Goal: Task Accomplishment & Management: Complete application form

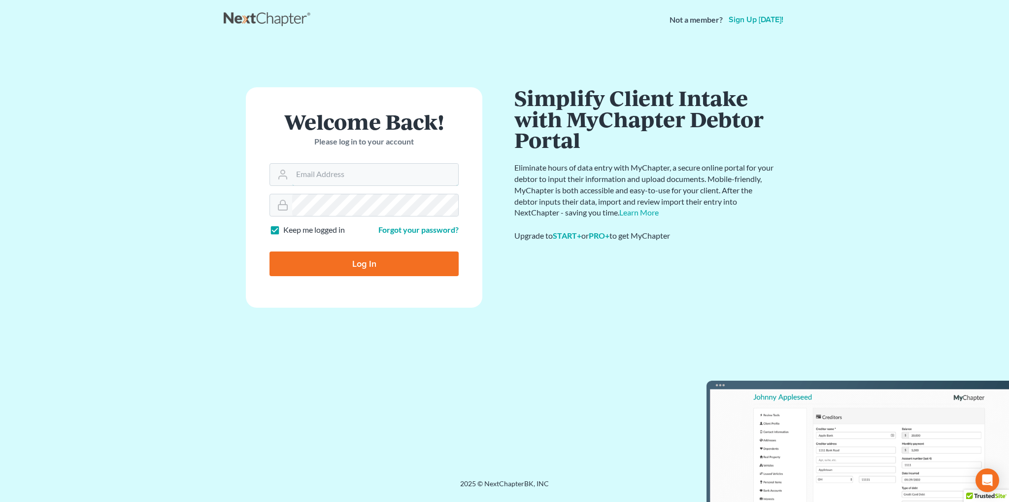
type input "[EMAIL_ADDRESS][DOMAIN_NAME]"
click at [359, 264] on input "Log In" at bounding box center [364, 263] width 189 height 25
type input "Thinking..."
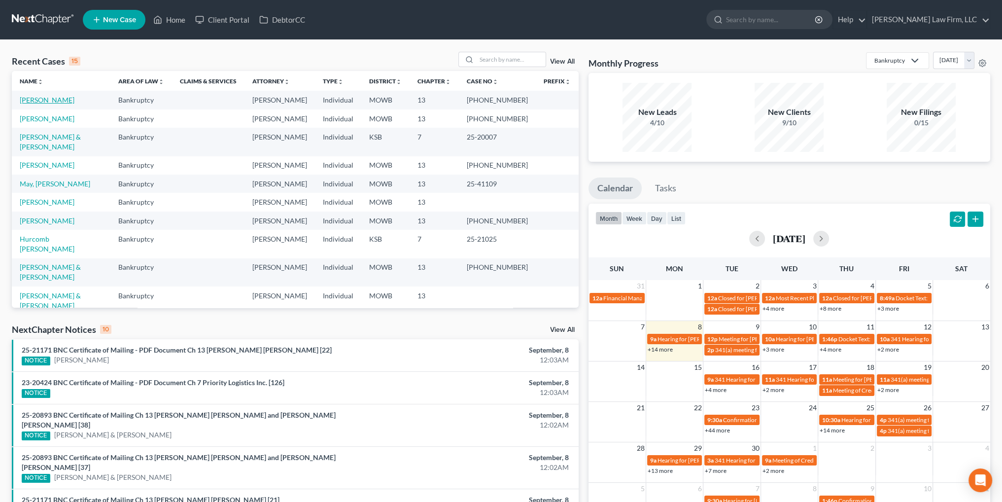
click at [64, 98] on link "[PERSON_NAME]" at bounding box center [47, 100] width 55 height 8
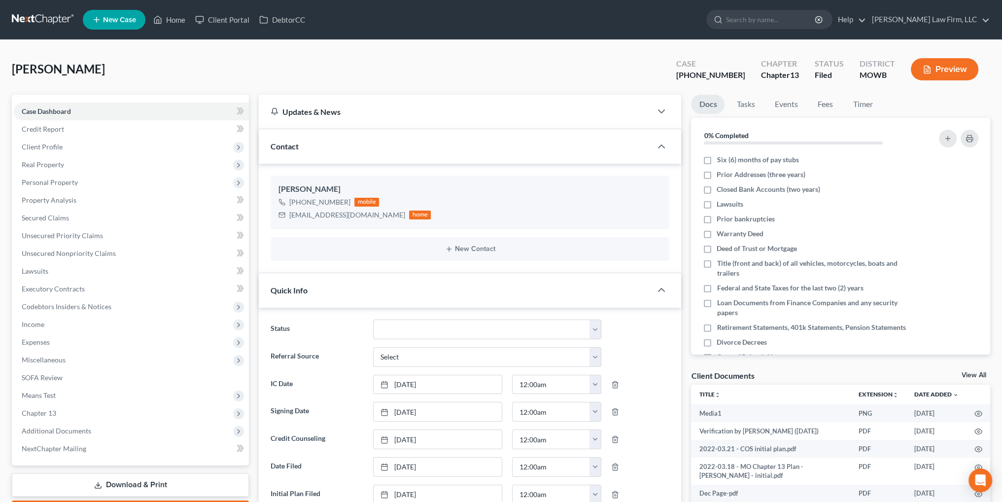
scroll to position [6364, 0]
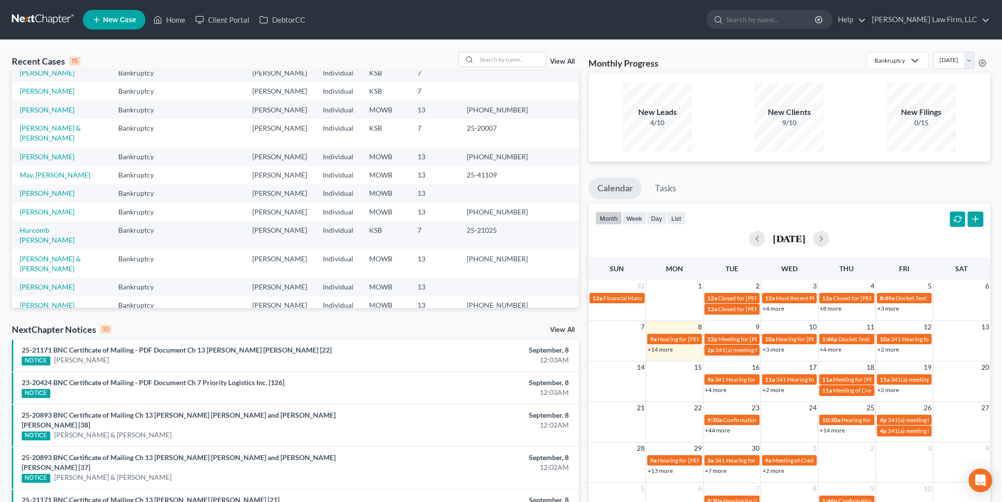
scroll to position [68, 0]
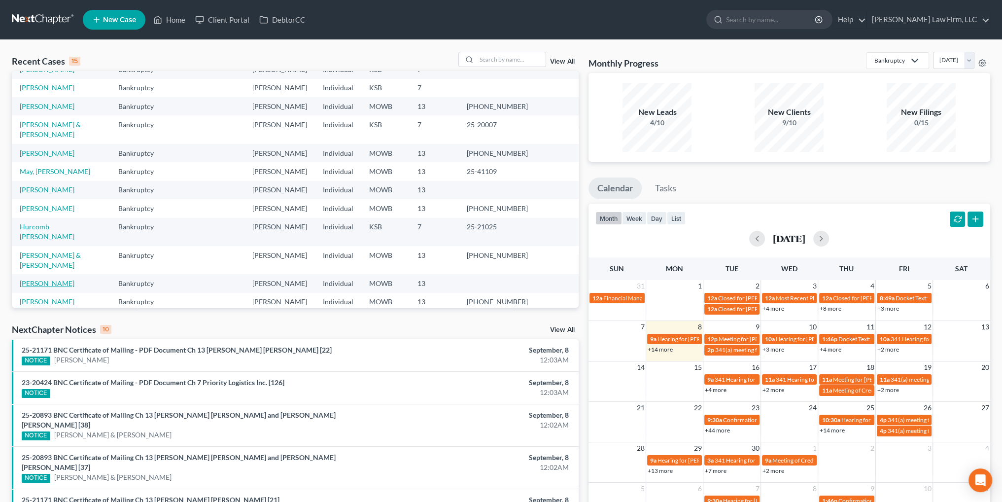
click at [55, 279] on link "[PERSON_NAME]" at bounding box center [47, 283] width 55 height 8
select select "4"
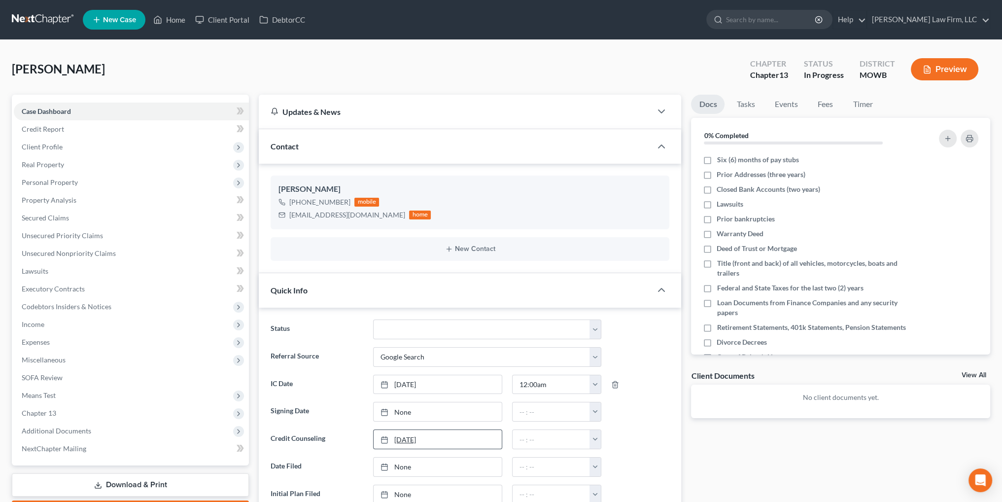
click at [407, 435] on link "[DATE]" at bounding box center [437, 439] width 128 height 19
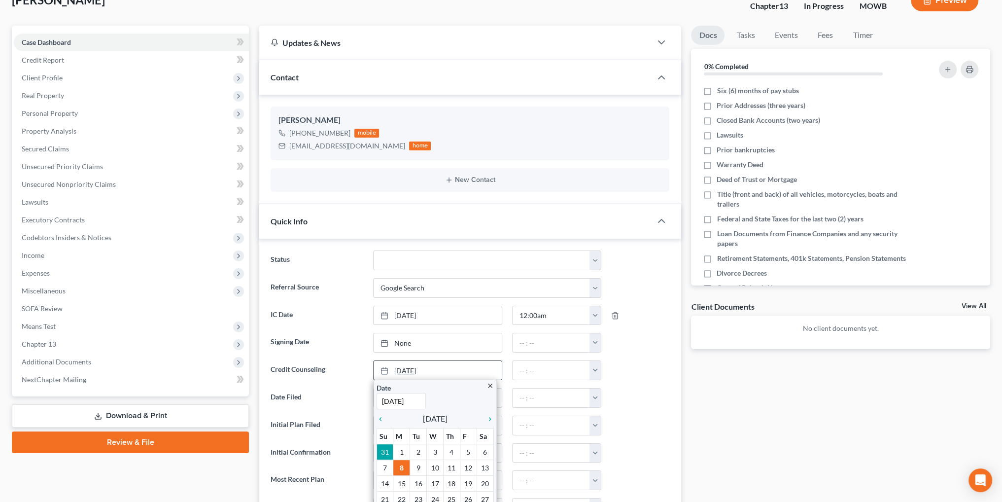
scroll to position [99, 0]
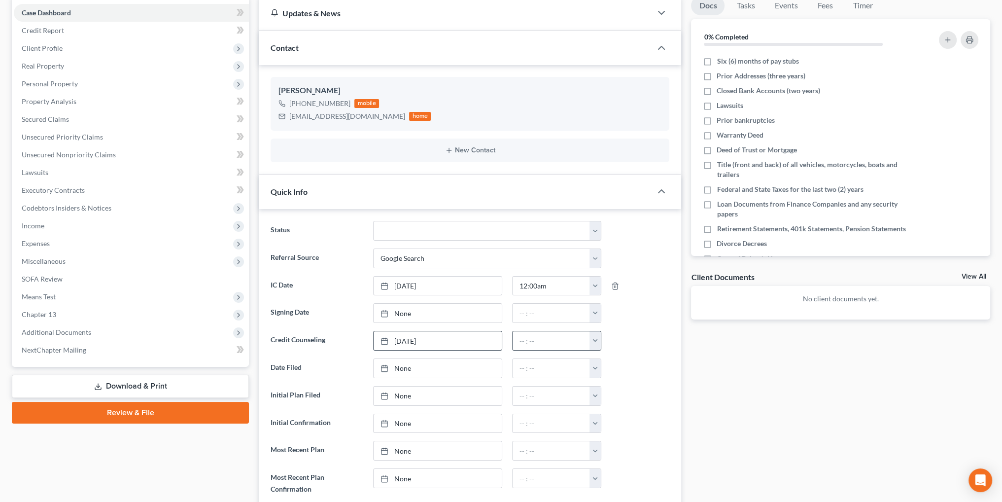
click at [597, 336] on button "button" at bounding box center [594, 340] width 11 height 19
click at [607, 361] on link "12:00am" at bounding box center [617, 362] width 55 height 17
type input "12:00am"
click at [56, 49] on span "Client Profile" at bounding box center [42, 48] width 41 height 8
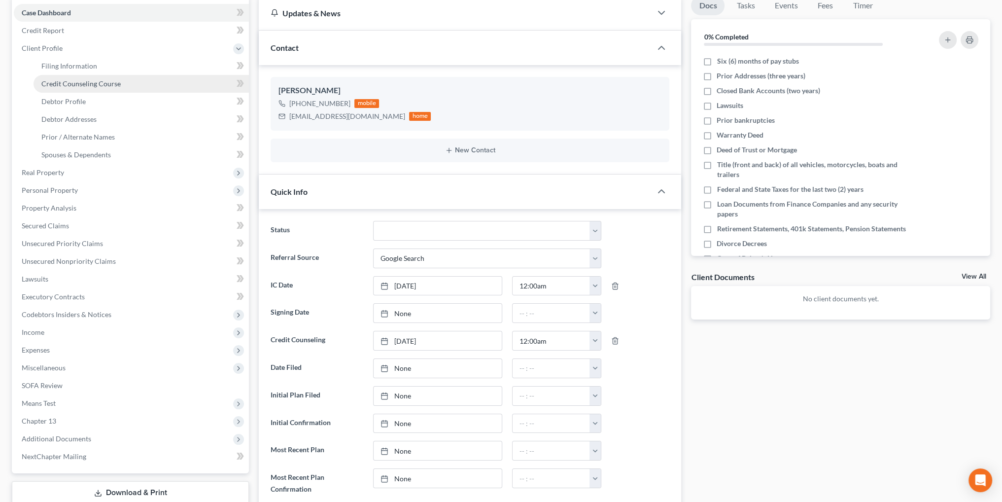
click at [57, 80] on span "Credit Counseling Course" at bounding box center [80, 83] width 79 height 8
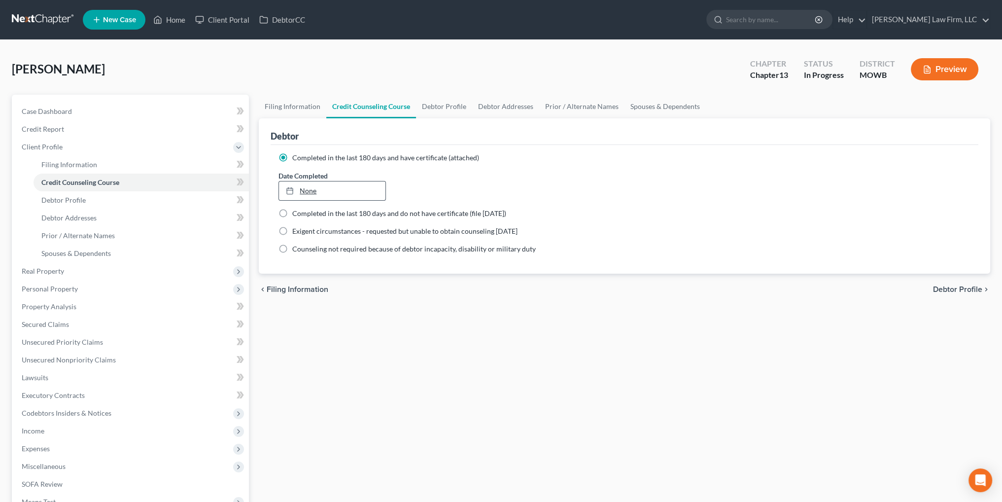
click at [311, 187] on link "None" at bounding box center [332, 190] width 106 height 19
click at [38, 105] on link "Case Dashboard" at bounding box center [131, 111] width 235 height 18
select select "4"
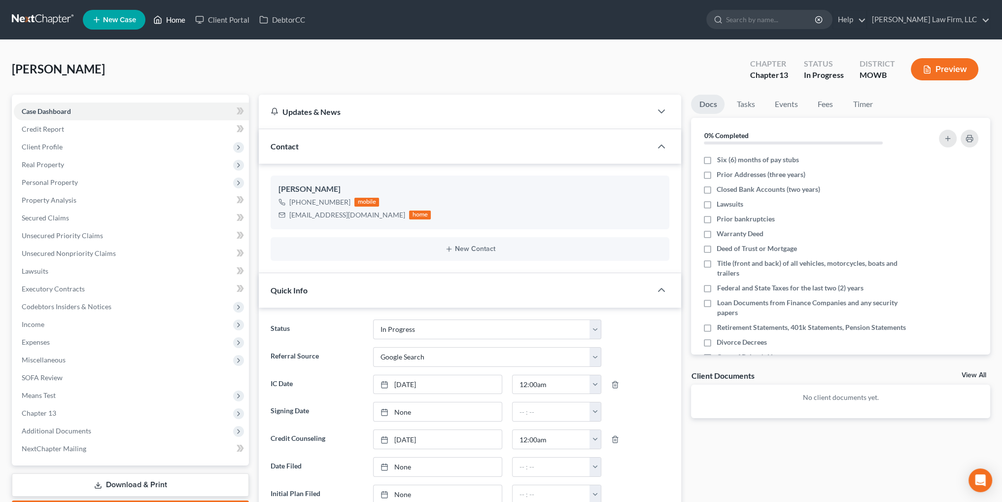
click at [189, 18] on link "Home" at bounding box center [169, 20] width 42 height 18
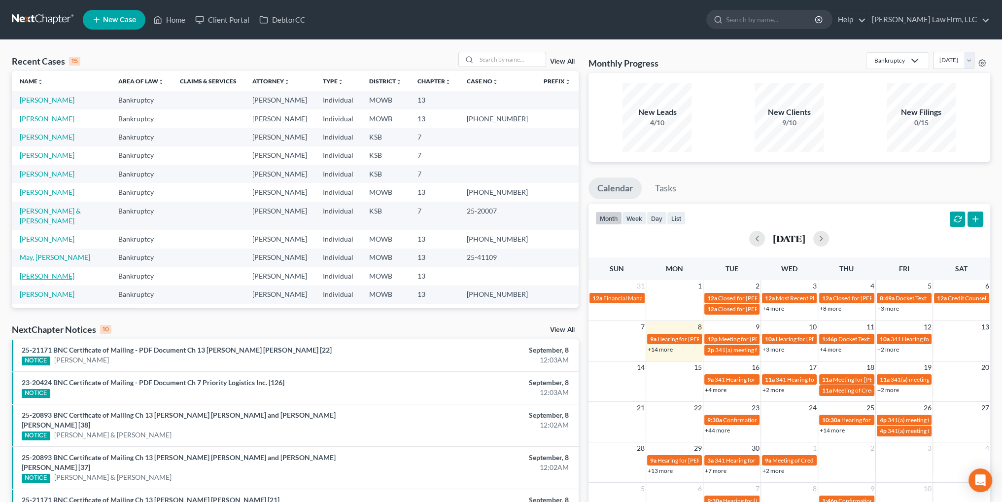
click at [46, 271] on link "[PERSON_NAME]" at bounding box center [47, 275] width 55 height 8
select select "4"
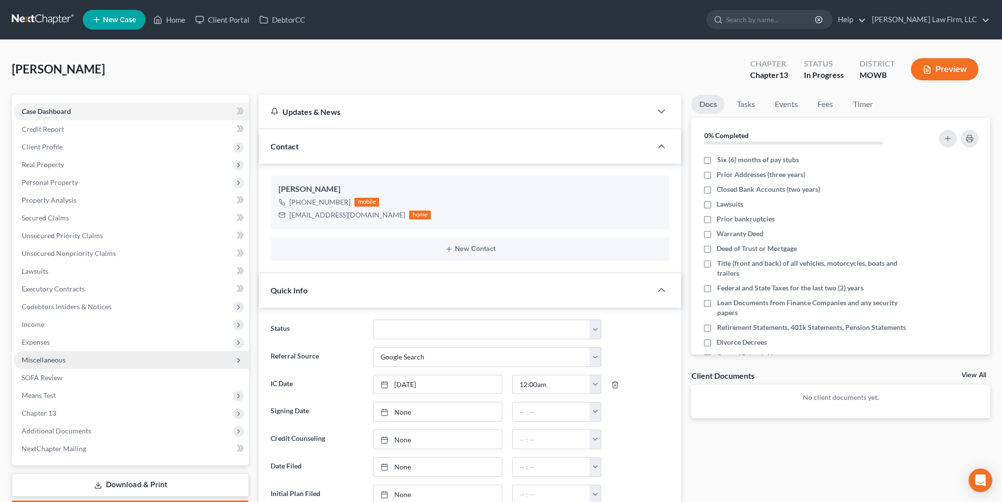
click at [38, 361] on span "Miscellaneous" at bounding box center [44, 359] width 44 height 8
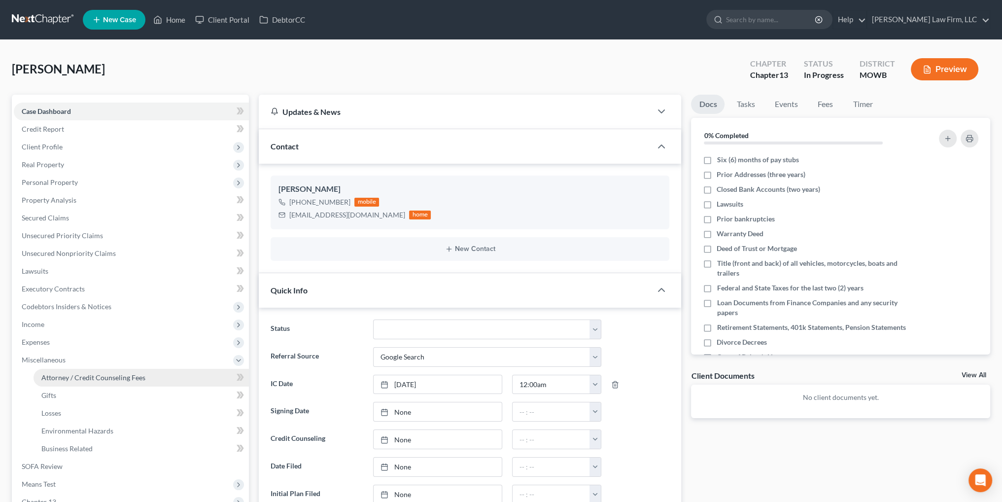
click at [84, 376] on span "Attorney / Credit Counseling Fees" at bounding box center [93, 377] width 104 height 8
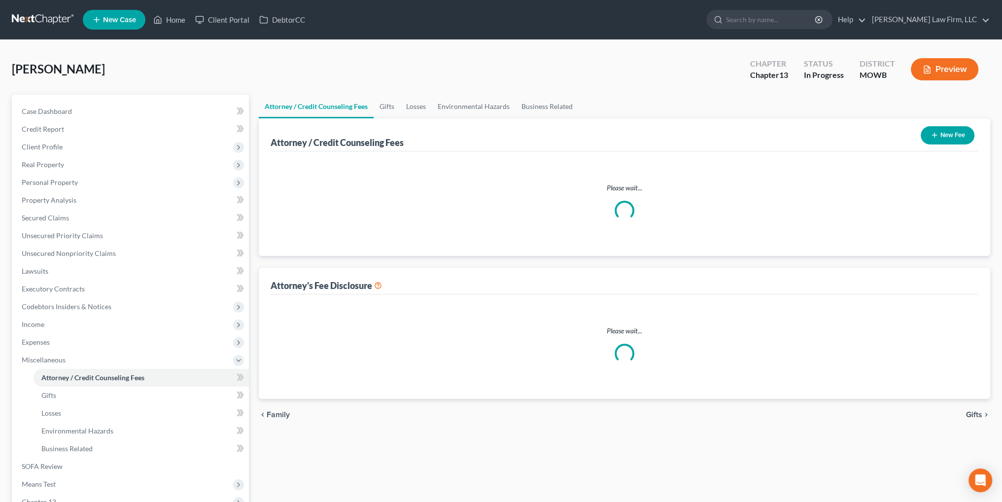
select select "2"
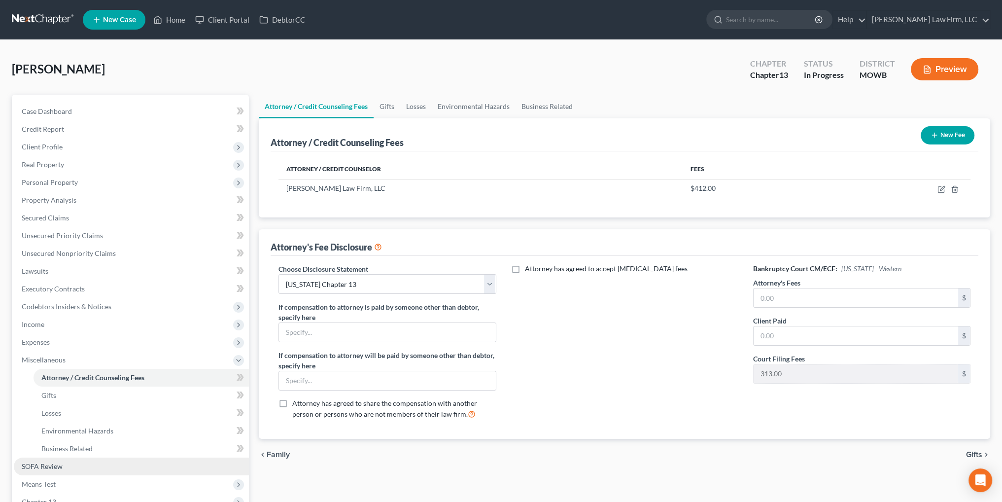
click at [49, 463] on span "SOFA Review" at bounding box center [42, 466] width 41 height 8
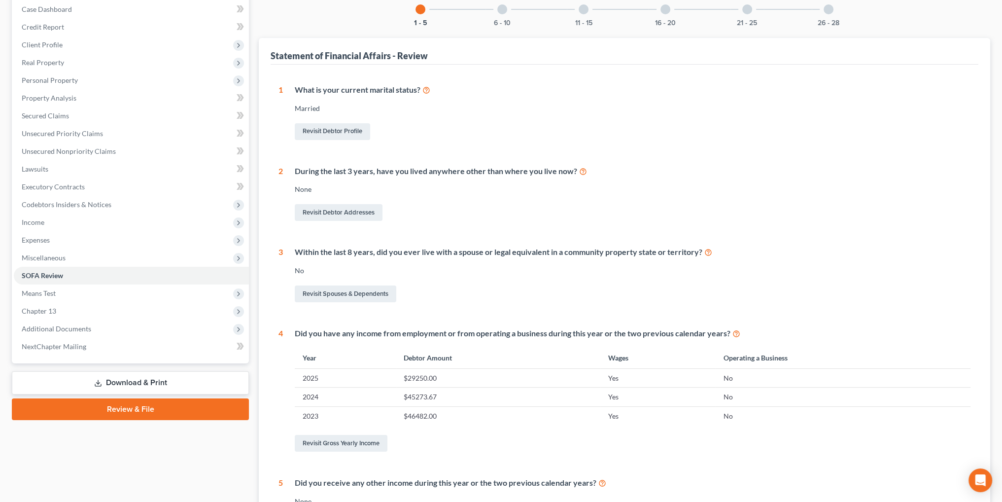
scroll to position [148, 0]
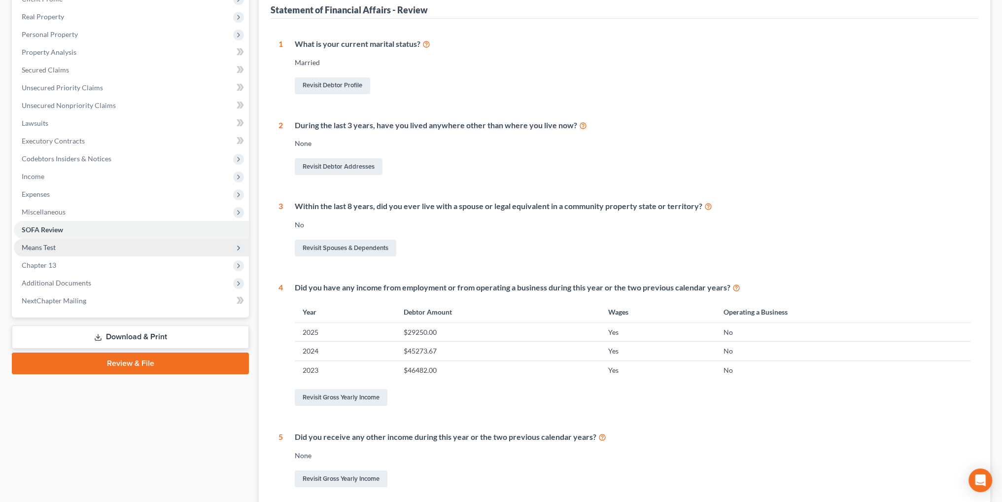
click at [34, 252] on span "Means Test" at bounding box center [131, 247] width 235 height 18
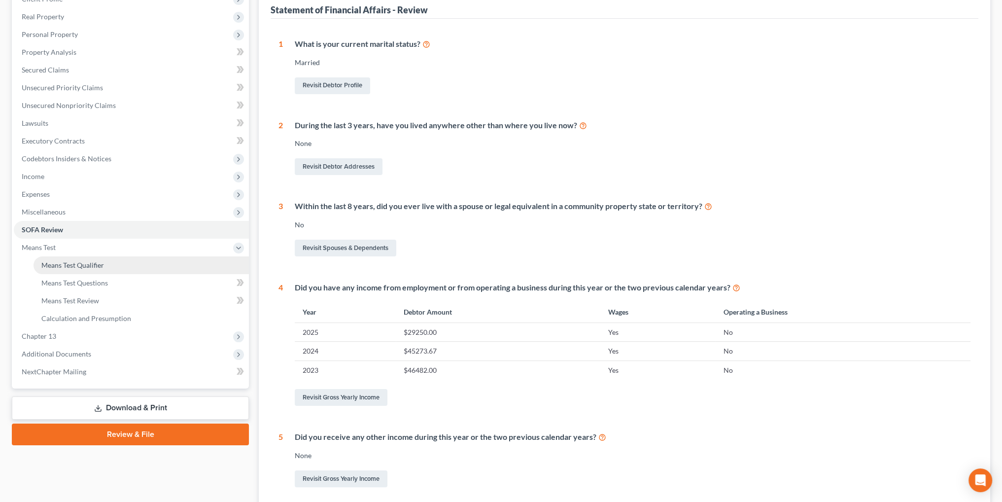
click at [48, 263] on span "Means Test Qualifier" at bounding box center [72, 265] width 63 height 8
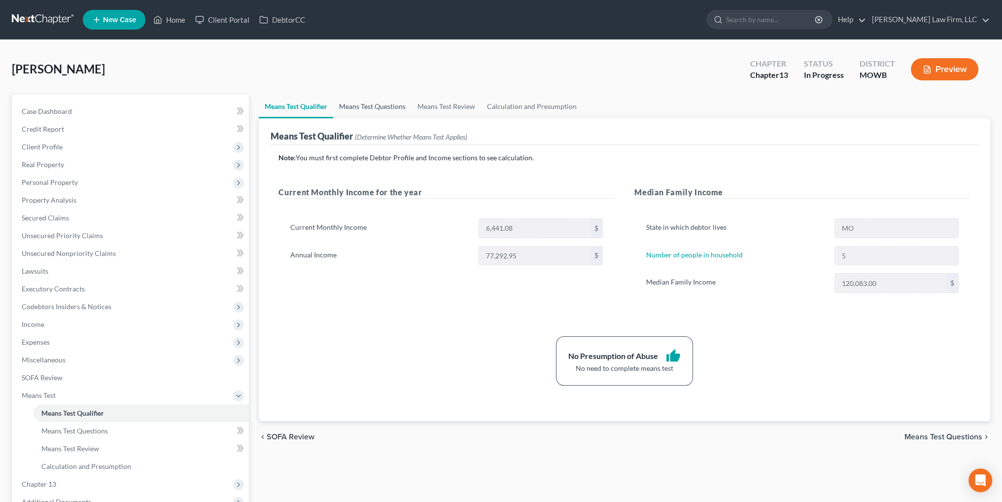
click at [369, 105] on link "Means Test Questions" at bounding box center [372, 107] width 78 height 24
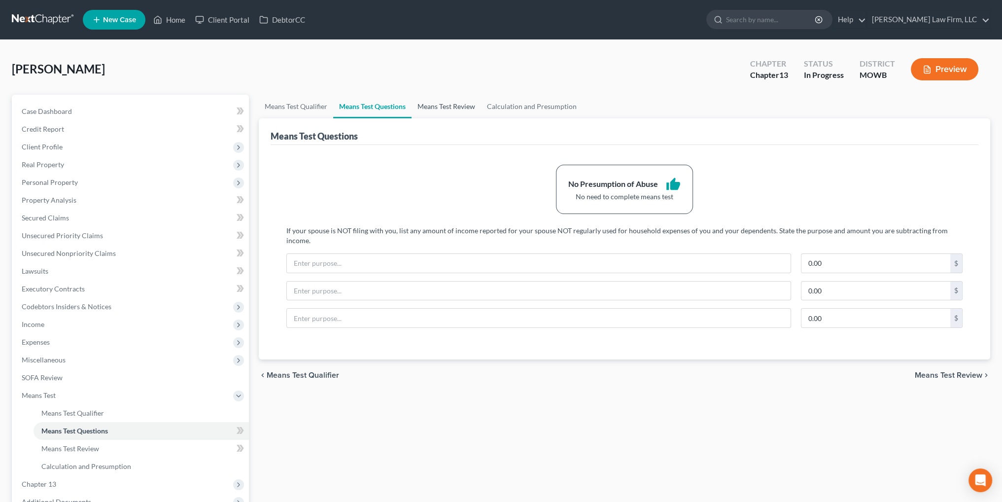
click at [451, 106] on link "Means Test Review" at bounding box center [445, 107] width 69 height 24
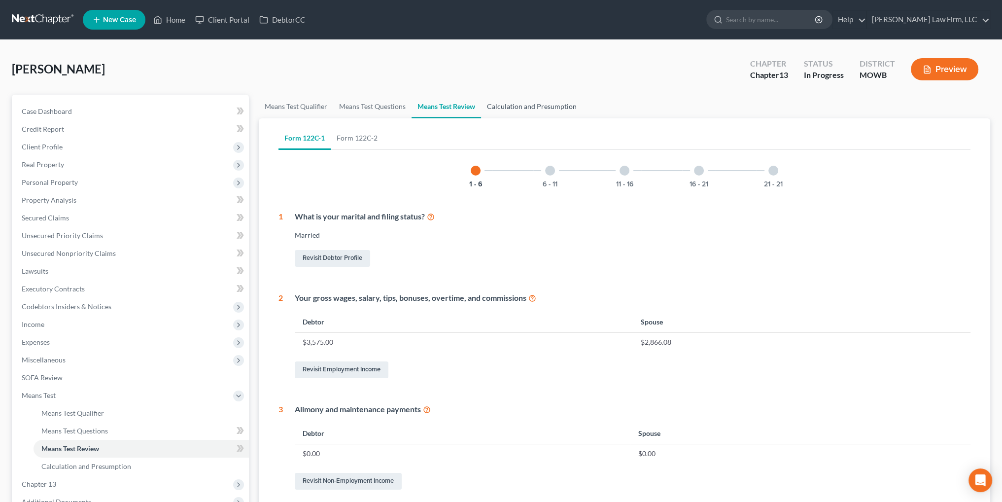
click at [501, 105] on link "Calculation and Presumption" at bounding box center [532, 107] width 102 height 24
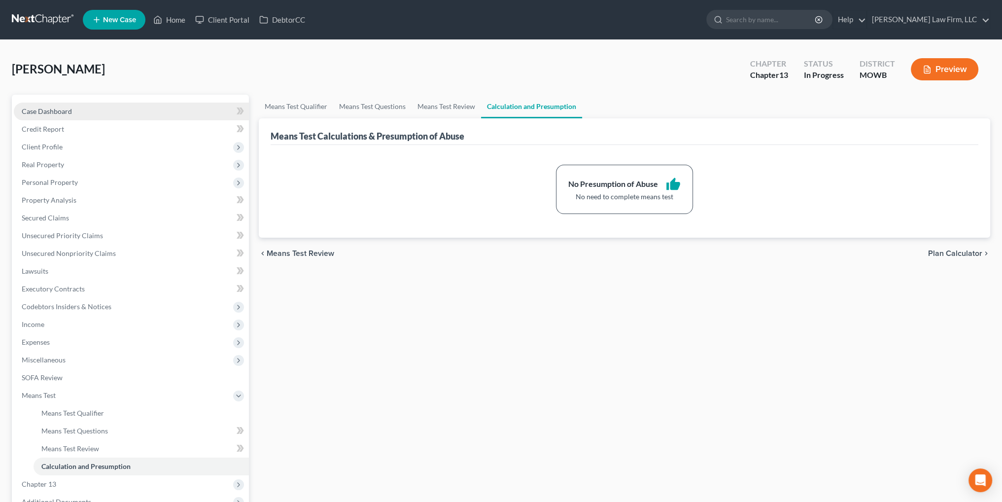
click at [26, 108] on span "Case Dashboard" at bounding box center [47, 111] width 50 height 8
select select "4"
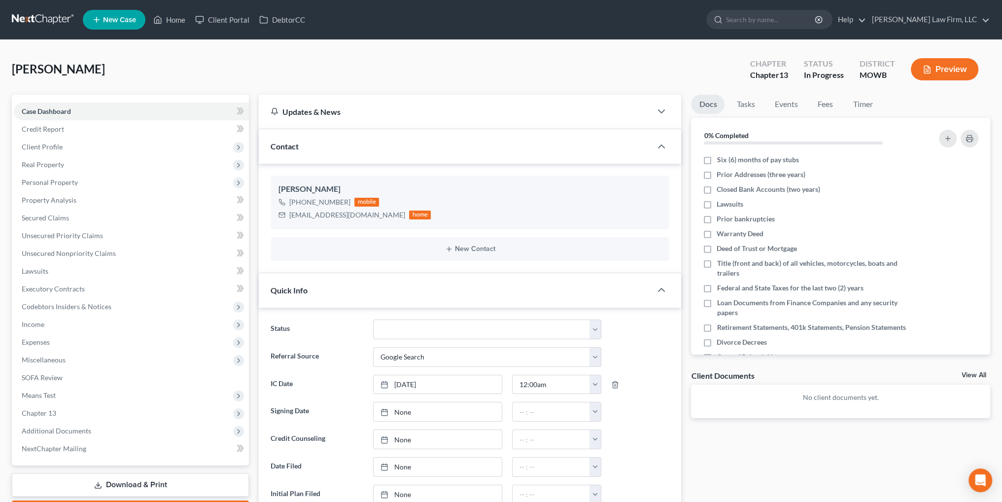
click at [943, 70] on button "Preview" at bounding box center [945, 69] width 68 height 22
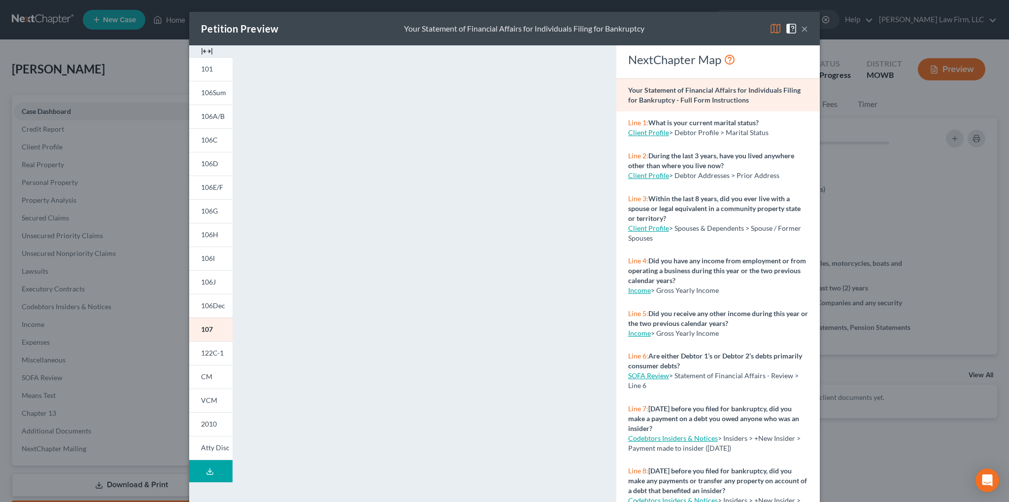
click at [197, 470] on button "Download Draft" at bounding box center [210, 471] width 43 height 22
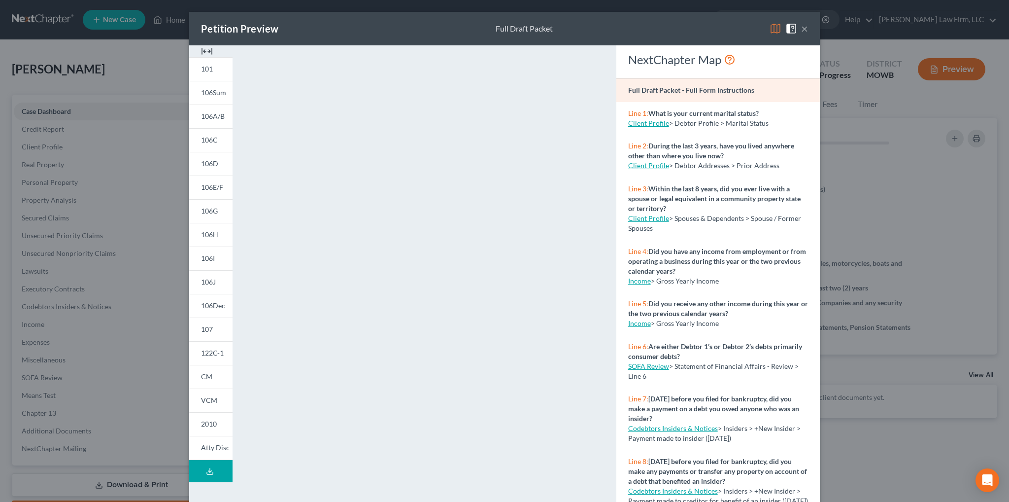
click at [733, 25] on div "Petition Preview Full Draft Packet ×" at bounding box center [504, 29] width 631 height 34
click at [801, 28] on button "×" at bounding box center [804, 29] width 7 height 12
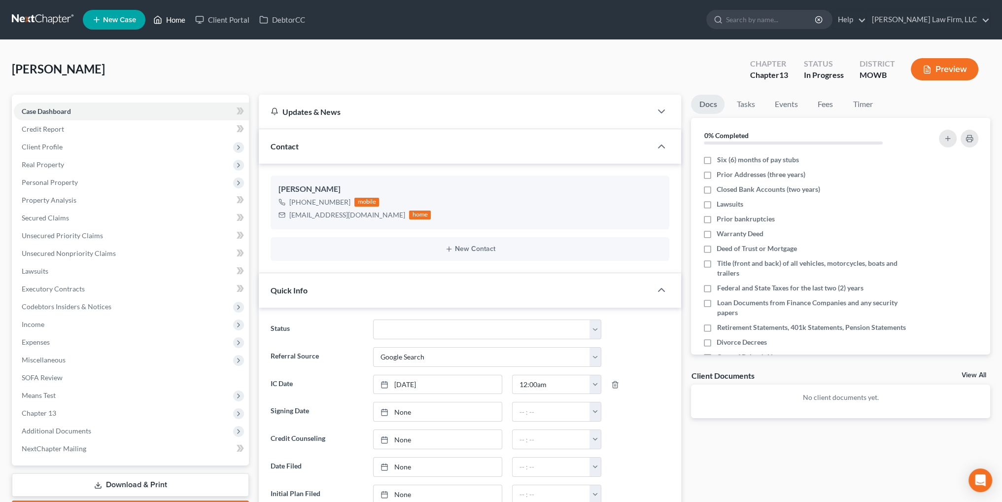
click at [169, 19] on link "Home" at bounding box center [169, 20] width 42 height 18
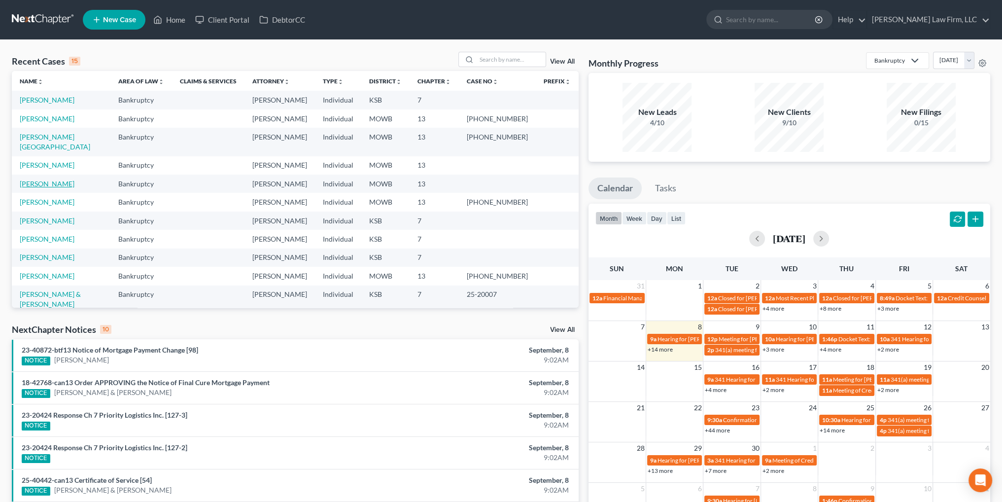
click at [49, 188] on link "[PERSON_NAME]" at bounding box center [47, 183] width 55 height 8
select select "4"
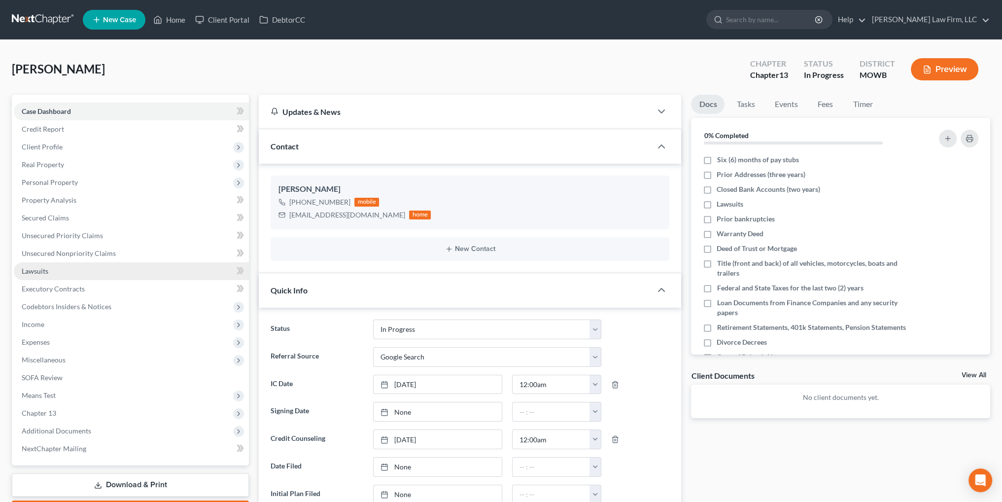
click at [36, 274] on link "Lawsuits" at bounding box center [131, 271] width 235 height 18
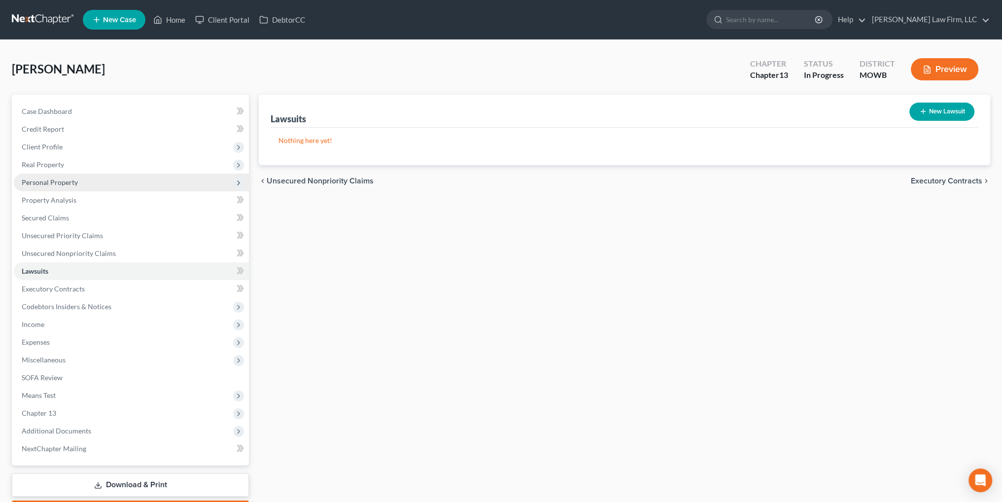
click at [43, 180] on span "Personal Property" at bounding box center [50, 182] width 56 height 8
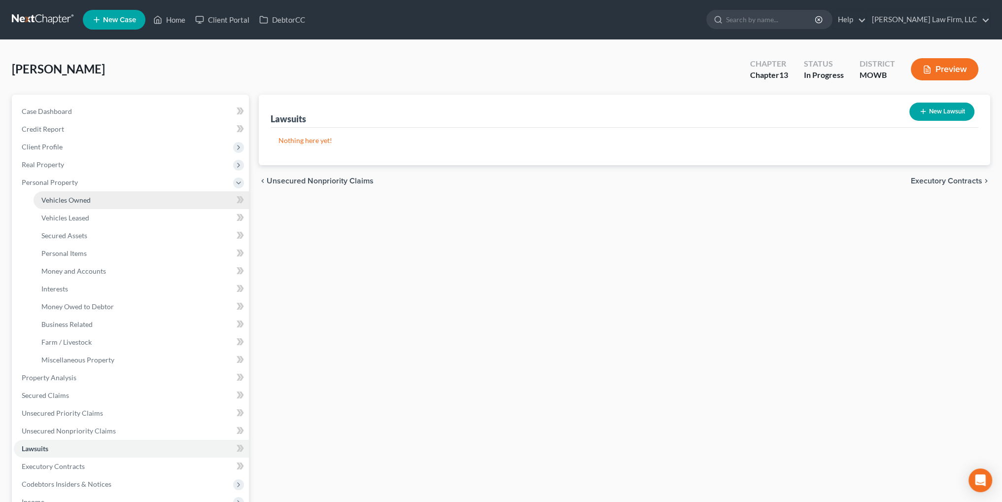
click at [60, 197] on span "Vehicles Owned" at bounding box center [65, 200] width 49 height 8
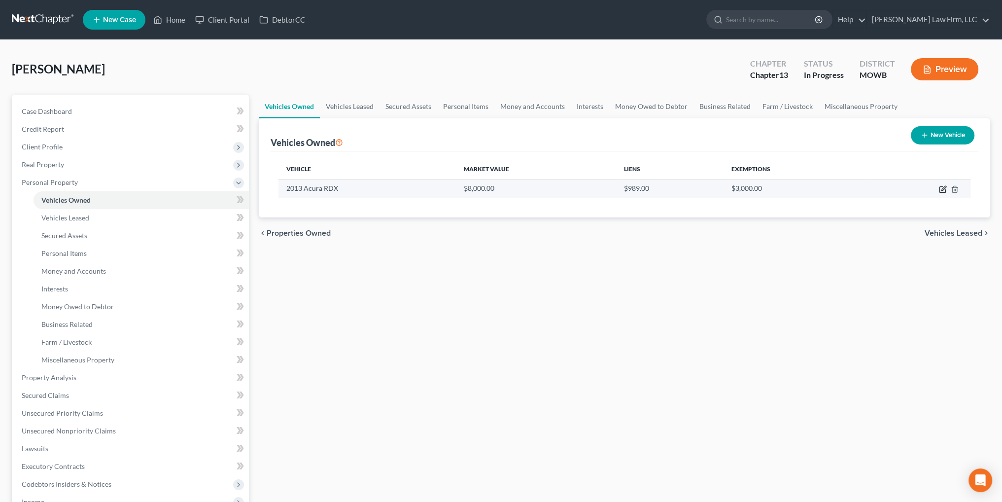
click at [942, 189] on icon "button" at bounding box center [943, 188] width 4 height 4
select select "0"
select select "13"
select select "2"
select select "0"
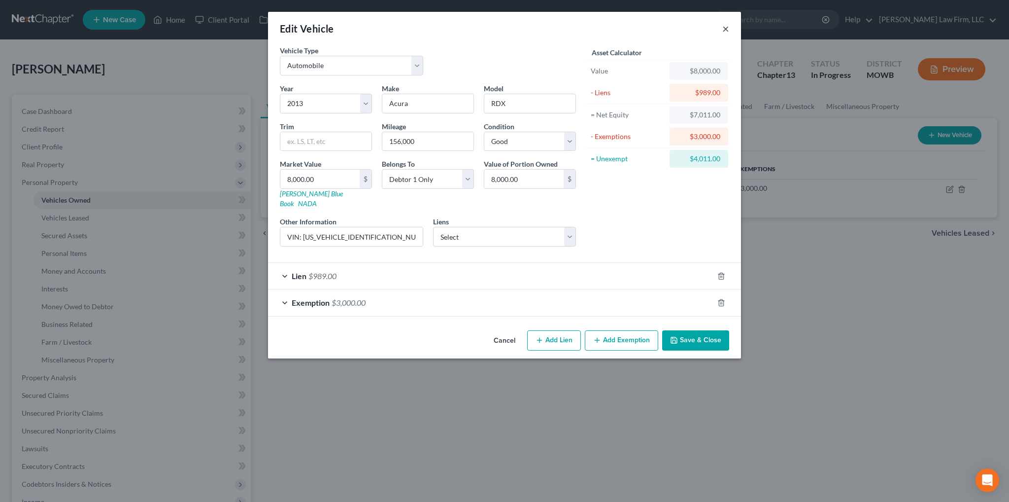
click at [726, 31] on button "×" at bounding box center [725, 29] width 7 height 12
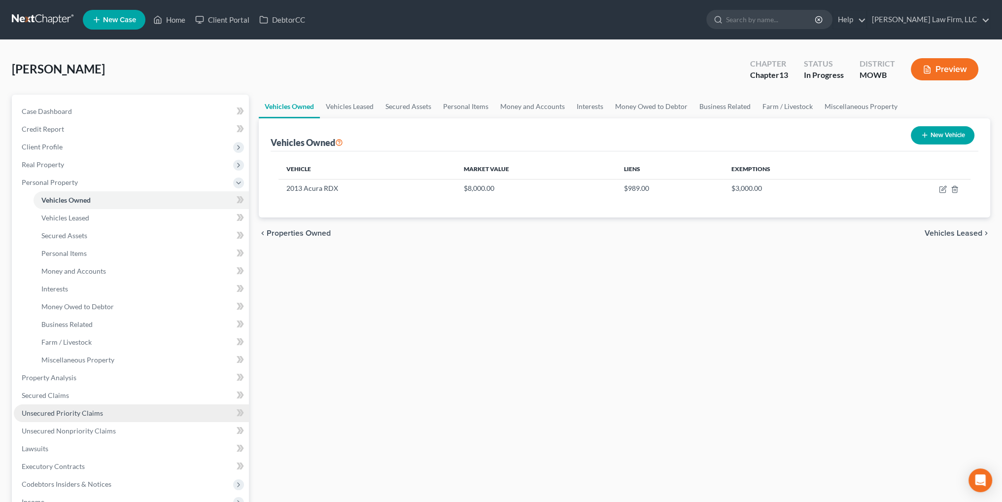
click at [54, 411] on span "Unsecured Priority Claims" at bounding box center [62, 412] width 81 height 8
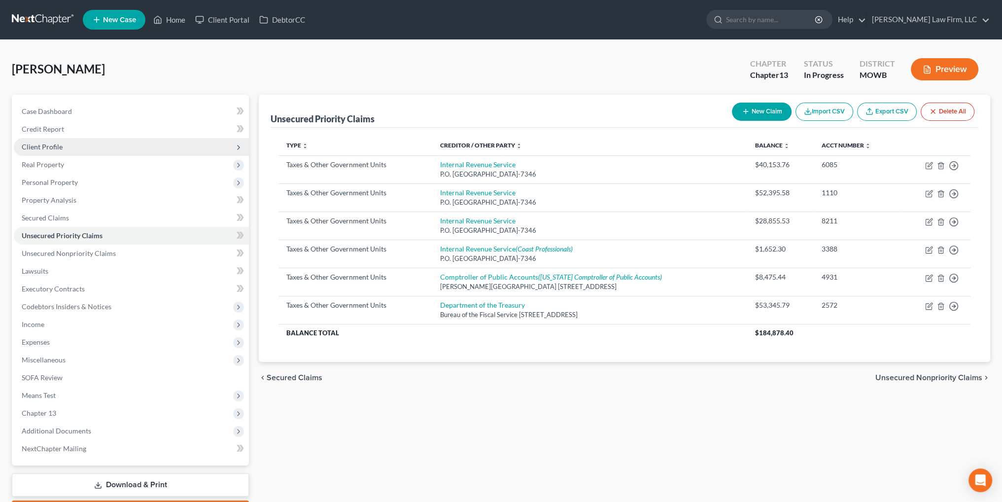
click at [48, 144] on span "Client Profile" at bounding box center [42, 146] width 41 height 8
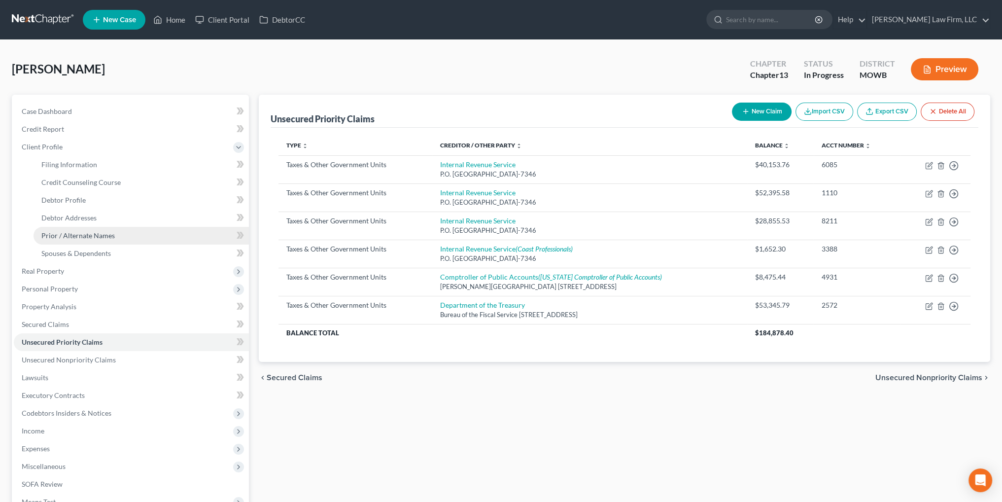
click at [83, 232] on span "Prior / Alternate Names" at bounding box center [77, 235] width 73 height 8
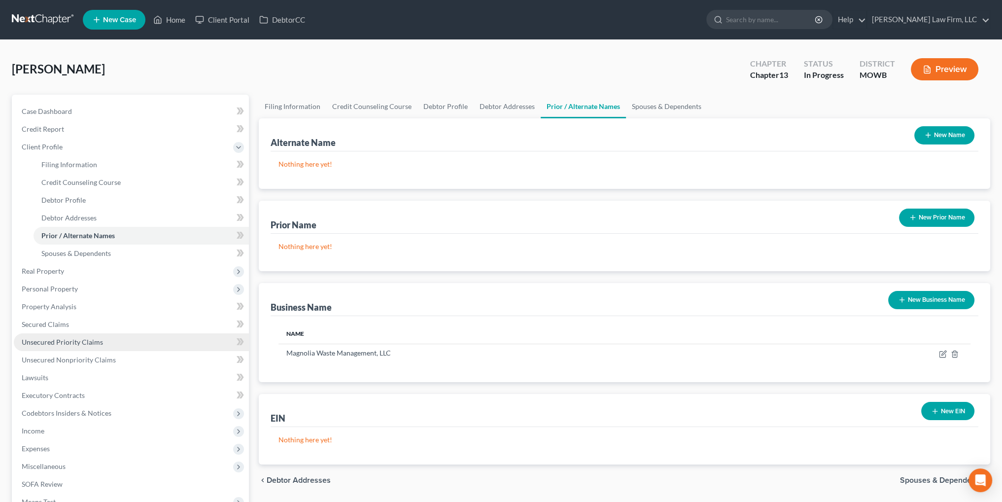
click at [54, 337] on link "Unsecured Priority Claims" at bounding box center [131, 342] width 235 height 18
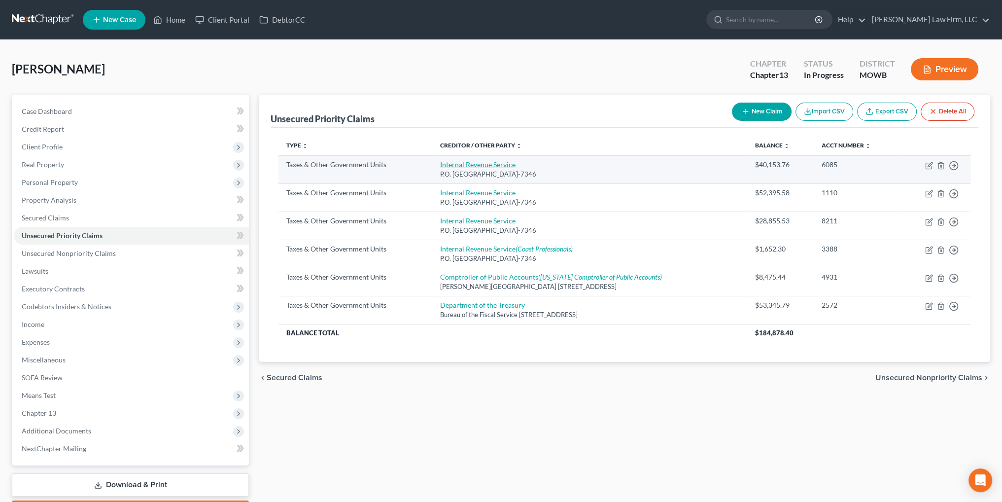
click at [473, 165] on link "Internal Revenue Service" at bounding box center [477, 164] width 75 height 8
select select "0"
select select "39"
select select "0"
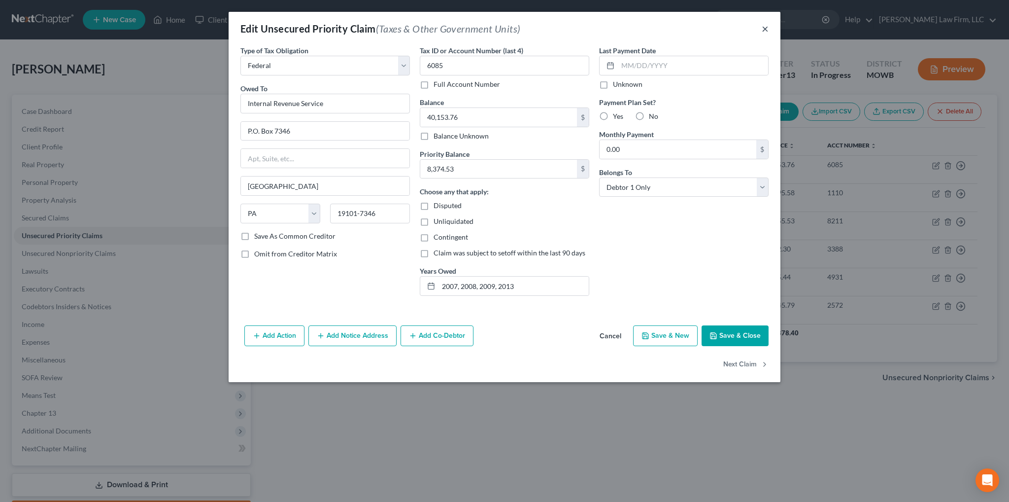
click at [763, 27] on button "×" at bounding box center [765, 29] width 7 height 12
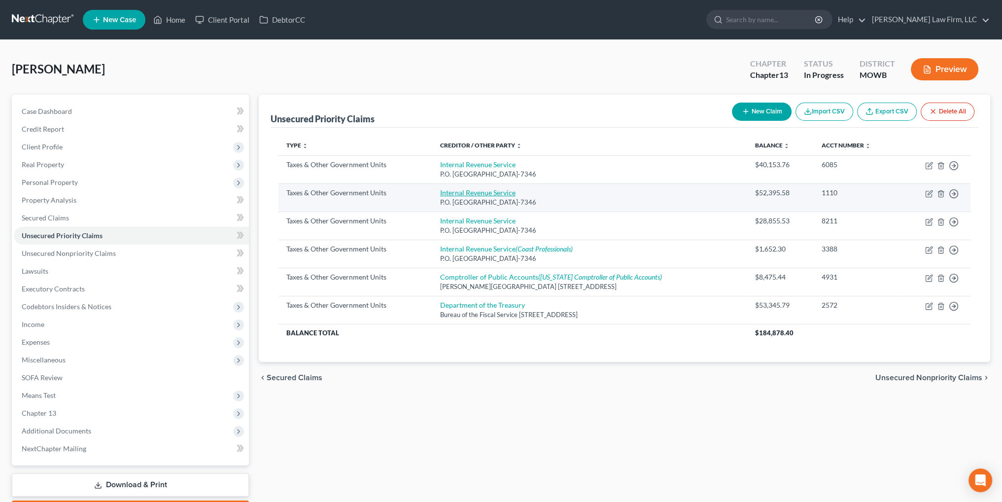
click at [451, 190] on link "Internal Revenue Service" at bounding box center [477, 192] width 75 height 8
select select "0"
select select "39"
select select "3"
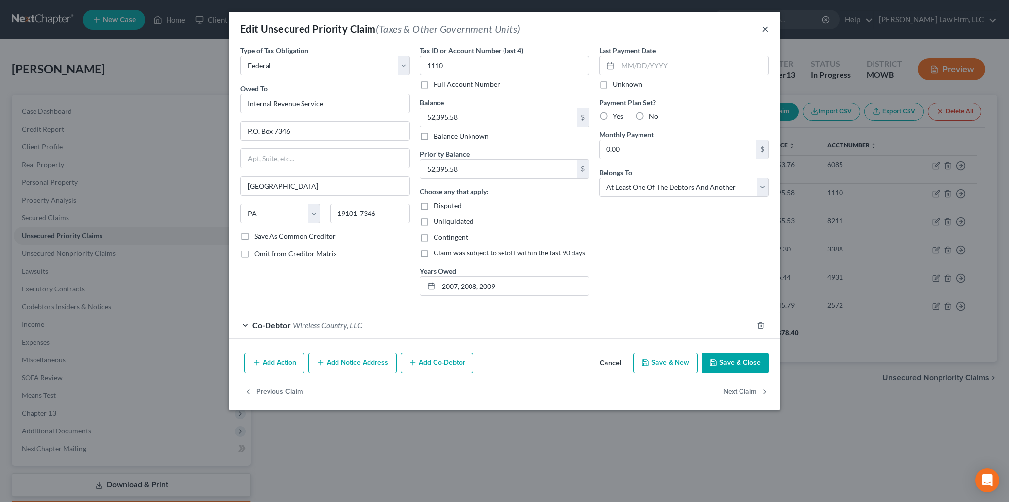
click at [766, 27] on button "×" at bounding box center [765, 29] width 7 height 12
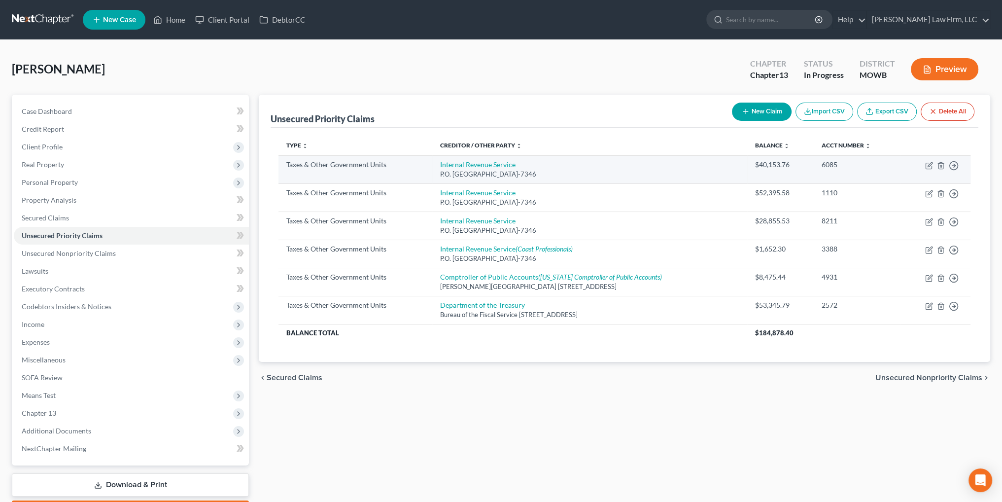
click at [459, 169] on div "P.O. [GEOGRAPHIC_DATA]-7346" at bounding box center [589, 173] width 299 height 9
click at [462, 164] on link "Internal Revenue Service" at bounding box center [477, 164] width 75 height 8
select select "0"
select select "39"
select select "0"
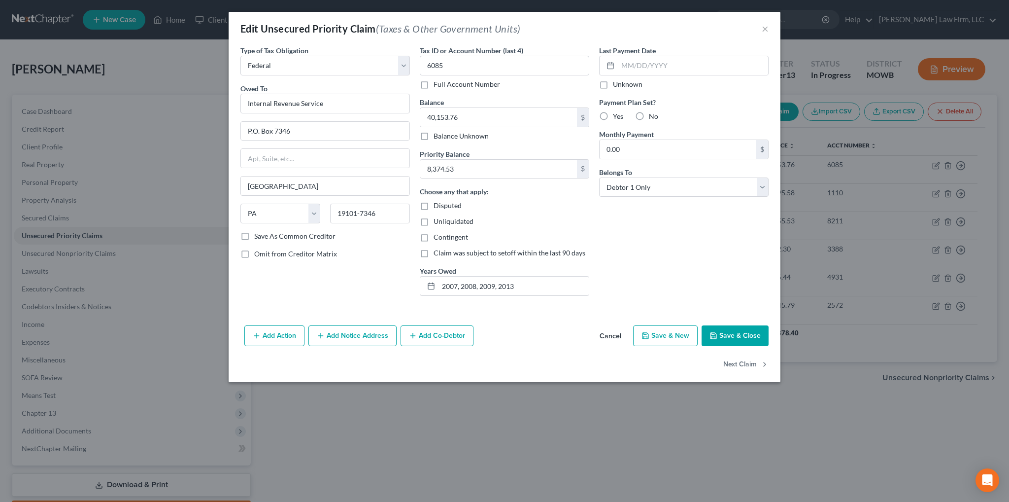
click at [610, 334] on button "Cancel" at bounding box center [610, 336] width 37 height 20
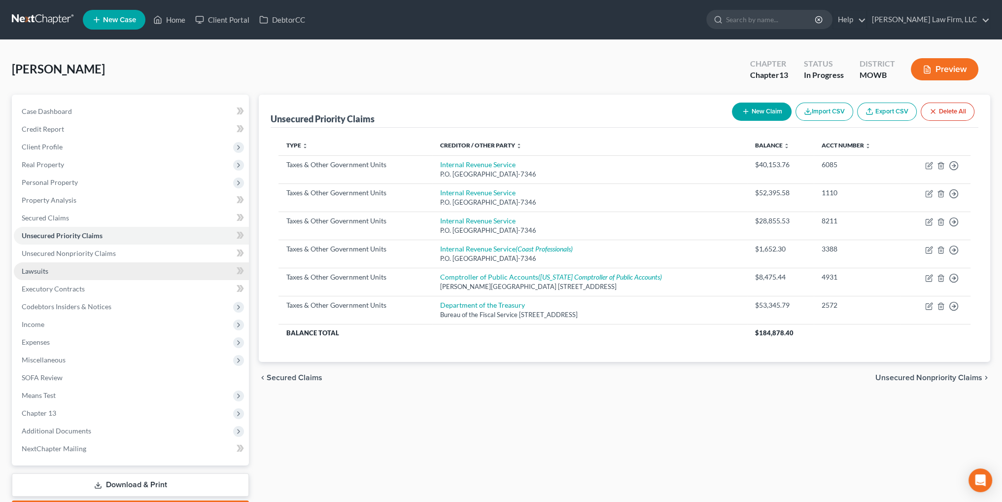
click at [39, 269] on span "Lawsuits" at bounding box center [35, 271] width 27 height 8
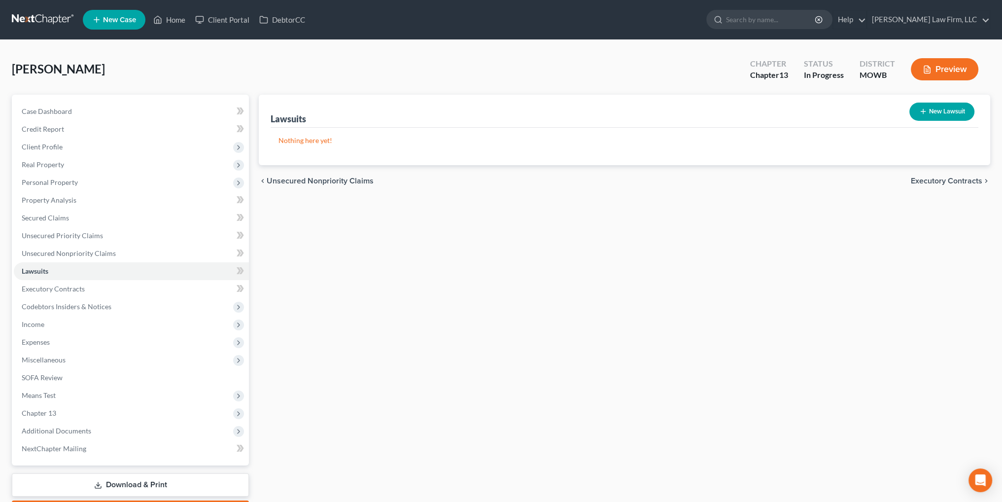
click at [938, 109] on button "New Lawsuit" at bounding box center [941, 111] width 65 height 18
select select "0"
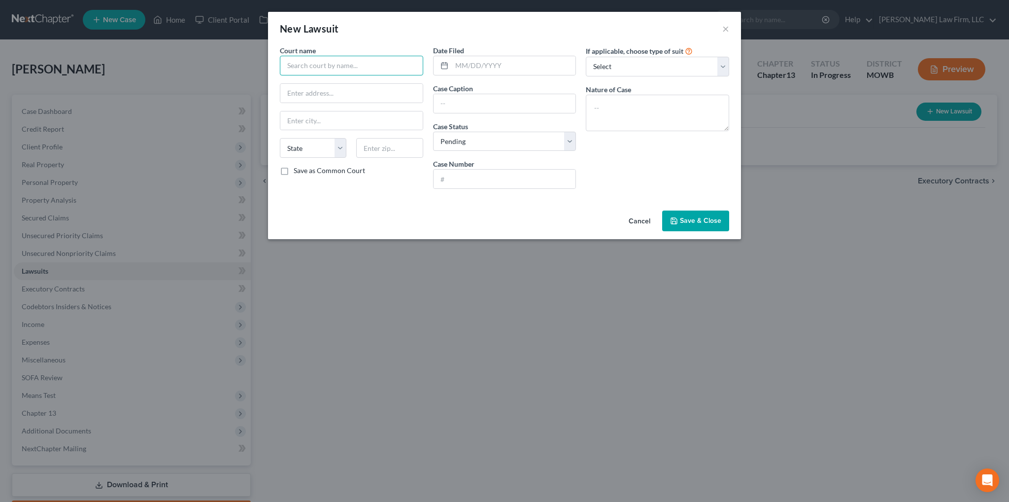
click at [386, 65] on input "text" at bounding box center [351, 66] width 143 height 20
click at [451, 182] on input "text" at bounding box center [505, 178] width 142 height 19
type input "17815-12SL"
click at [519, 101] on input "text" at bounding box center [505, 103] width 142 height 19
click at [382, 71] on input "text" at bounding box center [351, 66] width 143 height 20
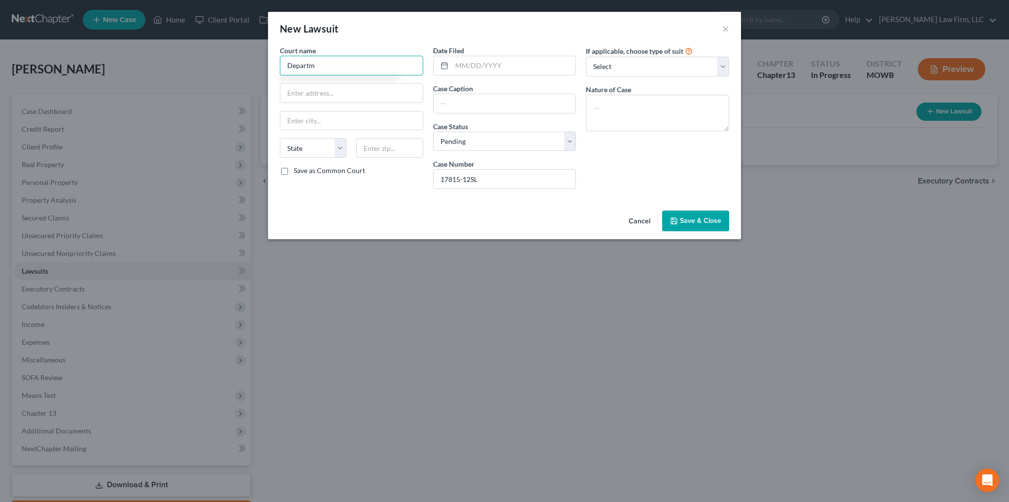
drag, startPoint x: 337, startPoint y: 68, endPoint x: 254, endPoint y: 68, distance: 83.3
click at [253, 68] on div "New Lawsuit × Court name * Departm State [US_STATE] AK AR AZ CA CO [GEOGRAPHIC_…" at bounding box center [504, 251] width 1009 height 502
type input "United States Tax Court"
click at [355, 92] on input "text" at bounding box center [351, 93] width 142 height 19
type input "[STREET_ADDRESS]"
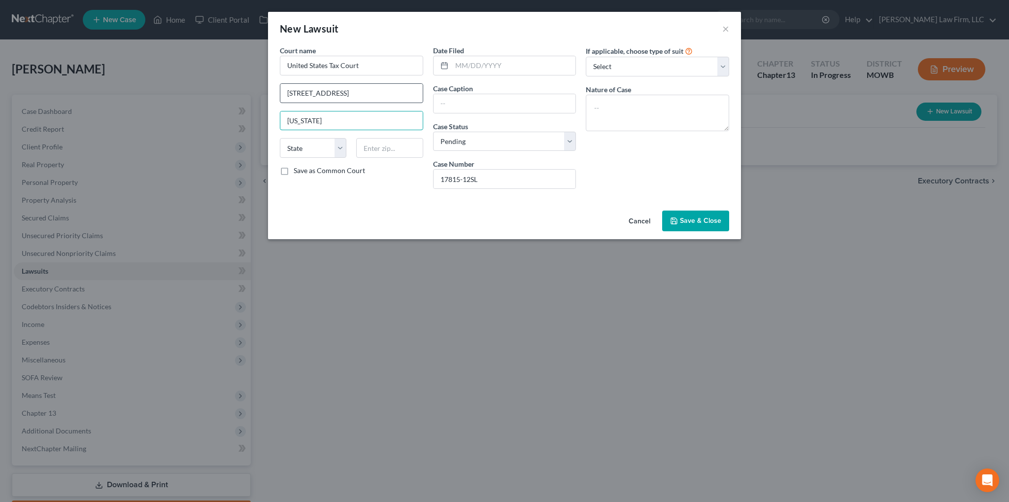
type input "[US_STATE]"
select select "8"
type input "20217"
click at [504, 64] on input "text" at bounding box center [514, 65] width 124 height 19
click at [470, 56] on div at bounding box center [504, 66] width 143 height 20
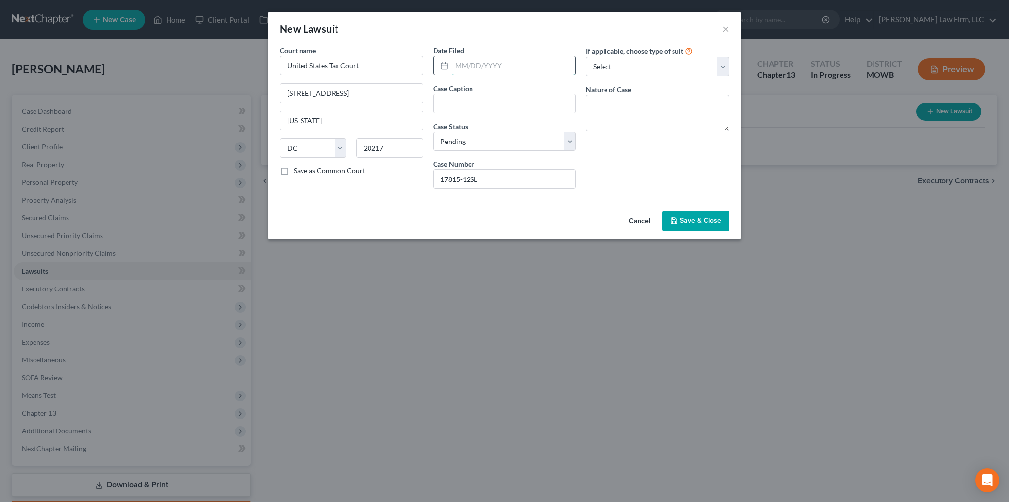
click at [464, 68] on input "text" at bounding box center [514, 65] width 124 height 19
type input "[DATE]"
click at [476, 102] on input "text" at bounding box center [505, 103] width 142 height 19
click at [491, 103] on input "text" at bounding box center [505, 103] width 142 height 19
click at [506, 100] on input "text" at bounding box center [505, 103] width 142 height 19
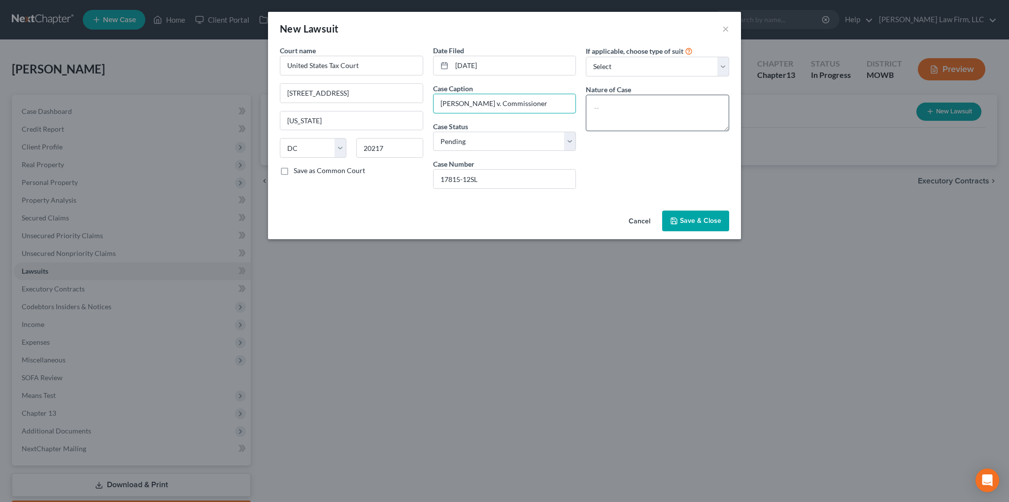
type input "[PERSON_NAME] v. Commissioner"
click at [669, 114] on textarea at bounding box center [657, 113] width 143 height 36
type textarea "Small Business Taxes"
click at [690, 220] on span "Save & Close" at bounding box center [700, 220] width 41 height 8
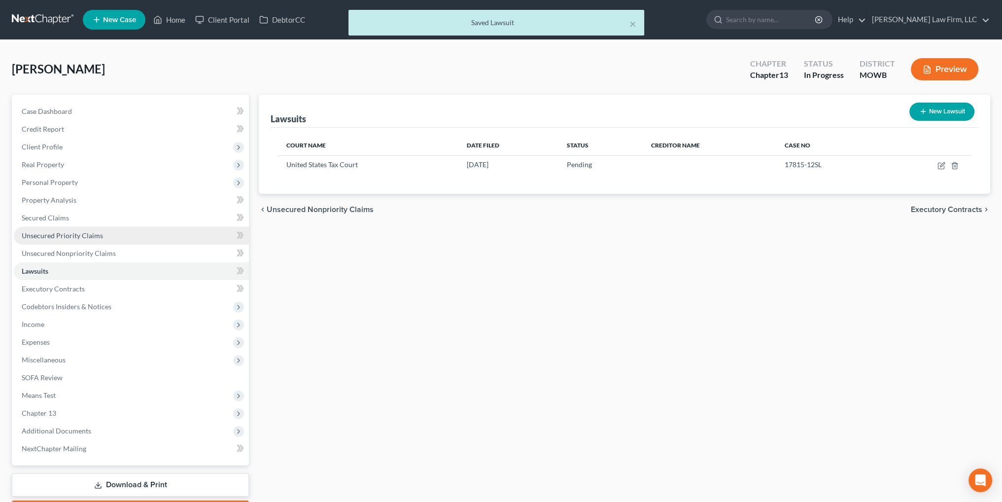
click at [73, 235] on span "Unsecured Priority Claims" at bounding box center [62, 235] width 81 height 8
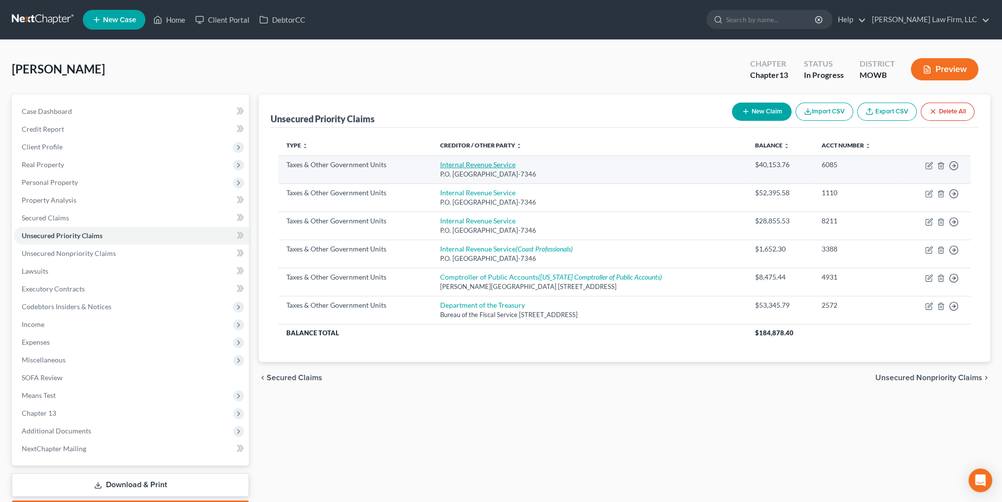
click at [462, 162] on link "Internal Revenue Service" at bounding box center [477, 164] width 75 height 8
select select "0"
select select "39"
select select "0"
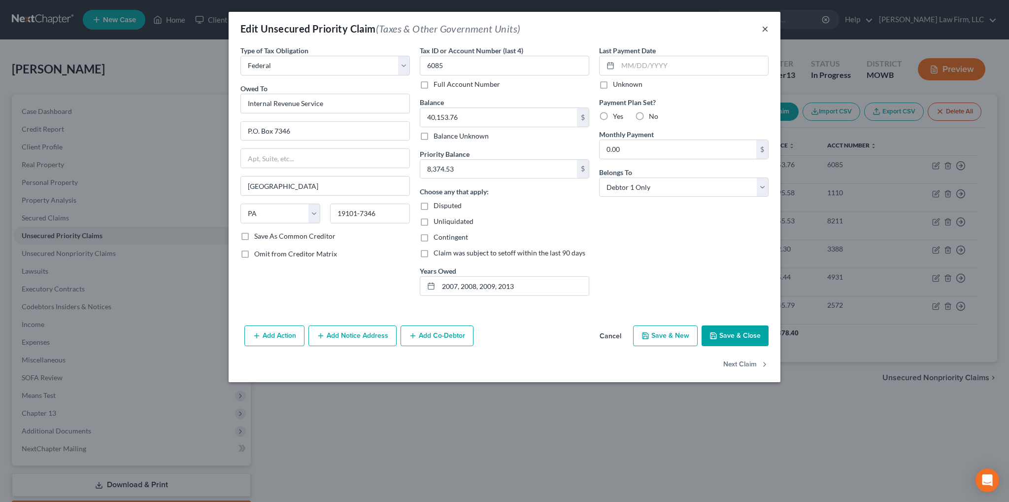
click at [762, 30] on button "×" at bounding box center [765, 29] width 7 height 12
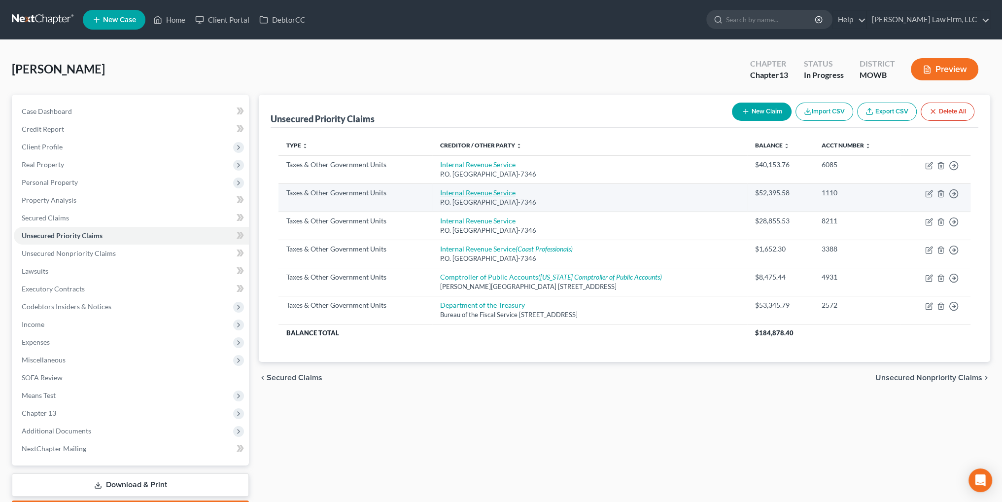
click at [473, 192] on link "Internal Revenue Service" at bounding box center [477, 192] width 75 height 8
select select "0"
select select "39"
select select "3"
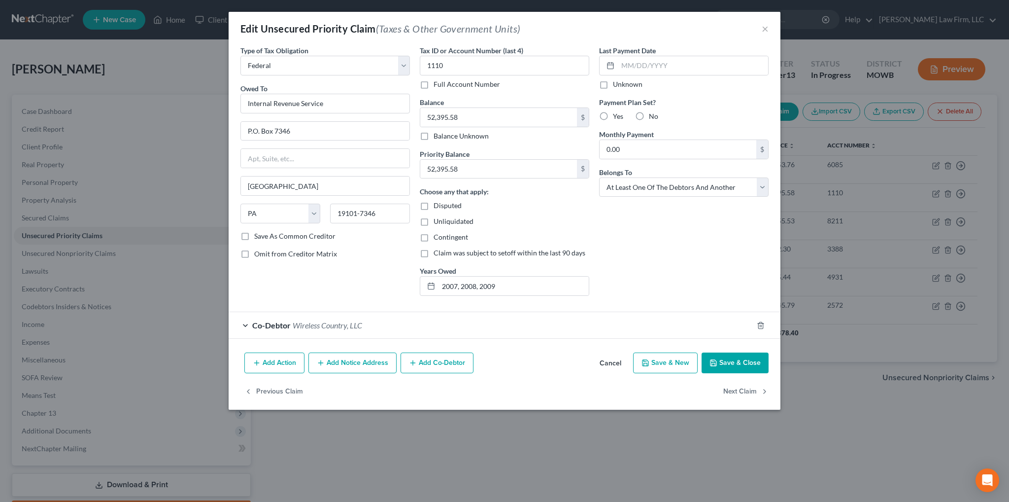
click at [730, 362] on button "Save & Close" at bounding box center [735, 362] width 67 height 21
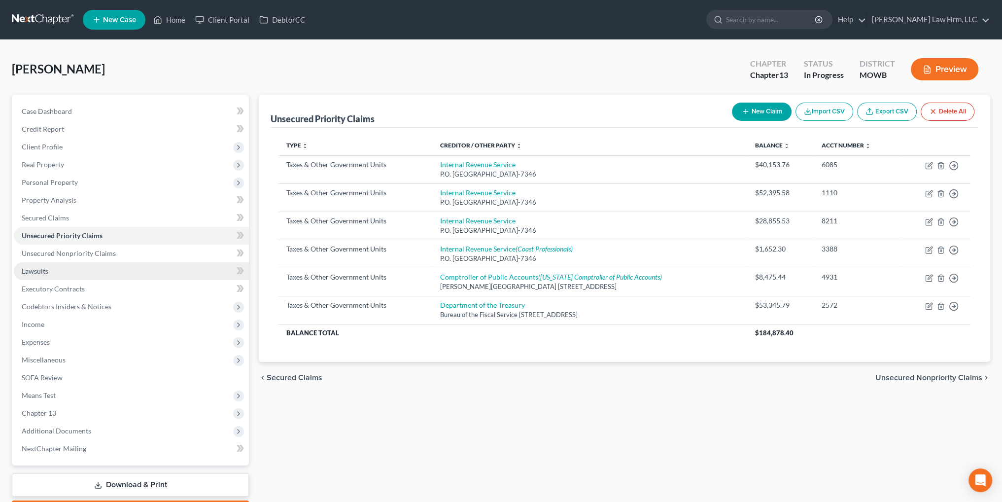
click at [35, 268] on span "Lawsuits" at bounding box center [35, 271] width 27 height 8
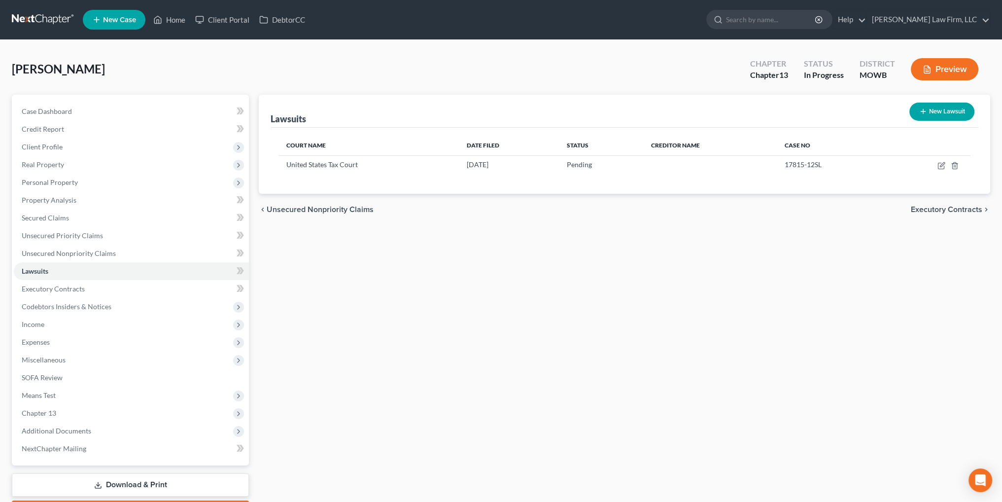
click at [952, 115] on button "New Lawsuit" at bounding box center [941, 111] width 65 height 18
select select "0"
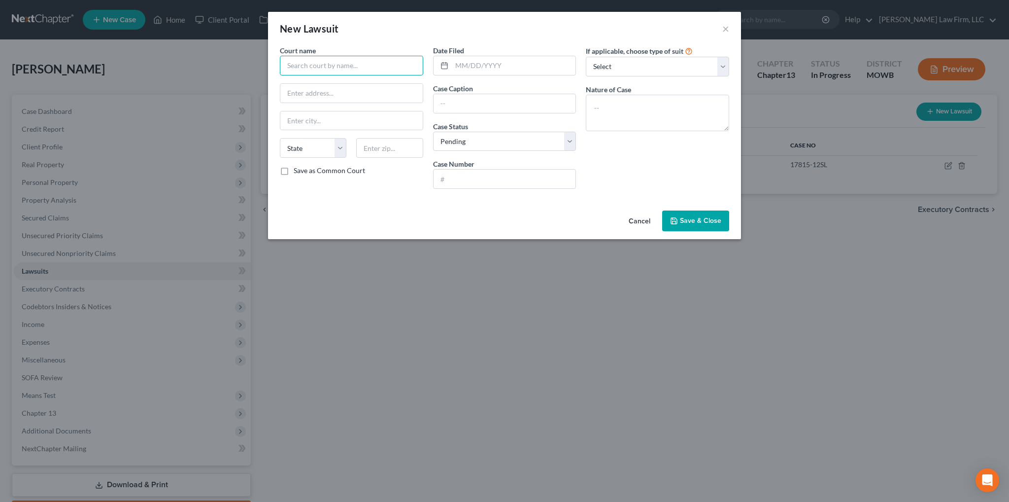
click at [336, 70] on input "text" at bounding box center [351, 66] width 143 height 20
type input "US Department of Treasure on behalf of Small Business Administration"
click at [403, 96] on input "text" at bounding box center [351, 93] width 142 height 19
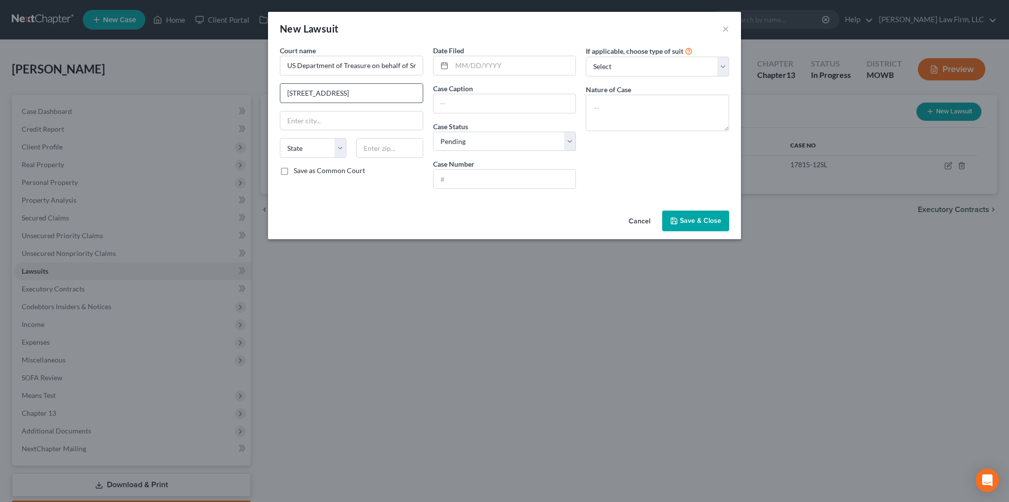
type input "[STREET_ADDRESS]"
type input "[US_STATE]"
select select "8"
type input "20416"
click at [459, 172] on input "text" at bounding box center [505, 178] width 142 height 19
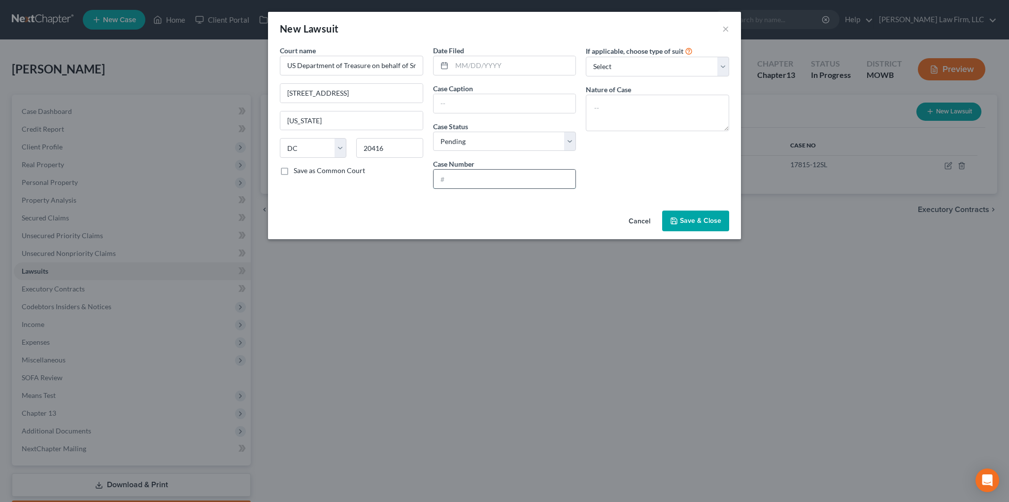
type input "G"
click at [481, 103] on input "text" at bounding box center [505, 103] width 142 height 19
click at [430, 175] on div "Date Filed Case Caption Case Status * Select Pending On Appeal Concluded Case N…" at bounding box center [504, 120] width 153 height 151
drag, startPoint x: 490, startPoint y: 178, endPoint x: 428, endPoint y: 182, distance: 62.7
click at [428, 182] on div "Date Filed Case Caption Case Status * Select Pending On Appeal Concluded Case N…" at bounding box center [504, 120] width 153 height 151
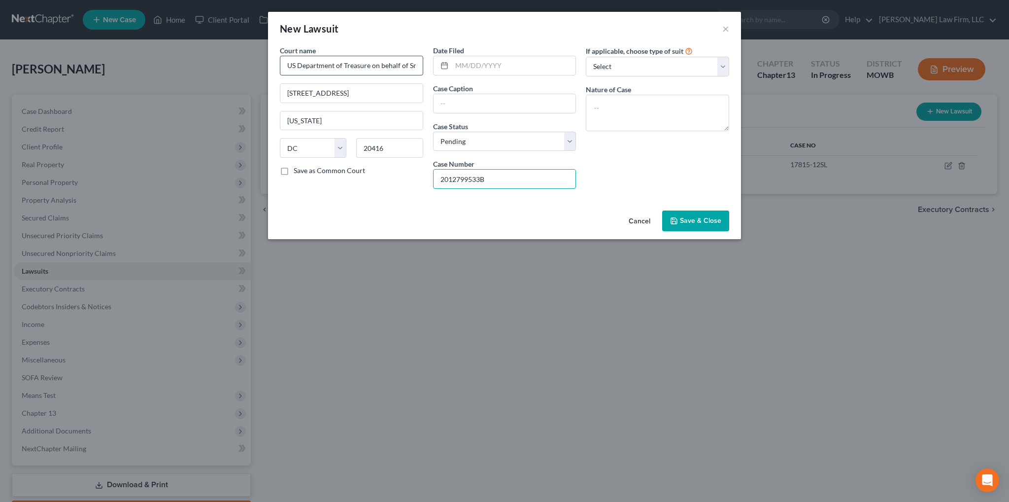
type input "2012799533B"
click at [387, 69] on input "US Department of Treasure on behalf of Small Business Administration" at bounding box center [351, 66] width 143 height 20
drag, startPoint x: 364, startPoint y: 92, endPoint x: 263, endPoint y: 91, distance: 101.0
click at [263, 91] on div "New Lawsuit × Court name * US Department of Treasure on behalf of Small Busines…" at bounding box center [504, 251] width 1009 height 502
type input "PO Box 830794"
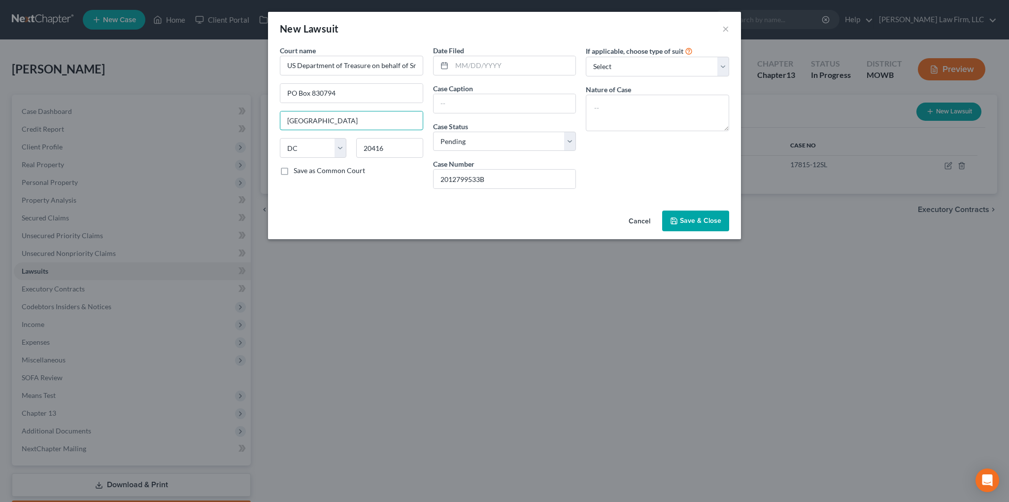
type input "[GEOGRAPHIC_DATA]"
select select "0"
type input "35283-0794"
click at [508, 68] on input "text" at bounding box center [514, 65] width 124 height 19
click at [457, 103] on input "text" at bounding box center [505, 103] width 142 height 19
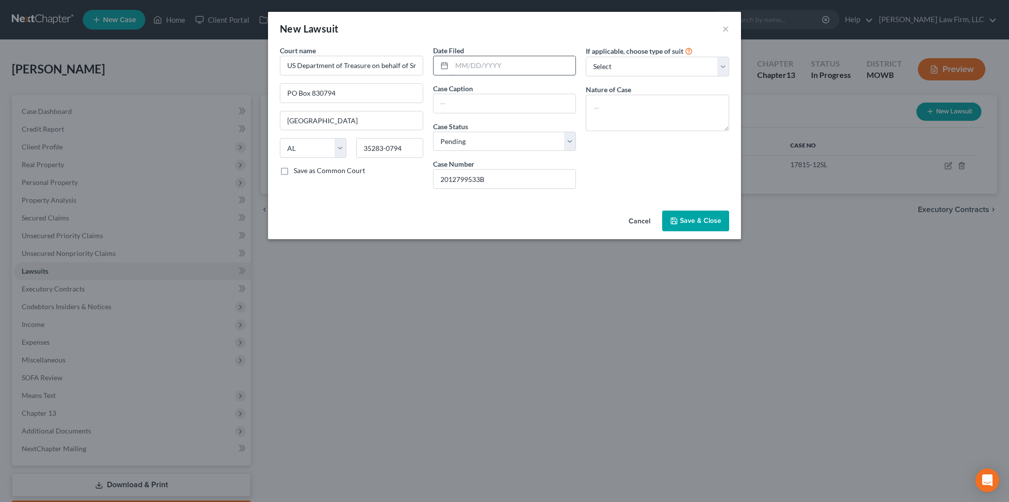
click at [487, 63] on input "text" at bounding box center [514, 65] width 124 height 19
click at [688, 105] on textarea at bounding box center [657, 113] width 143 height 36
type textarea "Small Business Taxes"
click at [501, 66] on input "text" at bounding box center [514, 65] width 124 height 19
click at [498, 68] on input "text" at bounding box center [514, 65] width 124 height 19
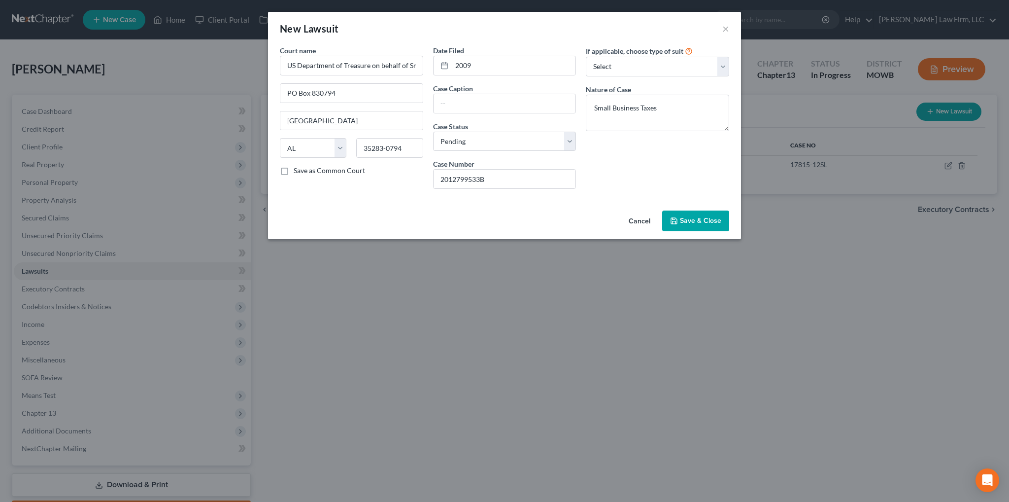
click at [696, 220] on span "Save & Close" at bounding box center [700, 220] width 41 height 8
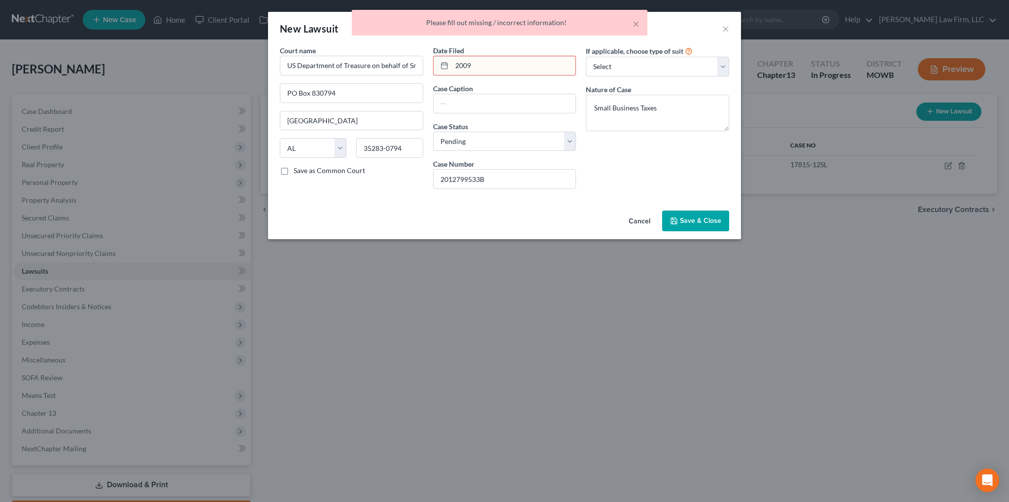
click at [455, 65] on input "2009" at bounding box center [514, 65] width 124 height 19
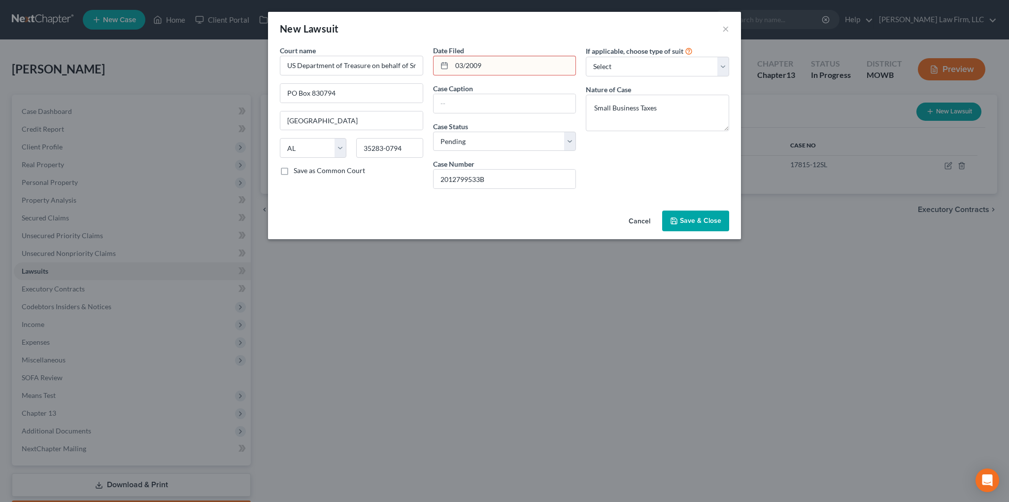
click at [710, 219] on span "Save & Close" at bounding box center [700, 220] width 41 height 8
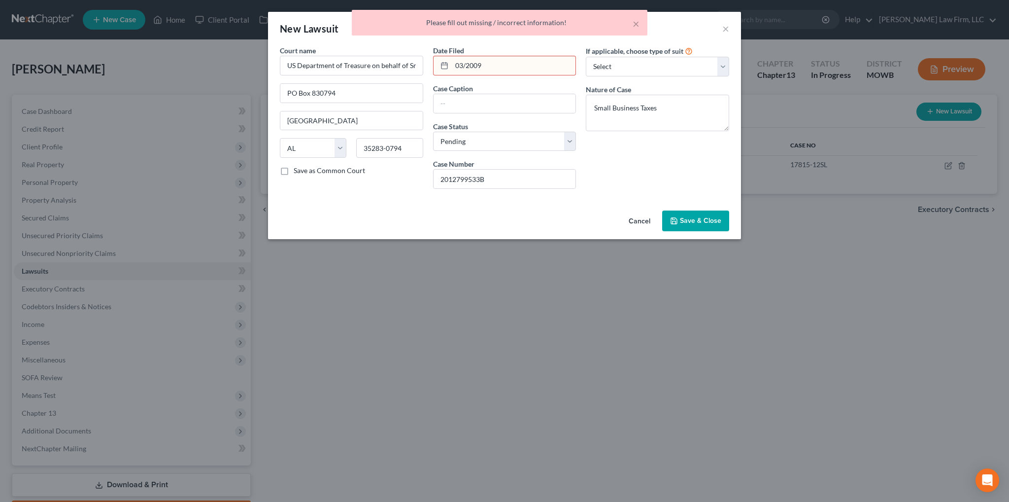
drag, startPoint x: 489, startPoint y: 65, endPoint x: 449, endPoint y: 60, distance: 40.8
click at [449, 60] on div "03/2009" at bounding box center [504, 66] width 143 height 20
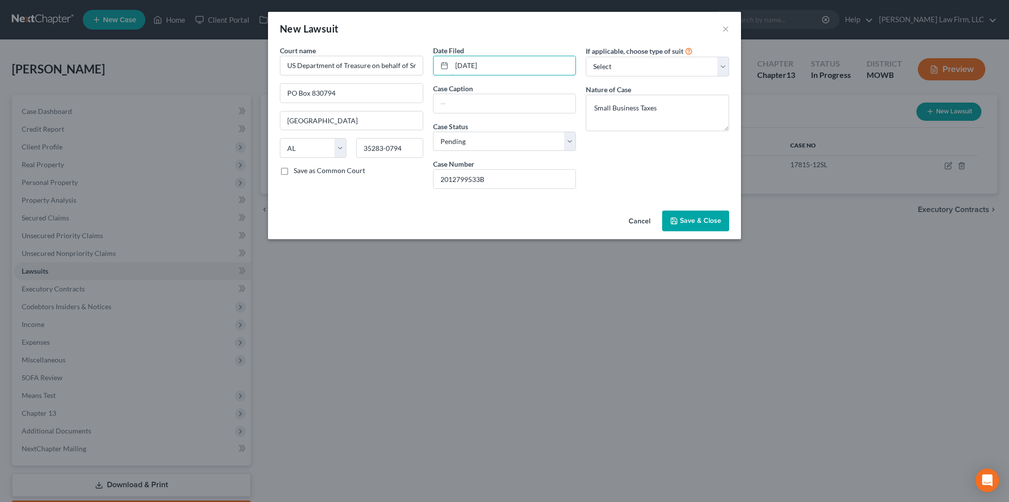
type input "[DATE]"
click at [706, 217] on span "Save & Close" at bounding box center [700, 220] width 41 height 8
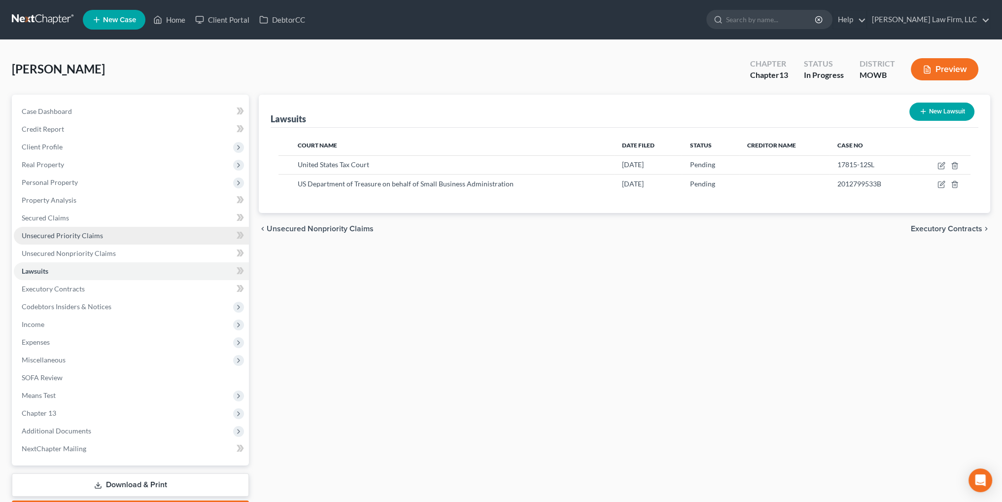
click at [49, 237] on span "Unsecured Priority Claims" at bounding box center [62, 235] width 81 height 8
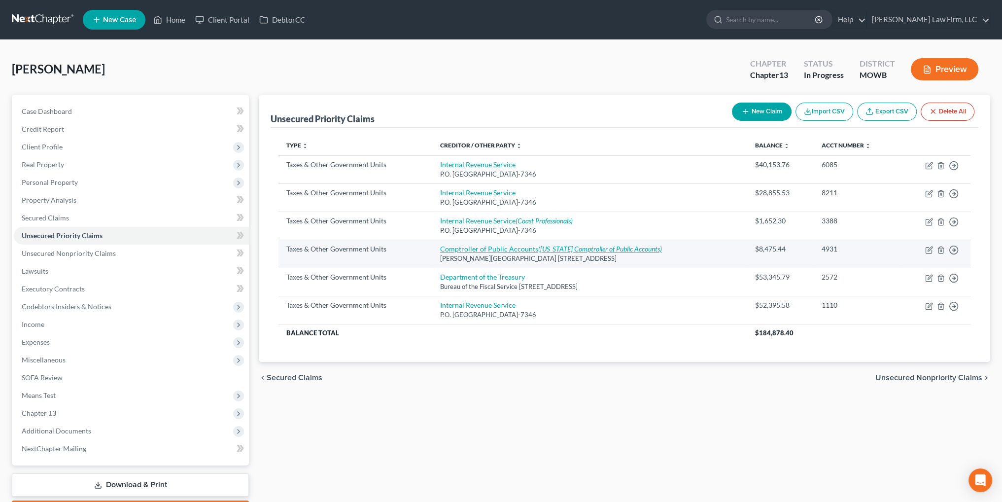
click at [514, 251] on link "Comptroller of Public Accounts ([US_STATE] Comptroller of Public Accounts)" at bounding box center [551, 248] width 222 height 8
select select "2"
select select "45"
select select "0"
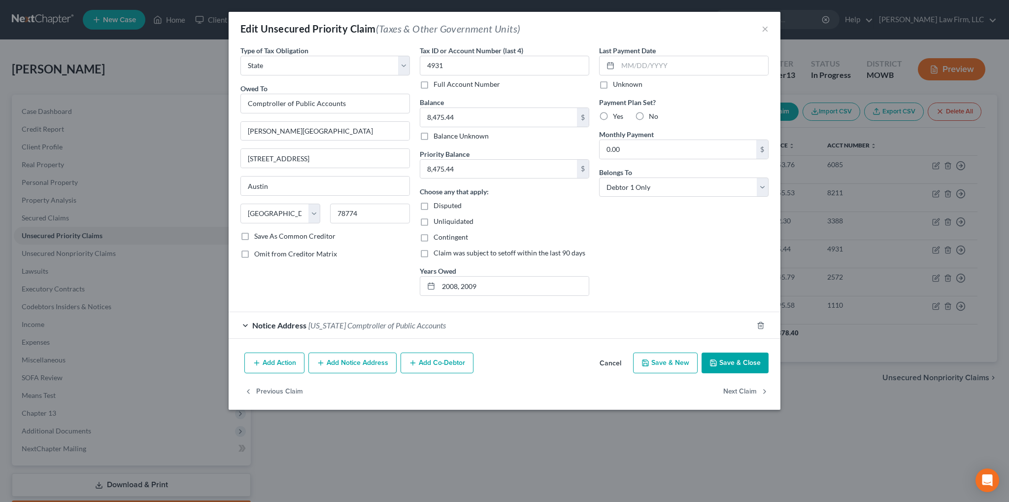
click at [410, 321] on span "[US_STATE] Comptroller of Public Accounts" at bounding box center [376, 324] width 137 height 9
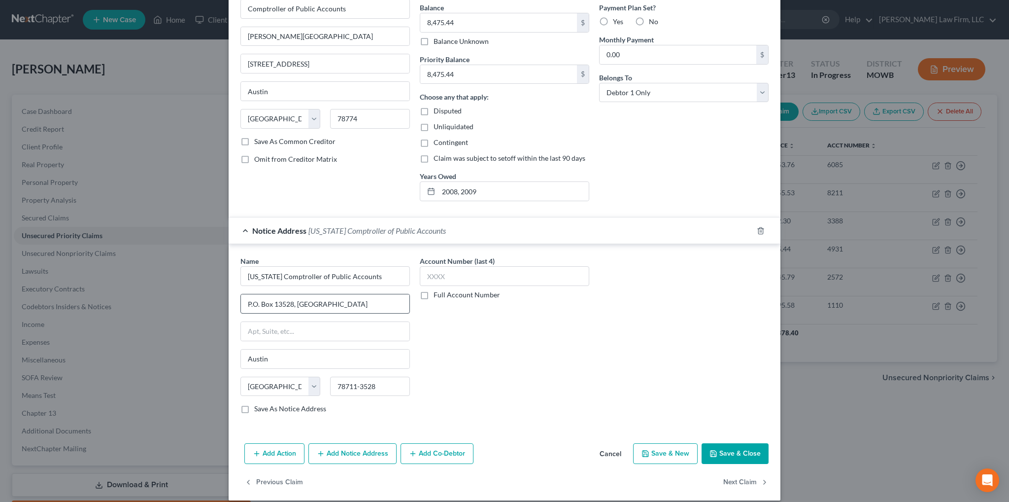
scroll to position [102, 0]
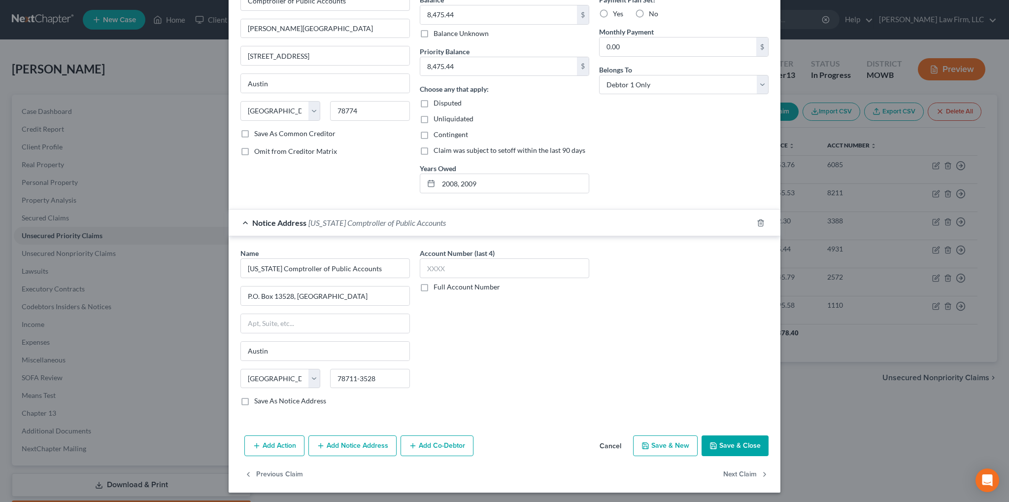
click at [353, 440] on button "Add Notice Address" at bounding box center [352, 445] width 88 height 21
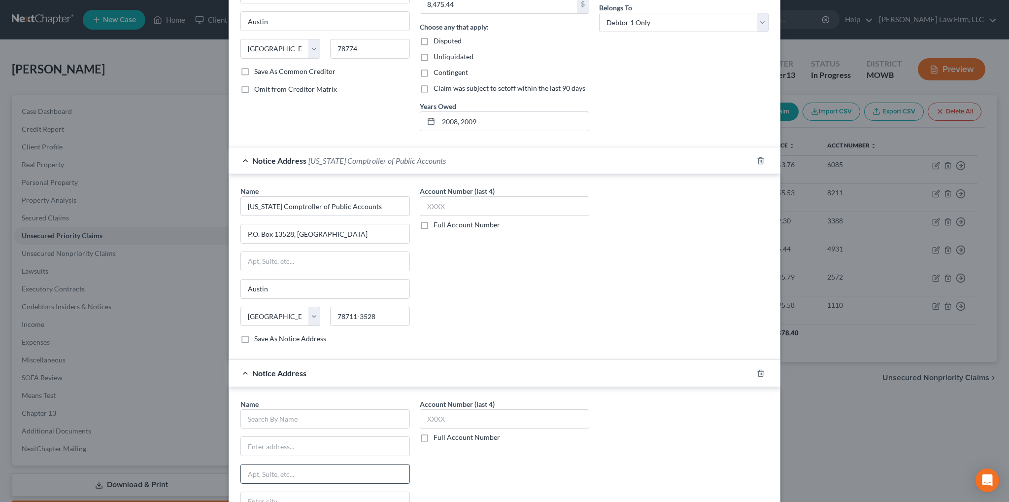
scroll to position [250, 0]
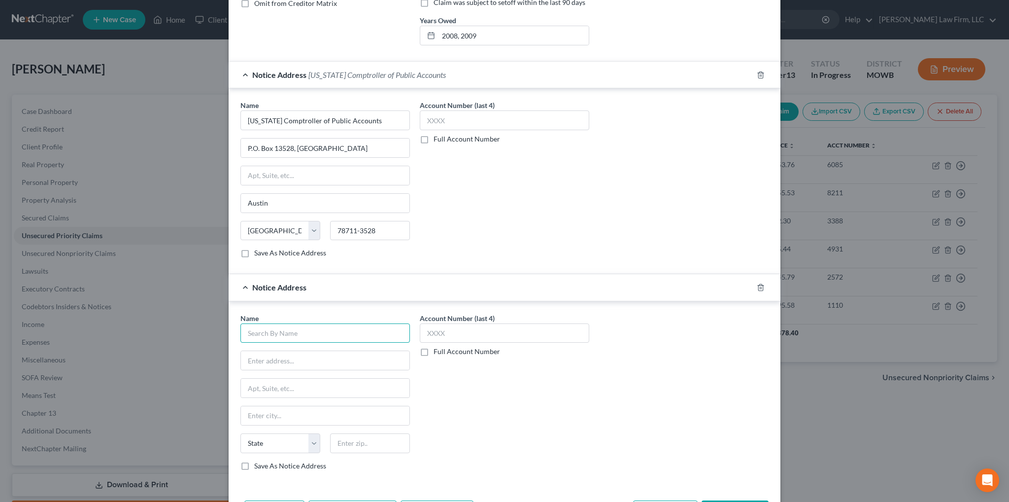
click at [325, 331] on input "text" at bounding box center [324, 333] width 169 height 20
type input "County Clerk of [GEOGRAPHIC_DATA]"
type input "P.O. Box 959"
type input "Conroe"
select select "45"
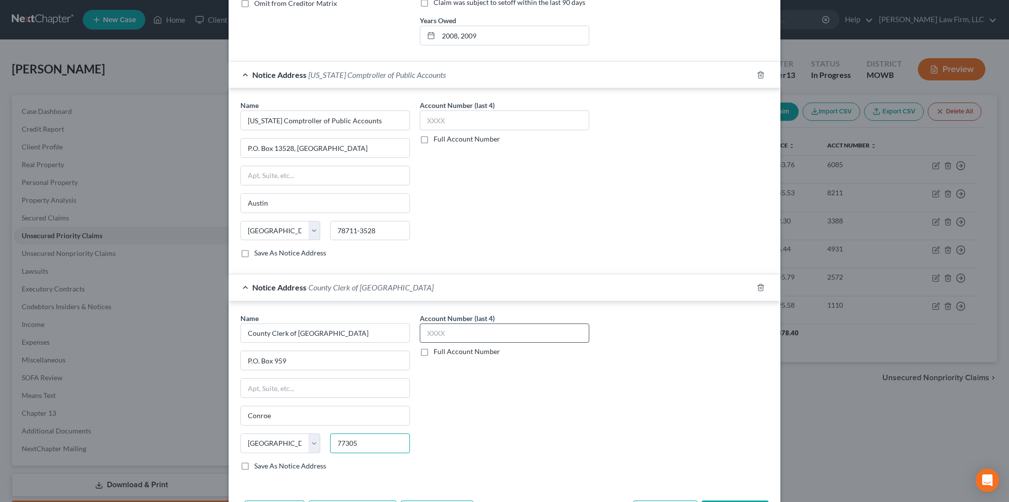
type input "77305"
click at [479, 327] on input "text" at bounding box center [504, 333] width 169 height 20
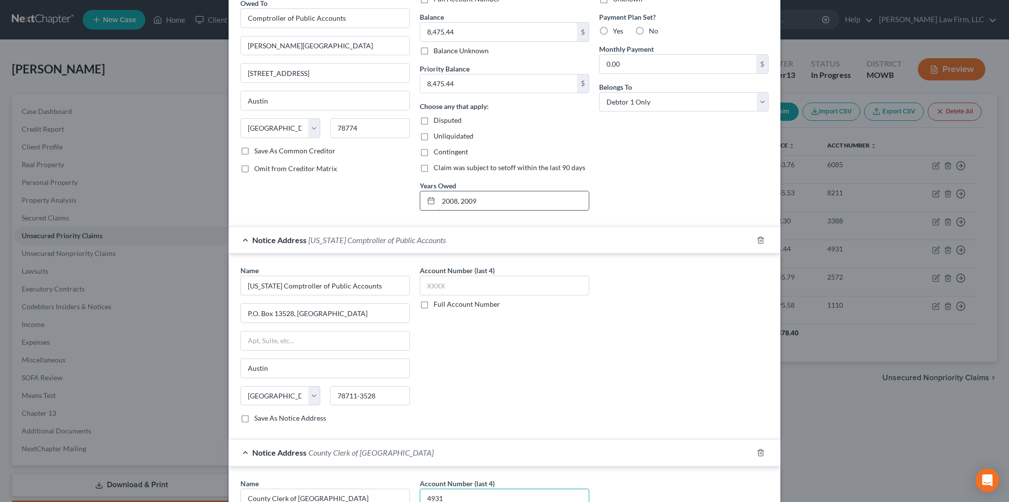
scroll to position [152, 0]
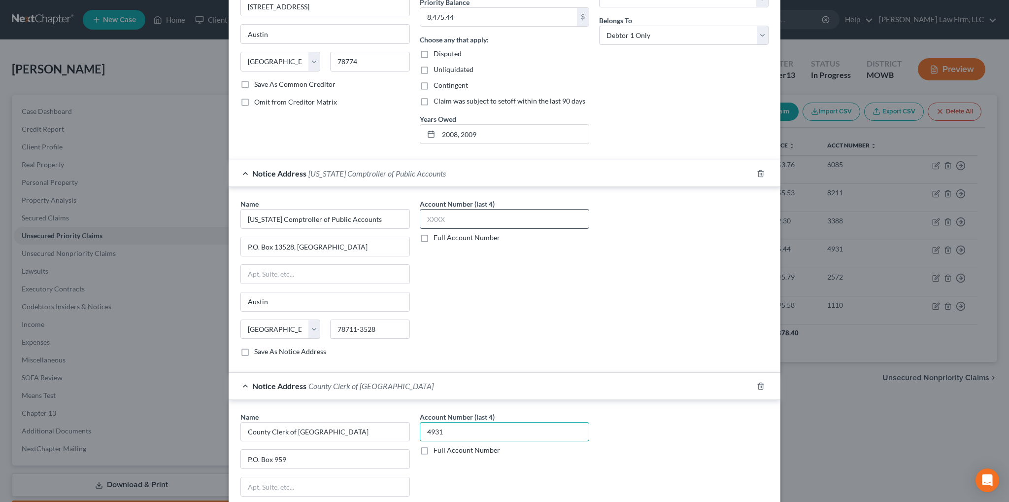
type input "4931"
click at [479, 211] on input "text" at bounding box center [504, 219] width 169 height 20
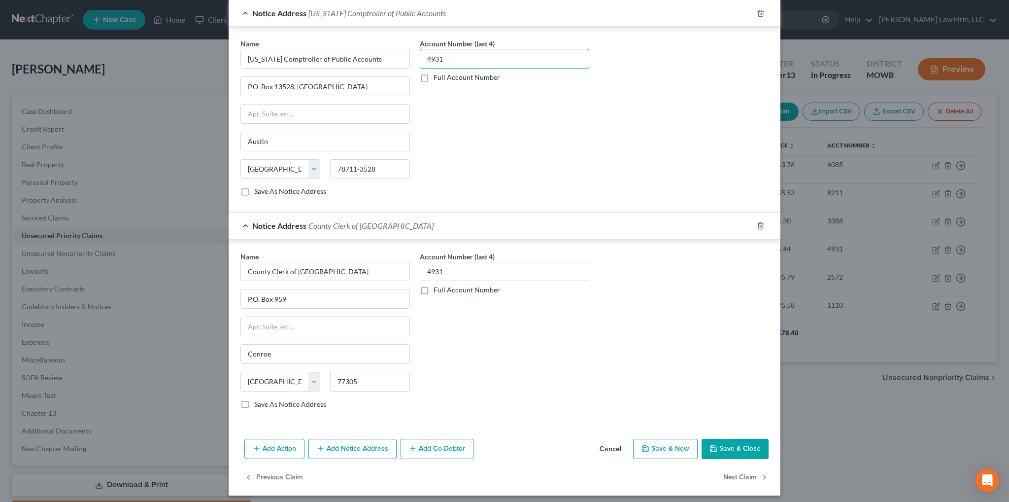
scroll to position [314, 0]
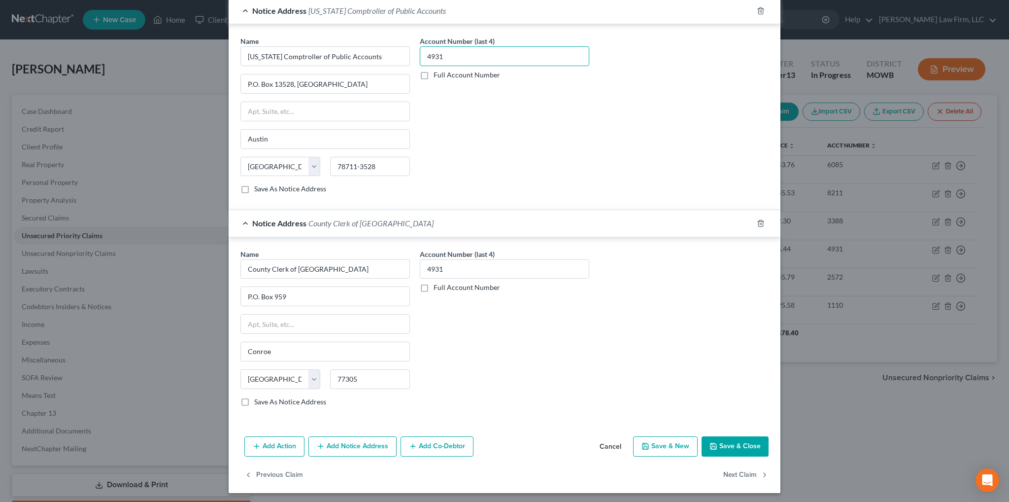
type input "4931"
click at [733, 443] on button "Save & Close" at bounding box center [735, 446] width 67 height 21
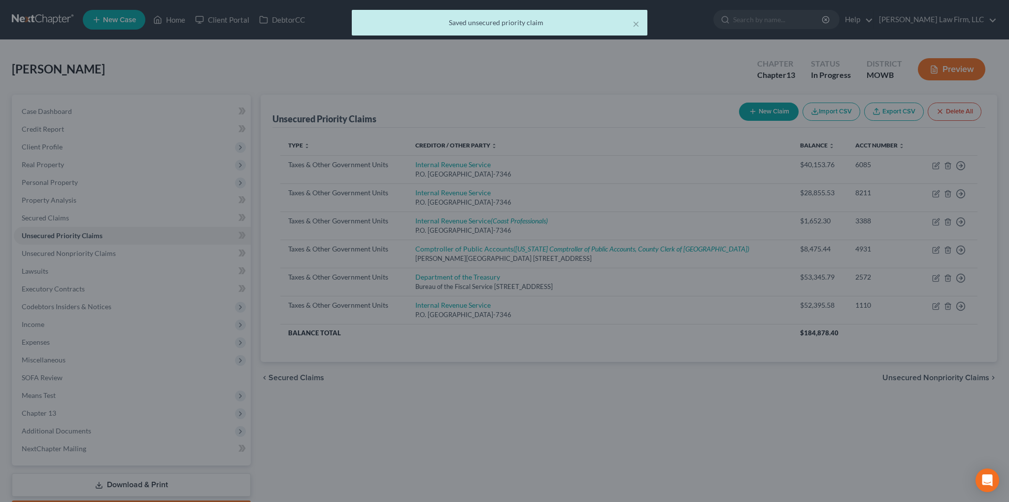
scroll to position [0, 0]
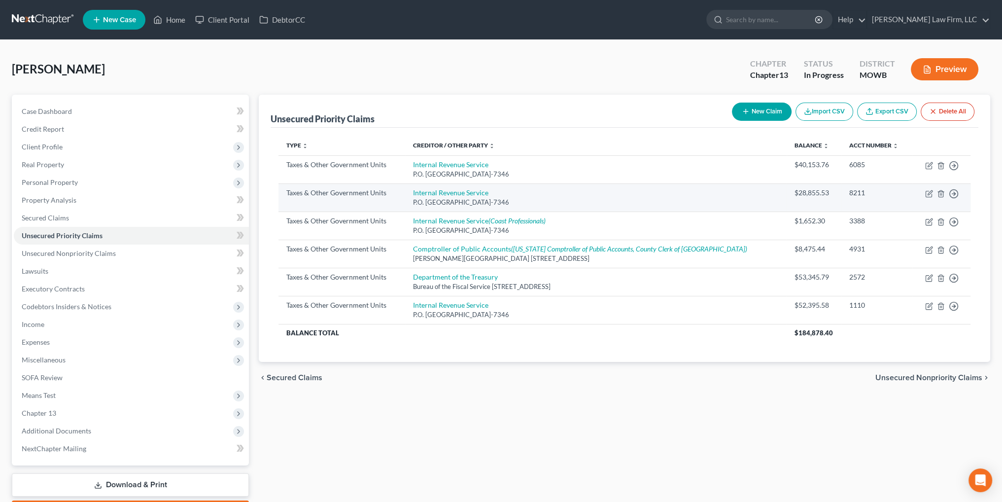
click at [474, 198] on div "P.O. [GEOGRAPHIC_DATA]-7346" at bounding box center [596, 202] width 366 height 9
click at [474, 196] on link "Internal Revenue Service" at bounding box center [450, 192] width 75 height 8
select select "0"
select select "39"
select select "0"
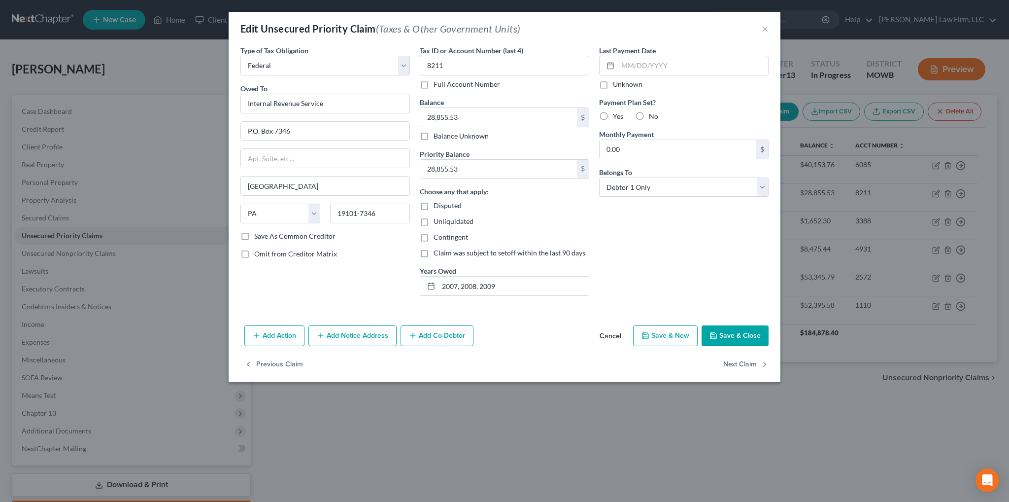
click at [357, 333] on button "Add Notice Address" at bounding box center [352, 335] width 88 height 21
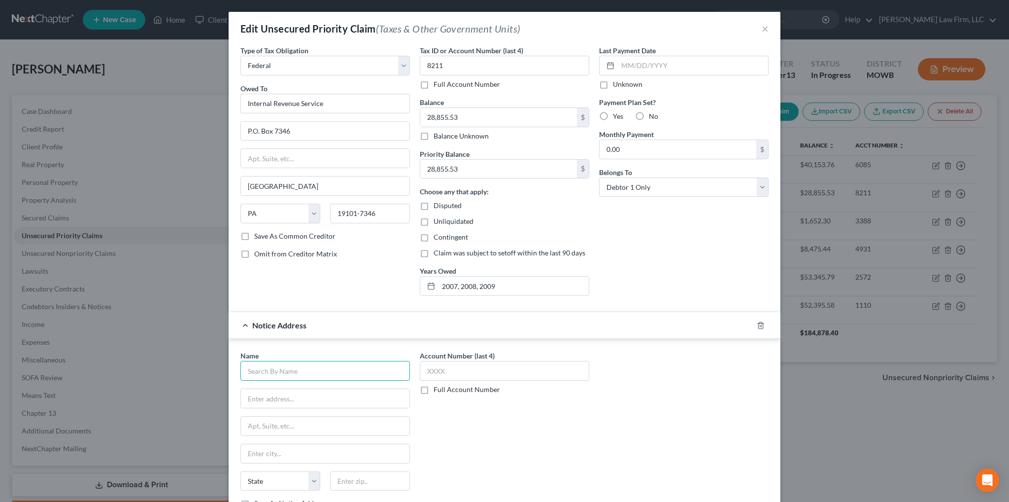
click at [287, 370] on input "text" at bounding box center [324, 371] width 169 height 20
type input "County Clerk"
type input "[GEOGRAPHIC_DATA]"
type input "Conroe"
select select "45"
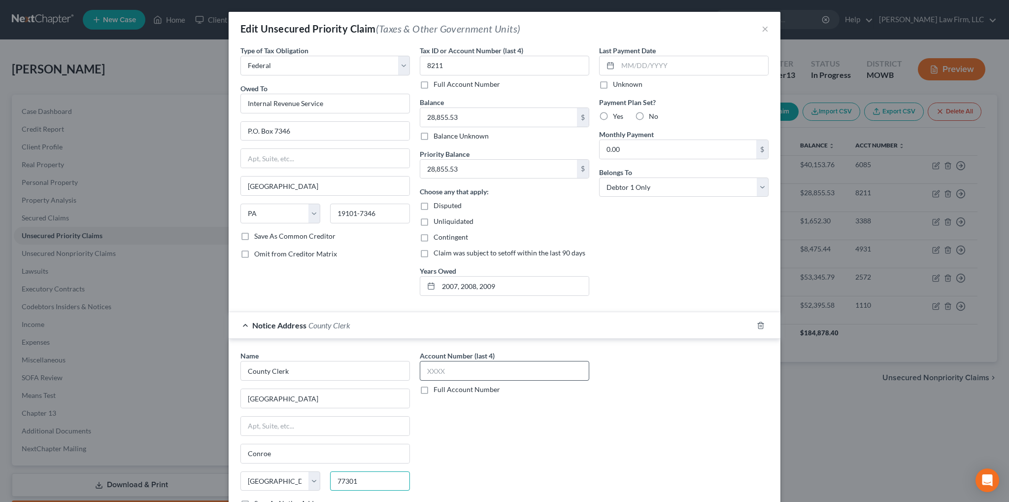
type input "77301"
click at [457, 369] on input "text" at bounding box center [504, 371] width 169 height 20
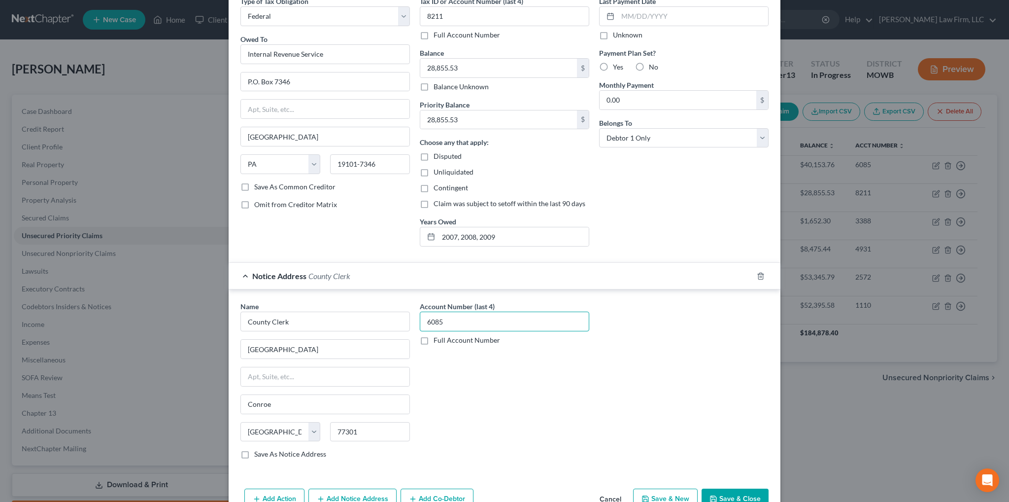
scroll to position [102, 0]
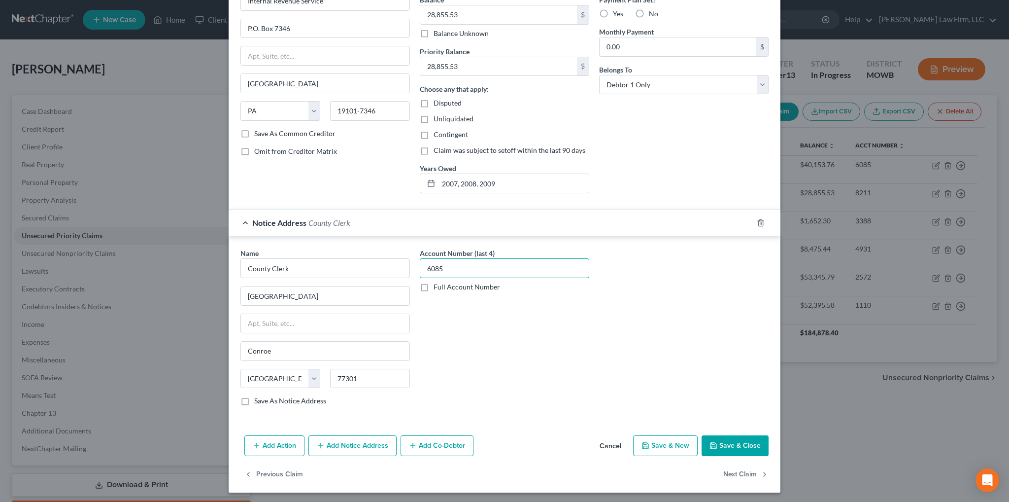
type input "6085"
click at [721, 444] on button "Save & Close" at bounding box center [735, 445] width 67 height 21
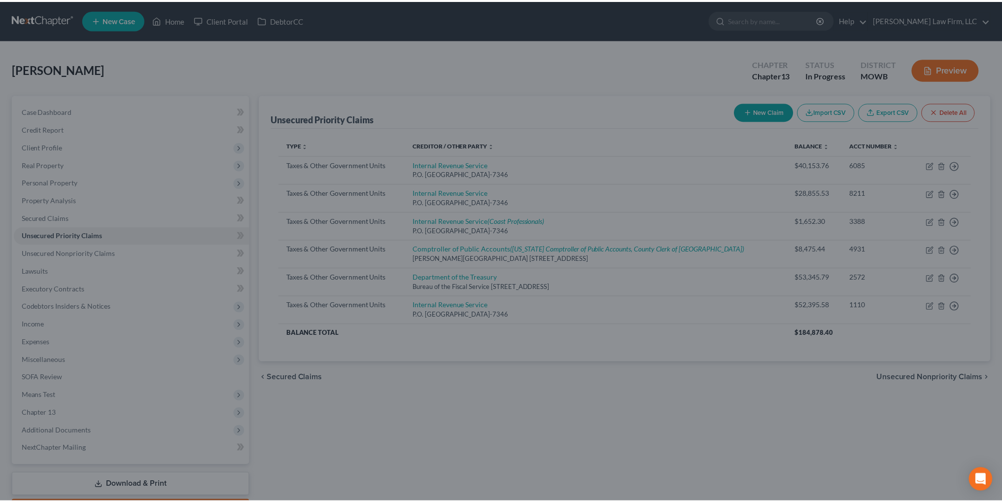
scroll to position [0, 0]
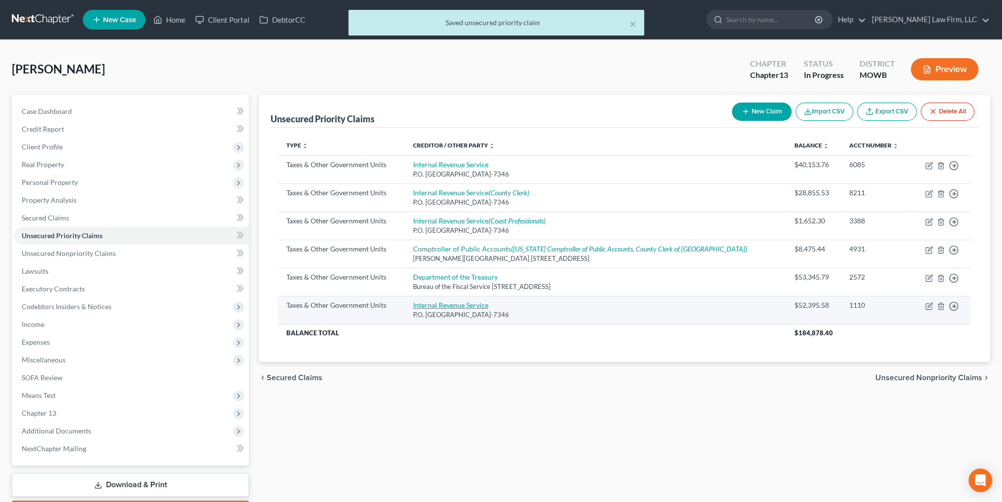
click at [469, 305] on link "Internal Revenue Service" at bounding box center [450, 305] width 75 height 8
select select "0"
select select "39"
select select "3"
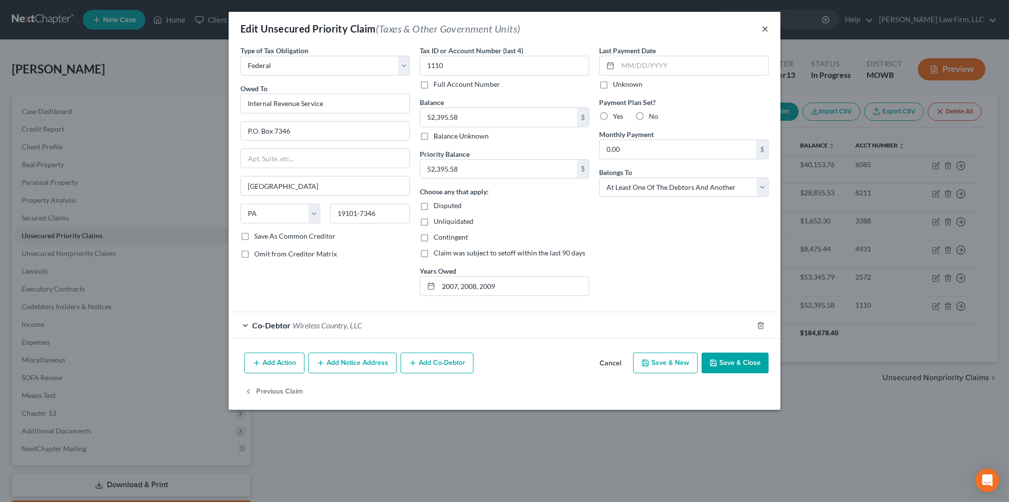
click at [768, 30] on button "×" at bounding box center [765, 29] width 7 height 12
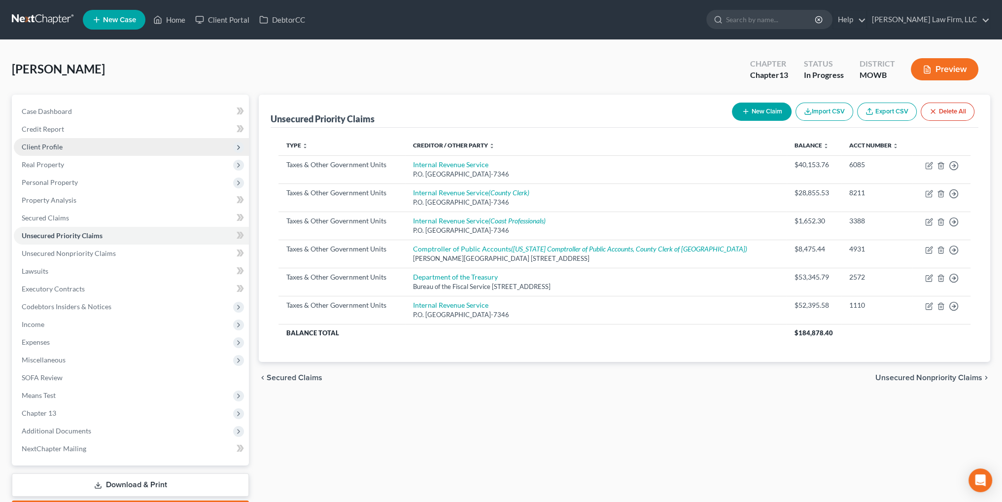
click at [31, 153] on span "Client Profile" at bounding box center [131, 147] width 235 height 18
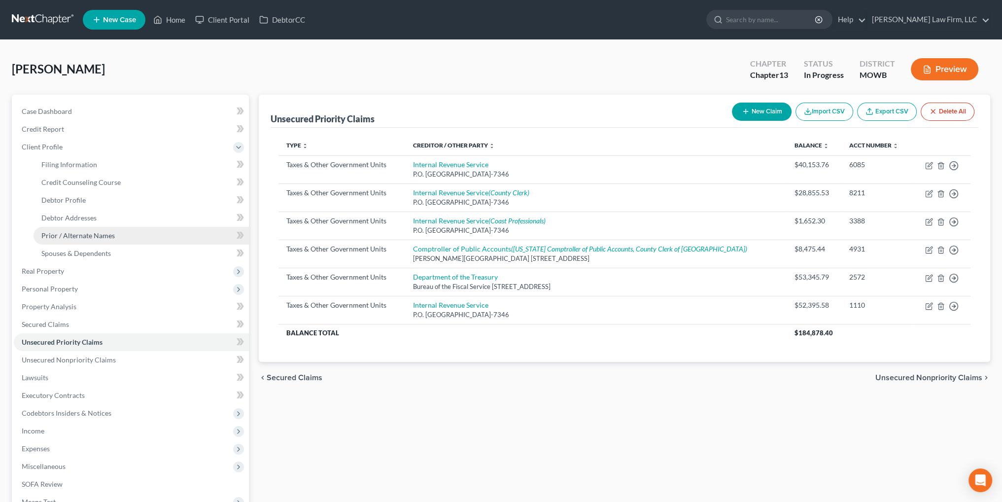
click at [62, 237] on span "Prior / Alternate Names" at bounding box center [77, 235] width 73 height 8
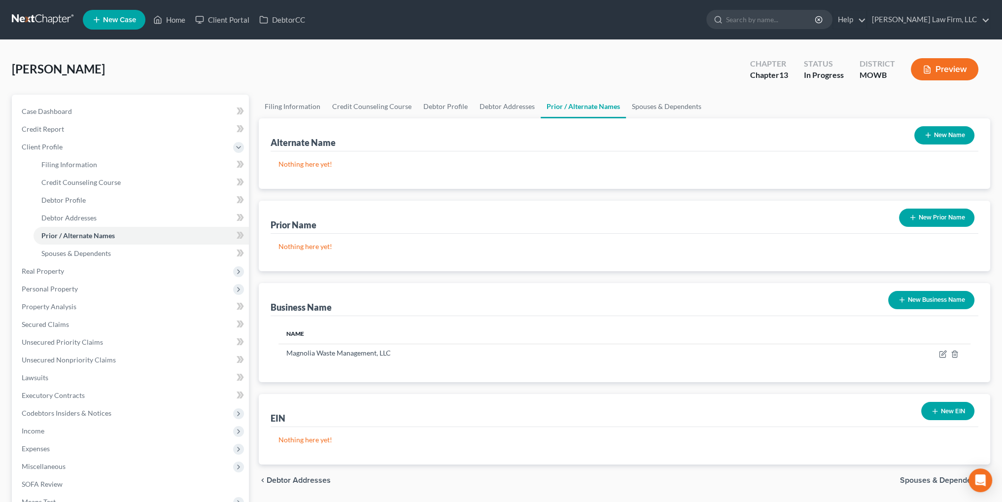
click at [930, 302] on button "New Business Name" at bounding box center [931, 300] width 86 height 18
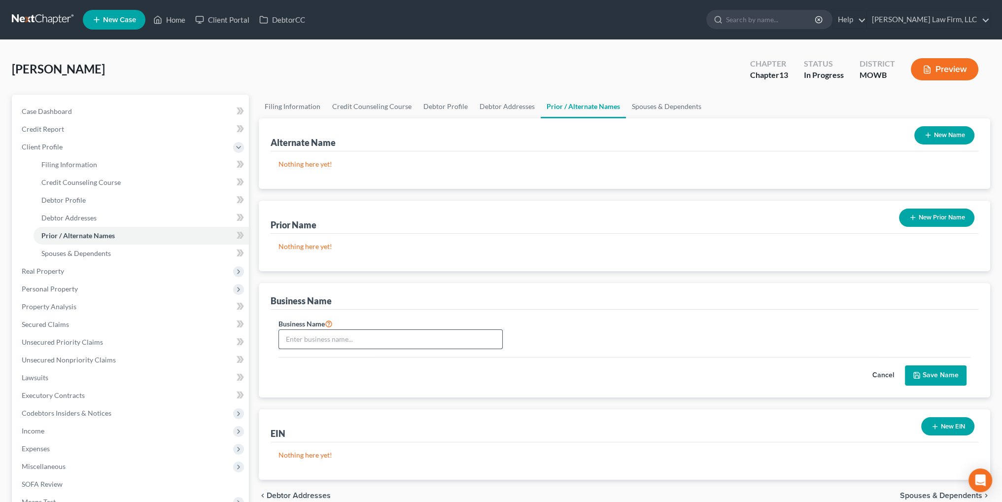
click at [442, 339] on input "text" at bounding box center [390, 339] width 223 height 19
type input "Wireless Country LLC"
click at [922, 375] on button "Save Name" at bounding box center [936, 375] width 62 height 21
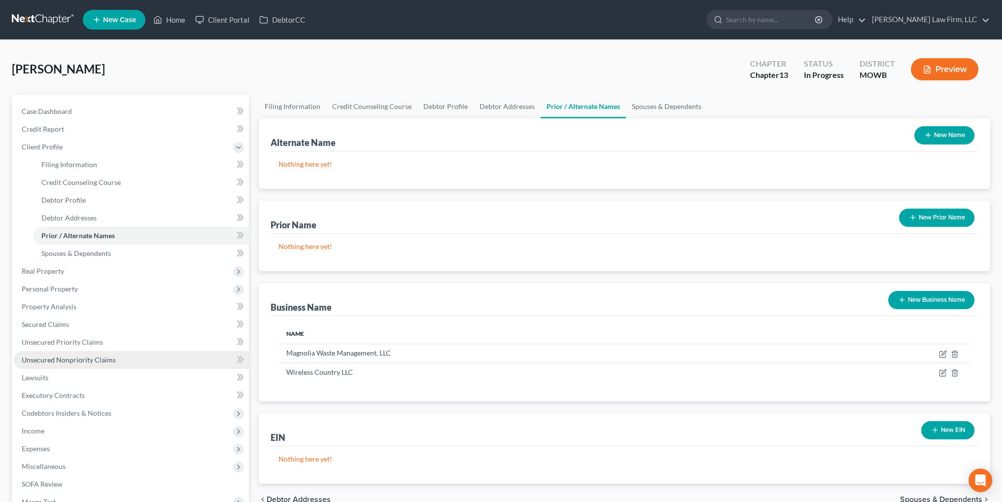
click at [65, 360] on span "Unsecured Nonpriority Claims" at bounding box center [69, 359] width 94 height 8
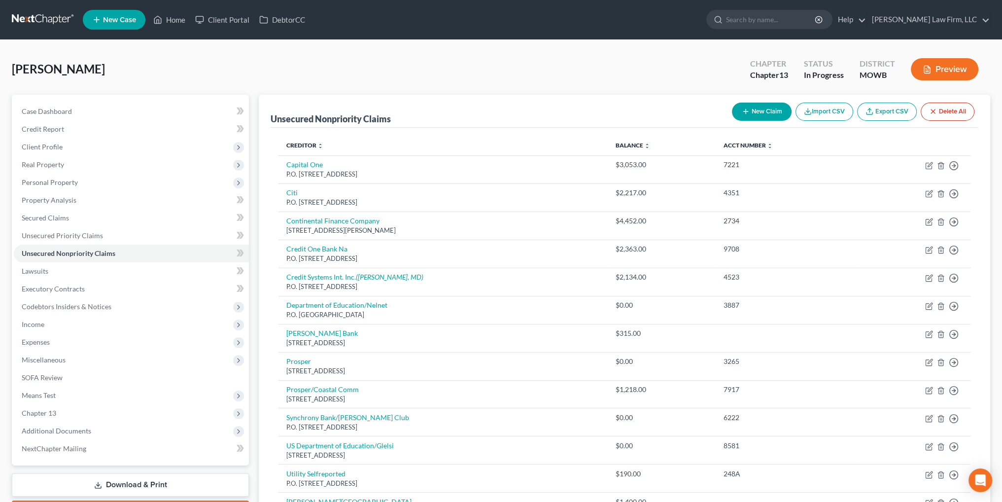
click at [754, 112] on button "New Claim" at bounding box center [762, 111] width 60 height 18
select select "0"
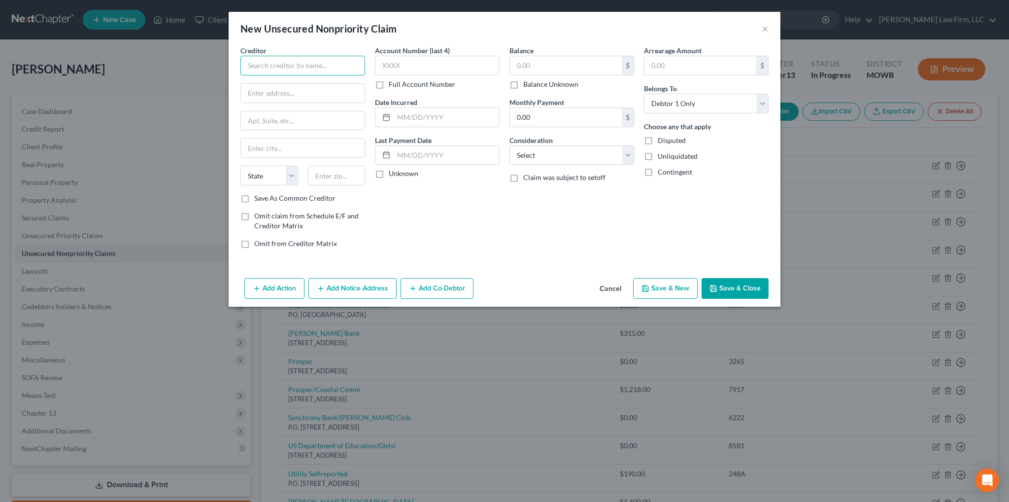
click at [286, 68] on input "text" at bounding box center [302, 66] width 125 height 20
type input "Tallgrass Balance, Hearing & Physical Therapy"
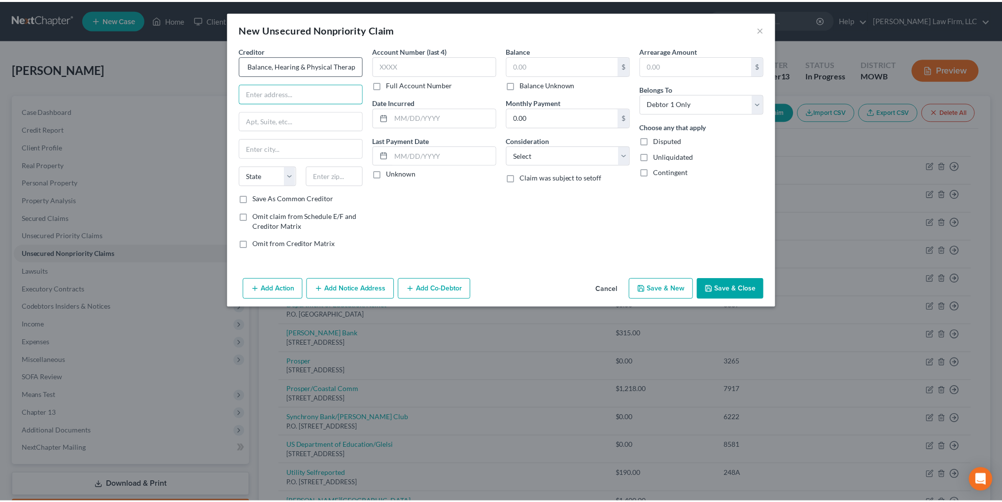
scroll to position [0, 0]
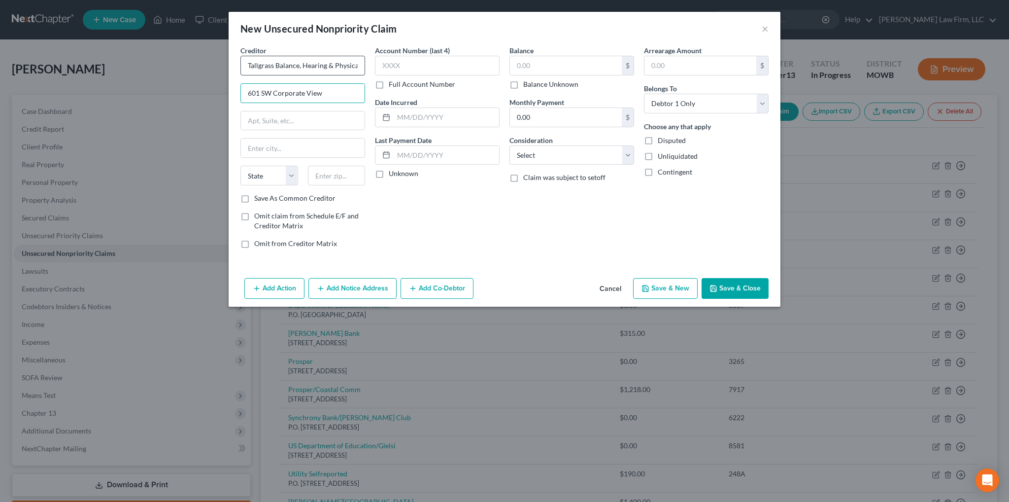
type input "601 SW Corporate View"
type input "Suite 220"
type input "Topeka"
select select "17"
type input "66615-1223"
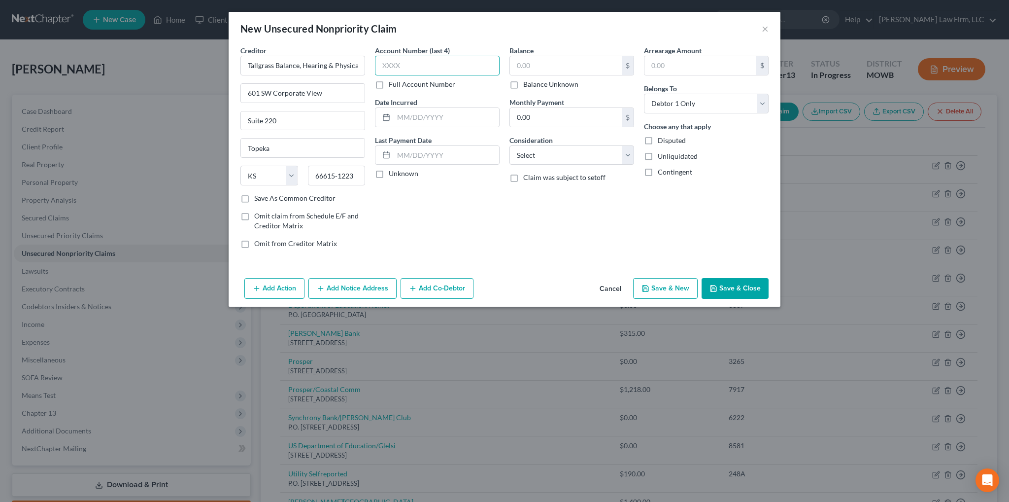
click at [387, 66] on input "text" at bounding box center [437, 66] width 125 height 20
type input "2998"
type input "[DATE]"
click at [532, 68] on input "text" at bounding box center [566, 65] width 112 height 19
type input "375.00"
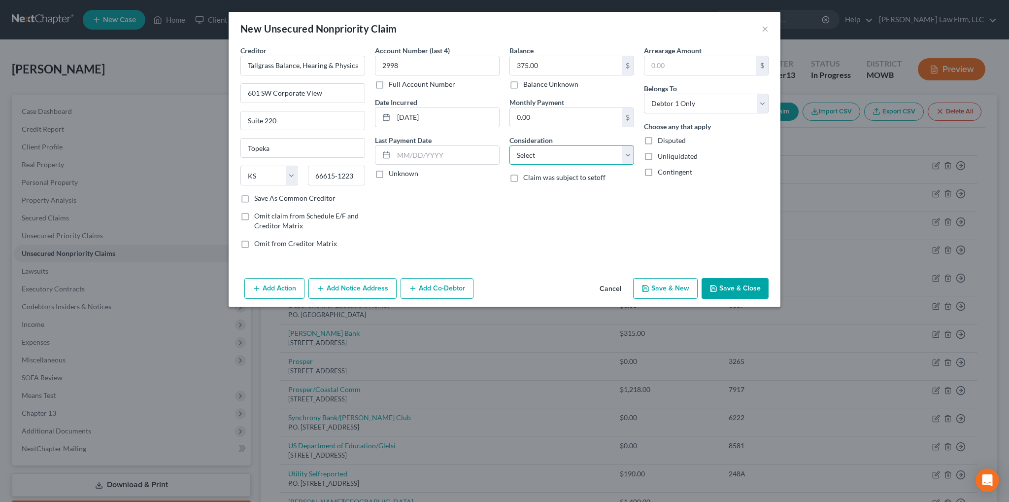
click at [609, 153] on select "Select Cable / Satellite Services Collection Agency Credit Card Debt Debt Couns…" at bounding box center [571, 155] width 125 height 20
select select "9"
click at [509, 145] on select "Select Cable / Satellite Services Collection Agency Credit Card Debt Debt Couns…" at bounding box center [571, 155] width 125 height 20
click at [749, 290] on button "Save & Close" at bounding box center [735, 288] width 67 height 21
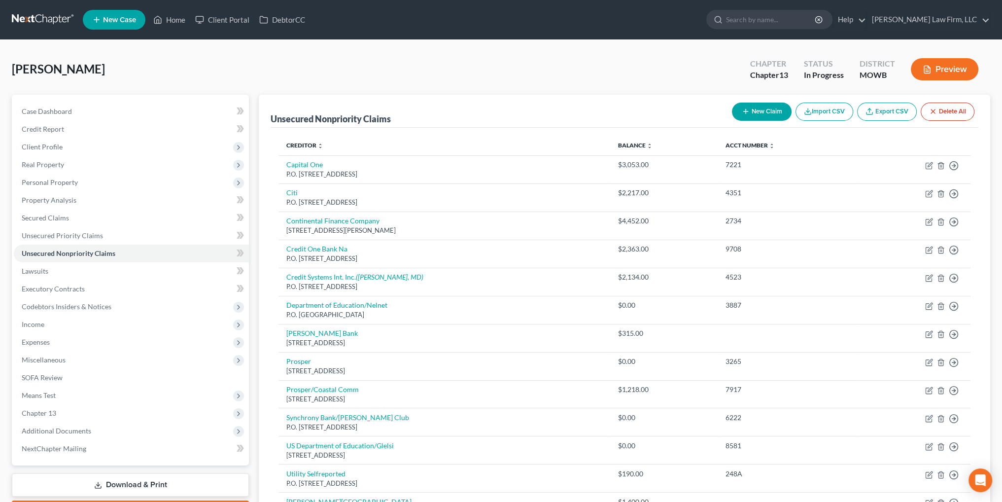
click at [765, 107] on button "New Claim" at bounding box center [762, 111] width 60 height 18
select select "0"
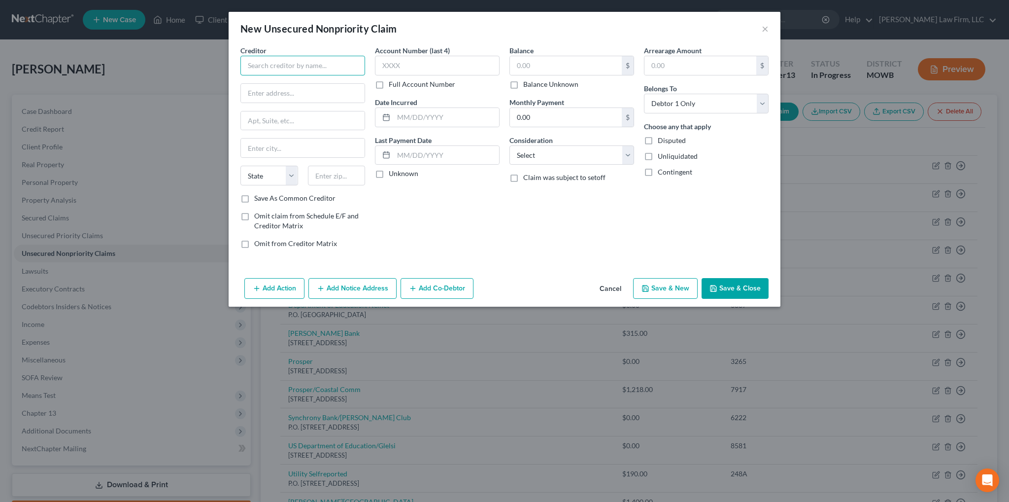
click at [319, 67] on input "text" at bounding box center [302, 66] width 125 height 20
type input "[US_STATE] City [MEDICAL_DATA] Center"
type input "[STREET_ADDRESS]"
type input "K"
type input "[US_STATE][GEOGRAPHIC_DATA]"
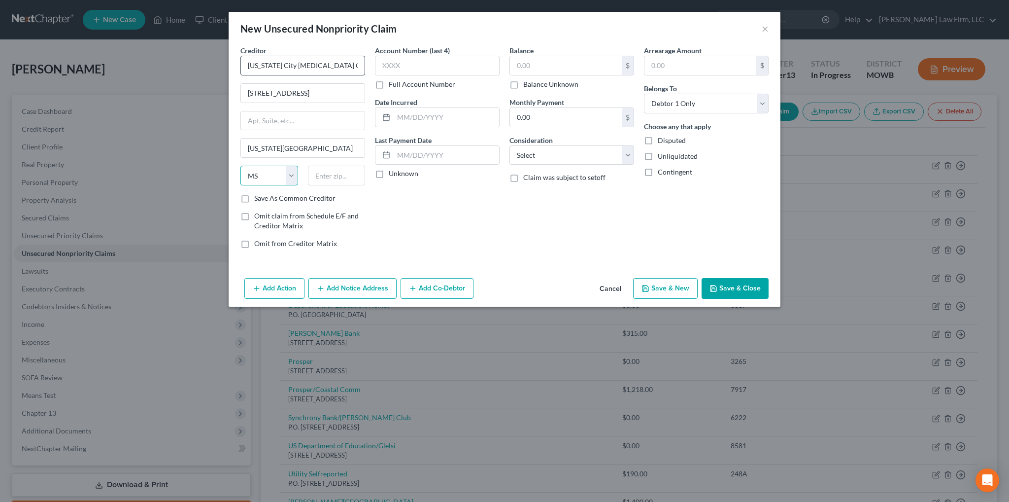
select select "26"
type input "64154"
click at [394, 60] on input "text" at bounding box center [437, 66] width 125 height 20
type input "2912"
type input "[DATE]"
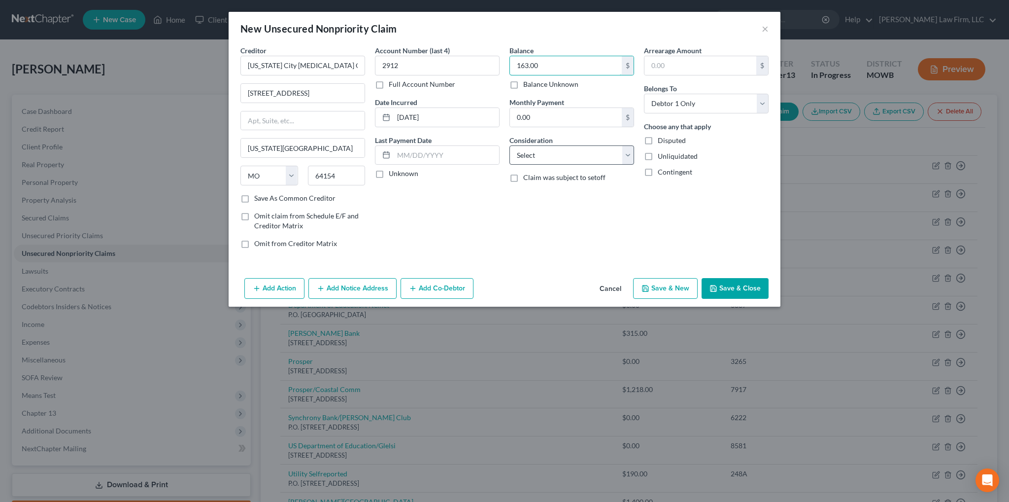
type input "163.00"
click at [553, 160] on select "Select Cable / Satellite Services Collection Agency Credit Card Debt Debt Couns…" at bounding box center [571, 155] width 125 height 20
select select "9"
click at [509, 145] on select "Select Cable / Satellite Services Collection Agency Credit Card Debt Debt Couns…" at bounding box center [571, 155] width 125 height 20
click at [758, 294] on button "Save & Close" at bounding box center [735, 288] width 67 height 21
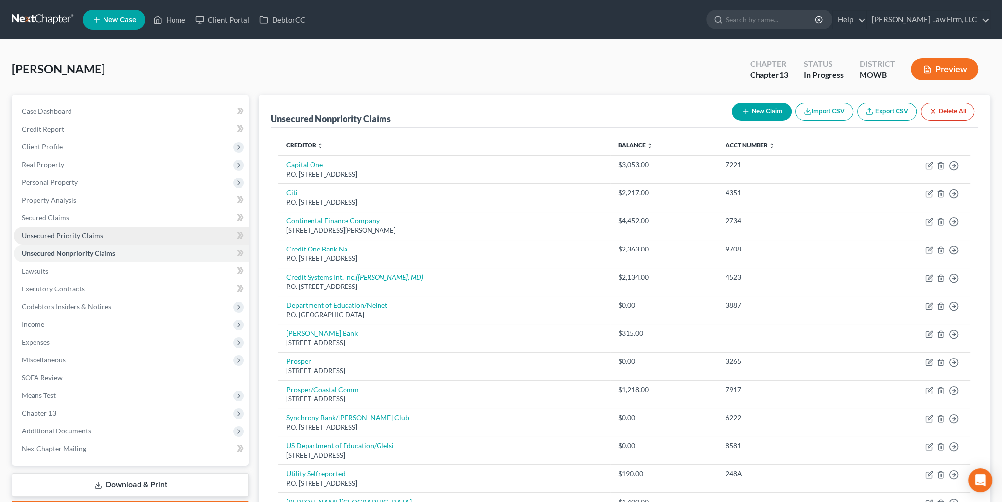
click at [78, 232] on span "Unsecured Priority Claims" at bounding box center [62, 235] width 81 height 8
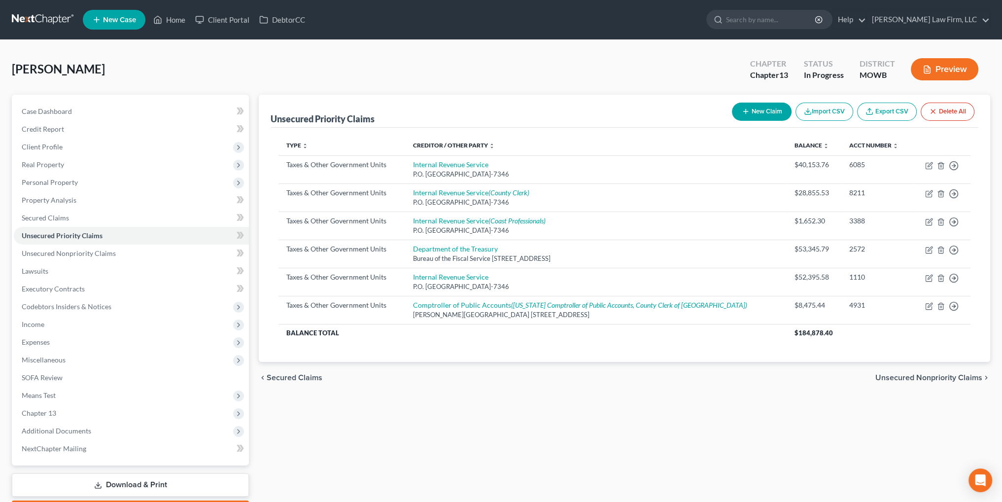
click at [766, 107] on button "New Claim" at bounding box center [762, 111] width 60 height 18
select select "0"
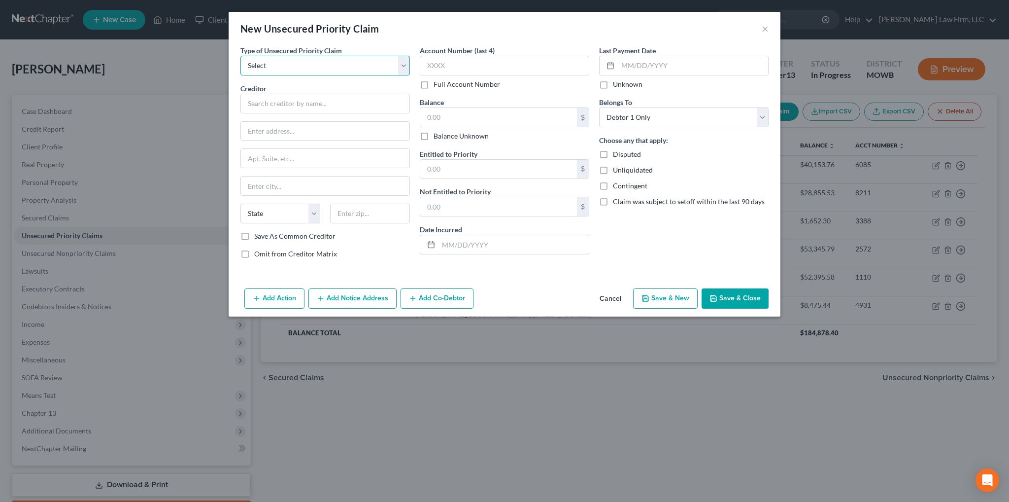
click at [313, 71] on select "Select Taxes & Other Government Units Domestic Support Obligations Extensions o…" at bounding box center [324, 66] width 169 height 20
select select "0"
click at [240, 56] on select "Select Taxes & Other Government Units Domestic Support Obligations Extensions o…" at bounding box center [324, 66] width 169 height 20
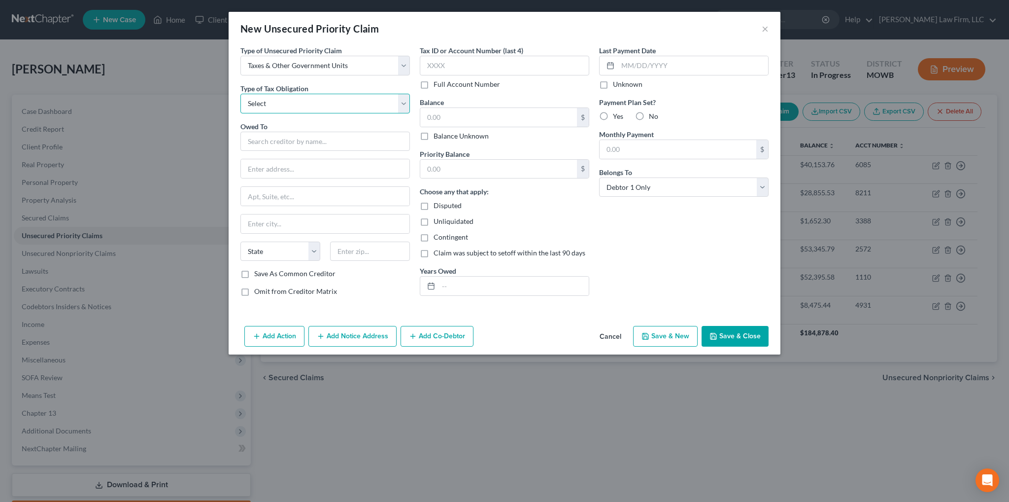
click at [280, 107] on select "Select Federal City State Franchise Tax Board Other" at bounding box center [324, 104] width 169 height 20
select select "0"
click at [240, 94] on select "Select Federal City State Franchise Tax Board Other" at bounding box center [324, 104] width 169 height 20
click at [450, 281] on input "text" at bounding box center [514, 285] width 150 height 19
type input "2024"
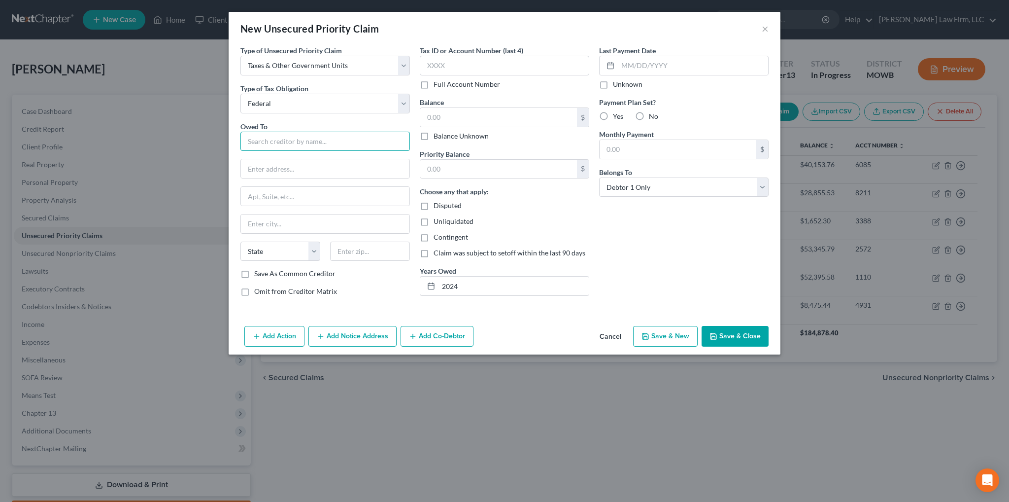
click at [307, 138] on input "text" at bounding box center [324, 142] width 169 height 20
drag, startPoint x: 306, startPoint y: 142, endPoint x: 235, endPoint y: 145, distance: 72.0
click at [235, 145] on div "Type of Unsecured Priority Claim * Select Taxes & Other Government Units Domest…" at bounding box center [505, 183] width 552 height 276
type input "Department of the Treasury"
type input "Internal Revenue Service"
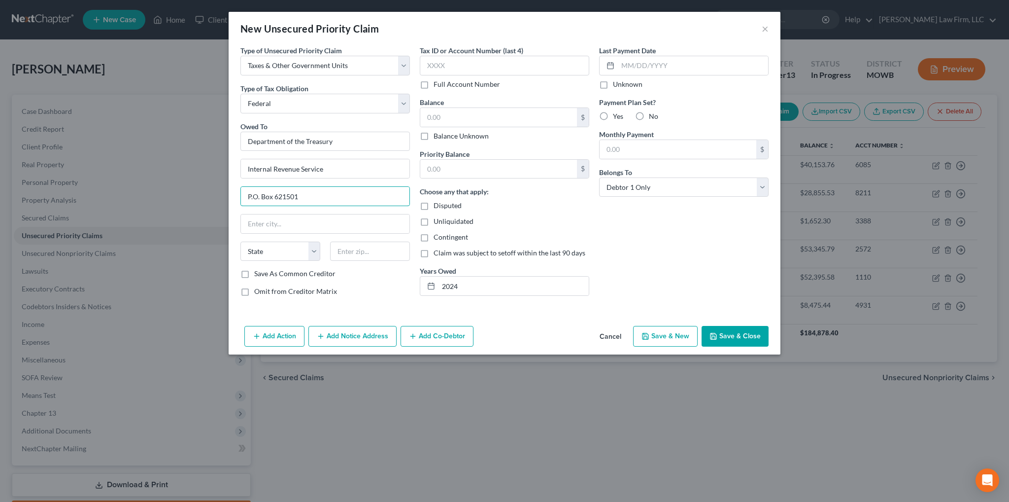
type input "P.O. Box 621501"
type input "[GEOGRAPHIC_DATA]"
select select "10"
type input "30362-1501"
click at [440, 66] on input "text" at bounding box center [504, 66] width 169 height 20
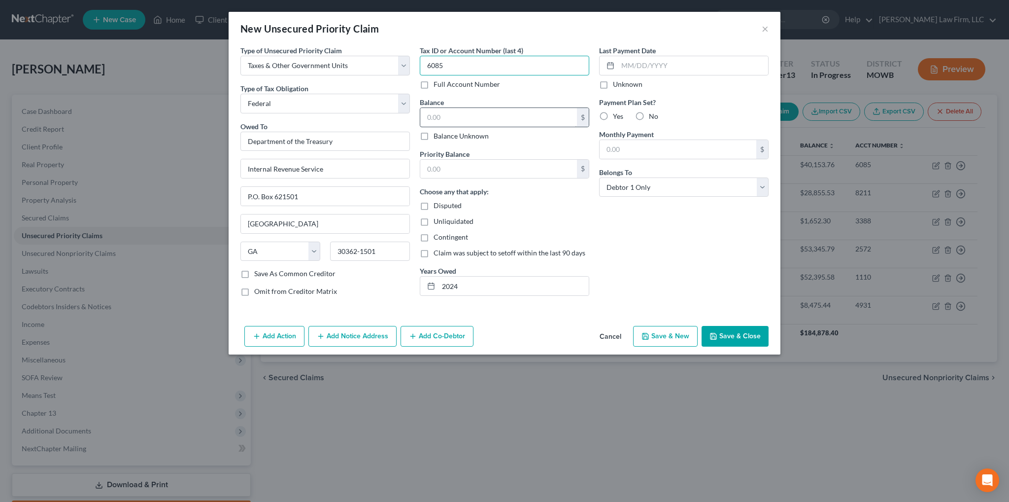
type input "6085"
click at [468, 119] on input "text" at bounding box center [498, 117] width 157 height 19
drag, startPoint x: 451, startPoint y: 113, endPoint x: 392, endPoint y: 109, distance: 59.7
click at [392, 109] on div "Type of Unsecured Priority Claim * Select Taxes & Other Government Units Domest…" at bounding box center [505, 174] width 538 height 259
type input "647.22"
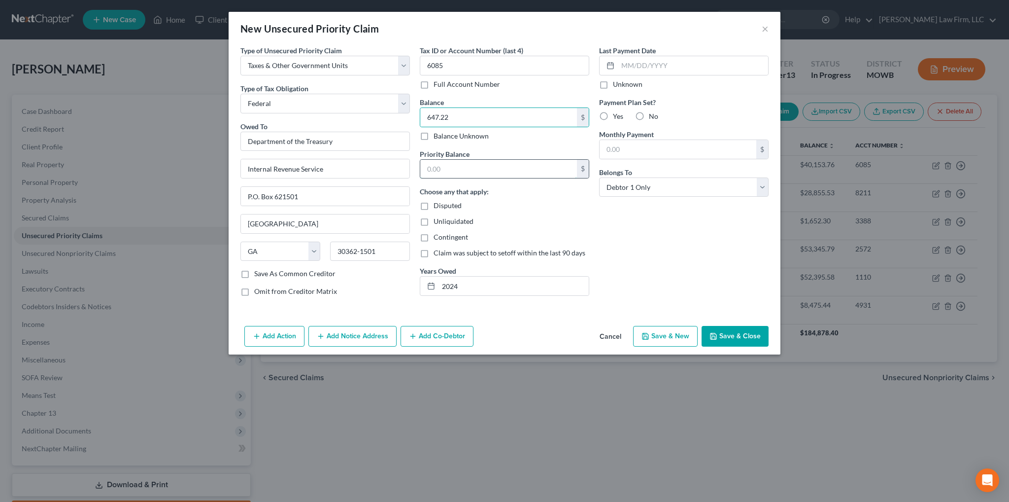
click at [437, 164] on input "text" at bounding box center [498, 169] width 157 height 19
paste input "647.22"
type input "647.22"
click at [742, 335] on button "Save & Close" at bounding box center [735, 336] width 67 height 21
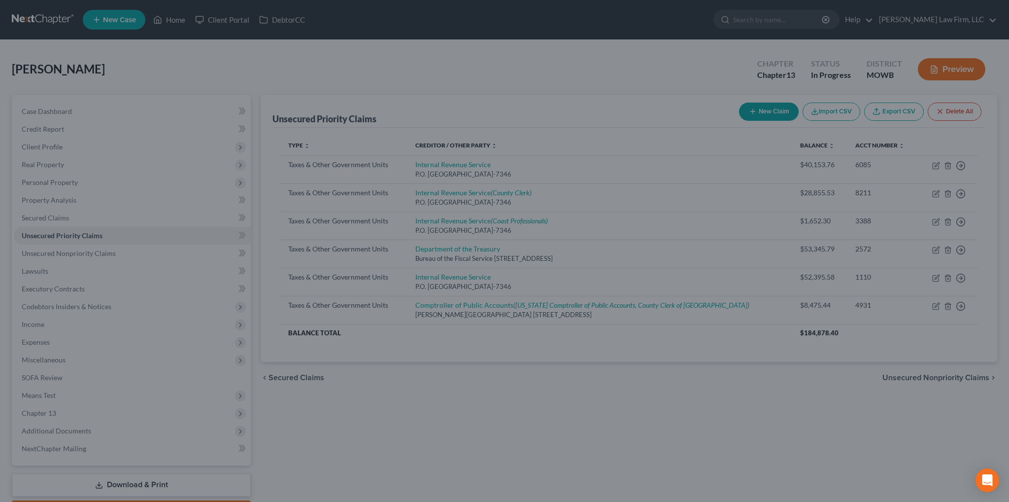
type input "0.00"
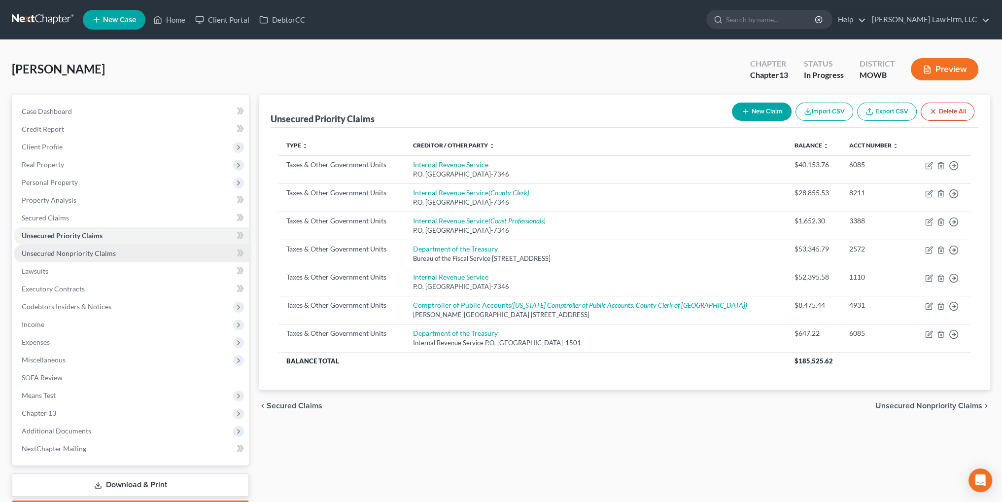
click at [63, 247] on link "Unsecured Nonpriority Claims" at bounding box center [131, 253] width 235 height 18
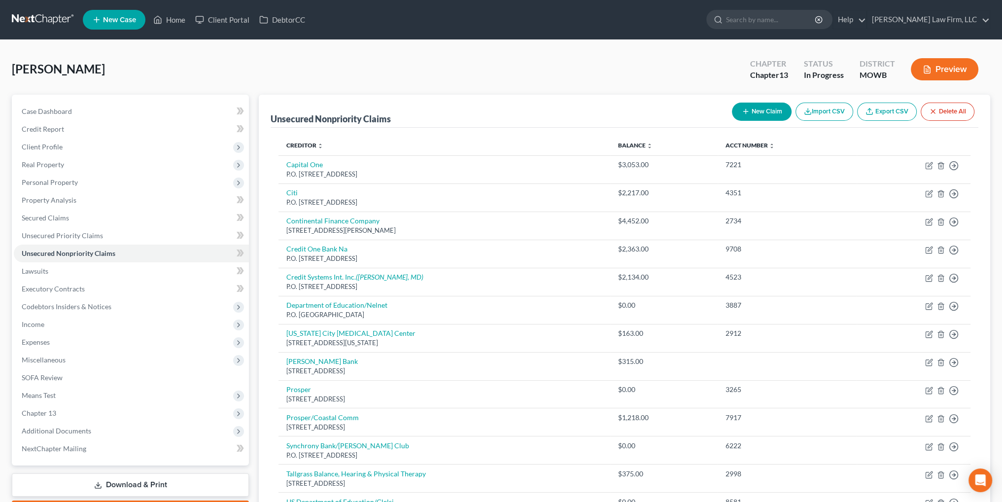
click at [756, 113] on button "New Claim" at bounding box center [762, 111] width 60 height 18
select select "0"
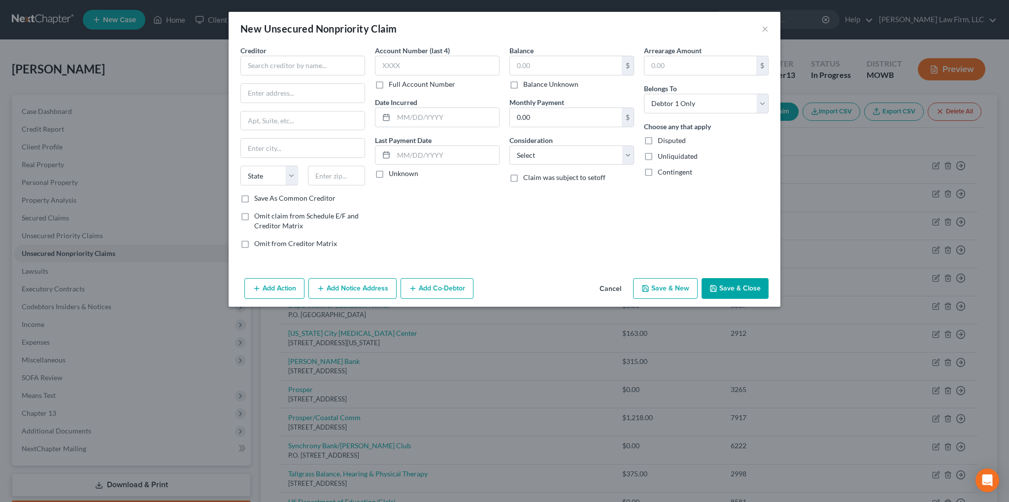
click at [263, 55] on label "Creditor *" at bounding box center [253, 50] width 26 height 10
click at [263, 60] on input "text" at bounding box center [302, 66] width 125 height 20
type input "[PERSON_NAME]"
click at [523, 65] on input "text" at bounding box center [566, 65] width 112 height 19
type input "1,070.00"
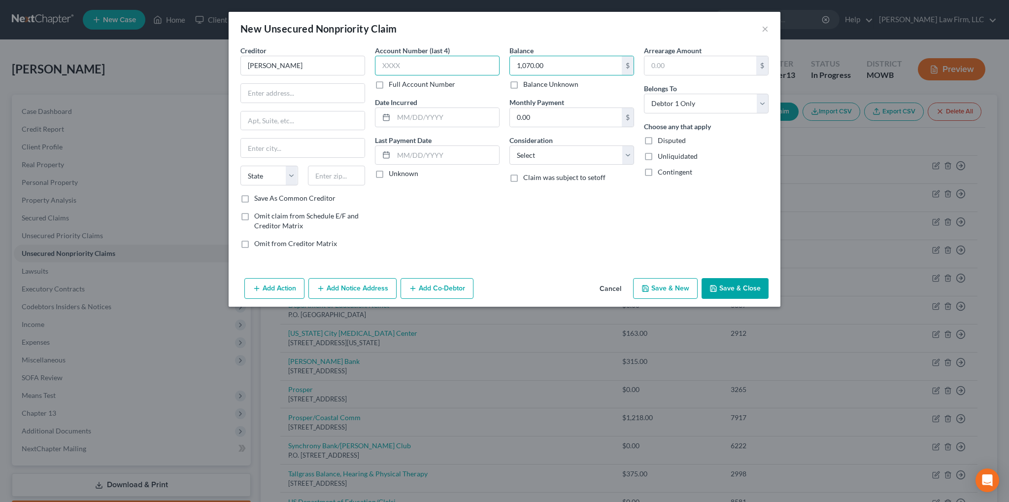
click at [441, 64] on input "text" at bounding box center [437, 66] width 125 height 20
type input "02/0"
drag, startPoint x: 408, startPoint y: 59, endPoint x: 365, endPoint y: 62, distance: 43.5
click at [365, 62] on div "Creditor * [PERSON_NAME] State [US_STATE] AK AR AZ CA CO [GEOGRAPHIC_DATA] DE D…" at bounding box center [505, 150] width 538 height 211
click at [406, 117] on input "text" at bounding box center [446, 117] width 105 height 19
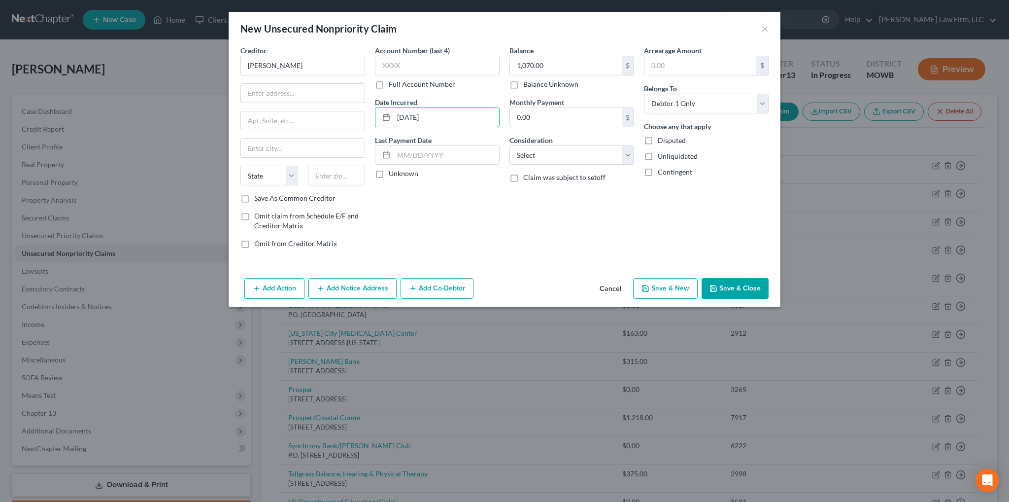
type input "[DATE]"
click at [731, 290] on button "Save & Close" at bounding box center [735, 288] width 67 height 21
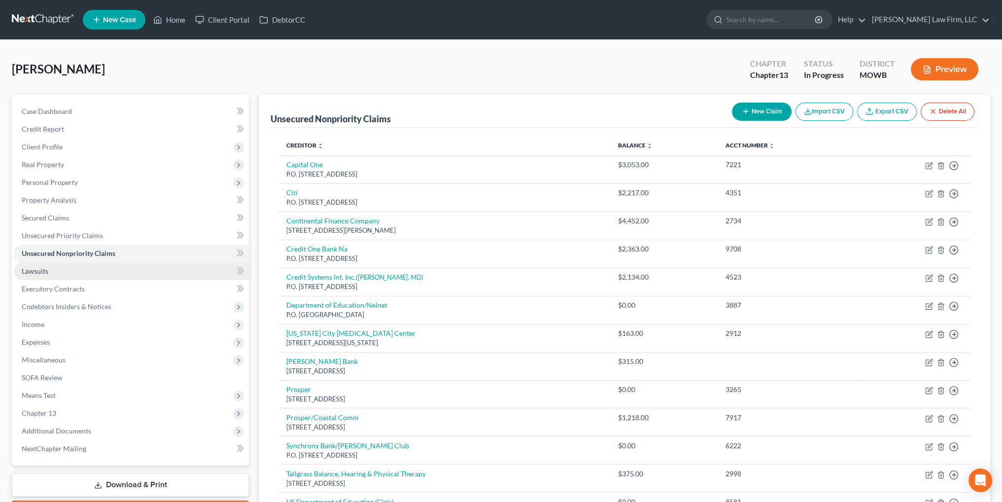
drag, startPoint x: 32, startPoint y: 272, endPoint x: 47, endPoint y: 264, distance: 17.6
click at [32, 272] on span "Lawsuits" at bounding box center [35, 271] width 27 height 8
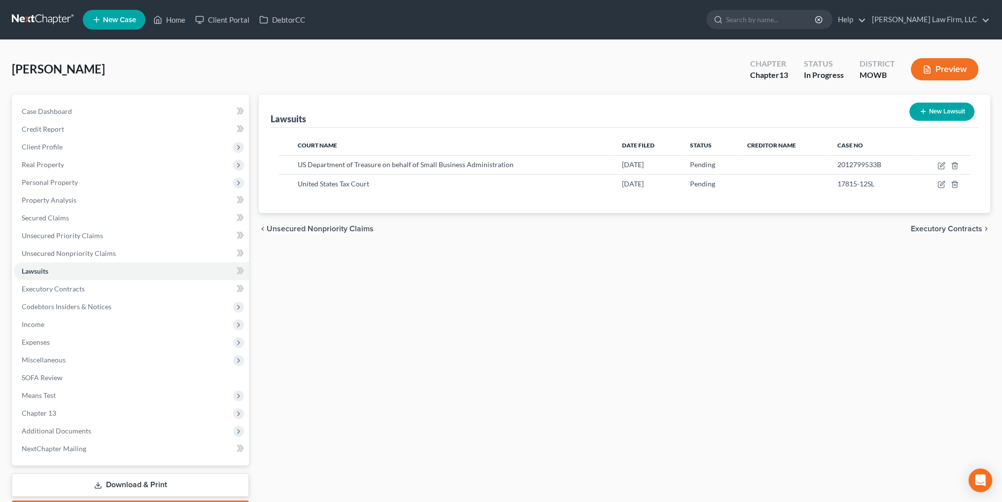
click at [956, 111] on button "New Lawsuit" at bounding box center [941, 111] width 65 height 18
select select "0"
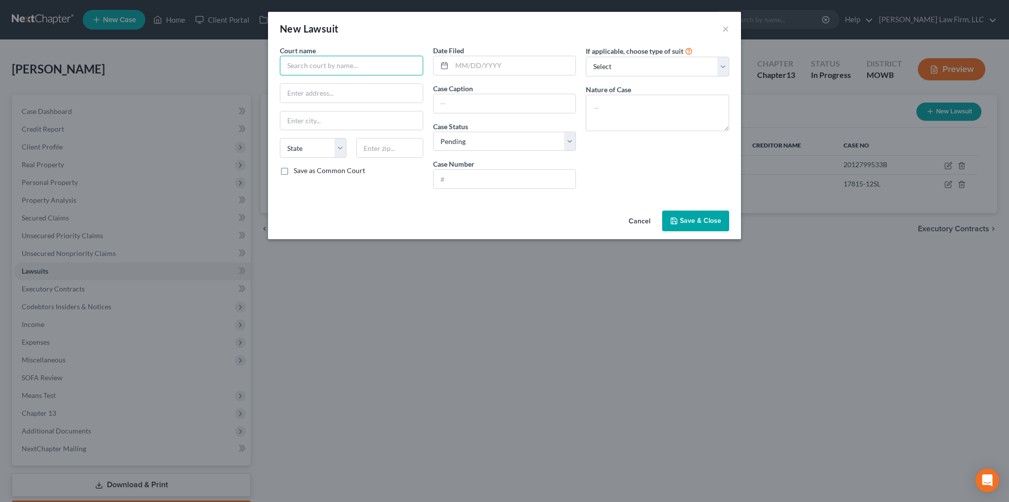
click at [361, 67] on input "text" at bounding box center [351, 66] width 143 height 20
type input "M"
click at [723, 29] on button "×" at bounding box center [725, 29] width 7 height 12
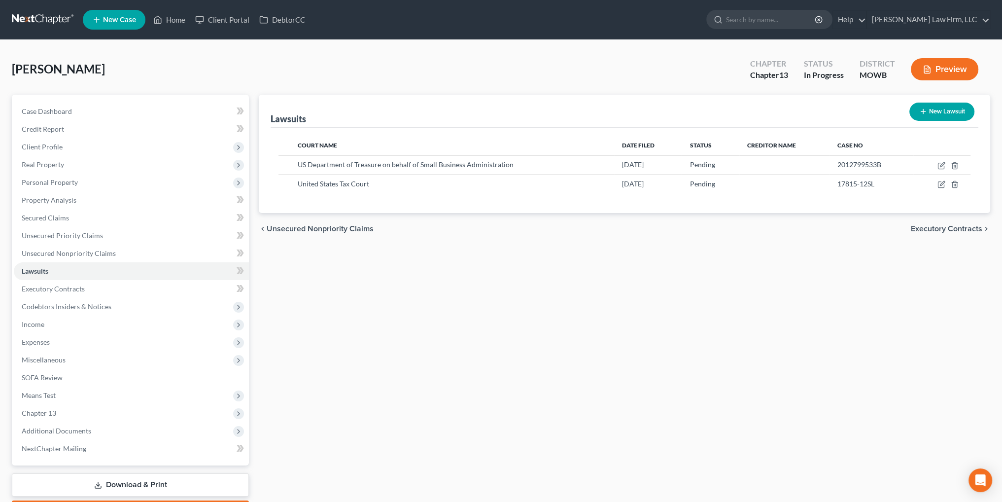
click at [938, 111] on button "New Lawsuit" at bounding box center [941, 111] width 65 height 18
select select "0"
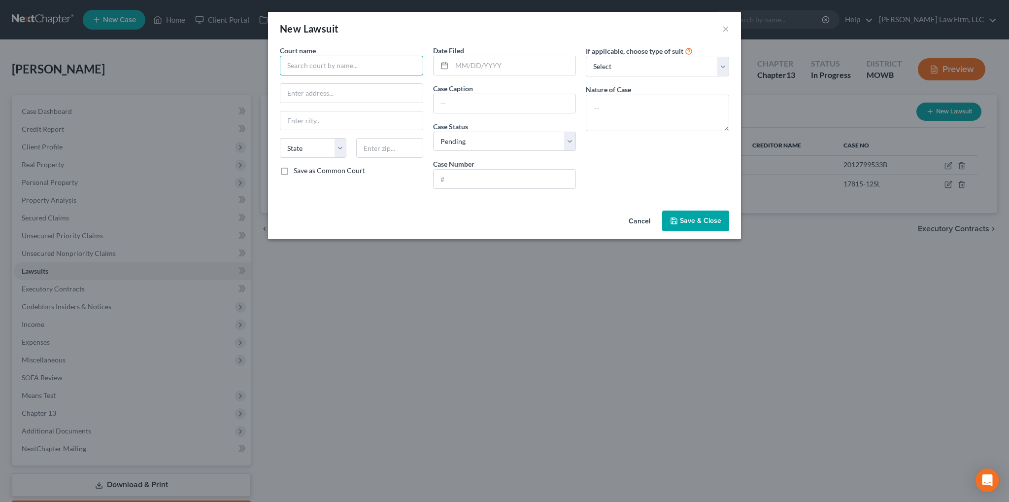
click at [355, 63] on input "text" at bounding box center [351, 66] width 143 height 20
type input "M"
type input "County Court 2 [GEOGRAPHIC_DATA], [US_STATE]"
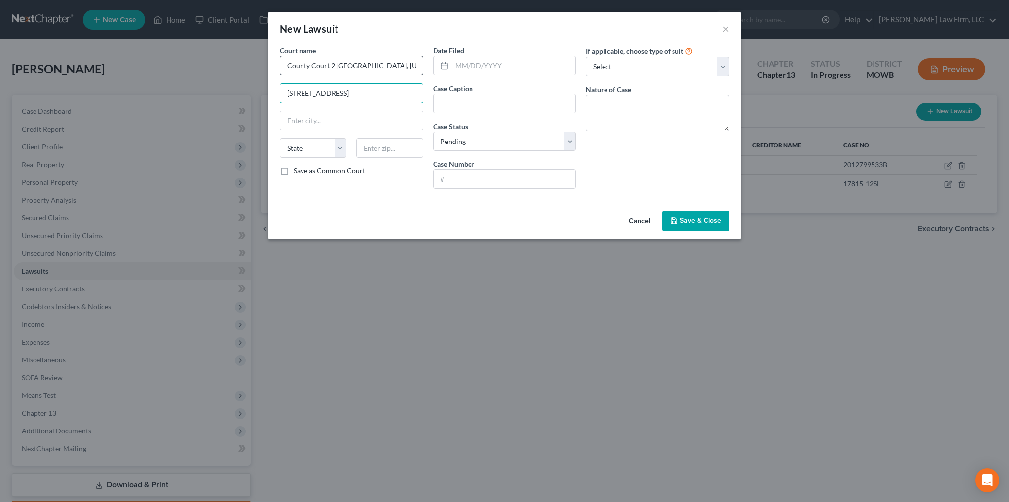
type input "[STREET_ADDRESS]"
type input "Conroe"
select select "45"
type input "77301"
click at [474, 177] on input "text" at bounding box center [505, 178] width 142 height 19
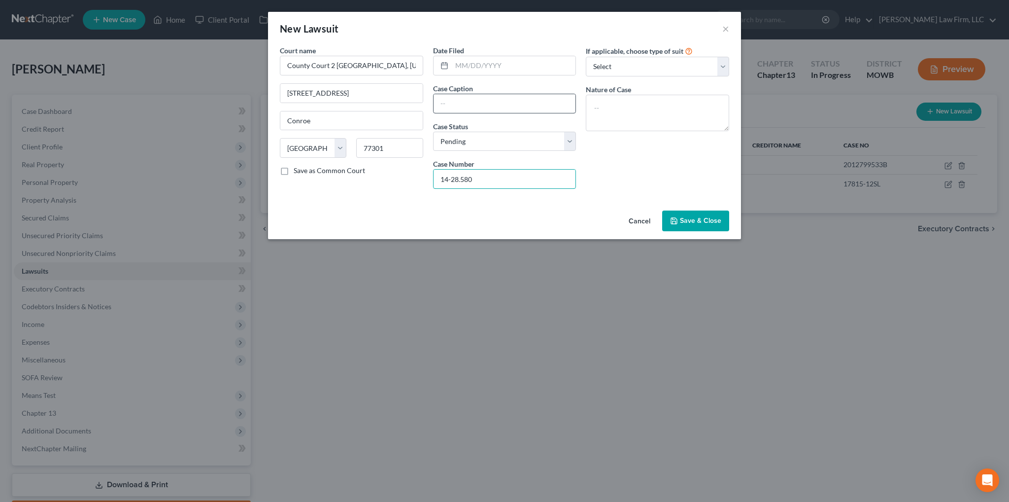
type input "14-28.580"
click at [501, 104] on input "text" at bounding box center [505, 103] width 142 height 19
type input "[PERSON_NAME] v [PERSON_NAME] d/b/a [PERSON_NAME] Mulch"
click at [691, 217] on span "Save & Close" at bounding box center [700, 220] width 41 height 8
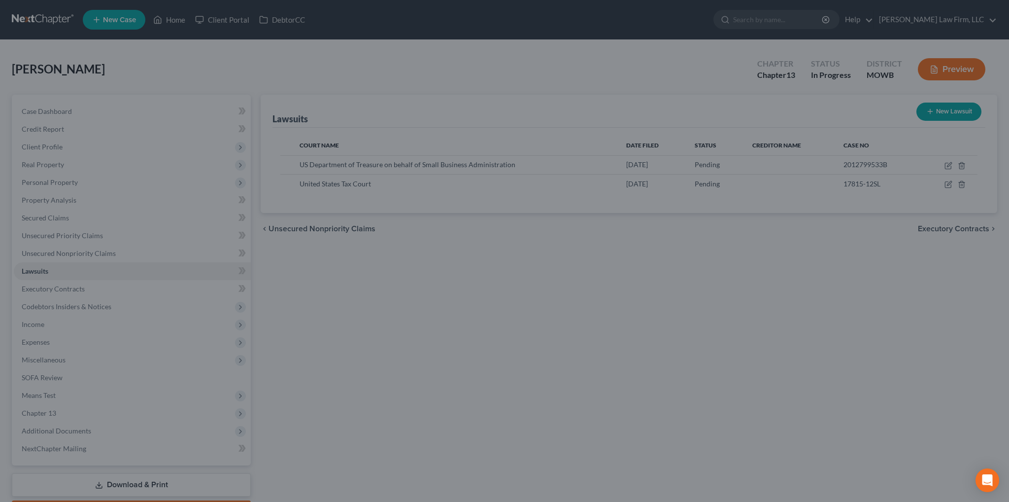
scroll to position [0, 0]
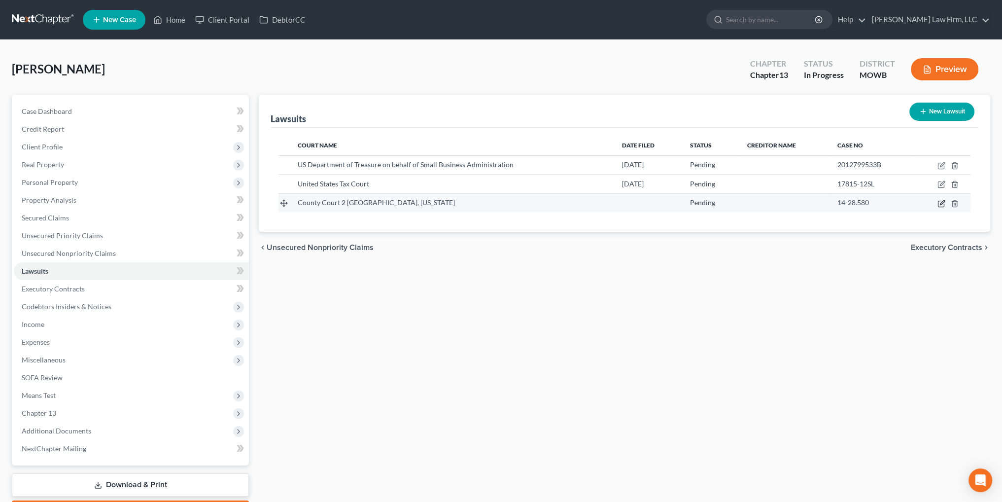
click at [939, 201] on icon "button" at bounding box center [941, 204] width 8 height 8
select select "45"
select select "0"
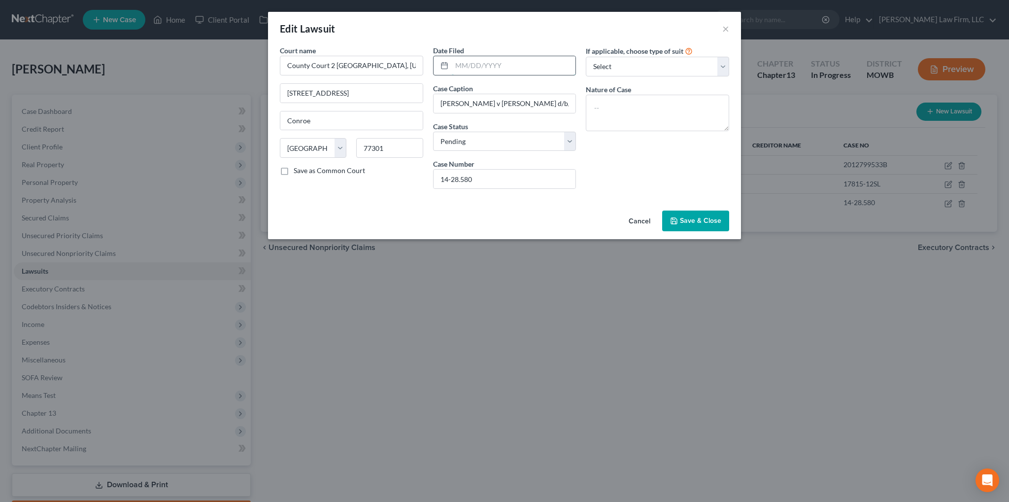
click at [484, 65] on input "text" at bounding box center [514, 65] width 124 height 19
click at [694, 223] on span "Save & Close" at bounding box center [700, 220] width 41 height 8
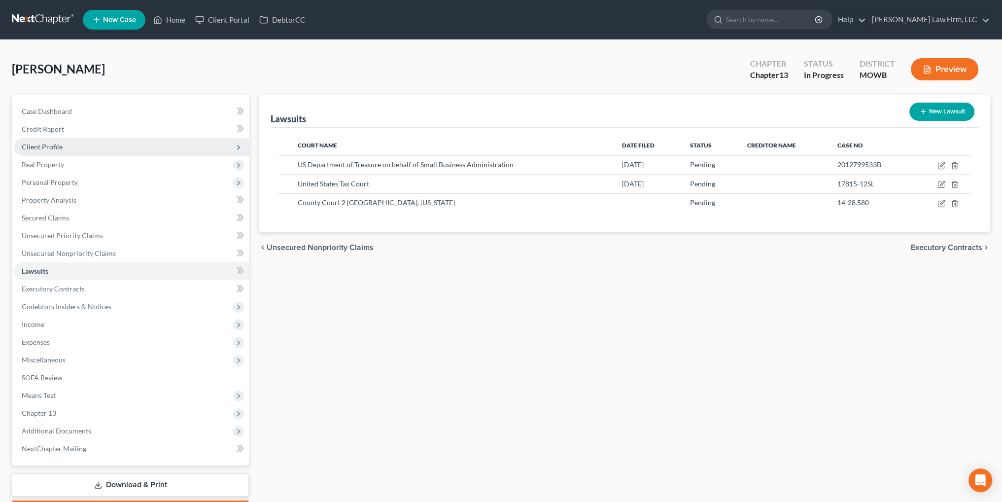
click at [61, 143] on span "Client Profile" at bounding box center [131, 147] width 235 height 18
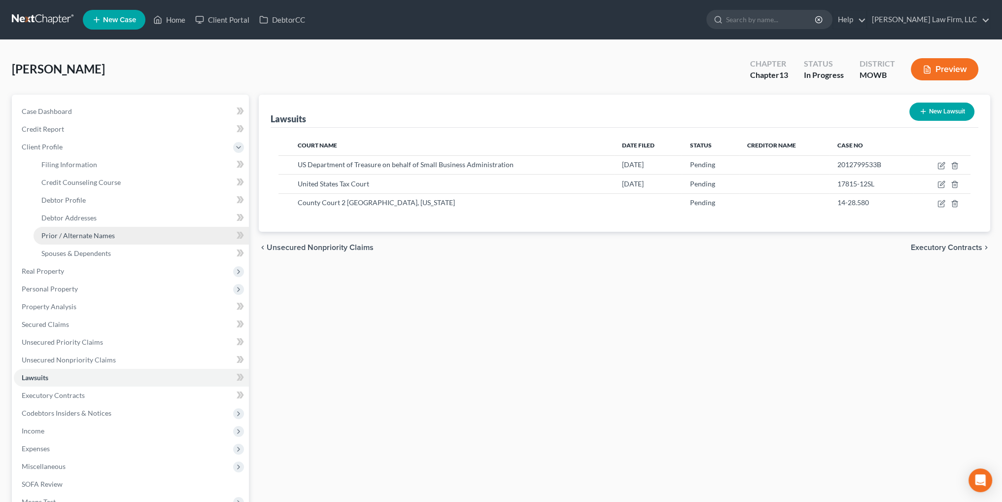
click at [64, 233] on span "Prior / Alternate Names" at bounding box center [77, 235] width 73 height 8
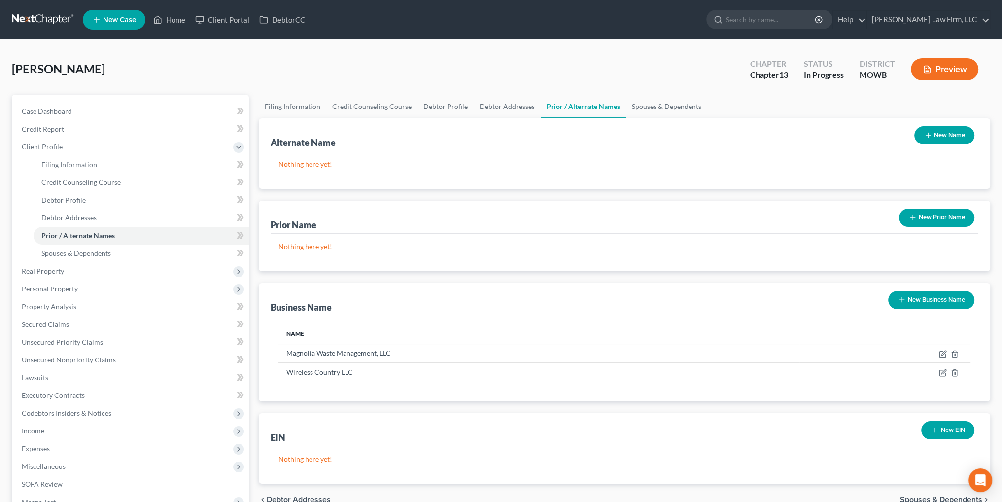
click at [916, 303] on button "New Business Name" at bounding box center [931, 300] width 86 height 18
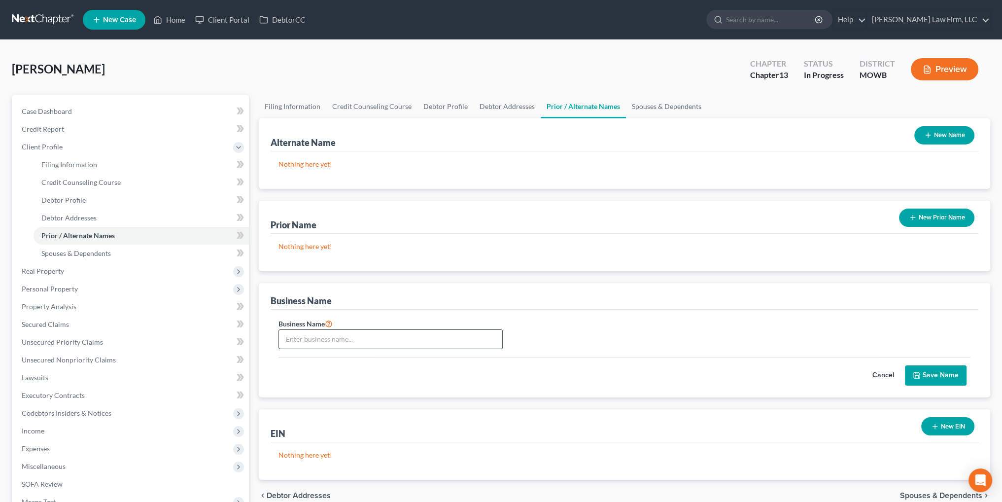
click at [343, 338] on input "text" at bounding box center [390, 339] width 223 height 19
type input "[PERSON_NAME] Mulch"
click at [926, 372] on button "Save Name" at bounding box center [936, 375] width 62 height 21
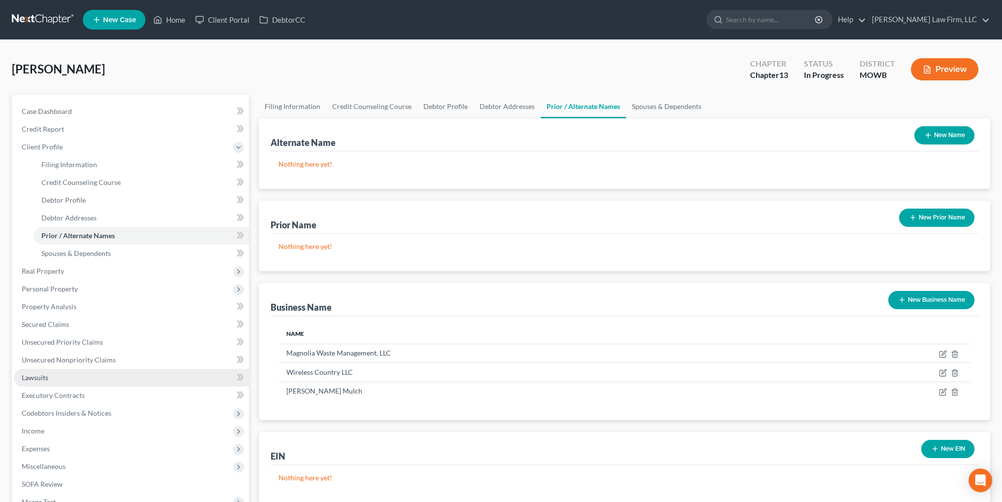
click at [34, 379] on span "Lawsuits" at bounding box center [35, 377] width 27 height 8
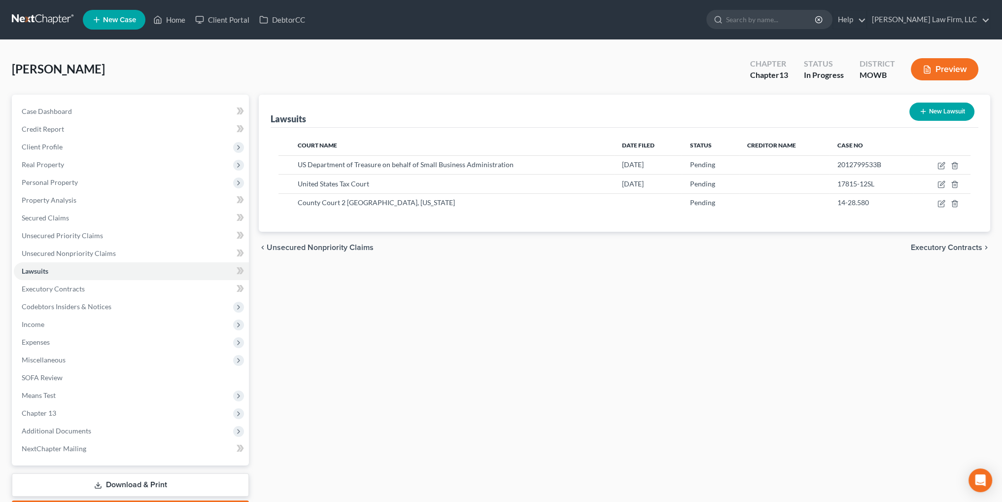
click at [950, 112] on button "New Lawsuit" at bounding box center [941, 111] width 65 height 18
select select "0"
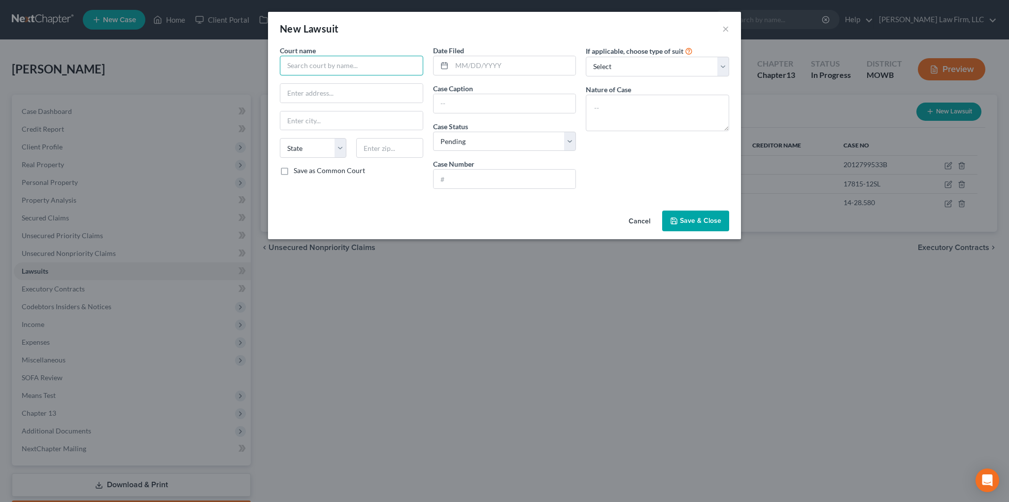
click at [362, 71] on input "text" at bounding box center [351, 66] width 143 height 20
type input "County Civil Court 3, [GEOGRAPHIC_DATA], [US_STATE]"
click at [371, 92] on input "text" at bounding box center [351, 93] width 142 height 19
type input "[STREET_ADDRESS][PERSON_NAME]"
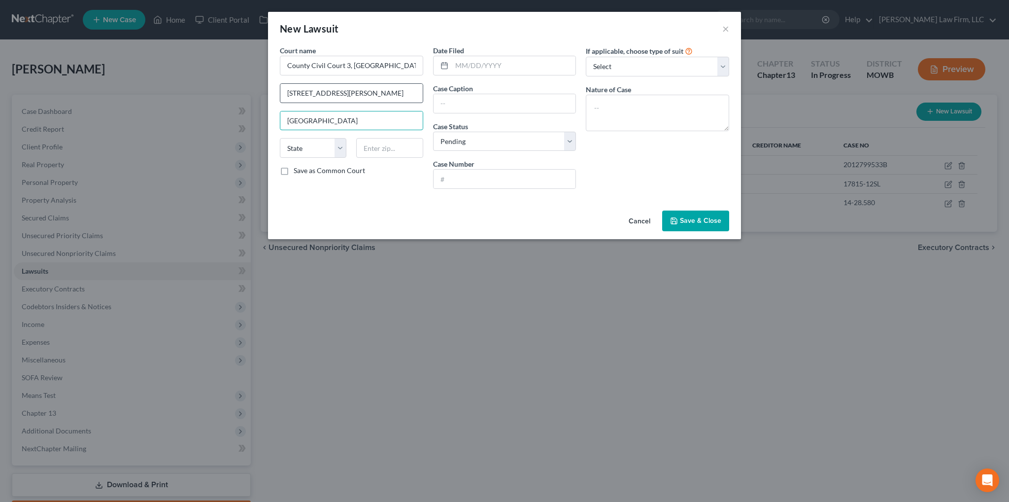
type input "[GEOGRAPHIC_DATA]"
select select "45"
type input "77002-1900"
click at [478, 178] on input "text" at bounding box center [505, 178] width 142 height 19
type input "2020114192"
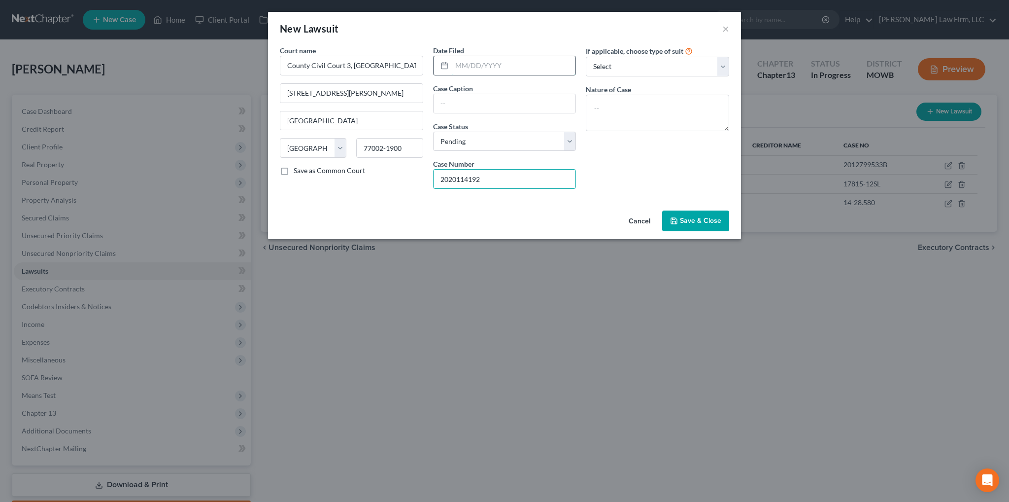
click at [492, 61] on input "text" at bounding box center [514, 65] width 124 height 19
type input "[DATE]"
click at [508, 104] on input "text" at bounding box center [505, 103] width 142 height 19
type input "[GEOGRAPHIC_DATA] v Wireless Country, LLC, et. al."
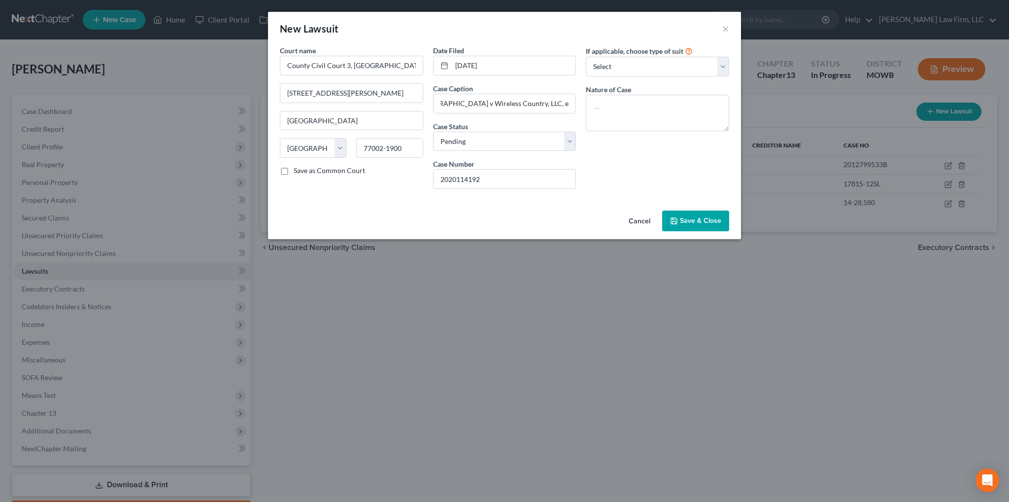
click at [719, 221] on span "Save & Close" at bounding box center [700, 220] width 41 height 8
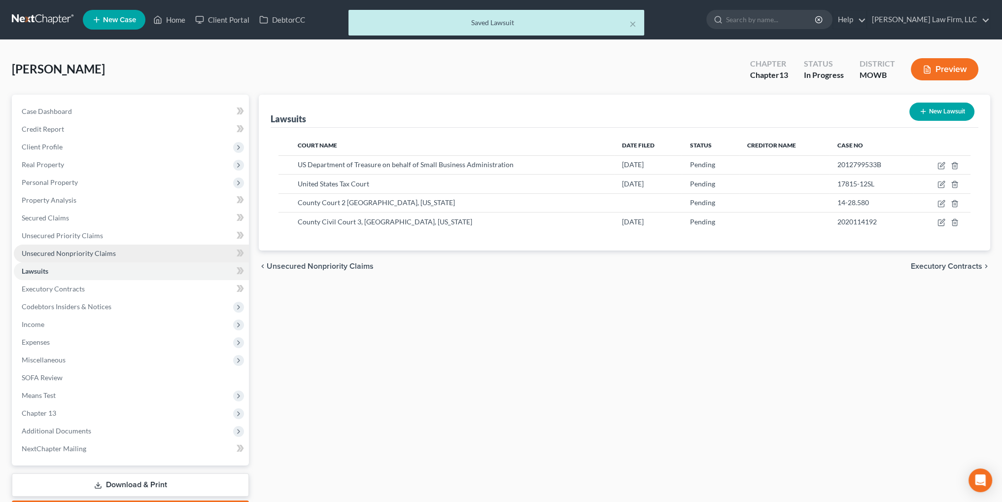
click at [65, 251] on span "Unsecured Nonpriority Claims" at bounding box center [69, 253] width 94 height 8
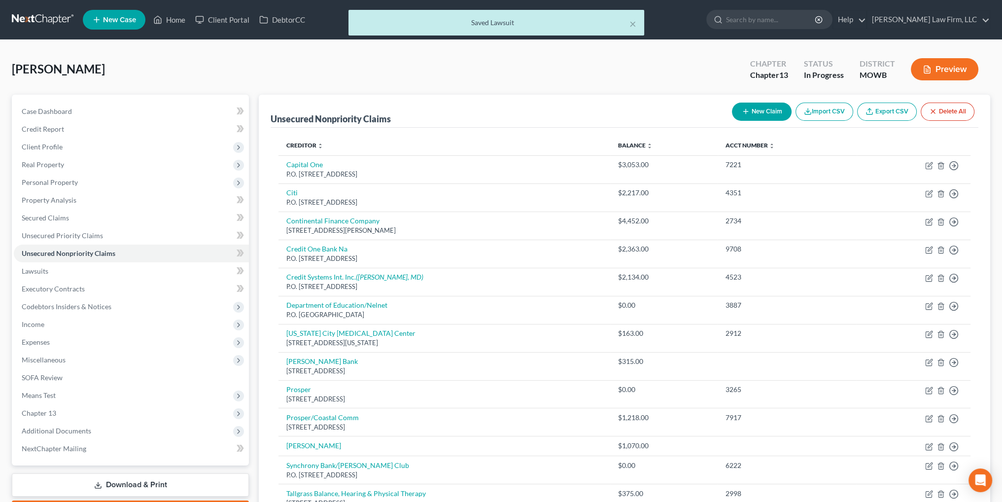
click at [752, 118] on button "New Claim" at bounding box center [762, 111] width 60 height 18
select select "0"
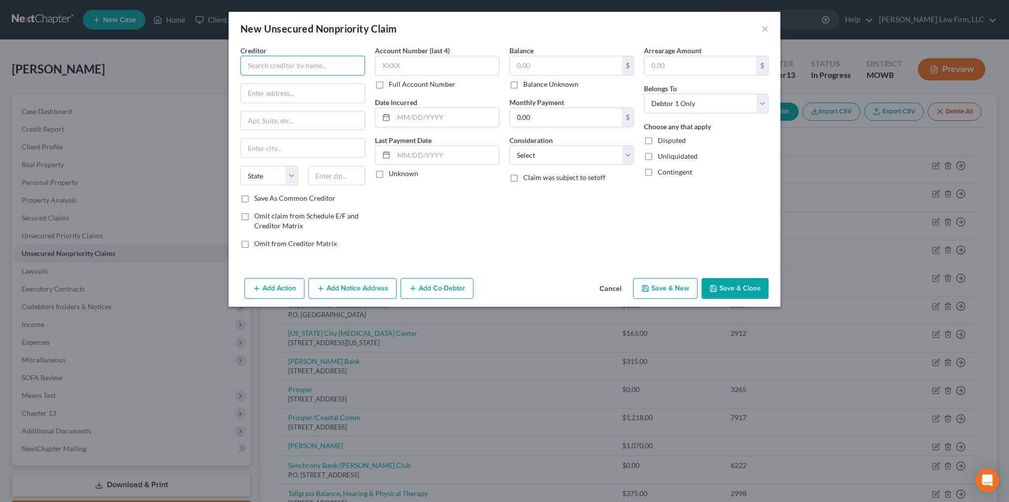
click at [296, 69] on input "text" at bounding box center [302, 66] width 125 height 20
type input "[GEOGRAPHIC_DATA]"
click at [301, 91] on input "text" at bounding box center [303, 93] width 124 height 19
type input "c/o [PERSON_NAME] & [PERSON_NAME], P.C."
type input "[STREET_ADDRESS]"
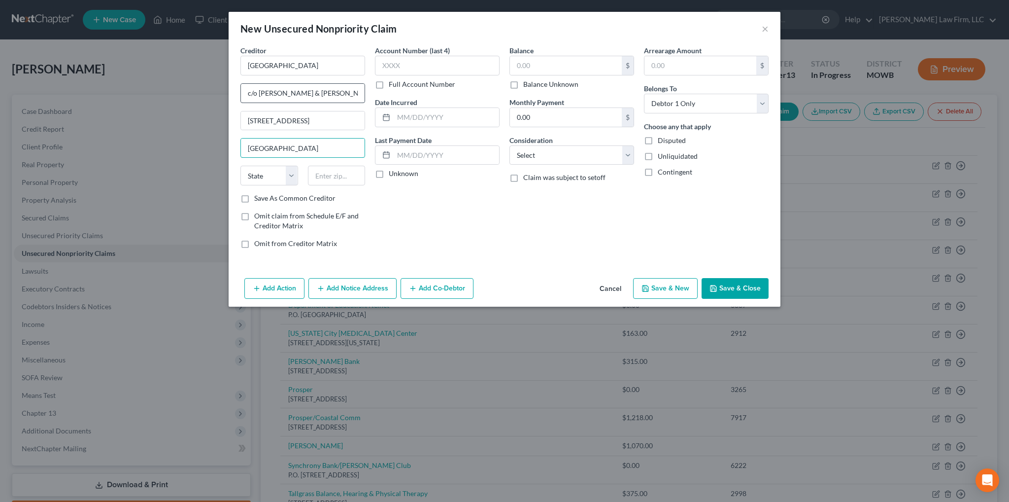
type input "[GEOGRAPHIC_DATA]"
select select "45"
type input "77098"
click at [568, 68] on input "text" at bounding box center [566, 65] width 112 height 19
type input "30,222.32"
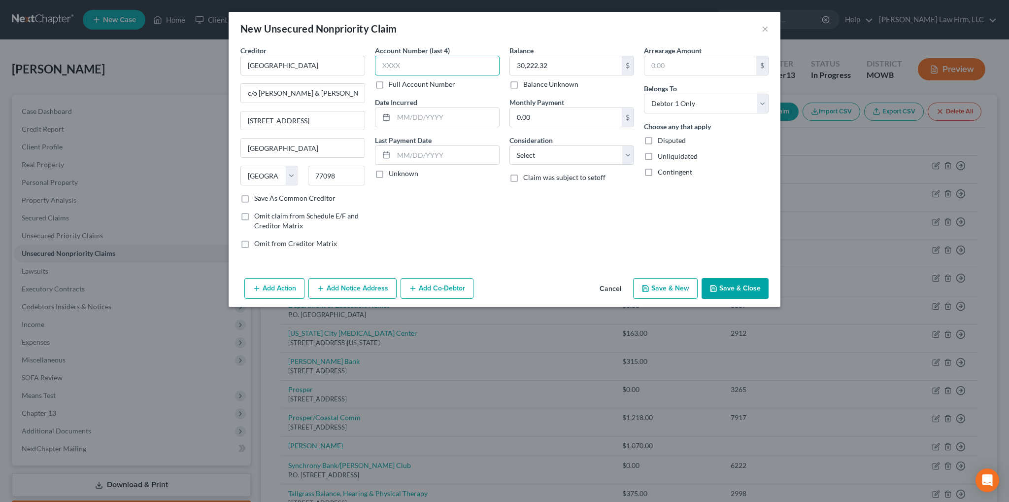
click at [439, 60] on input "text" at bounding box center [437, 66] width 125 height 20
click at [727, 288] on button "Save & Close" at bounding box center [735, 288] width 67 height 21
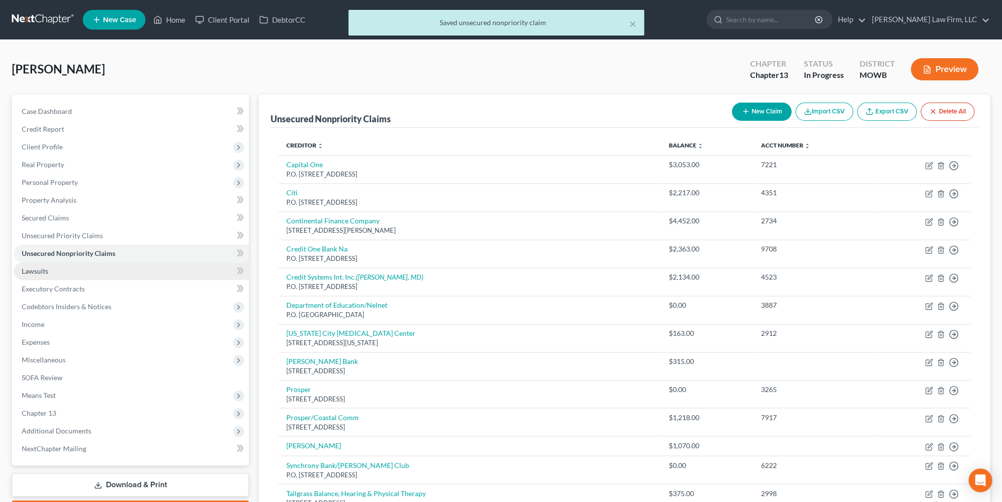
click at [49, 271] on link "Lawsuits" at bounding box center [131, 271] width 235 height 18
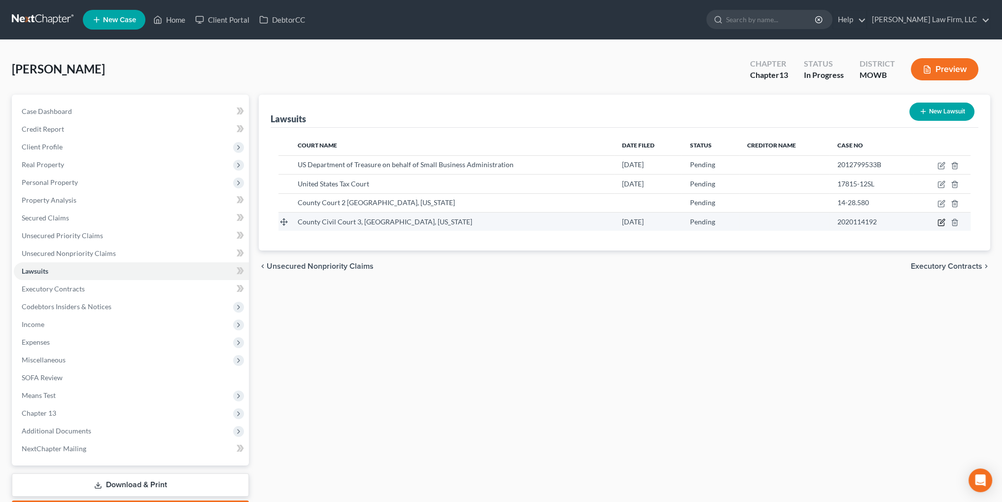
click at [940, 219] on icon "button" at bounding box center [941, 222] width 8 height 8
select select "45"
select select "0"
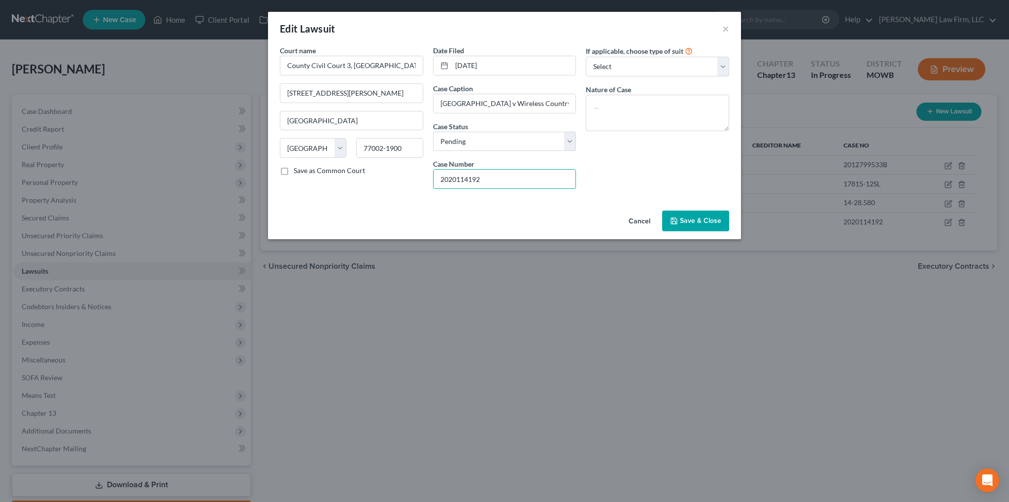
drag, startPoint x: 508, startPoint y: 180, endPoint x: 378, endPoint y: 176, distance: 129.2
click at [396, 180] on div "Court name * County [GEOGRAPHIC_DATA], [US_STATE] [GEOGRAPHIC_DATA][PERSON_NAME…" at bounding box center [504, 120] width 459 height 151
type input "977681"
click at [692, 225] on button "Save & Close" at bounding box center [695, 220] width 67 height 21
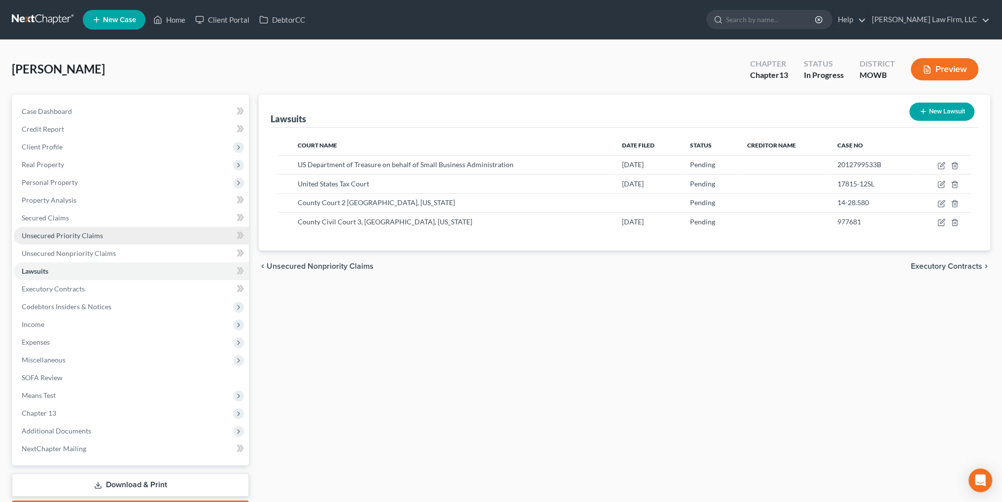
click at [50, 236] on span "Unsecured Priority Claims" at bounding box center [62, 235] width 81 height 8
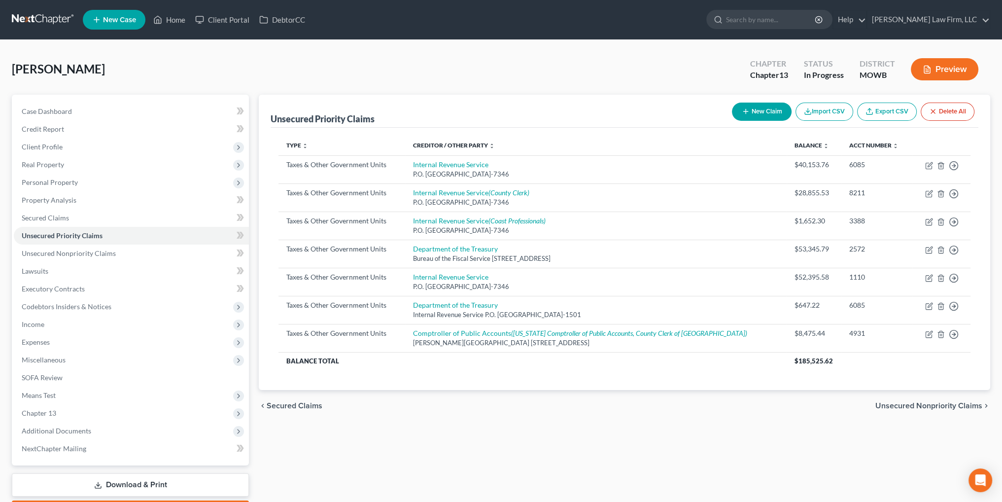
click at [754, 111] on button "New Claim" at bounding box center [762, 111] width 60 height 18
select select "0"
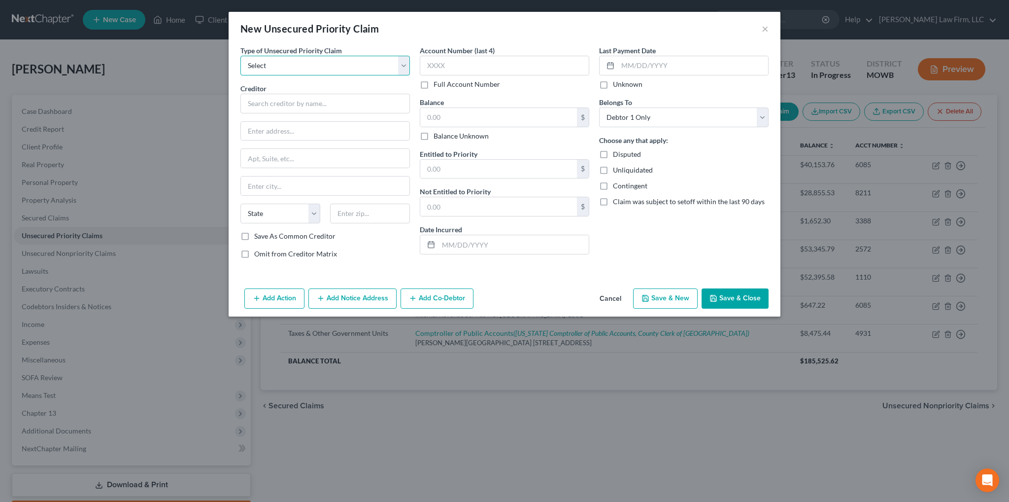
click at [345, 65] on select "Select Taxes & Other Government Units Domestic Support Obligations Extensions o…" at bounding box center [324, 66] width 169 height 20
select select "0"
click at [240, 56] on select "Select Taxes & Other Government Units Domestic Support Obligations Extensions o…" at bounding box center [324, 66] width 169 height 20
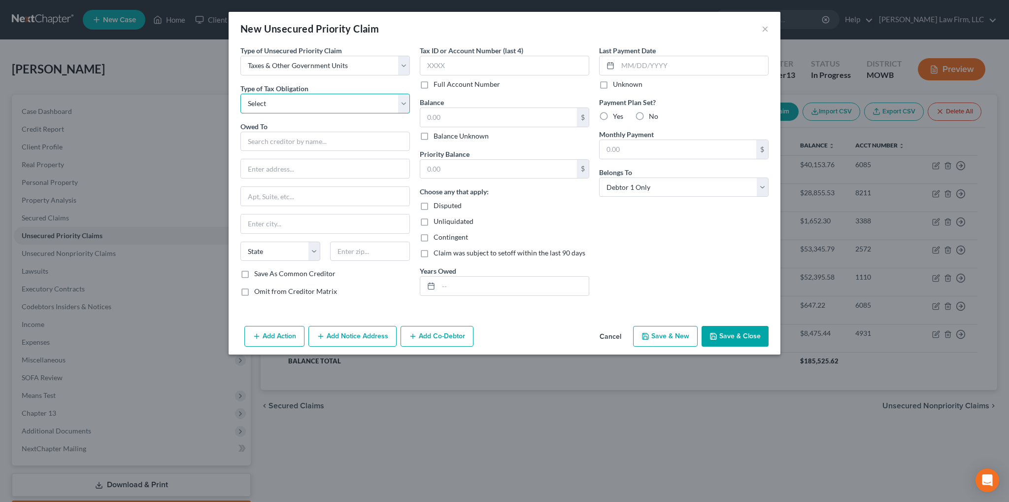
click at [288, 110] on select "Select Federal City State Franchise Tax Board Other" at bounding box center [324, 104] width 169 height 20
select select "0"
click at [240, 94] on select "Select Federal City State Franchise Tax Board Other" at bounding box center [324, 104] width 169 height 20
click at [274, 149] on input "text" at bounding box center [324, 142] width 169 height 20
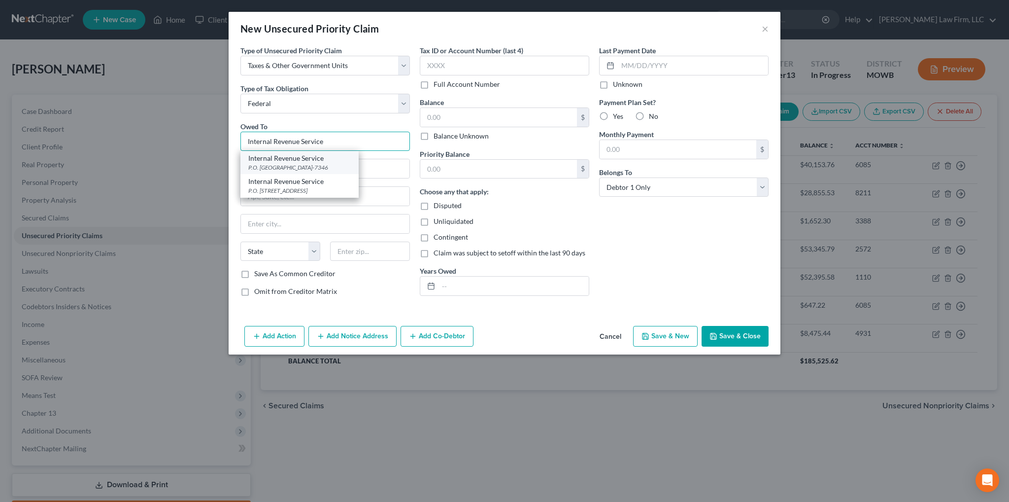
type input "Internal Revenue Service"
click at [308, 157] on div "Internal Revenue Service" at bounding box center [299, 158] width 102 height 10
type input "P.O. Box 7346"
type input "[GEOGRAPHIC_DATA]"
select select "39"
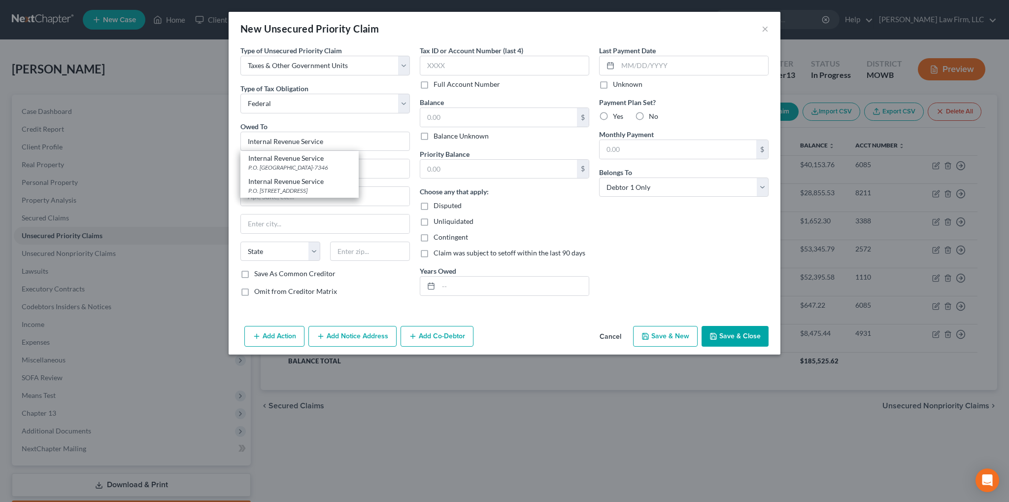
type input "19101-7346"
click at [358, 343] on button "Add Notice Address" at bounding box center [352, 336] width 88 height 21
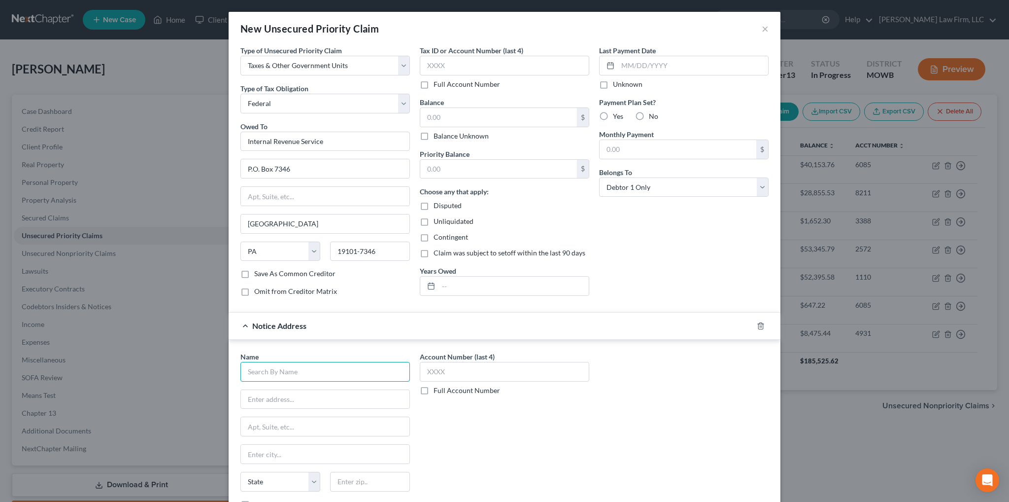
click at [285, 367] on input "text" at bounding box center [324, 372] width 169 height 20
click at [284, 366] on input "CBE Group" at bounding box center [324, 372] width 169 height 20
type input "CBE Group, Inc."
type input "P.O. Box 2217"
type input "[GEOGRAPHIC_DATA]"
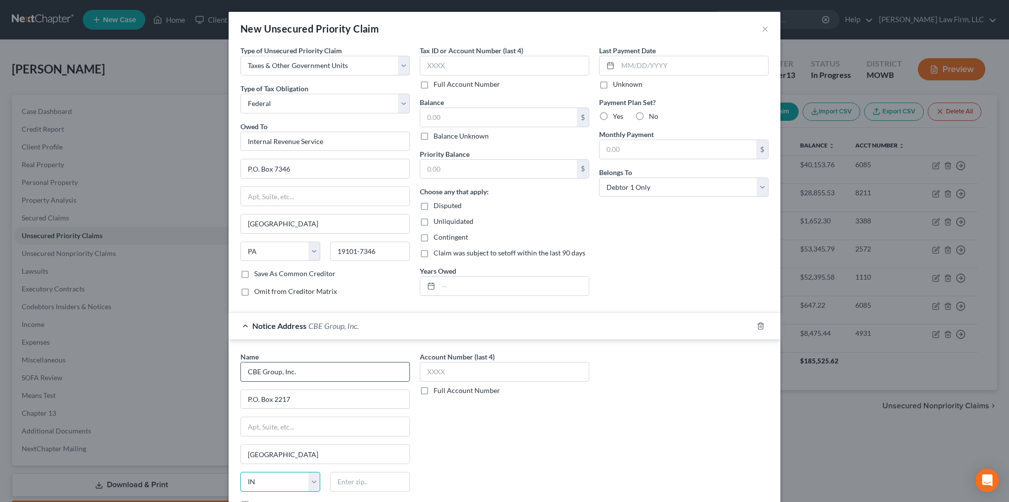
select select "16"
type input "50704"
click at [461, 63] on input "text" at bounding box center [504, 66] width 169 height 20
type input "3388"
click at [463, 372] on input "text" at bounding box center [504, 372] width 169 height 20
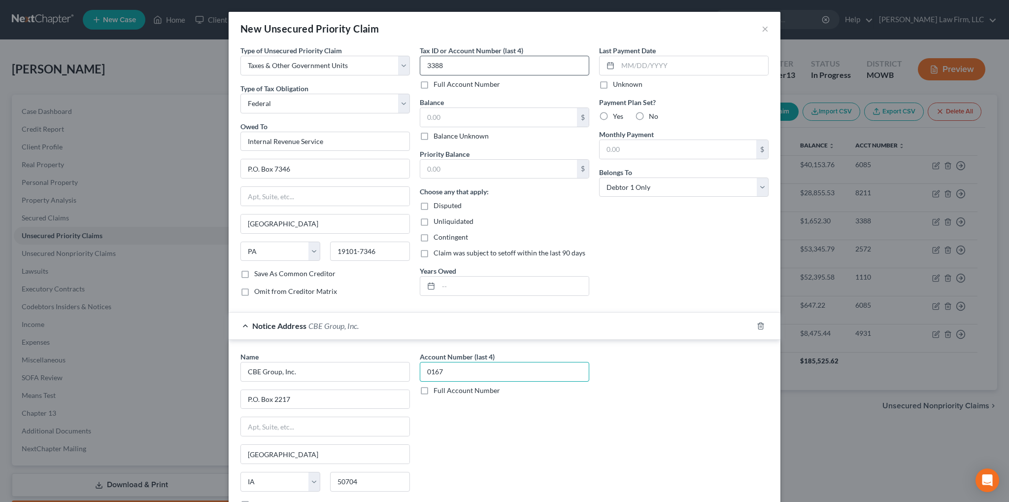
type input "0167"
drag, startPoint x: 444, startPoint y: 59, endPoint x: 419, endPoint y: 60, distance: 25.1
click at [420, 60] on input "3388" at bounding box center [504, 66] width 169 height 20
type input "0167"
click at [499, 122] on input "text" at bounding box center [498, 117] width 157 height 19
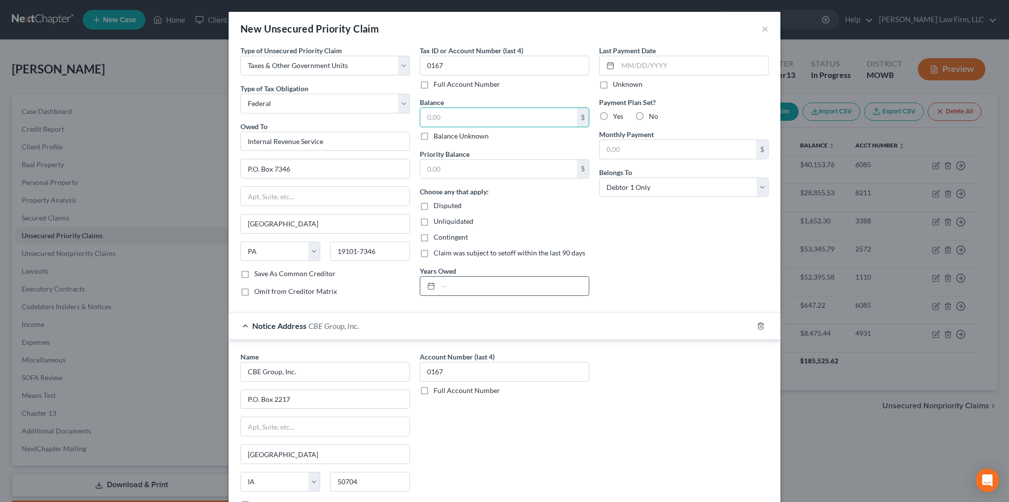
click at [467, 277] on input "text" at bounding box center [514, 285] width 150 height 19
type input "2017, 2019"
click at [476, 125] on input "text" at bounding box center [498, 117] width 157 height 19
type input "1,493.26"
click at [491, 163] on input "text" at bounding box center [498, 169] width 157 height 19
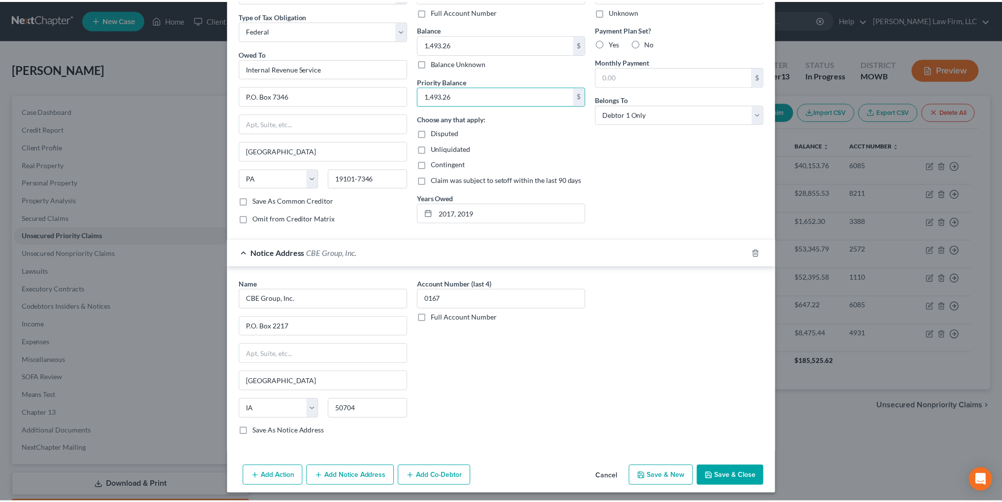
scroll to position [75, 0]
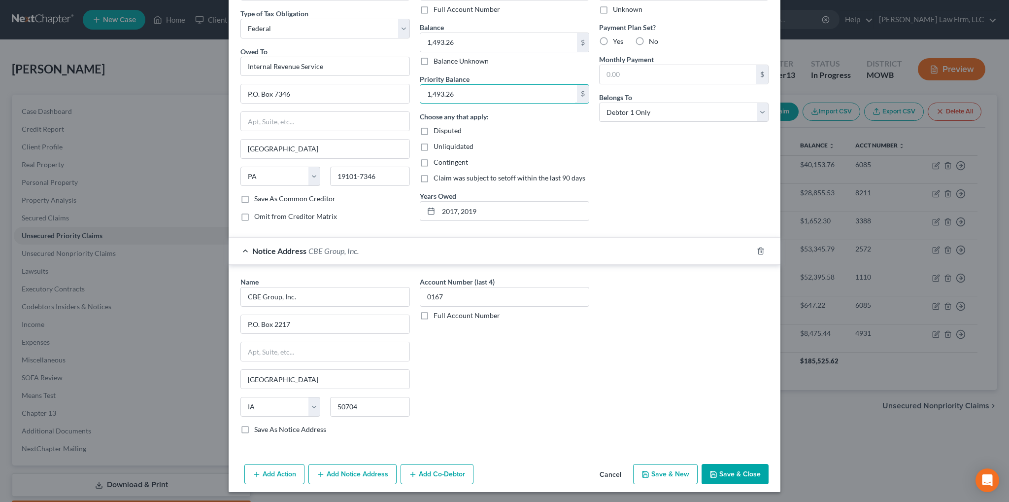
type input "1,493.26"
click at [729, 476] on button "Save & Close" at bounding box center [735, 474] width 67 height 21
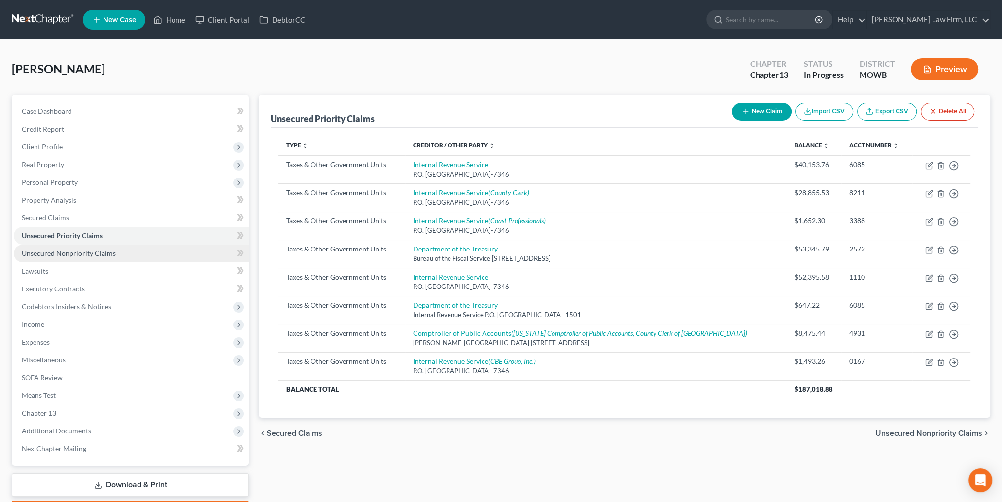
click at [53, 261] on link "Unsecured Nonpriority Claims" at bounding box center [131, 253] width 235 height 18
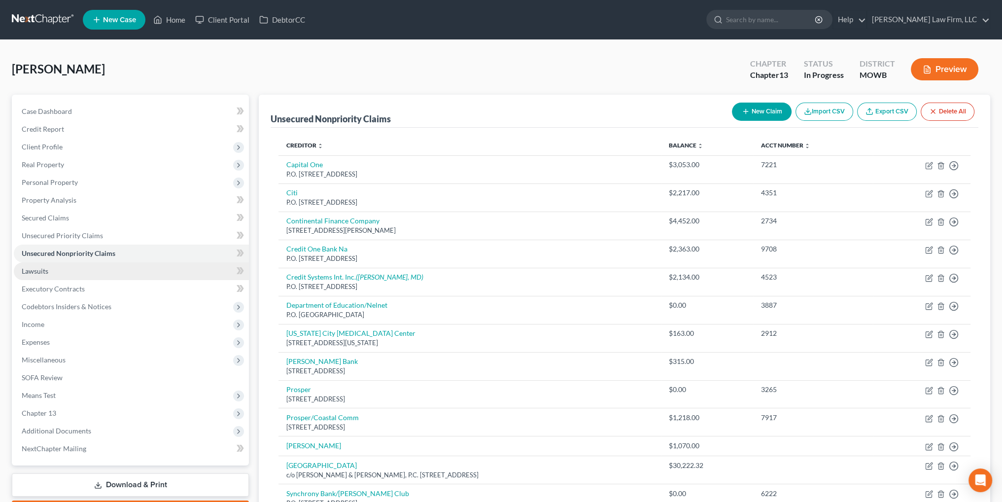
click at [45, 270] on span "Lawsuits" at bounding box center [35, 271] width 27 height 8
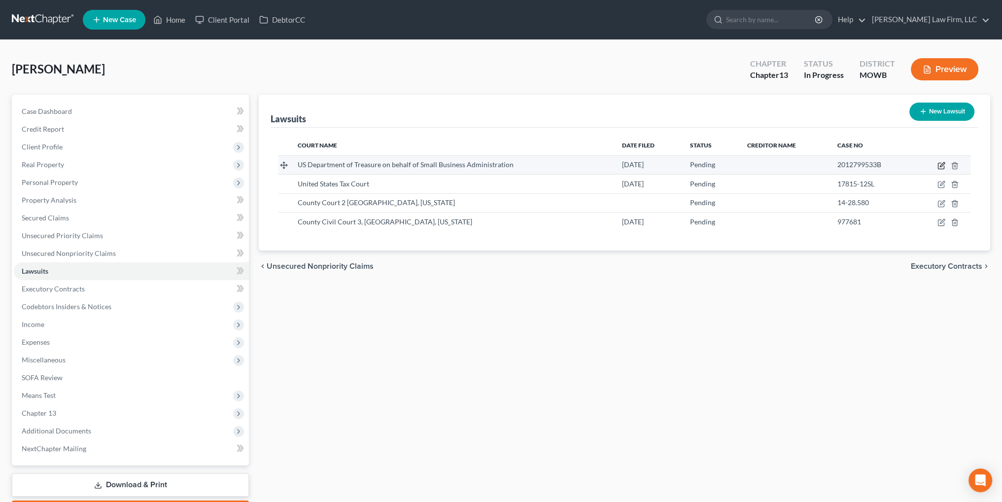
click at [943, 164] on icon "button" at bounding box center [942, 164] width 4 height 4
select select "0"
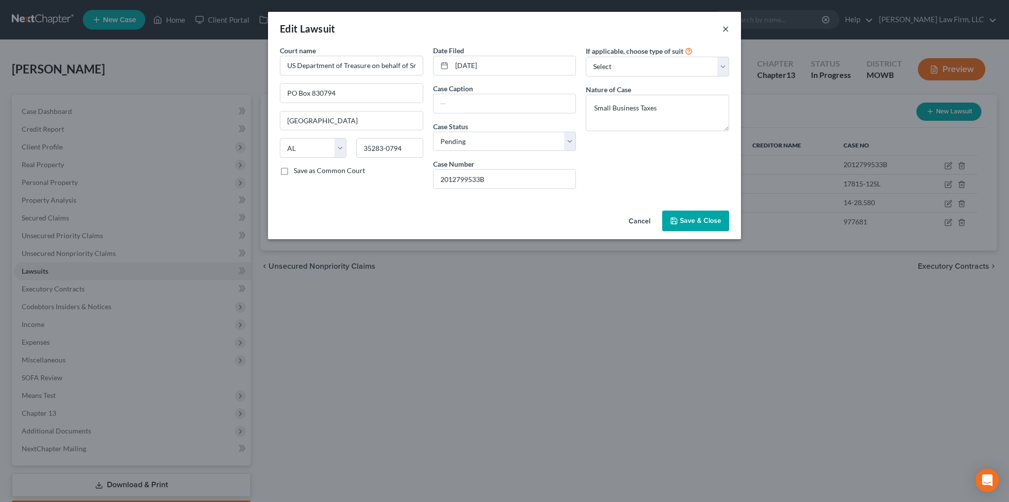
click at [726, 28] on button "×" at bounding box center [725, 29] width 7 height 12
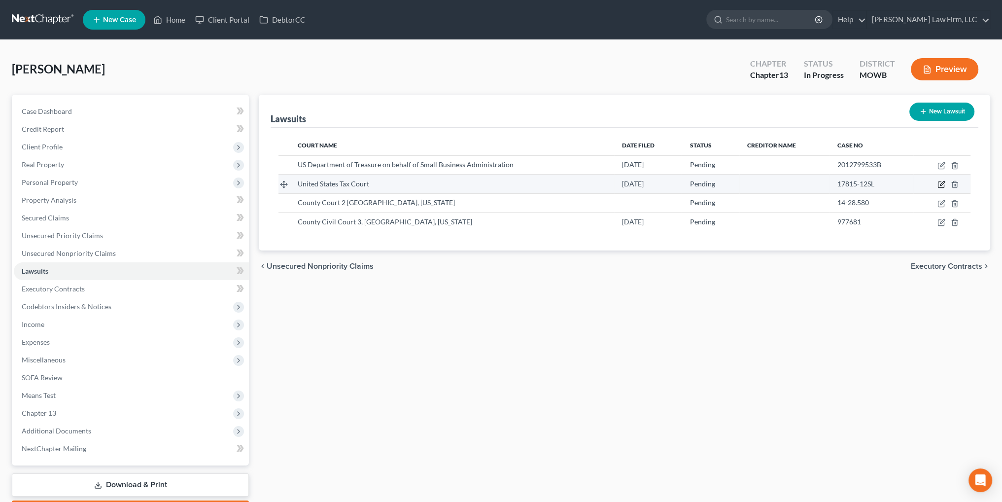
click at [940, 183] on icon "button" at bounding box center [941, 184] width 8 height 8
select select "8"
select select "0"
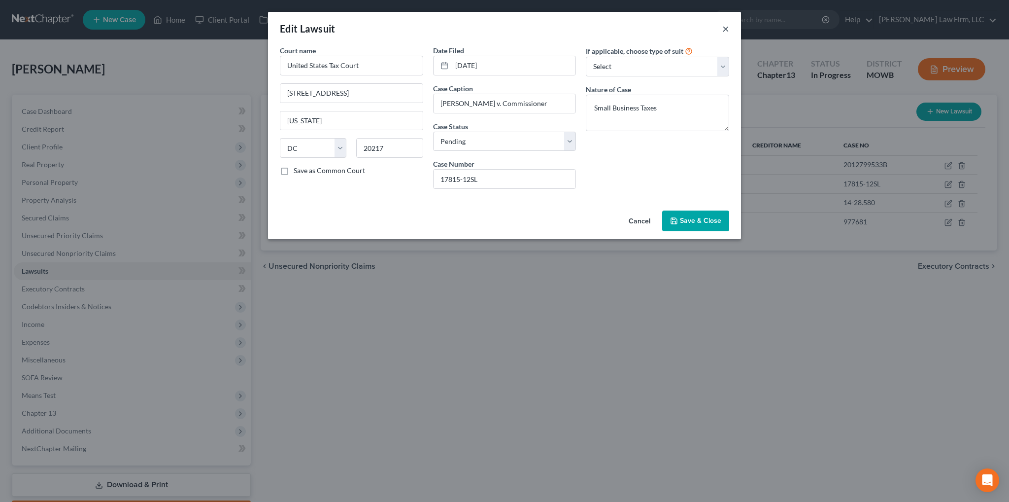
click at [724, 30] on button "×" at bounding box center [725, 29] width 7 height 12
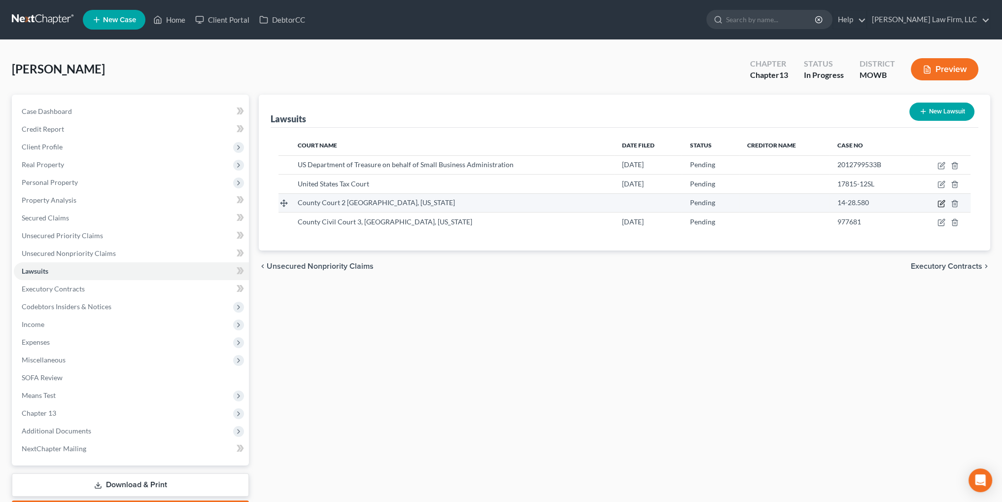
click at [939, 205] on icon "button" at bounding box center [941, 204] width 8 height 8
select select "45"
select select "0"
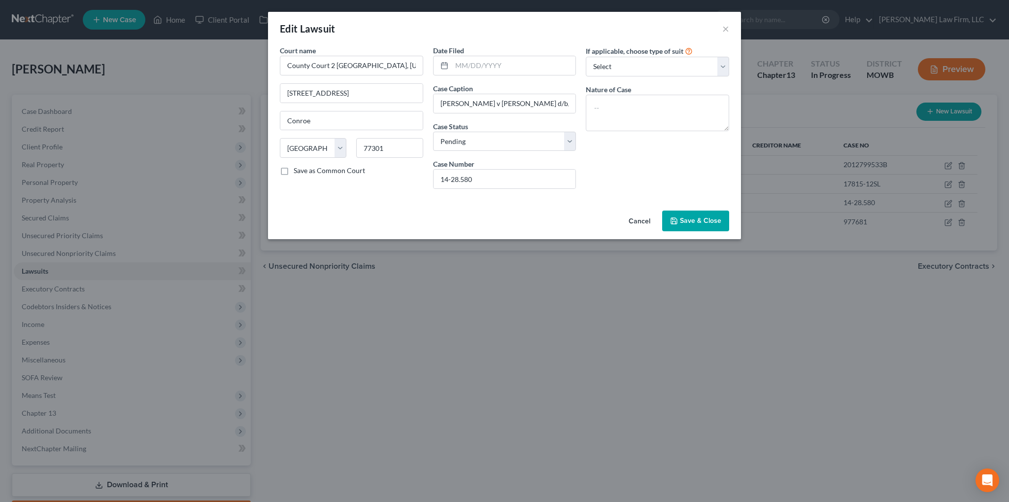
click at [729, 30] on div "Edit Lawsuit ×" at bounding box center [504, 29] width 473 height 34
click at [725, 30] on button "×" at bounding box center [725, 29] width 7 height 12
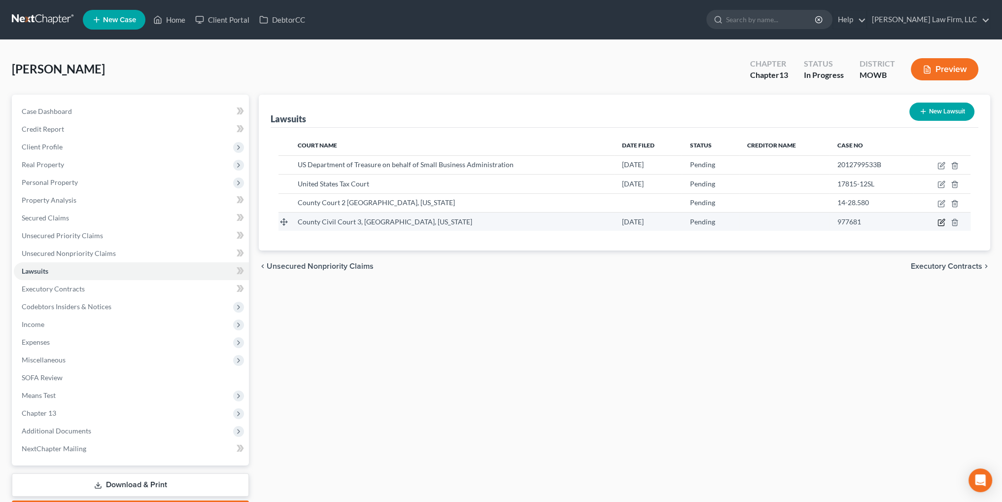
click at [939, 224] on icon "button" at bounding box center [941, 222] width 8 height 8
select select "45"
select select "0"
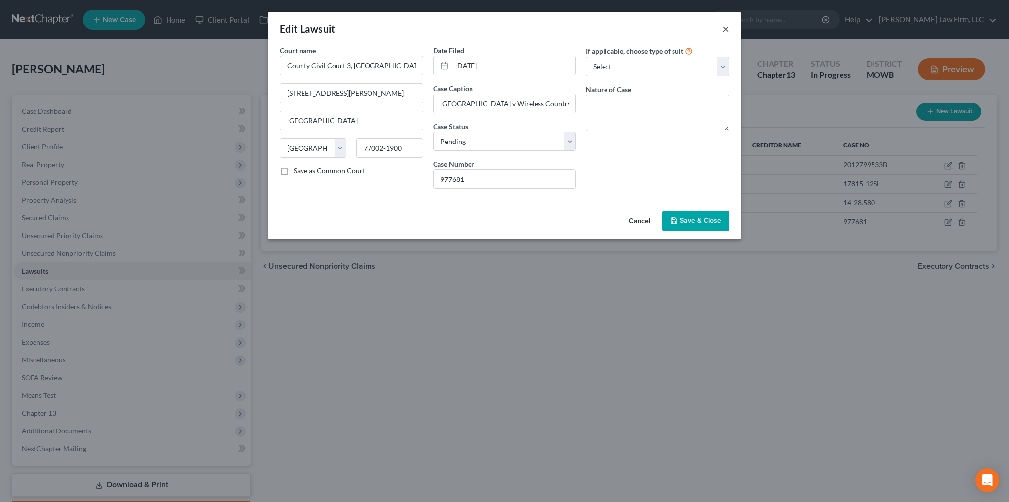
click at [724, 29] on button "×" at bounding box center [725, 29] width 7 height 12
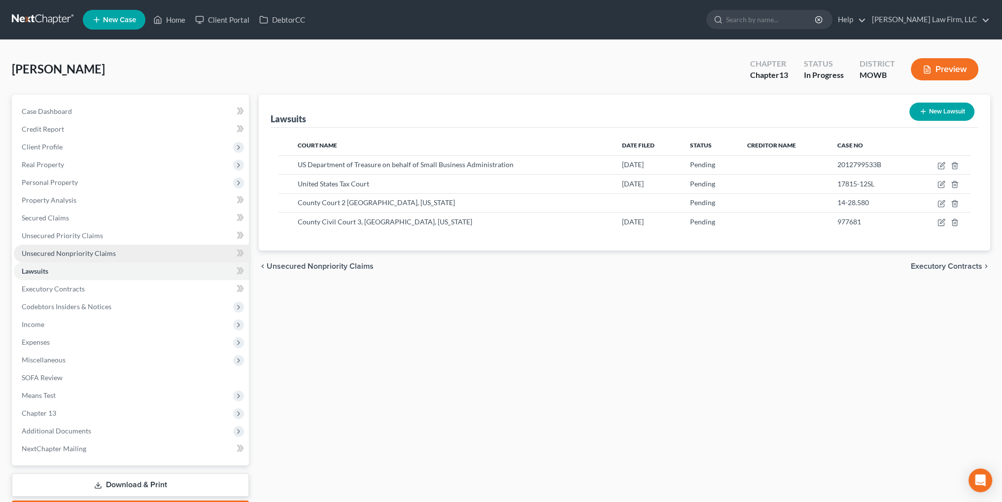
click at [64, 253] on span "Unsecured Nonpriority Claims" at bounding box center [69, 253] width 94 height 8
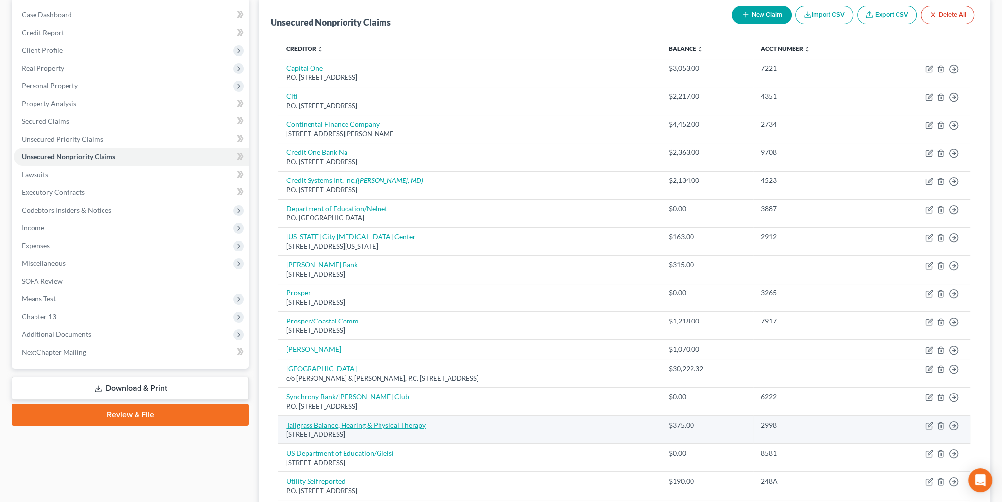
scroll to position [99, 0]
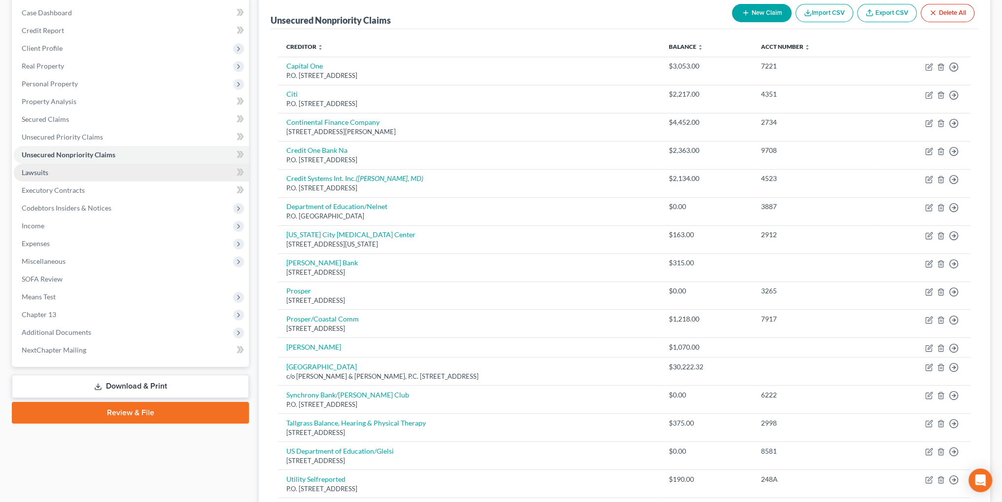
click at [39, 179] on link "Lawsuits" at bounding box center [131, 173] width 235 height 18
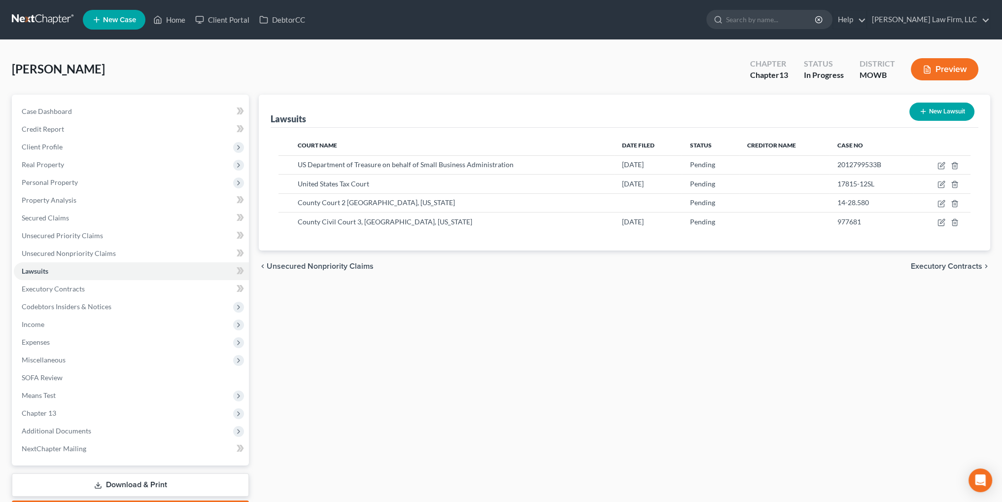
click at [933, 108] on button "New Lawsuit" at bounding box center [941, 111] width 65 height 18
select select "0"
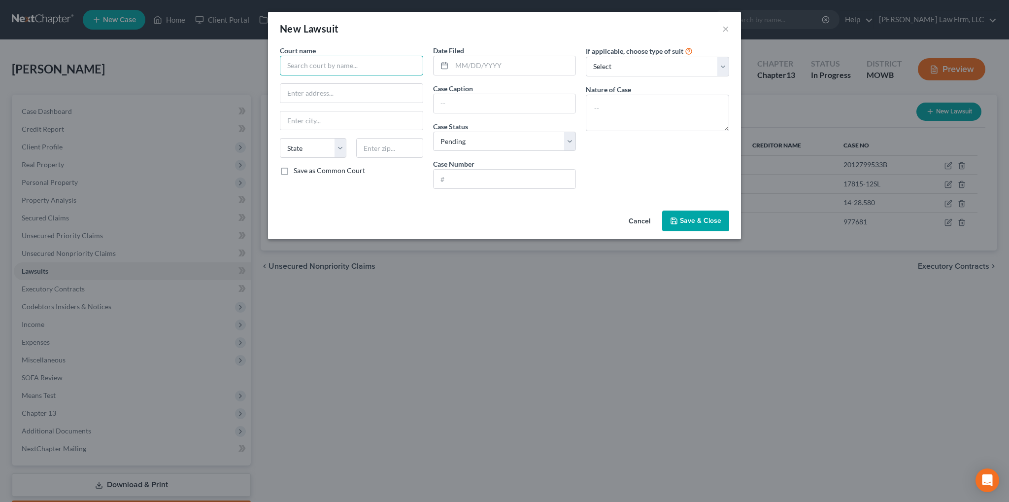
click at [308, 68] on input "text" at bounding box center [351, 66] width 143 height 20
click at [728, 32] on button "×" at bounding box center [725, 29] width 7 height 12
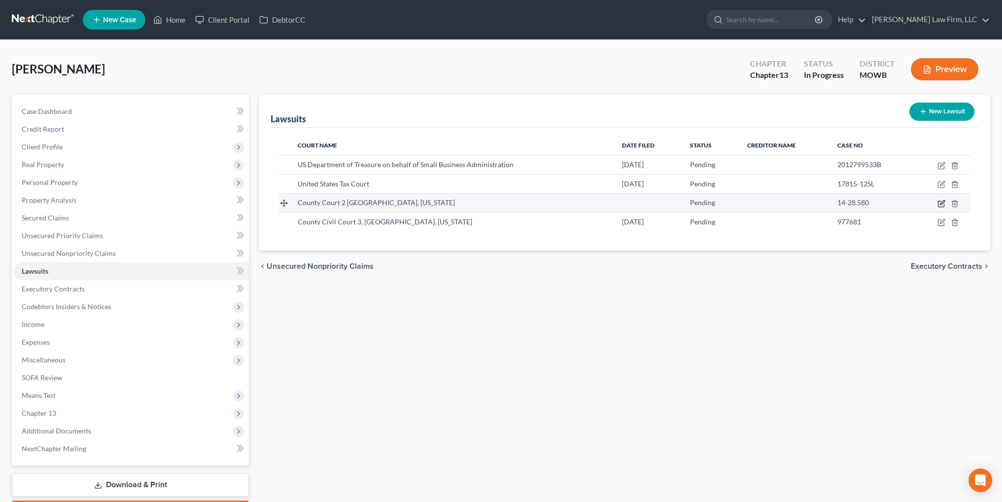
click at [940, 203] on icon "button" at bounding box center [941, 204] width 8 height 8
select select "45"
select select "0"
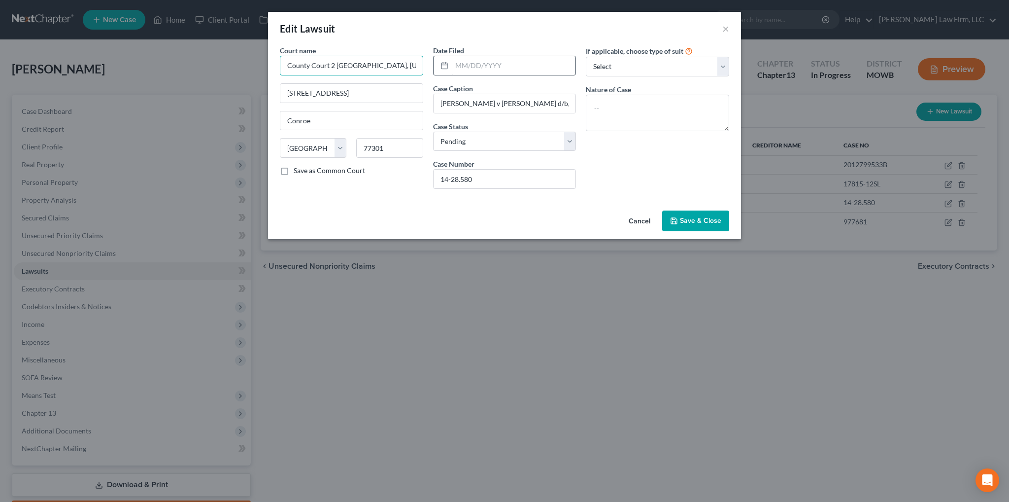
scroll to position [0, 2]
drag, startPoint x: 284, startPoint y: 65, endPoint x: 506, endPoint y: 63, distance: 222.2
click at [502, 64] on div "Court name * County Court [GEOGRAPHIC_DATA], [US_STATE] [GEOGRAPHIC_DATA] [GEOG…" at bounding box center [504, 120] width 459 height 151
drag, startPoint x: 346, startPoint y: 93, endPoint x: 236, endPoint y: 91, distance: 110.4
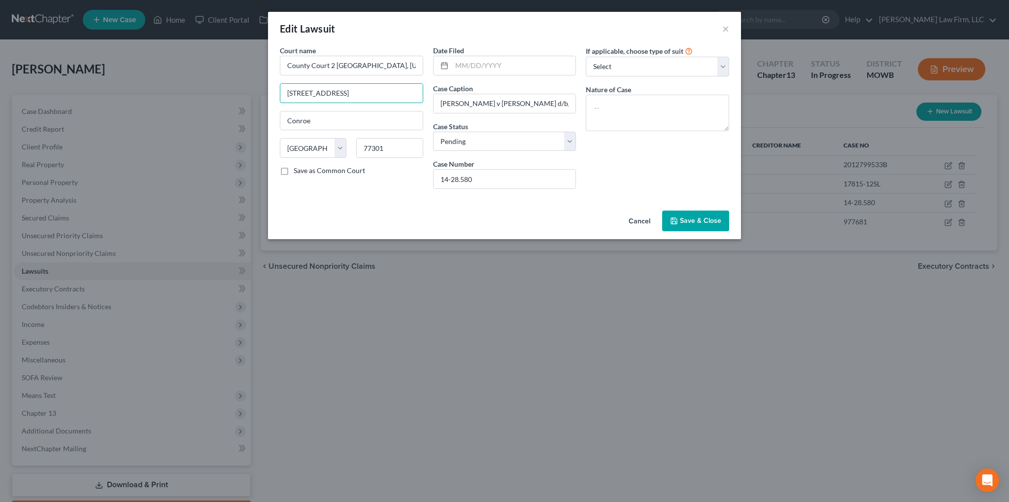
click at [236, 91] on div "Edit Lawsuit × Court name * County Court [GEOGRAPHIC_DATA], [US_STATE] [GEOGRAP…" at bounding box center [504, 251] width 1009 height 502
click at [648, 223] on button "Cancel" at bounding box center [639, 221] width 37 height 20
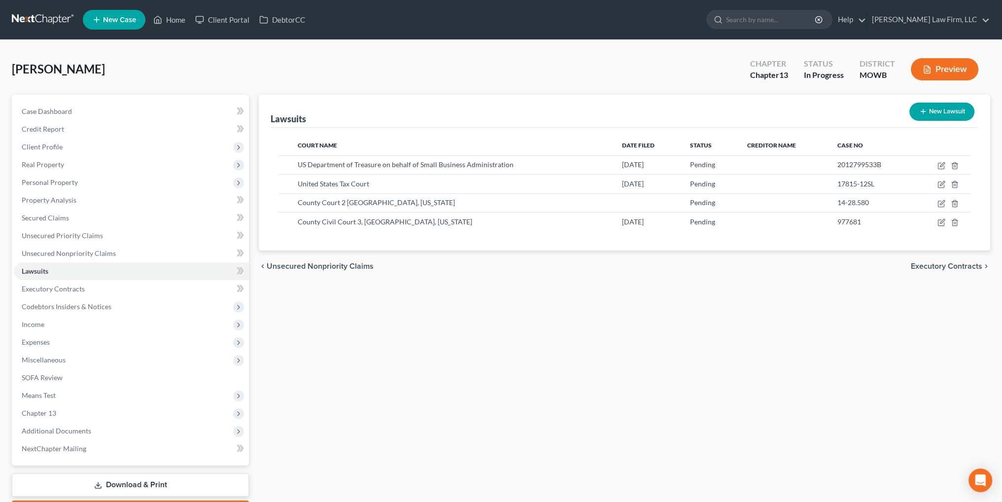
click at [944, 116] on button "New Lawsuit" at bounding box center [941, 111] width 65 height 18
select select "0"
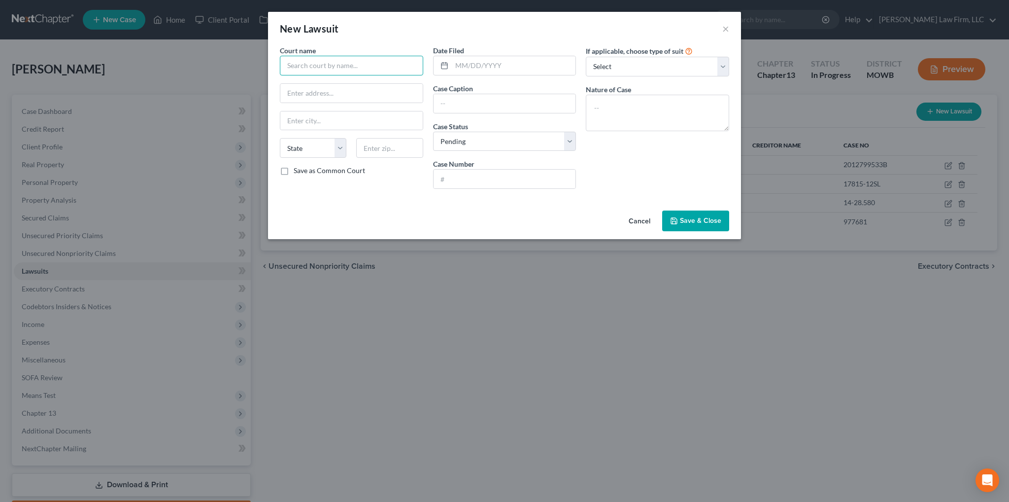
click at [398, 60] on input "text" at bounding box center [351, 66] width 143 height 20
click at [400, 65] on input "text" at bounding box center [351, 66] width 143 height 20
paste input "County Court 2 [GEOGRAPHIC_DATA]"
click at [400, 65] on input "County Court 2 [GEOGRAPHIC_DATA]" at bounding box center [351, 66] width 143 height 20
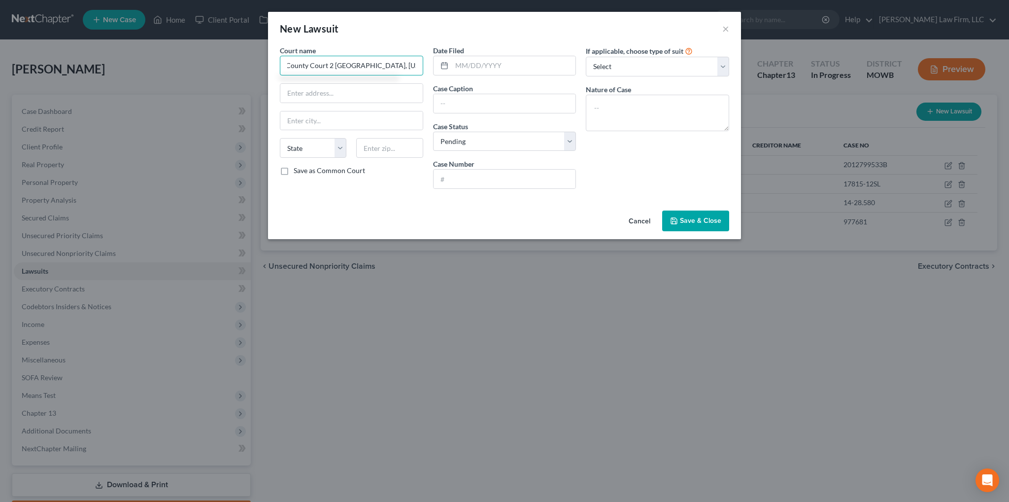
type input "County Court 2 [GEOGRAPHIC_DATA], [US_STATE]"
type input "[STREET_ADDRESS]"
type input "Conroe"
select select "45"
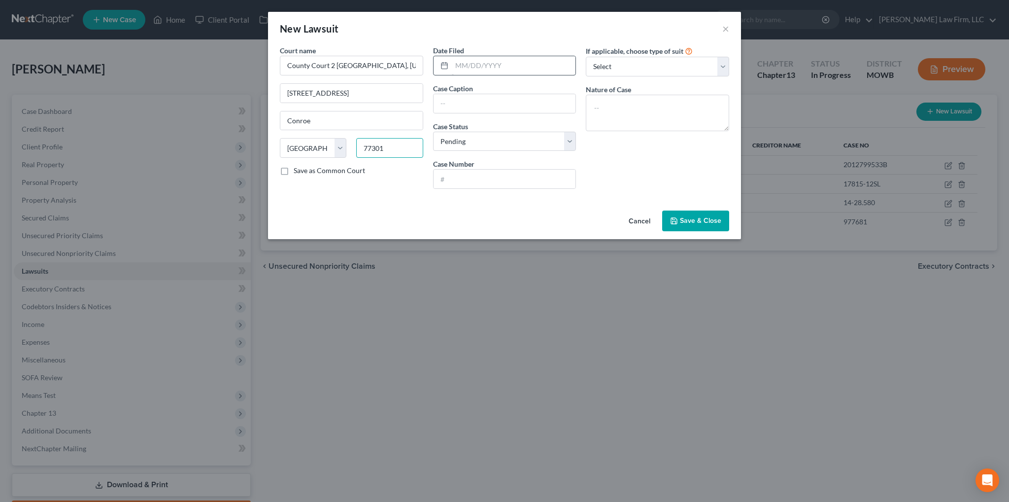
type input "77301"
click at [486, 64] on input "text" at bounding box center [514, 65] width 124 height 19
click at [462, 180] on input "text" at bounding box center [505, 178] width 142 height 19
type input "SC0312"
click at [465, 107] on input "text" at bounding box center [505, 103] width 142 height 19
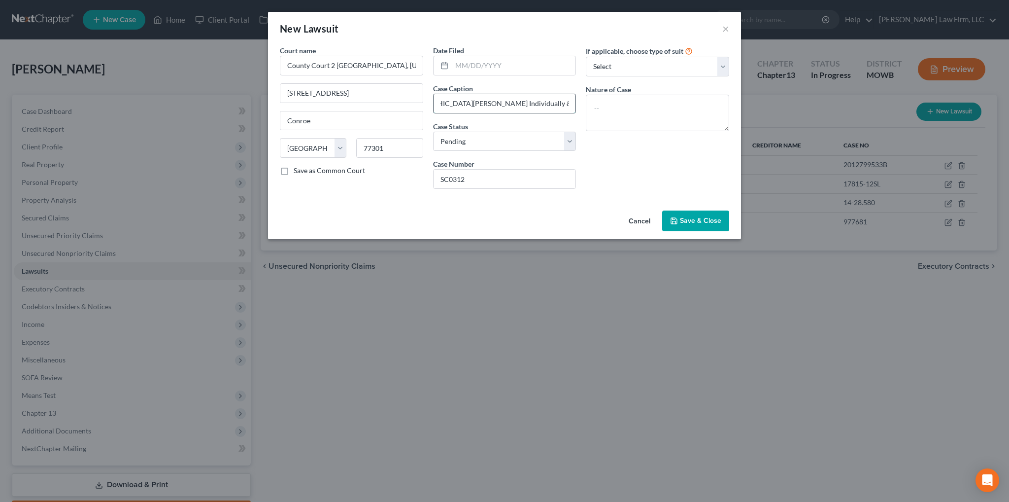
scroll to position [0, 164]
type input "Magnolia Independent School District v [GEOGRAPHIC_DATA][PERSON_NAME] Individua…"
click at [698, 219] on span "Save & Close" at bounding box center [700, 220] width 41 height 8
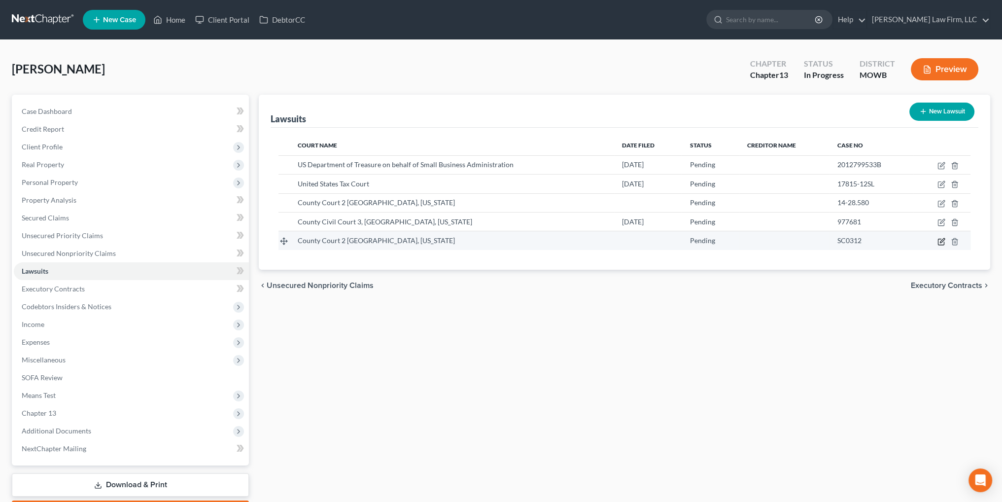
click at [938, 241] on icon "button" at bounding box center [941, 241] width 8 height 8
select select "45"
select select "0"
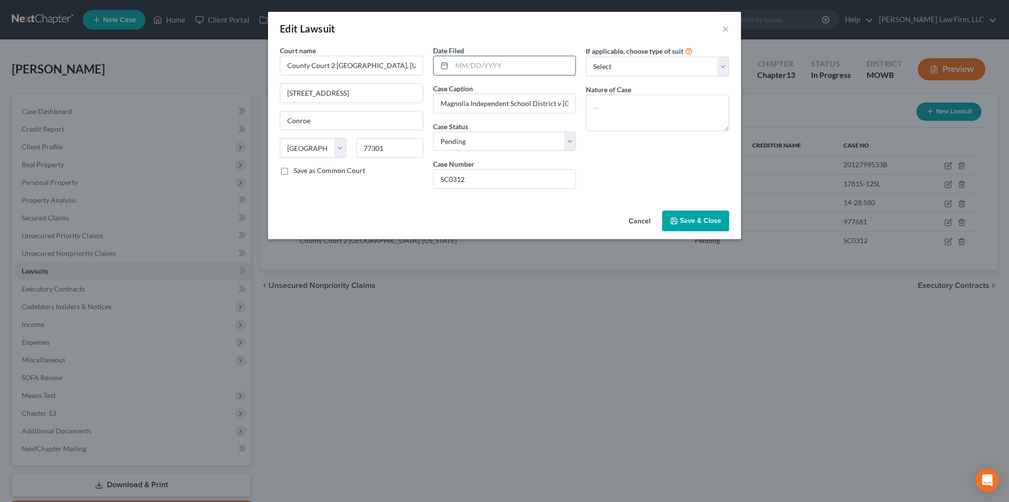
click at [470, 69] on input "text" at bounding box center [514, 65] width 124 height 19
type input "[DATE]"
click at [688, 217] on span "Save & Close" at bounding box center [700, 220] width 41 height 8
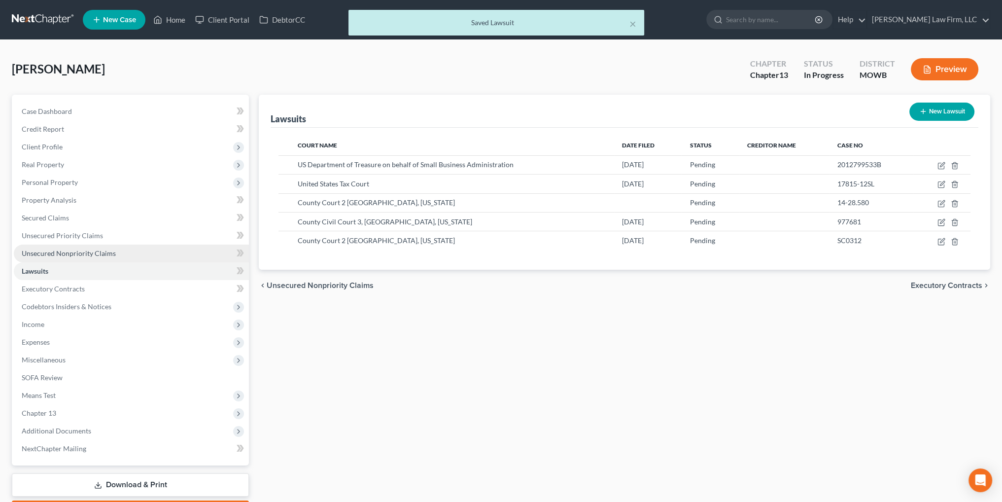
click at [90, 256] on span "Unsecured Nonpriority Claims" at bounding box center [69, 253] width 94 height 8
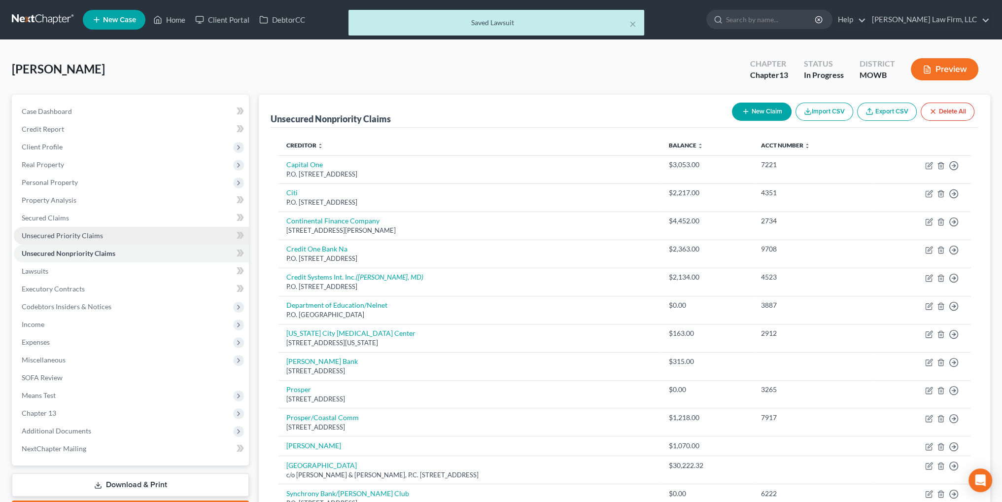
click at [73, 240] on link "Unsecured Priority Claims" at bounding box center [131, 236] width 235 height 18
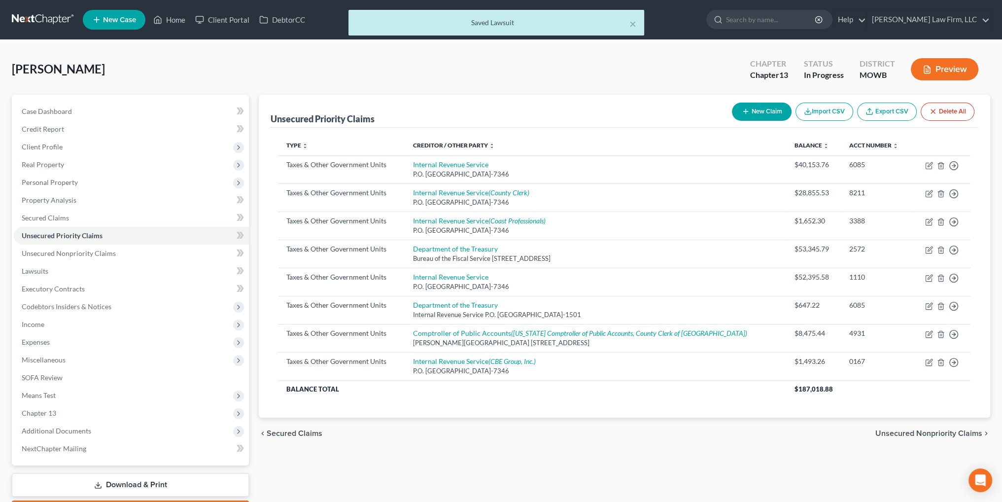
click at [759, 115] on button "New Claim" at bounding box center [762, 111] width 60 height 18
select select "0"
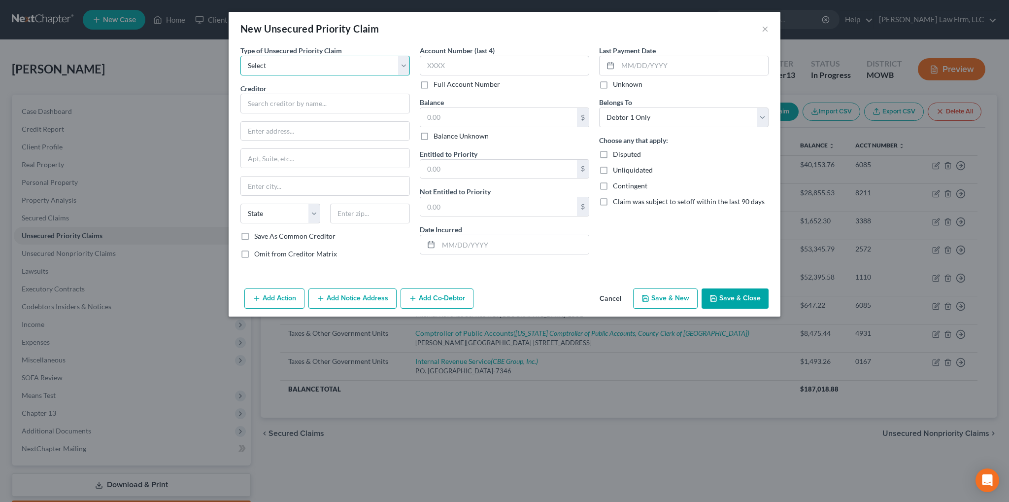
click at [278, 68] on select "Select Taxes & Other Government Units Domestic Support Obligations Extensions o…" at bounding box center [324, 66] width 169 height 20
select select "0"
click at [240, 56] on select "Select Taxes & Other Government Units Domestic Support Obligations Extensions o…" at bounding box center [324, 66] width 169 height 20
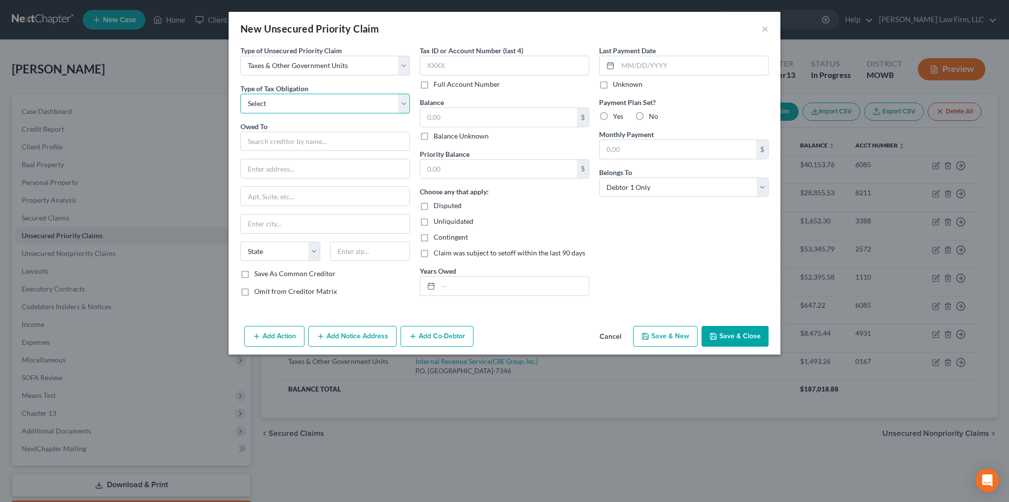
click at [292, 108] on select "Select Federal City State Franchise Tax Board Other" at bounding box center [324, 104] width 169 height 20
select select "4"
click at [240, 94] on select "Select Federal City State Franchise Tax Board Other" at bounding box center [324, 104] width 169 height 20
click at [311, 145] on input "text" at bounding box center [324, 142] width 169 height 20
type input "[GEOGRAPHIC_DATA]"
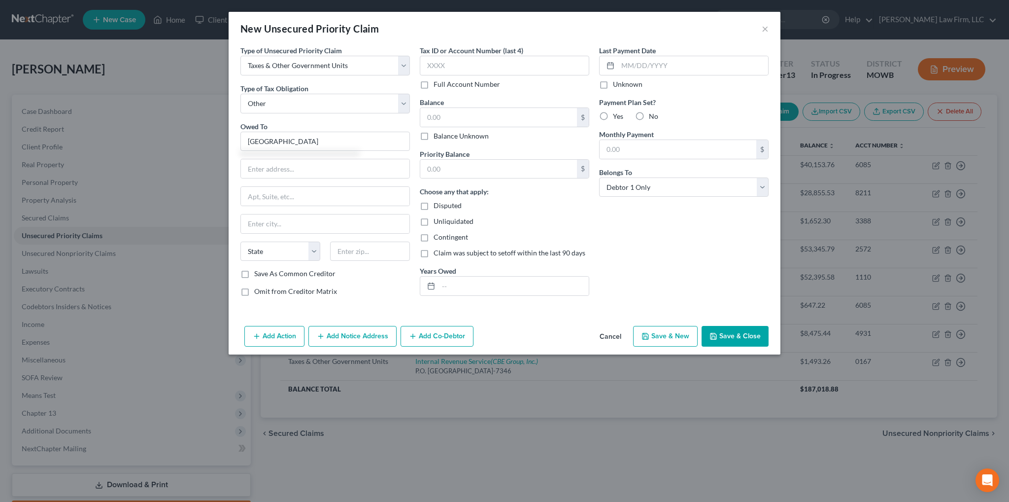
click at [343, 331] on button "Add Notice Address" at bounding box center [352, 336] width 88 height 21
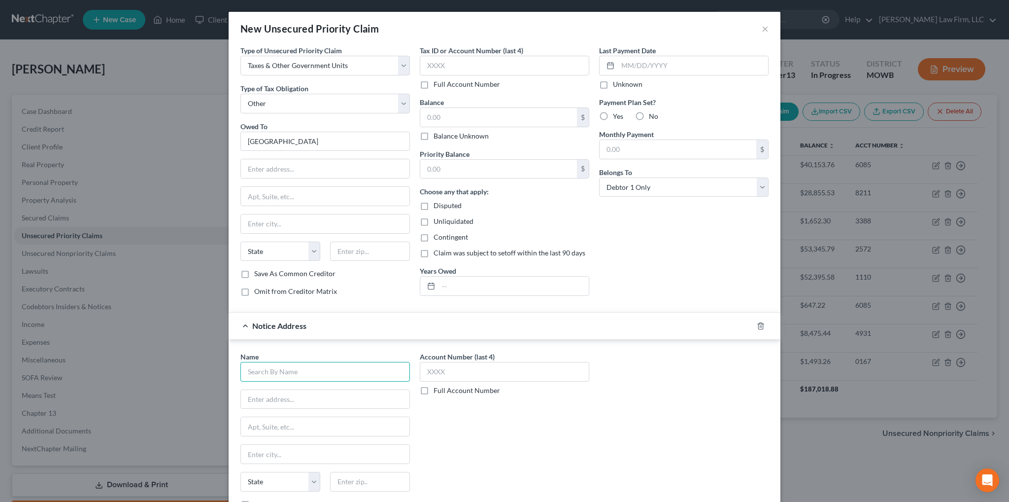
click at [287, 367] on input "text" at bounding box center [324, 372] width 169 height 20
type input "[PERSON_NAME], [PERSON_NAME], [PERSON_NAME] & [PERSON_NAME], L.L.P"
type input "[STREET_ADDRESS]"
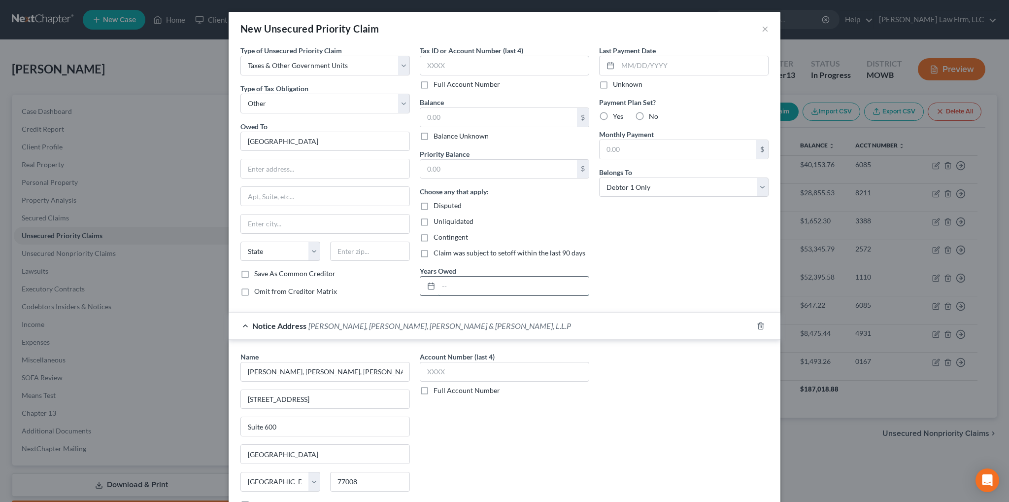
click at [475, 290] on input "text" at bounding box center [514, 285] width 150 height 19
click at [312, 169] on input "text" at bounding box center [325, 168] width 169 height 19
click at [310, 110] on select "Select Federal City State Franchise Tax Board Other" at bounding box center [324, 104] width 169 height 20
click at [240, 94] on select "Select Federal City State Franchise Tax Board Other" at bounding box center [324, 104] width 169 height 20
click at [317, 174] on input "text" at bounding box center [325, 168] width 169 height 19
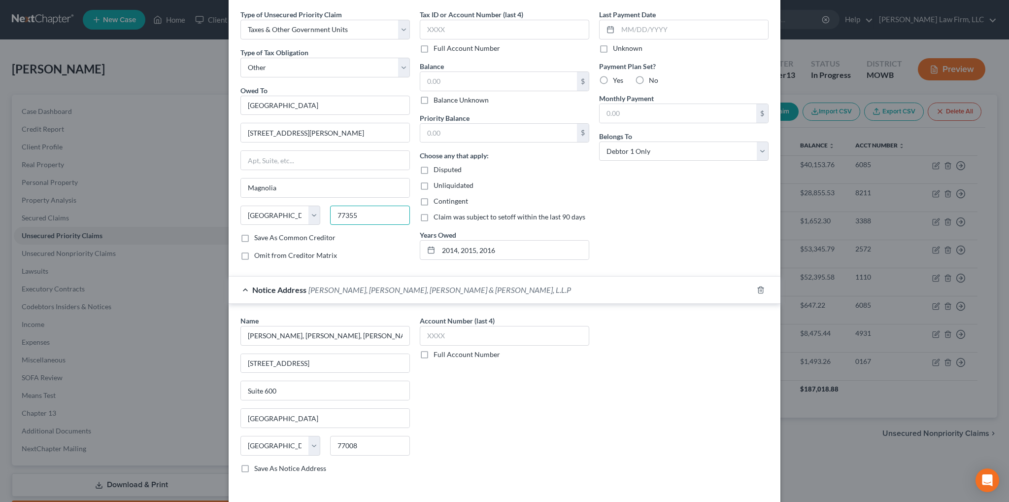
scroll to position [75, 0]
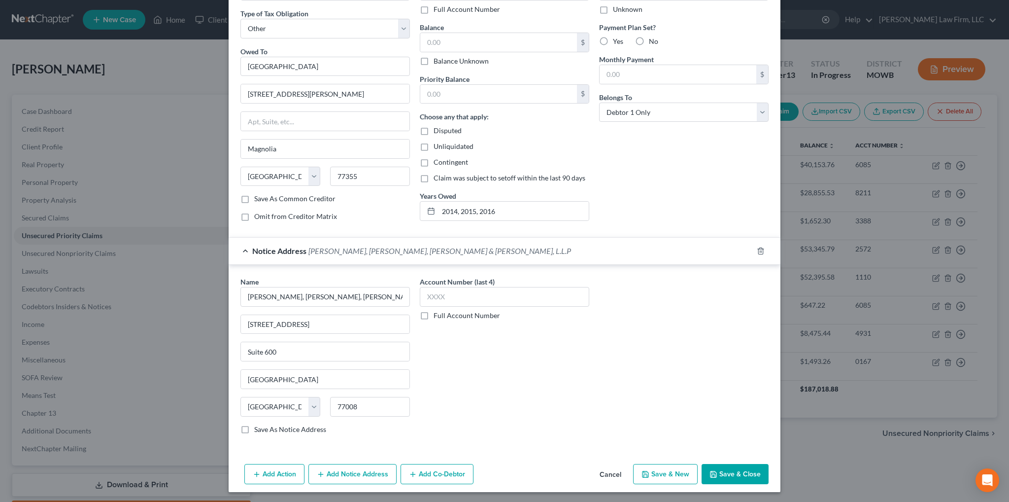
click at [333, 474] on button "Add Notice Address" at bounding box center [352, 474] width 88 height 21
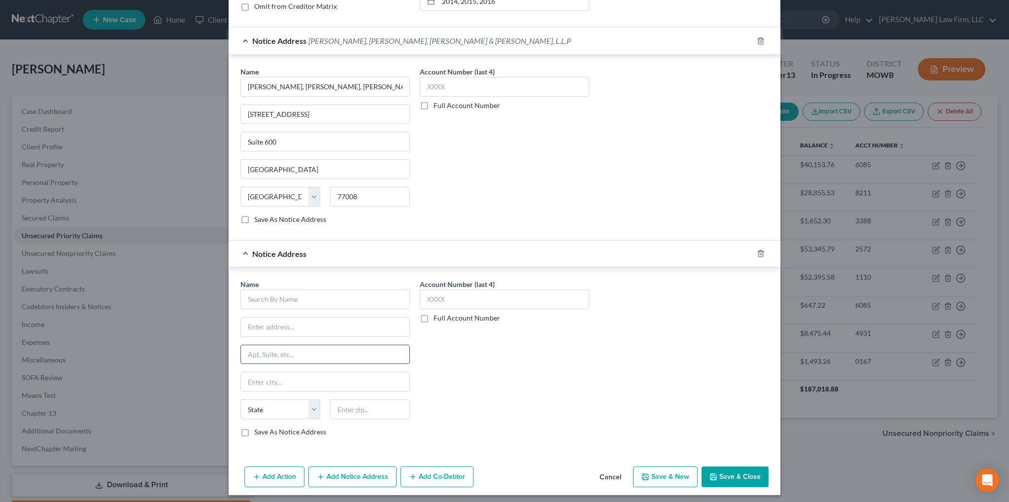
scroll to position [286, 0]
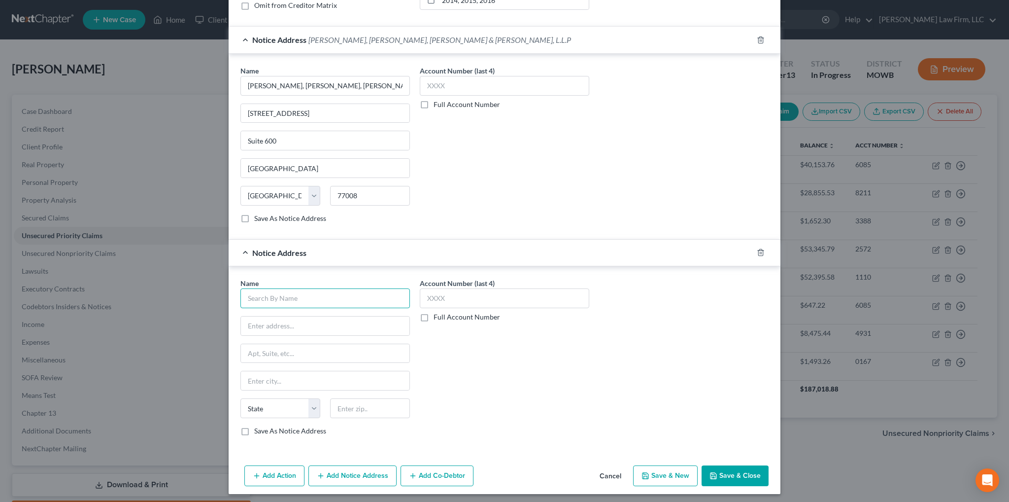
click at [288, 291] on input "text" at bounding box center [324, 298] width 169 height 20
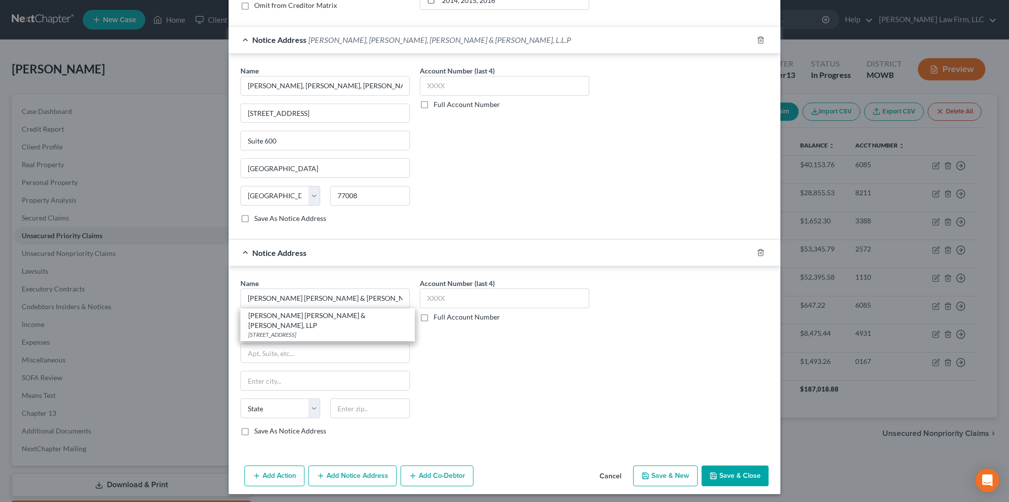
click at [534, 361] on div "Account Number (last 4) Full Account Number" at bounding box center [504, 361] width 179 height 166
click at [320, 325] on input "text" at bounding box center [325, 325] width 169 height 19
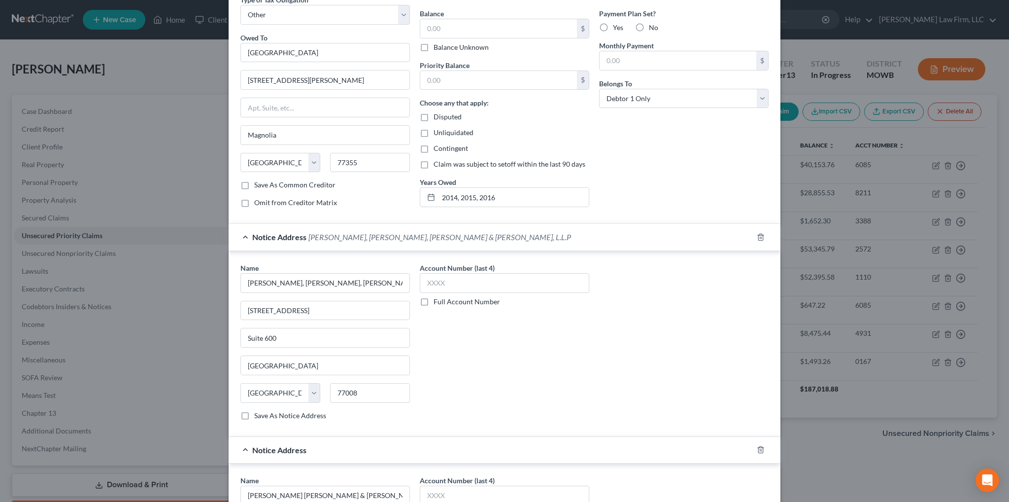
scroll to position [0, 0]
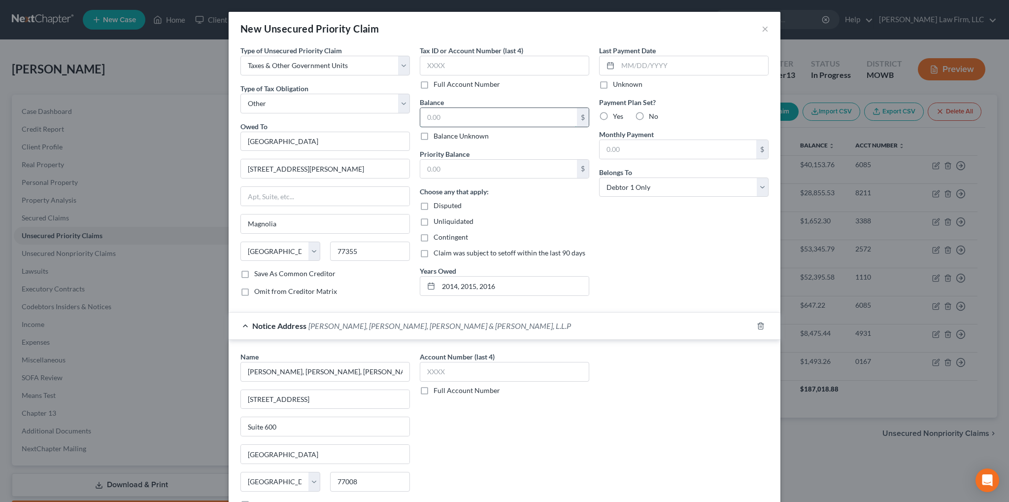
click at [470, 123] on input "text" at bounding box center [498, 117] width 157 height 19
click at [491, 172] on input "text" at bounding box center [498, 169] width 157 height 19
click at [754, 185] on select "Select Debtor 1 Only Debtor 2 Only Debtor 1 And Debtor 2 Only At Least One Of T…" at bounding box center [683, 187] width 169 height 20
click at [599, 177] on select "Select Debtor 1 Only Debtor 2 Only Debtor 1 And Debtor 2 Only At Least One Of T…" at bounding box center [683, 187] width 169 height 20
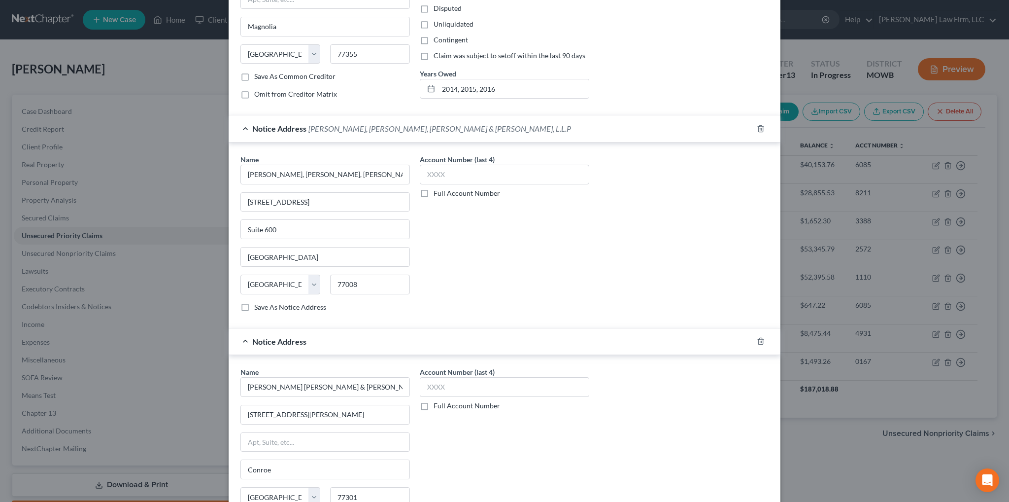
scroll to position [286, 0]
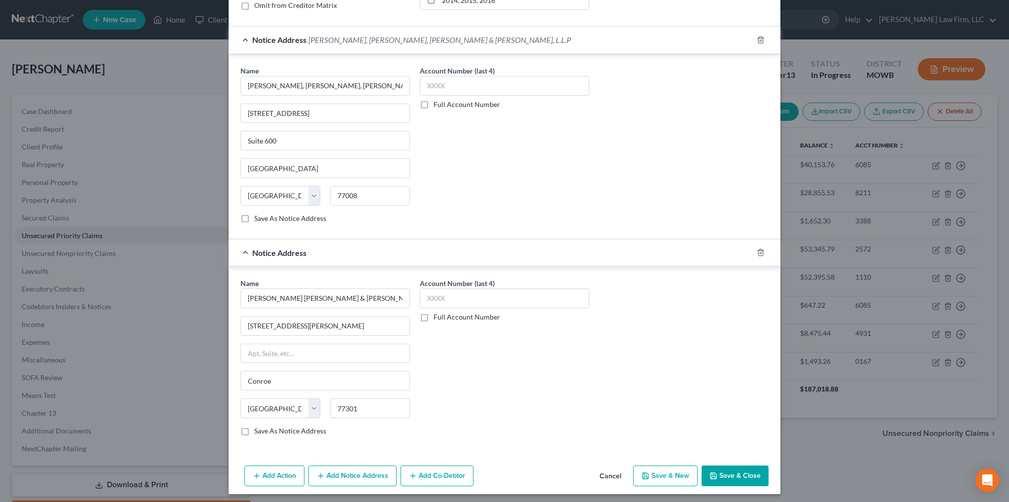
click at [745, 468] on button "Save & Close" at bounding box center [735, 475] width 67 height 21
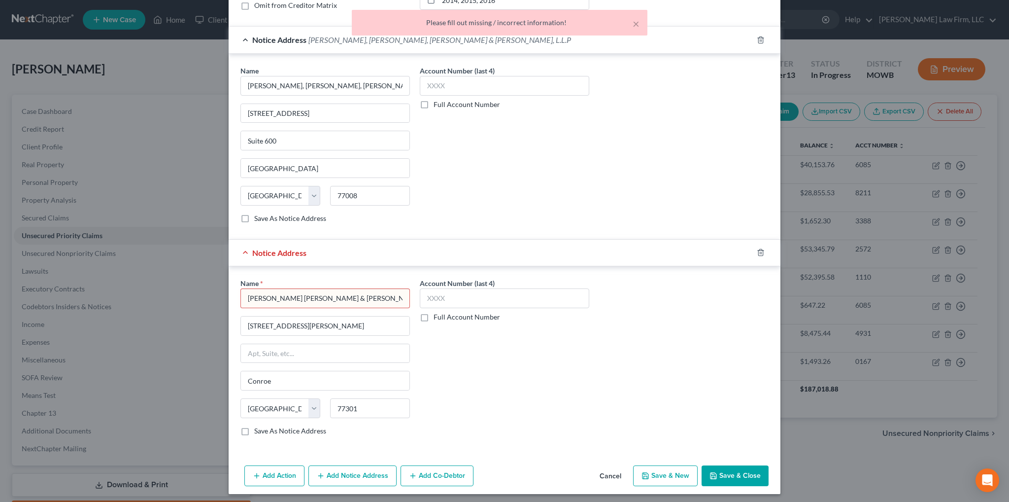
click at [382, 295] on input "[PERSON_NAME] [PERSON_NAME] & [PERSON_NAME], LLP" at bounding box center [324, 298] width 169 height 20
click at [380, 335] on div "Name * [PERSON_NAME] [PERSON_NAME] & [PERSON_NAME], LLP 103 [PERSON_NAME][GEOGR…" at bounding box center [324, 357] width 169 height 158
drag, startPoint x: 383, startPoint y: 294, endPoint x: 172, endPoint y: 291, distance: 210.9
click at [172, 291] on div "New Unsecured Priority Claim × Type of Unsecured Priority Claim * Select Taxes …" at bounding box center [504, 251] width 1009 height 502
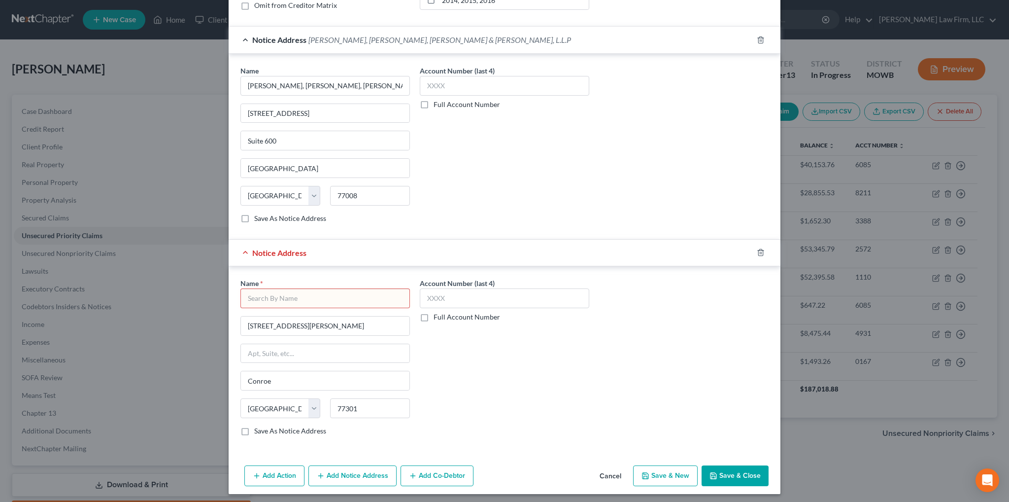
click at [321, 335] on div "Name * 103 [PERSON_NAME][GEOGRAPHIC_DATA] [GEOGRAPHIC_DATA] [US_STATE] AK AR AZ…" at bounding box center [324, 357] width 169 height 158
click at [372, 387] on div "Name * 103 [PERSON_NAME][GEOGRAPHIC_DATA] [GEOGRAPHIC_DATA] [US_STATE] AK AR AZ…" at bounding box center [324, 357] width 169 height 158
click at [349, 295] on input "text" at bounding box center [324, 298] width 169 height 20
paste input "[PERSON_NAME] [PERSON_NAME] & [PERSON_NAME], LLP"
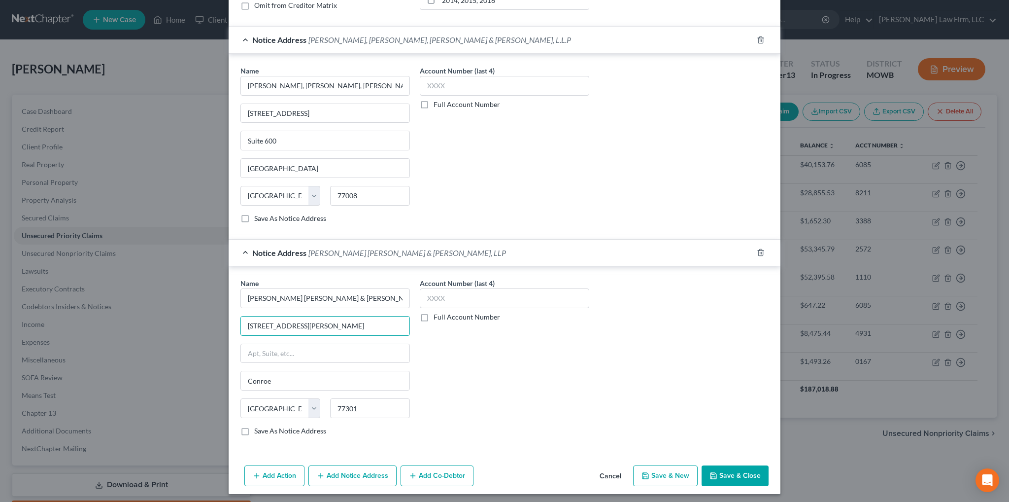
click at [749, 477] on button "Save & Close" at bounding box center [735, 475] width 67 height 21
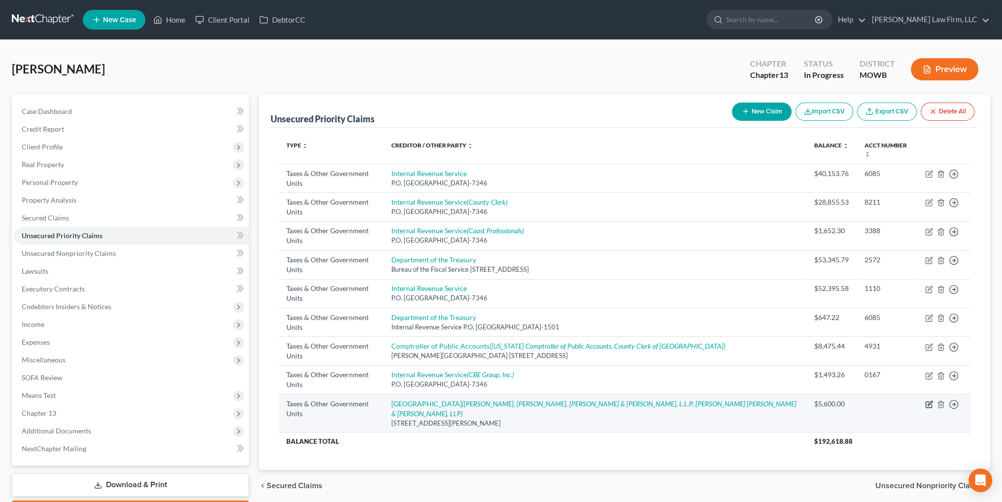
click at [929, 400] on icon "button" at bounding box center [929, 404] width 8 height 8
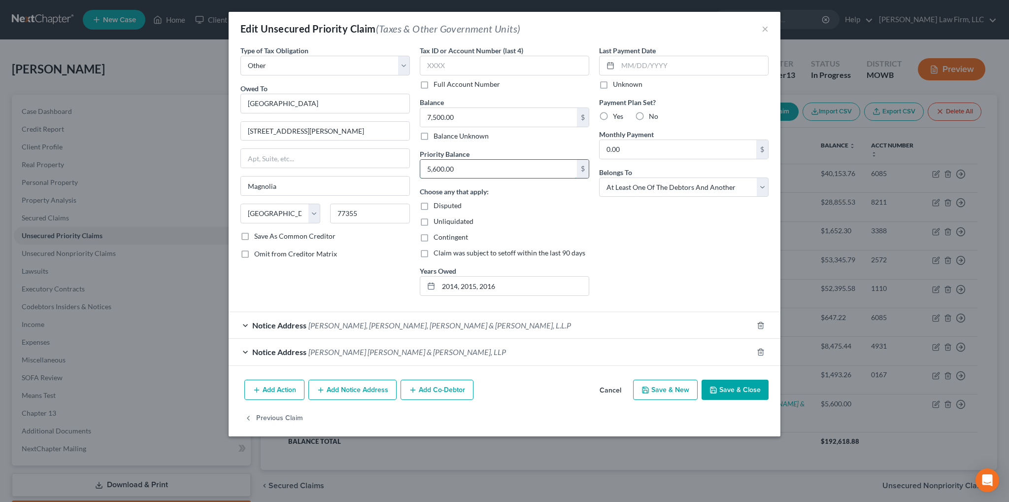
click at [478, 169] on input "5,600.00" at bounding box center [498, 169] width 157 height 19
click at [739, 386] on button "Save & Close" at bounding box center [735, 389] width 67 height 21
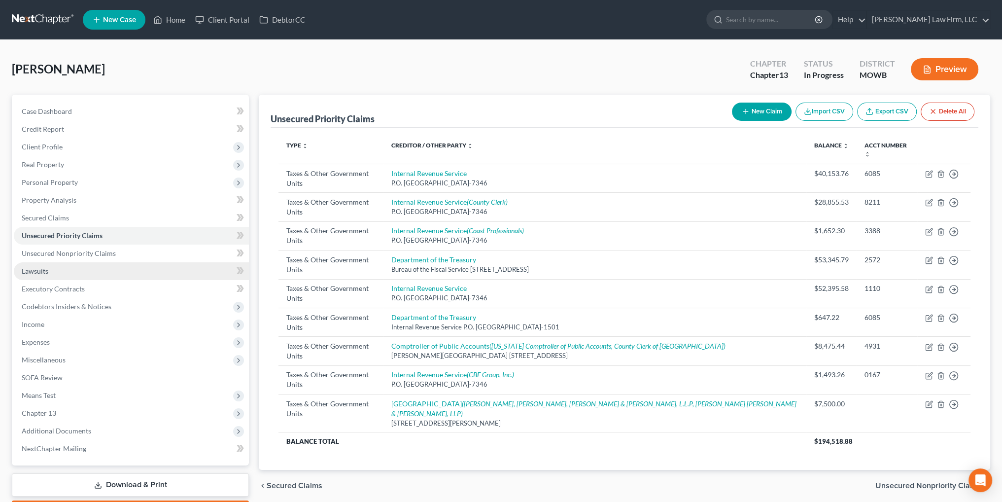
click at [48, 274] on link "Lawsuits" at bounding box center [131, 271] width 235 height 18
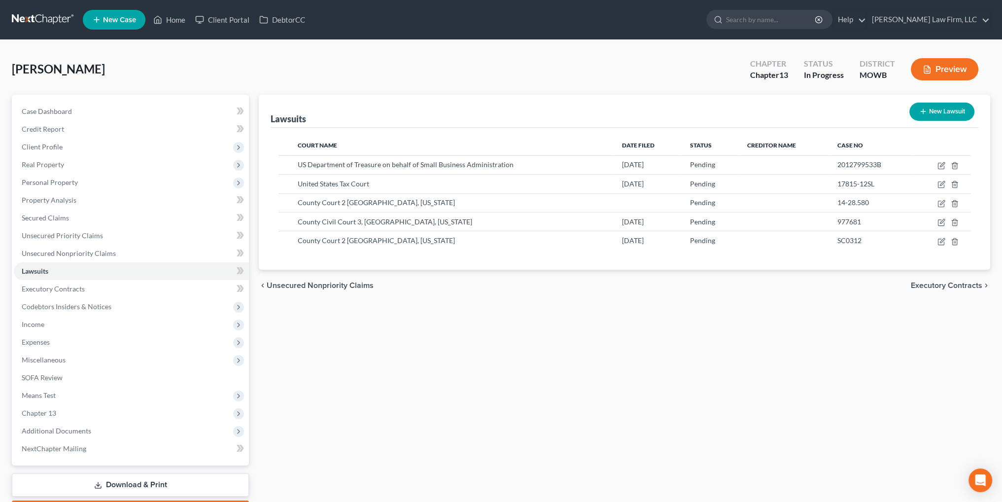
click at [948, 109] on button "New Lawsuit" at bounding box center [941, 111] width 65 height 18
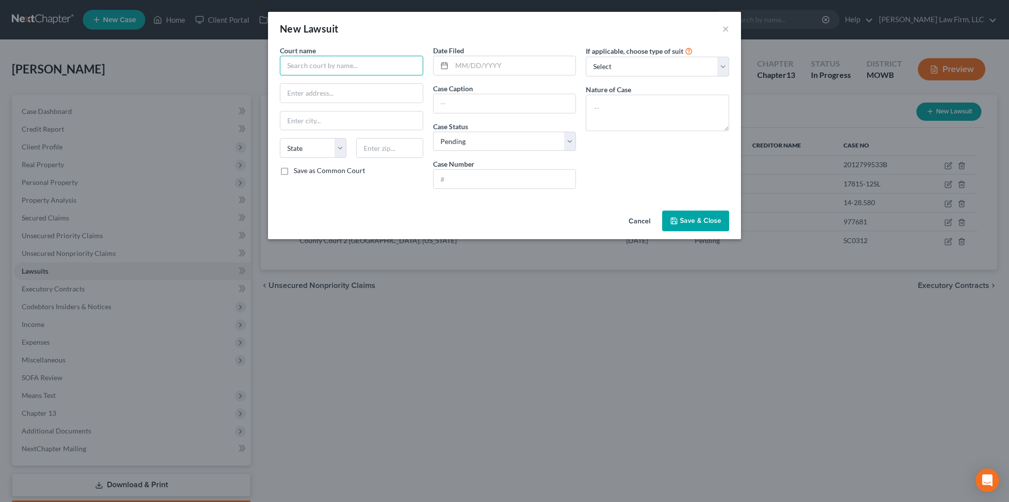
click at [350, 65] on input "text" at bounding box center [351, 66] width 143 height 20
click at [315, 56] on input "text" at bounding box center [351, 66] width 143 height 20
click at [470, 180] on input "text" at bounding box center [505, 178] width 142 height 19
click at [477, 69] on input "text" at bounding box center [514, 65] width 124 height 19
click at [565, 105] on input "text" at bounding box center [505, 103] width 142 height 19
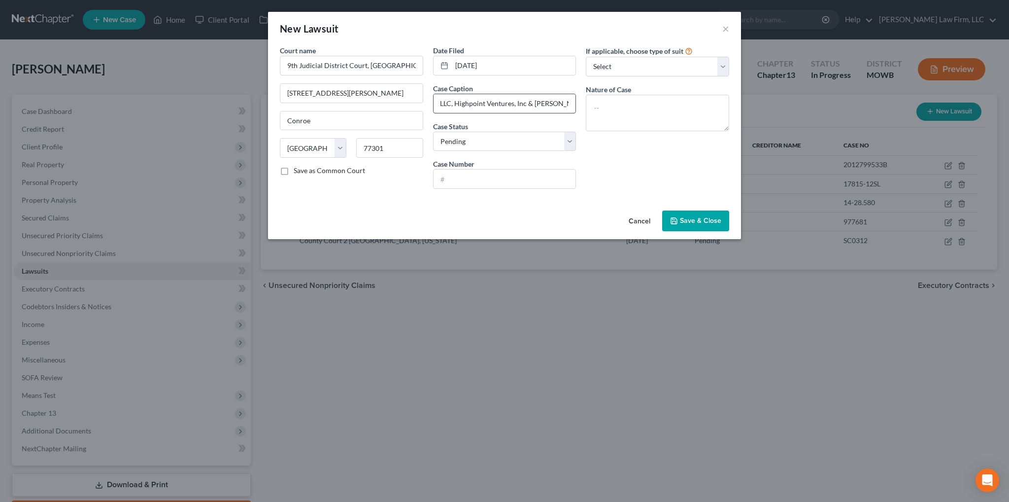
scroll to position [0, 147]
click at [537, 178] on input "text" at bounding box center [505, 178] width 142 height 19
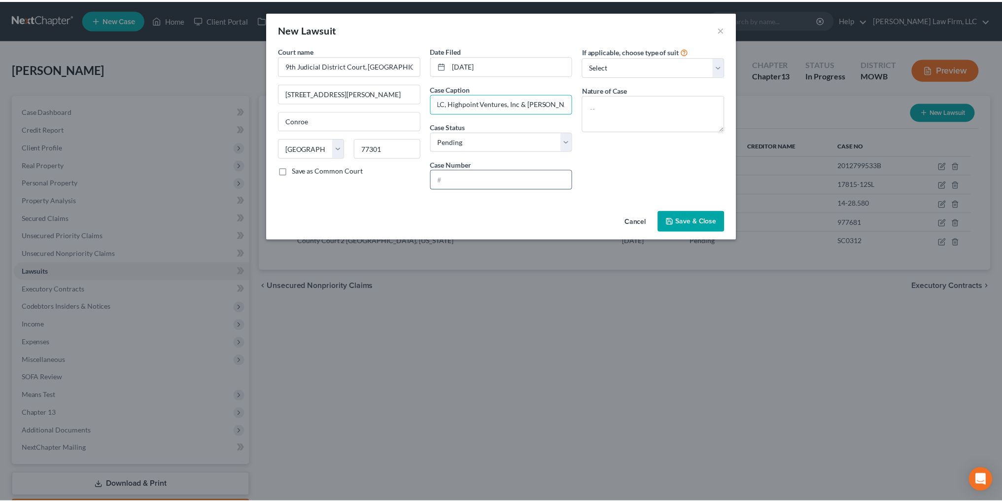
scroll to position [0, 0]
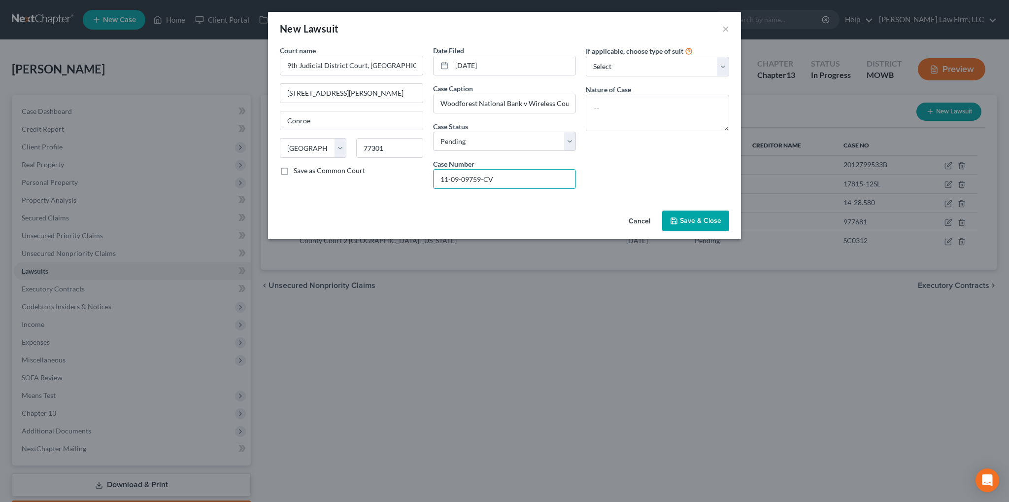
click at [688, 223] on span "Save & Close" at bounding box center [700, 220] width 41 height 8
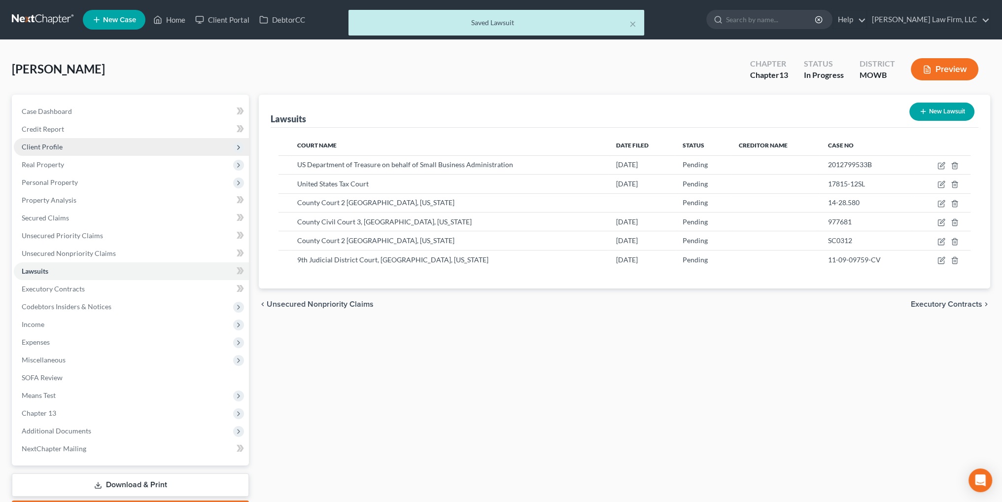
click at [43, 145] on span "Client Profile" at bounding box center [42, 146] width 41 height 8
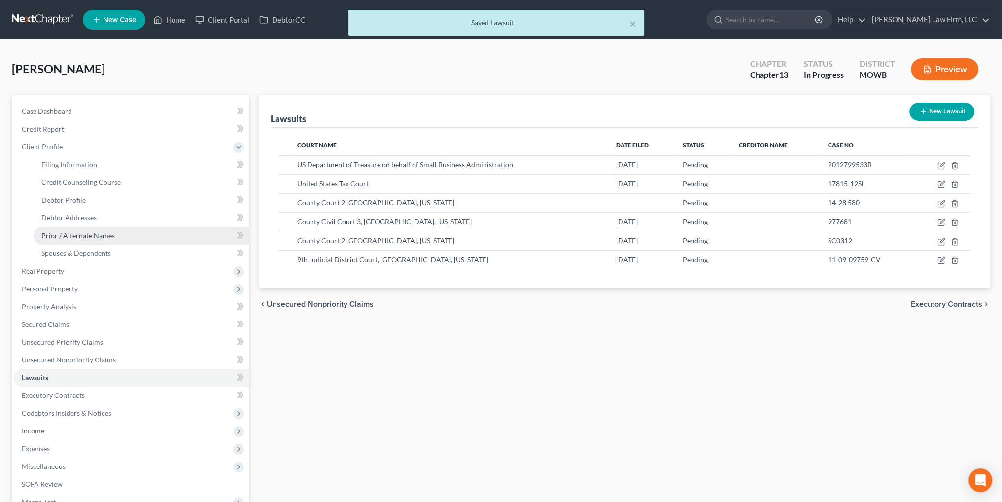
click at [64, 235] on span "Prior / Alternate Names" at bounding box center [77, 235] width 73 height 8
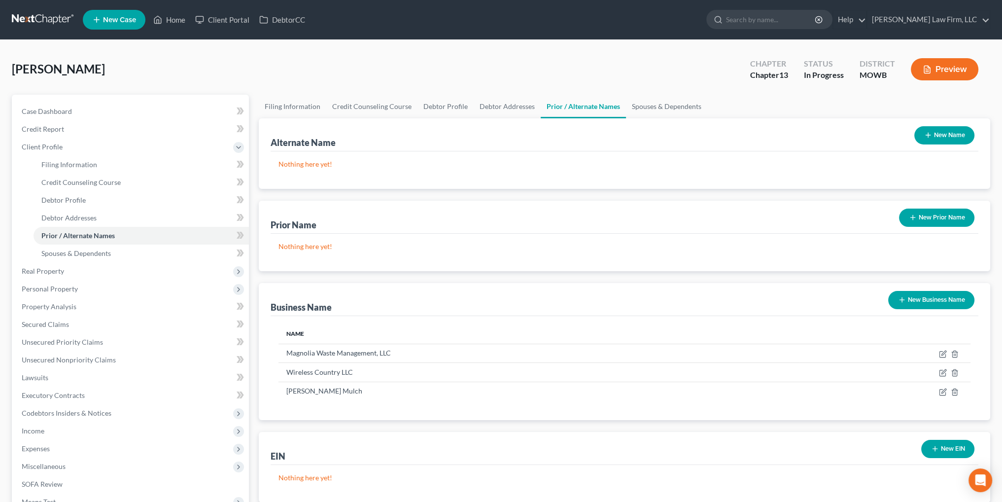
click at [917, 298] on button "New Business Name" at bounding box center [931, 300] width 86 height 18
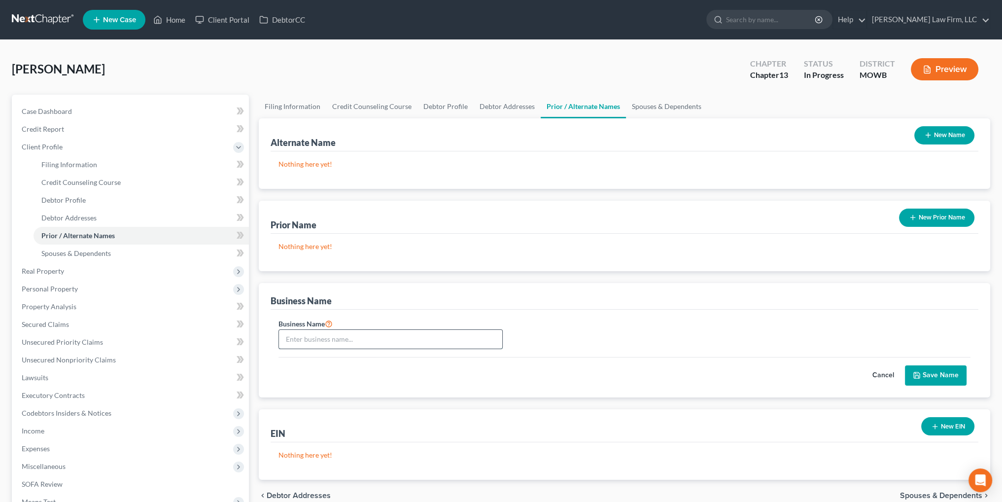
click at [317, 339] on input "text" at bounding box center [390, 339] width 223 height 19
click at [927, 376] on button "Save Name" at bounding box center [936, 375] width 62 height 21
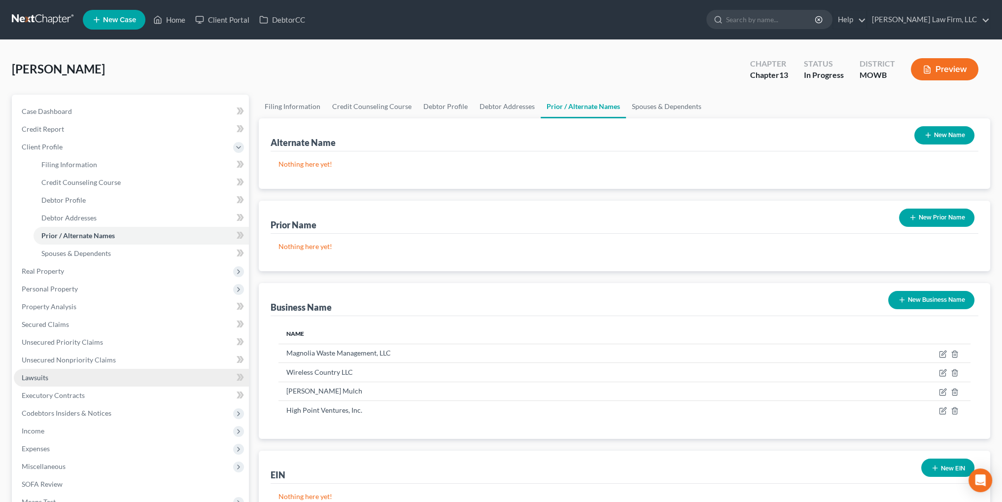
click at [29, 379] on span "Lawsuits" at bounding box center [35, 377] width 27 height 8
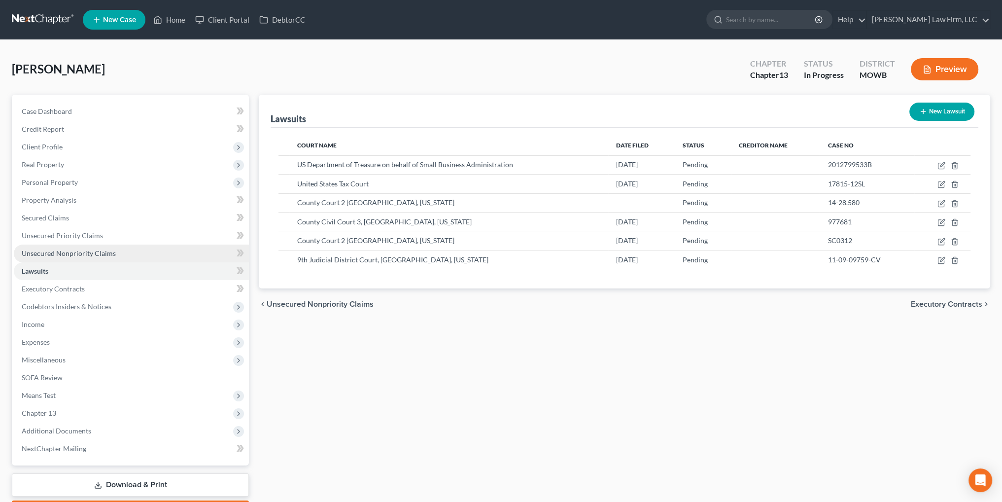
click at [63, 251] on span "Unsecured Nonpriority Claims" at bounding box center [69, 253] width 94 height 8
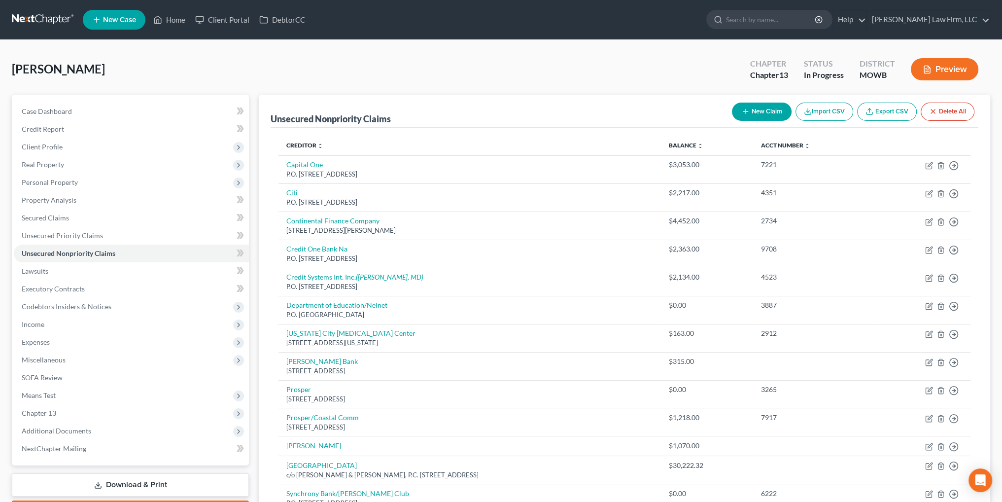
click at [760, 113] on button "New Claim" at bounding box center [762, 111] width 60 height 18
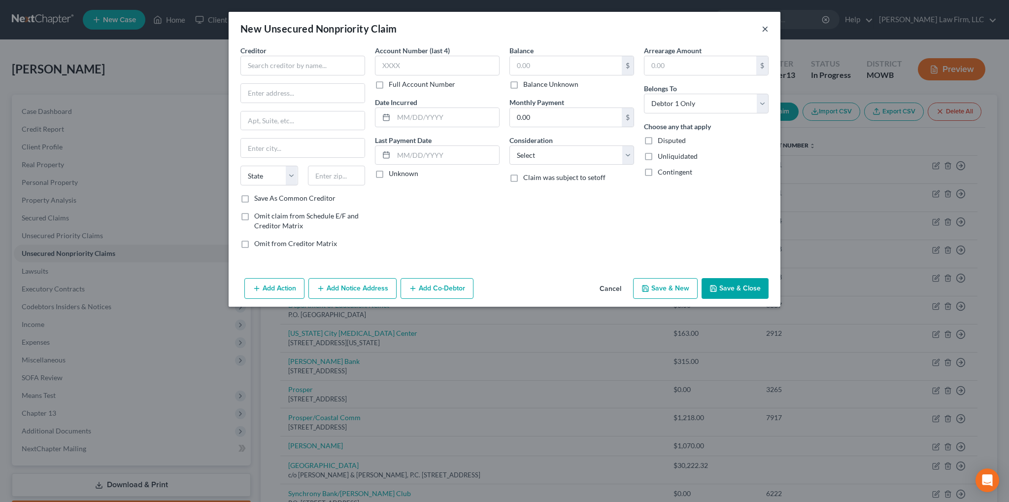
click at [762, 26] on button "×" at bounding box center [765, 29] width 7 height 12
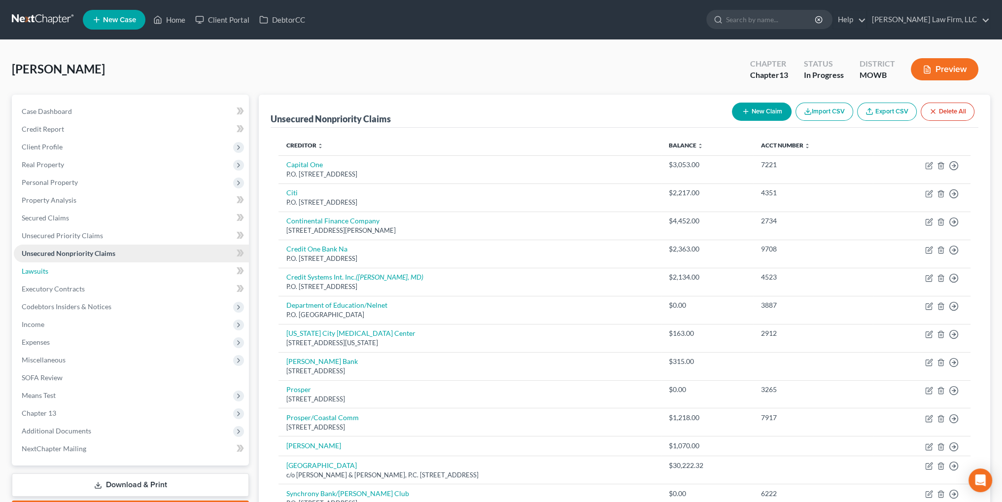
drag, startPoint x: 33, startPoint y: 273, endPoint x: 91, endPoint y: 252, distance: 61.3
click at [33, 273] on span "Lawsuits" at bounding box center [35, 271] width 27 height 8
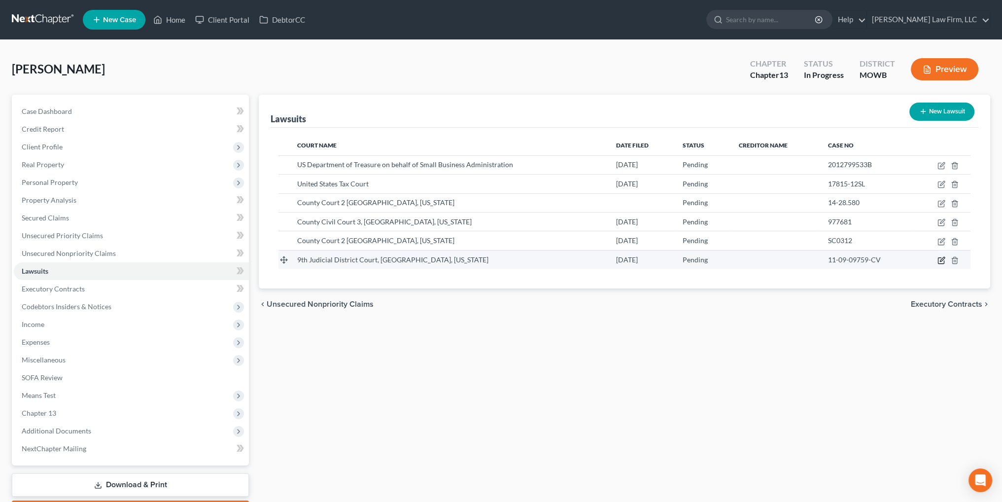
click at [940, 259] on icon "button" at bounding box center [942, 259] width 4 height 4
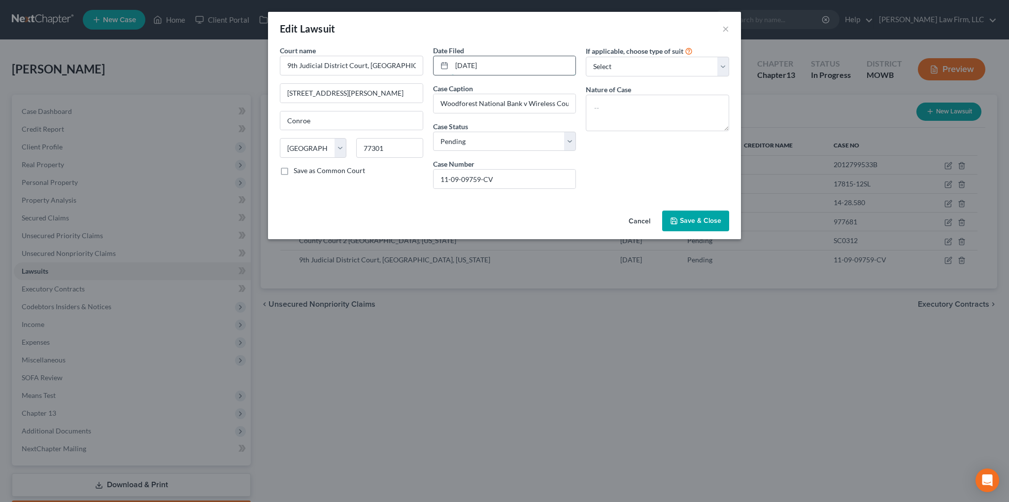
drag, startPoint x: 473, startPoint y: 65, endPoint x: 449, endPoint y: 64, distance: 23.7
click at [449, 64] on div "[DATE]" at bounding box center [504, 66] width 143 height 20
drag, startPoint x: 507, startPoint y: 67, endPoint x: 406, endPoint y: 64, distance: 100.6
click at [408, 65] on div "Court name * 9th Judicial [GEOGRAPHIC_DATA], [GEOGRAPHIC_DATA], [US_STATE] [GEO…" at bounding box center [504, 120] width 459 height 151
click at [717, 228] on button "Save & Close" at bounding box center [695, 220] width 67 height 21
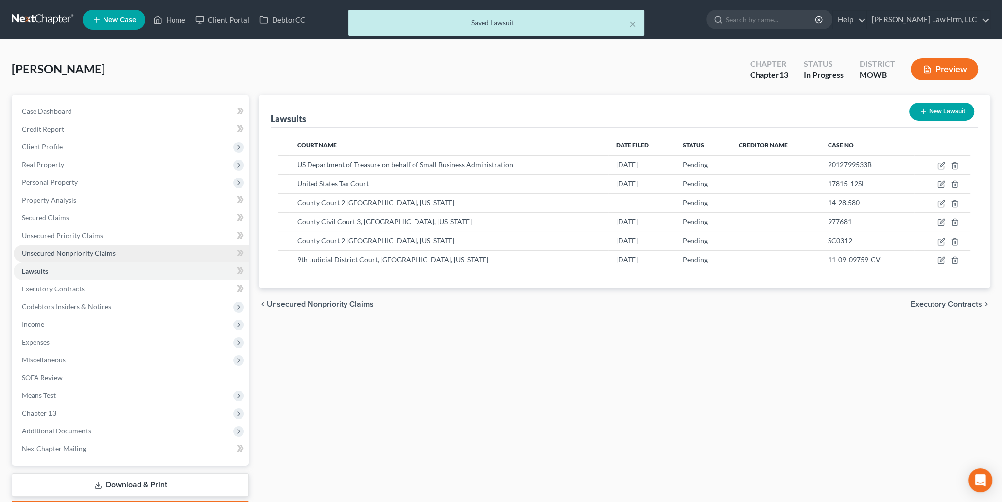
drag, startPoint x: 68, startPoint y: 251, endPoint x: 81, endPoint y: 251, distance: 12.8
click at [68, 251] on span "Unsecured Nonpriority Claims" at bounding box center [69, 253] width 94 height 8
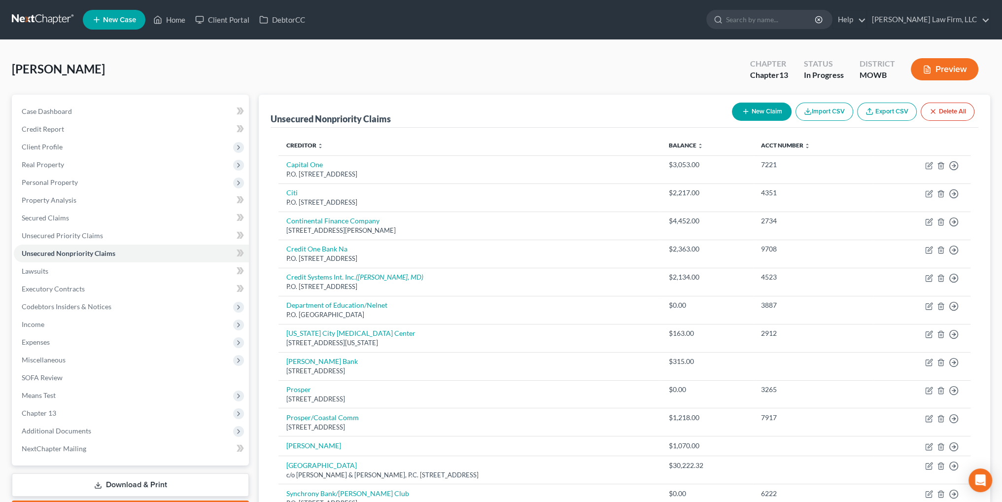
click at [763, 119] on button "New Claim" at bounding box center [762, 111] width 60 height 18
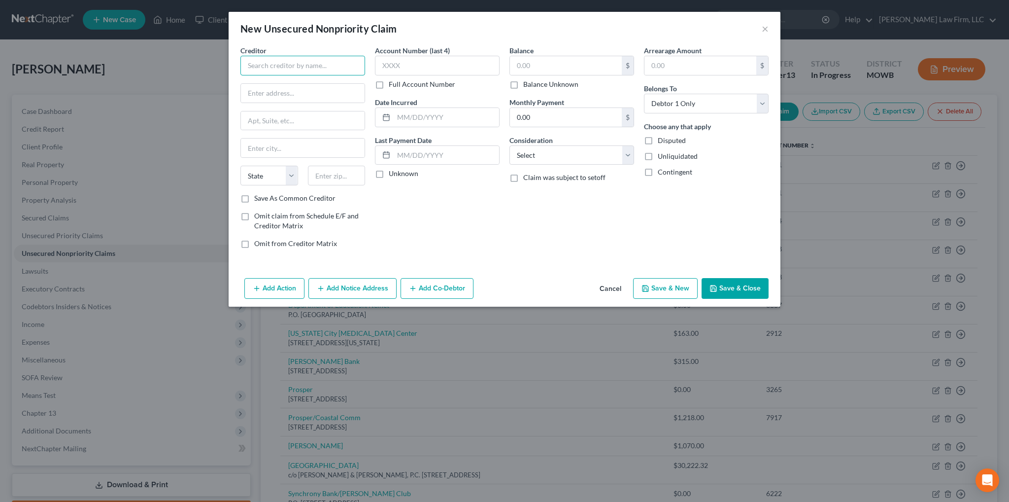
click at [290, 68] on input "text" at bounding box center [302, 66] width 125 height 20
click at [353, 286] on button "Add Notice Address" at bounding box center [352, 288] width 88 height 21
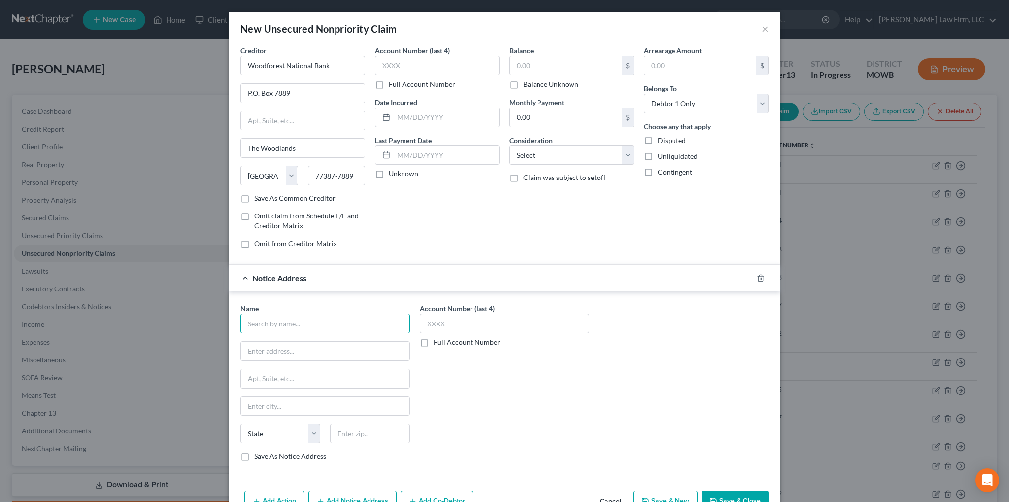
click at [269, 323] on input "text" at bounding box center [324, 323] width 169 height 20
click at [360, 433] on input "text" at bounding box center [370, 433] width 80 height 20
drag, startPoint x: 273, startPoint y: 406, endPoint x: 177, endPoint y: 402, distance: 95.7
click at [179, 402] on div "New Unsecured Nonpriority Claim × Creditor * Woodforest National Bank P.O. Box …" at bounding box center [504, 251] width 1009 height 502
click at [401, 69] on input "text" at bounding box center [437, 66] width 125 height 20
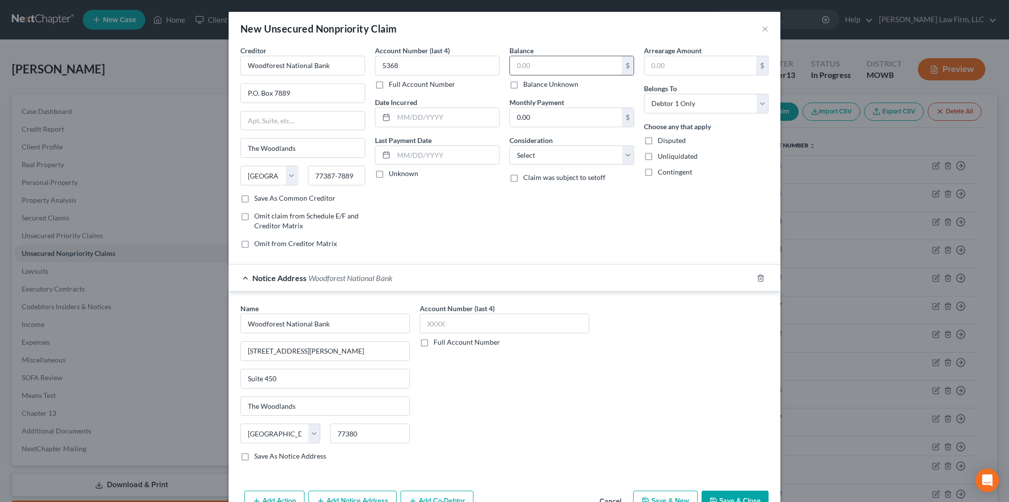
click at [536, 71] on input "text" at bounding box center [566, 65] width 112 height 19
click at [415, 113] on input "text" at bounding box center [446, 117] width 105 height 19
click at [519, 67] on input "text" at bounding box center [566, 65] width 112 height 19
click at [586, 158] on select "Select Cable / Satellite Services Collection Agency Credit Card Debt Debt Couns…" at bounding box center [571, 155] width 125 height 20
click at [509, 145] on select "Select Cable / Satellite Services Collection Agency Credit Card Debt Debt Couns…" at bounding box center [571, 155] width 125 height 20
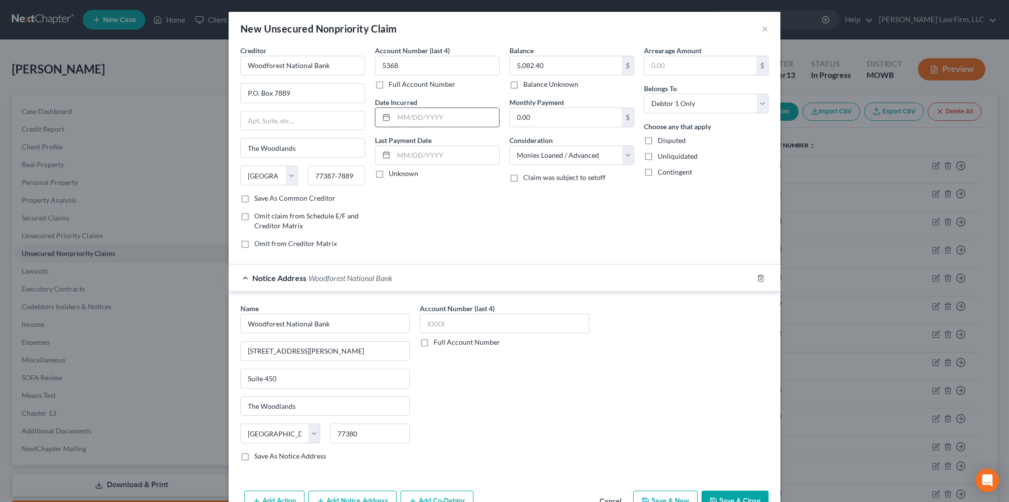
click at [421, 119] on input "text" at bounding box center [446, 117] width 105 height 19
click at [687, 102] on select "Select Debtor 1 Only Debtor 2 Only Debtor 1 And Debtor 2 Only At Least One Of T…" at bounding box center [706, 104] width 125 height 20
click at [644, 94] on select "Select Debtor 1 Only Debtor 2 Only Debtor 1 And Debtor 2 Only At Least One Of T…" at bounding box center [706, 104] width 125 height 20
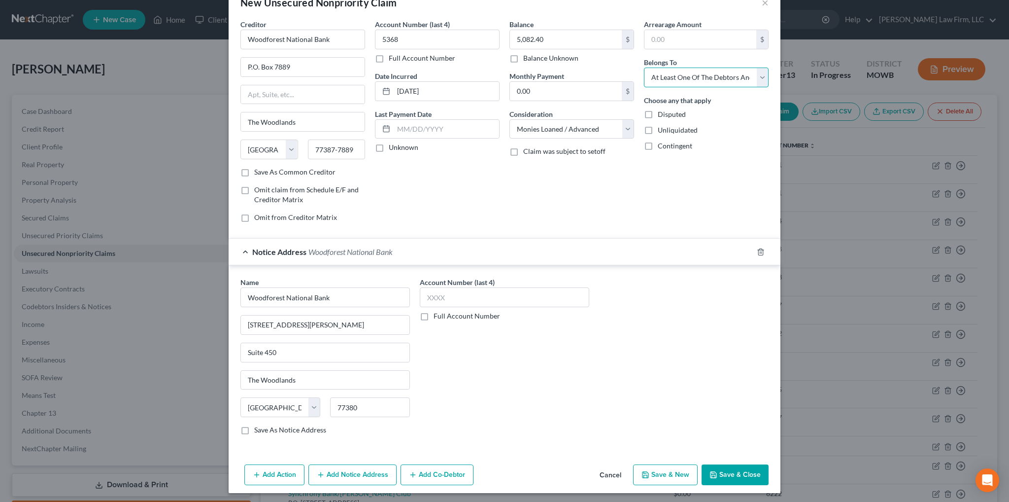
scroll to position [27, 0]
click at [738, 468] on button "Save & Close" at bounding box center [735, 473] width 67 height 21
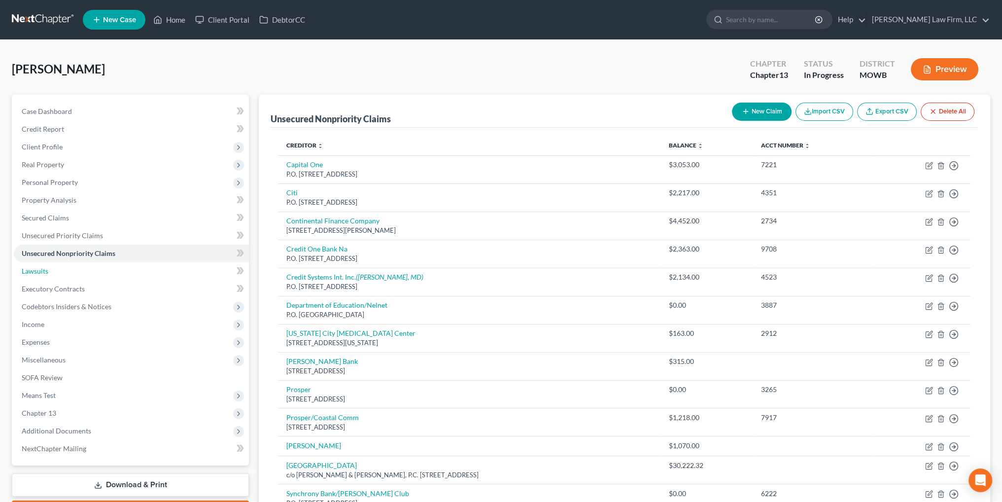
drag, startPoint x: 30, startPoint y: 274, endPoint x: 272, endPoint y: 265, distance: 242.6
click at [30, 274] on span "Lawsuits" at bounding box center [35, 271] width 27 height 8
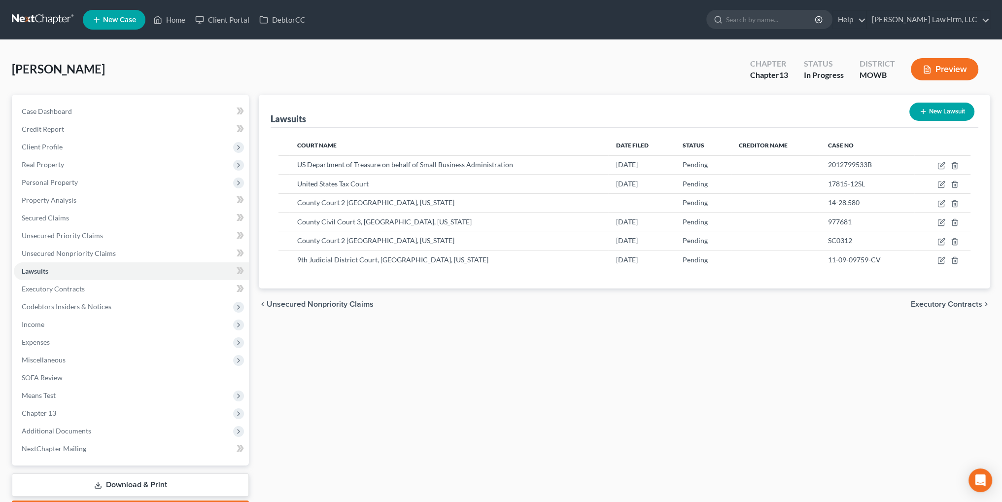
click at [962, 112] on button "New Lawsuit" at bounding box center [941, 111] width 65 height 18
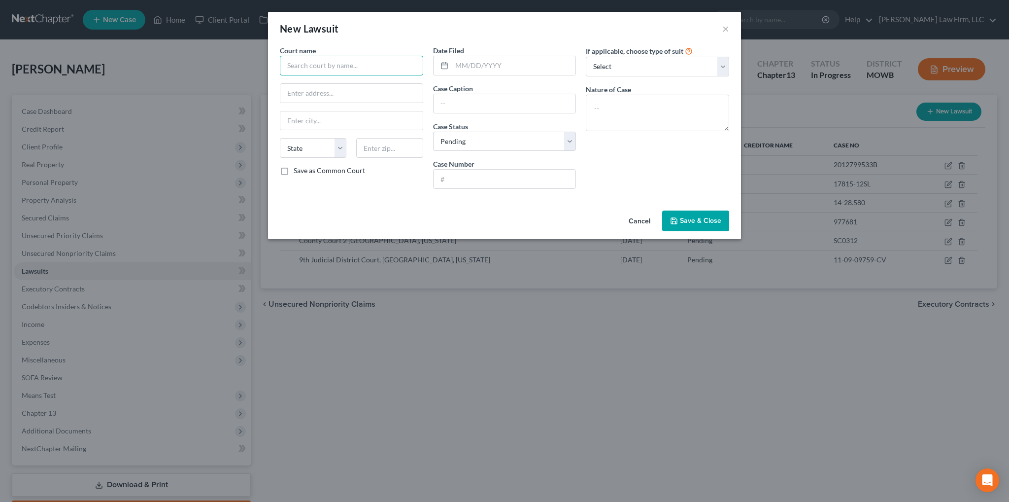
click at [372, 69] on input "text" at bounding box center [351, 66] width 143 height 20
click at [466, 98] on input "text" at bounding box center [505, 103] width 142 height 19
click at [466, 181] on input "text" at bounding box center [505, 178] width 142 height 19
click at [497, 70] on input "text" at bounding box center [514, 65] width 124 height 19
click at [475, 99] on input "text" at bounding box center [505, 103] width 142 height 19
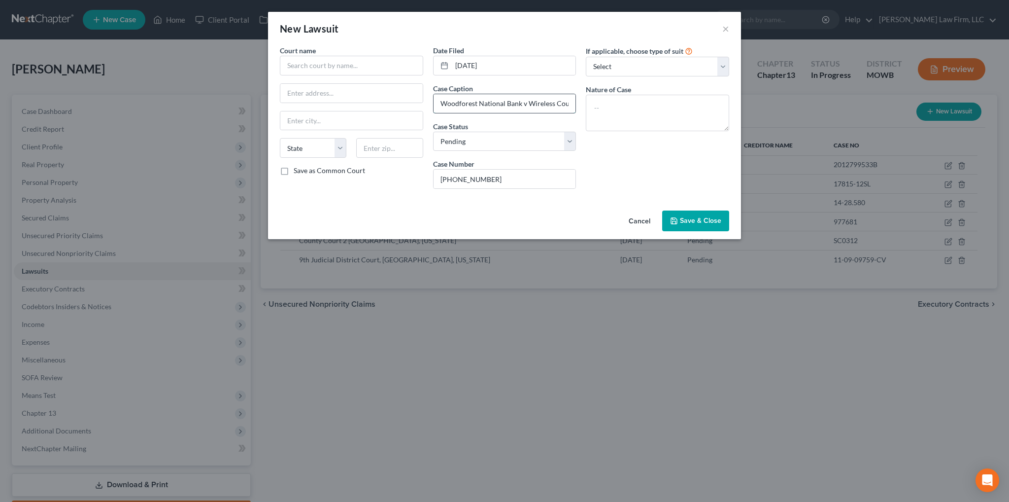
click at [546, 104] on input "Woodforest National Bank v Wireless Country LLC, Highpoint Ventures, Inc & [PER…" at bounding box center [505, 103] width 142 height 19
drag, startPoint x: 503, startPoint y: 66, endPoint x: 430, endPoint y: 62, distance: 73.0
click at [430, 62] on div "Date Filed [DATE] Case Caption Woodforest National Bank v Wireless Country LLC,…" at bounding box center [504, 120] width 153 height 151
click at [705, 221] on span "Save & Close" at bounding box center [700, 220] width 41 height 8
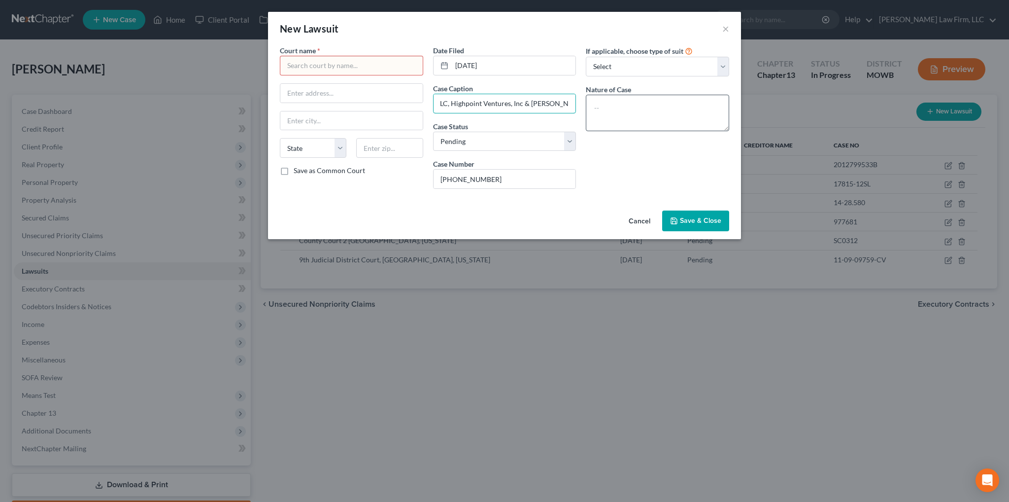
drag, startPoint x: 436, startPoint y: 101, endPoint x: 718, endPoint y: 104, distance: 282.4
click at [713, 103] on div "Court name * State [US_STATE] AK AR AZ CA CO CT DE DC [GEOGRAPHIC_DATA] [GEOGRA…" at bounding box center [504, 120] width 459 height 151
click at [640, 218] on button "Cancel" at bounding box center [639, 221] width 37 height 20
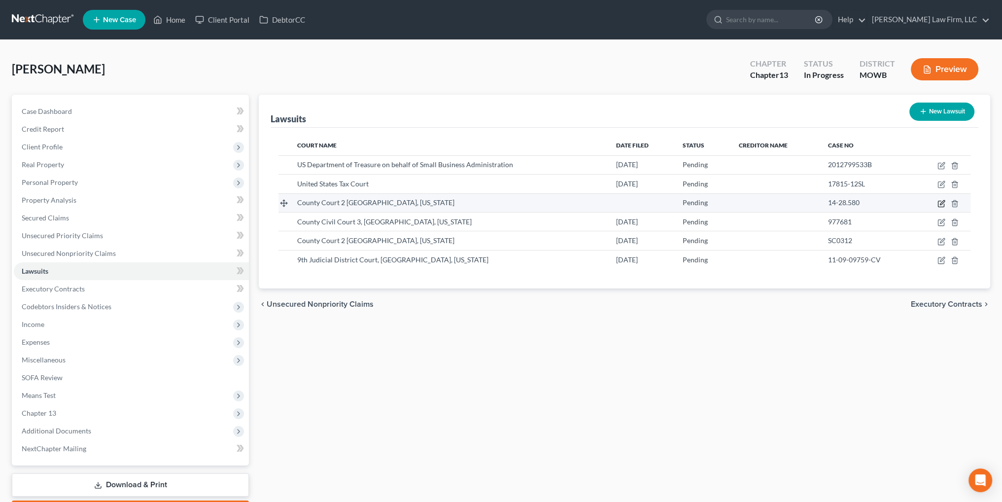
click at [942, 200] on icon "button" at bounding box center [941, 204] width 8 height 8
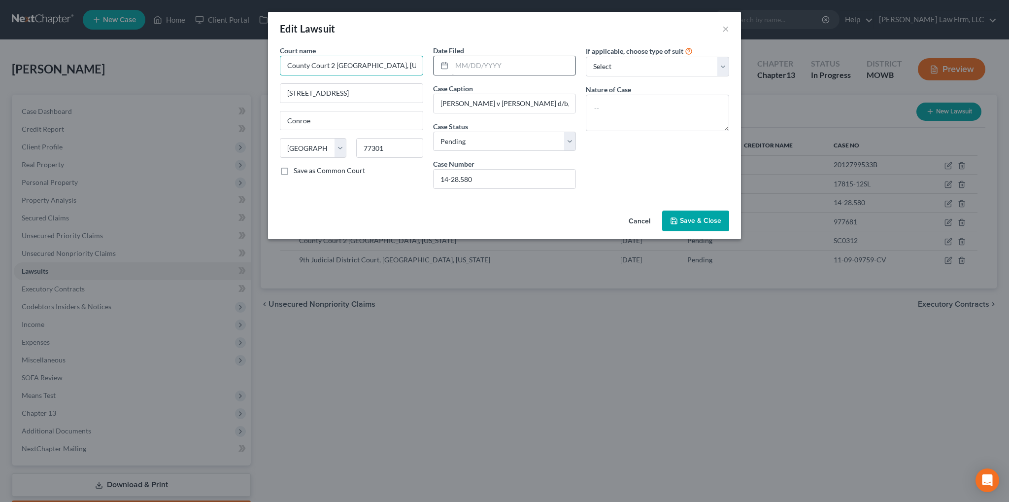
scroll to position [0, 2]
drag, startPoint x: 285, startPoint y: 64, endPoint x: 477, endPoint y: 66, distance: 191.7
click at [477, 66] on div "Court name * County Court [GEOGRAPHIC_DATA], [US_STATE] [GEOGRAPHIC_DATA] [GEOG…" at bounding box center [504, 120] width 459 height 151
drag, startPoint x: 291, startPoint y: 89, endPoint x: 192, endPoint y: 89, distance: 99.0
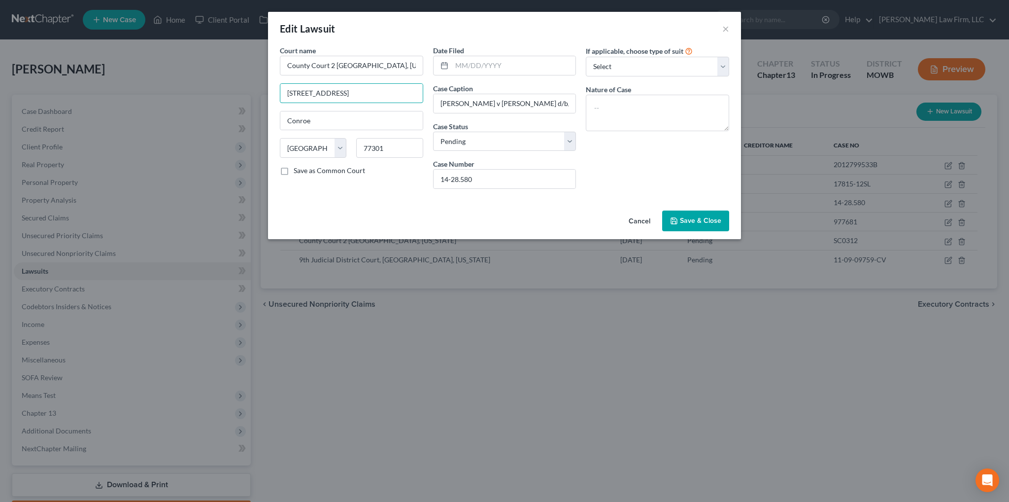
click at [192, 89] on div "Edit Lawsuit × Court name * County Court [GEOGRAPHIC_DATA], [US_STATE] [GEOGRAP…" at bounding box center [504, 251] width 1009 height 502
click at [641, 220] on button "Cancel" at bounding box center [639, 221] width 37 height 20
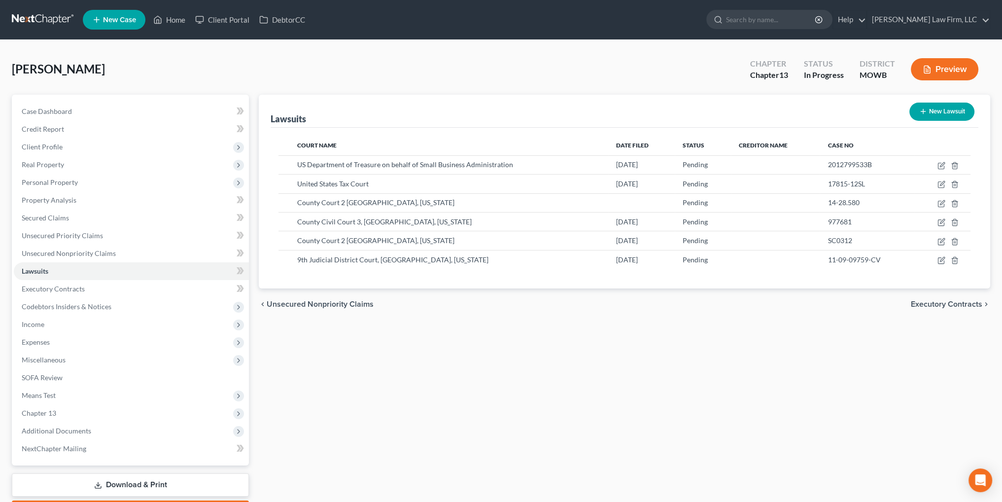
click at [933, 113] on button "New Lawsuit" at bounding box center [941, 111] width 65 height 18
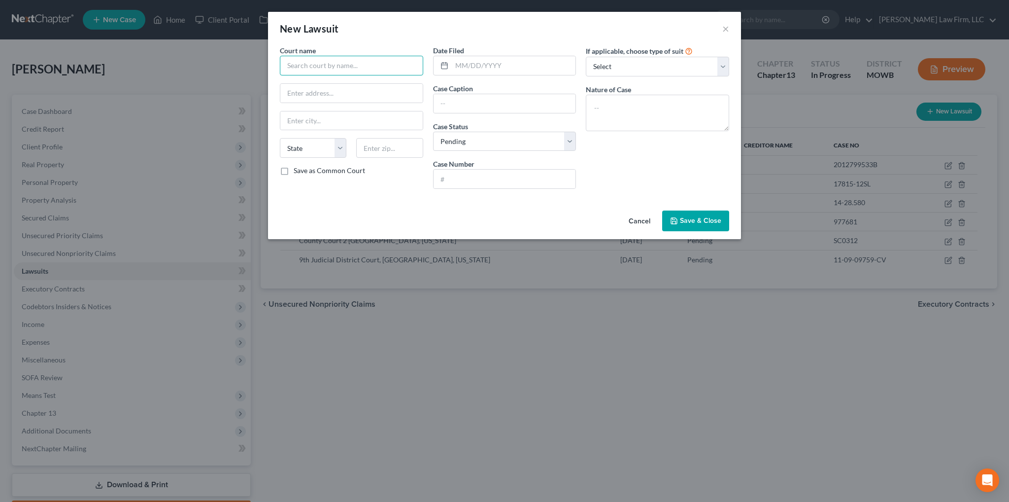
click at [353, 65] on input "text" at bounding box center [351, 66] width 143 height 20
paste input "County Court 2 [GEOGRAPHIC_DATA], [US_STATE]"
click at [333, 91] on input "text" at bounding box center [351, 93] width 142 height 19
paste input "[STREET_ADDRESS]"
click at [489, 65] on input "text" at bounding box center [514, 65] width 124 height 19
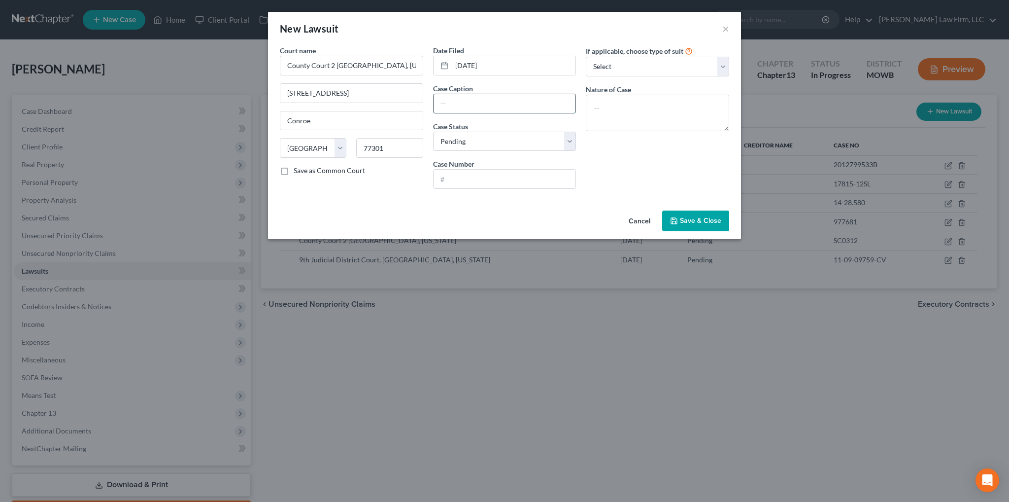
click at [518, 97] on input "text" at bounding box center [505, 103] width 142 height 19
paste input "Woodforest National Bank v Wireless Country LLC, Highpoint Ventures, Inc & [PER…"
click at [492, 179] on input "text" at bounding box center [505, 178] width 142 height 19
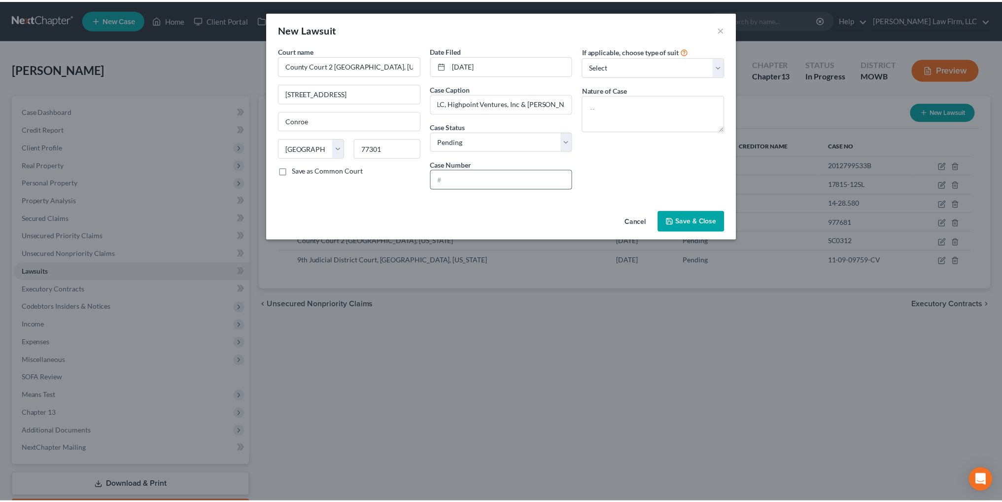
scroll to position [0, 0]
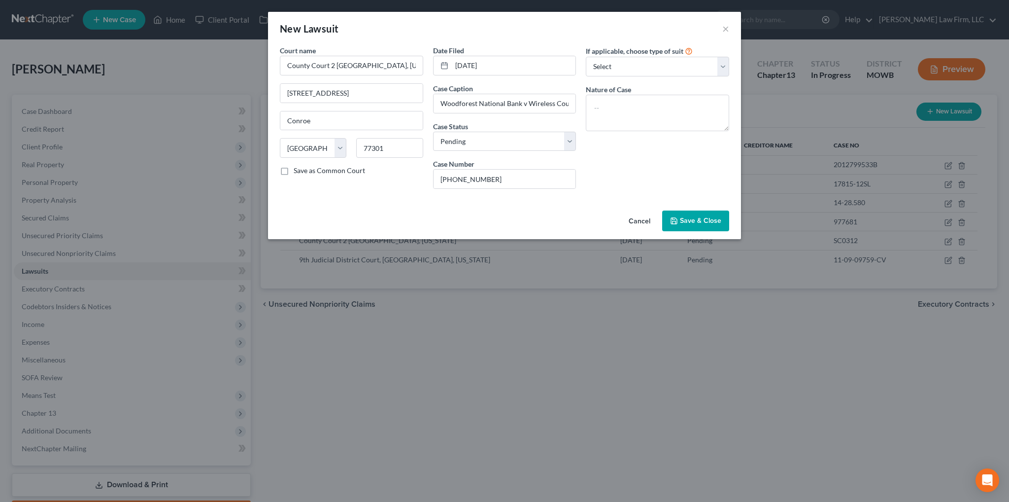
click at [703, 219] on span "Save & Close" at bounding box center [700, 220] width 41 height 8
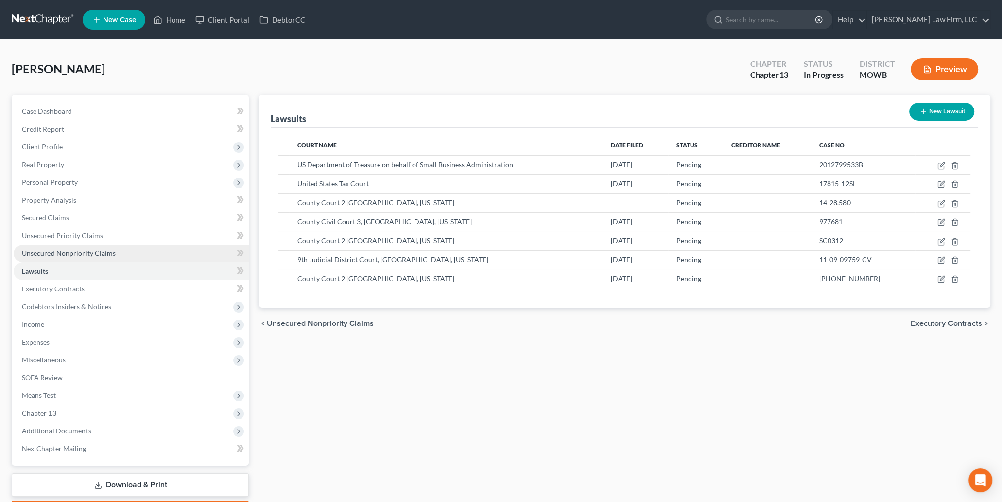
click at [53, 254] on span "Unsecured Nonpriority Claims" at bounding box center [69, 253] width 94 height 8
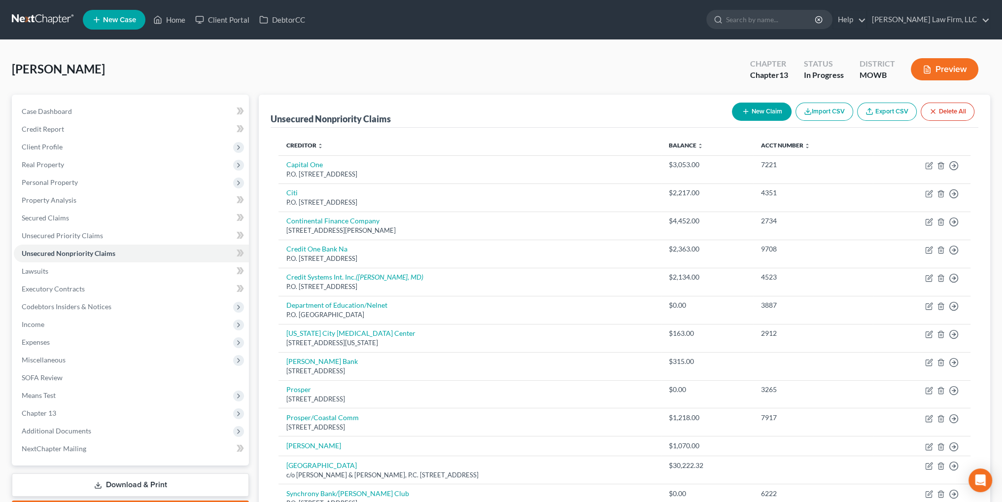
click at [757, 109] on button "New Claim" at bounding box center [762, 111] width 60 height 18
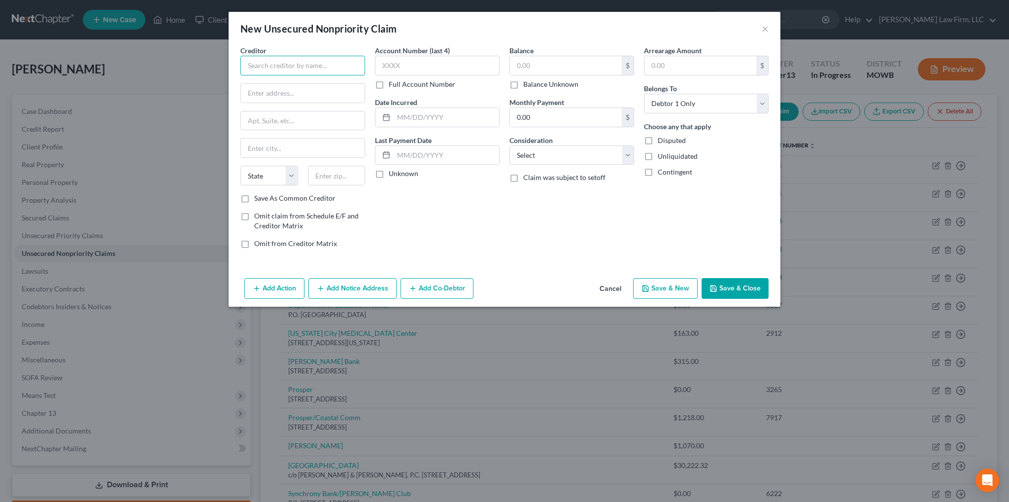
click at [284, 65] on input "text" at bounding box center [302, 66] width 125 height 20
click at [299, 97] on input "text" at bounding box center [303, 93] width 124 height 19
click at [275, 121] on input "text" at bounding box center [303, 120] width 124 height 19
drag, startPoint x: 298, startPoint y: 149, endPoint x: 229, endPoint y: 150, distance: 69.0
click at [229, 150] on div "Creditor * Woodforest National Bank c/o [PERSON_NAME] [STREET_ADDRESS][GEOGRAPH…" at bounding box center [505, 159] width 552 height 229
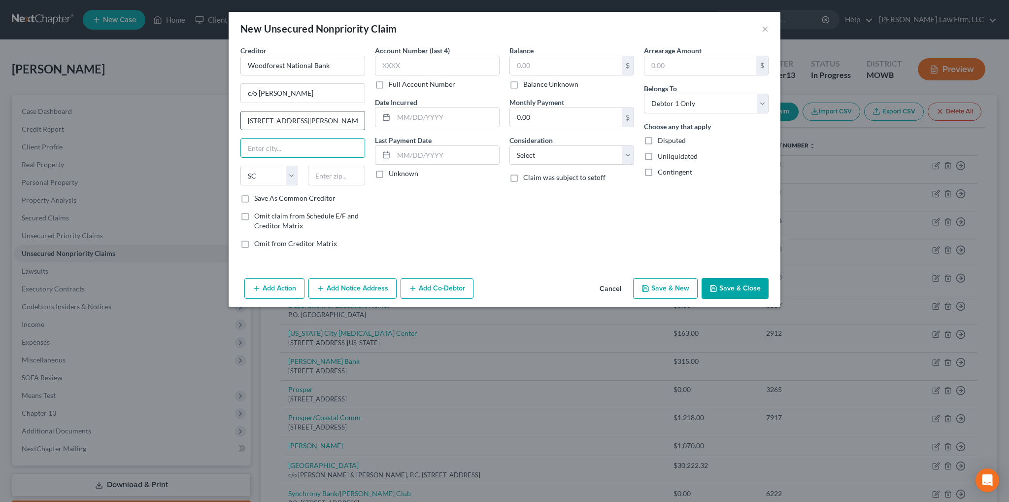
click at [335, 123] on input "[STREET_ADDRESS][PERSON_NAME]" at bounding box center [303, 120] width 124 height 19
paste input "Suite 200"
click at [532, 66] on input "text" at bounding box center [566, 65] width 112 height 19
click at [716, 285] on icon "button" at bounding box center [714, 288] width 8 height 8
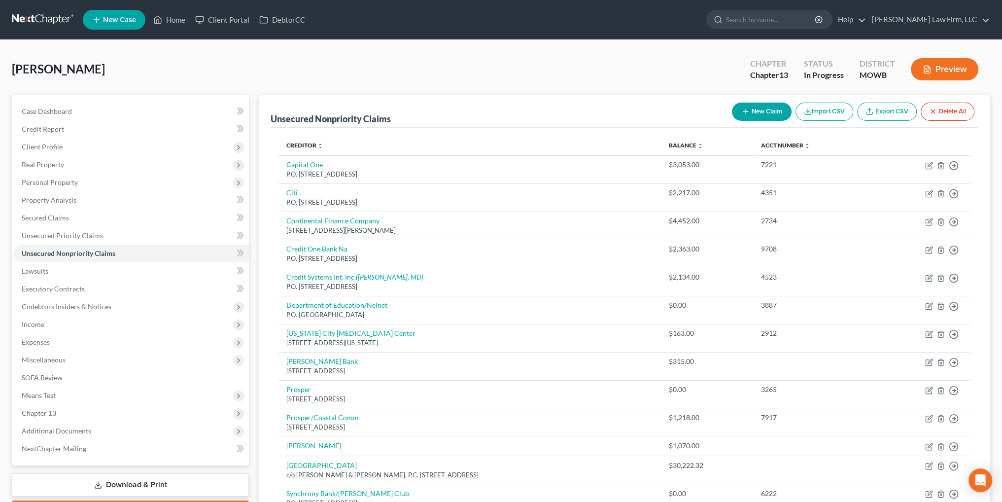
click at [775, 111] on button "New Claim" at bounding box center [762, 111] width 60 height 18
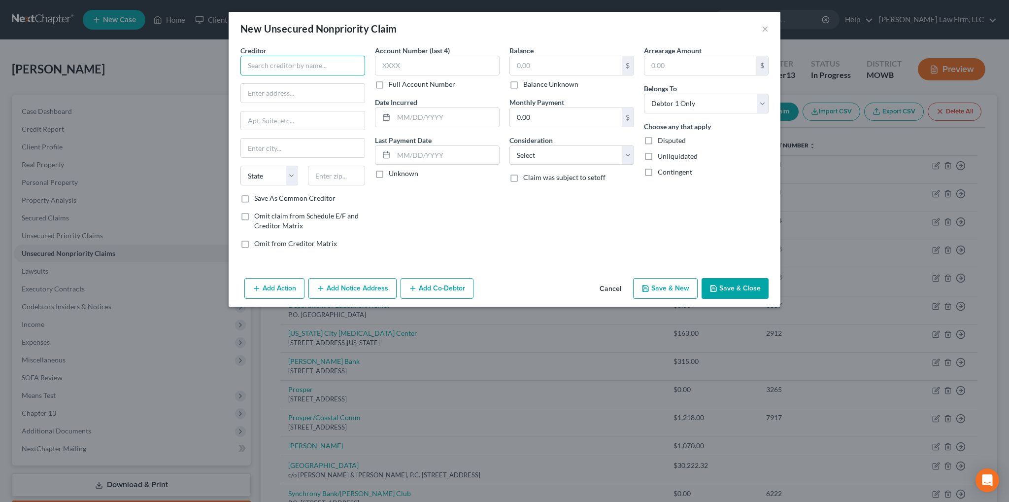
click at [344, 63] on input "text" at bounding box center [302, 66] width 125 height 20
click at [670, 107] on select "Select Debtor 1 Only Debtor 2 Only Debtor 1 And Debtor 2 Only At Least One Of T…" at bounding box center [706, 104] width 125 height 20
click at [644, 94] on select "Select Debtor 1 Only Debtor 2 Only Debtor 1 And Debtor 2 Only At Least One Of T…" at bounding box center [706, 104] width 125 height 20
click at [273, 62] on input "text" at bounding box center [302, 66] width 125 height 20
click at [417, 123] on input "text" at bounding box center [446, 117] width 105 height 19
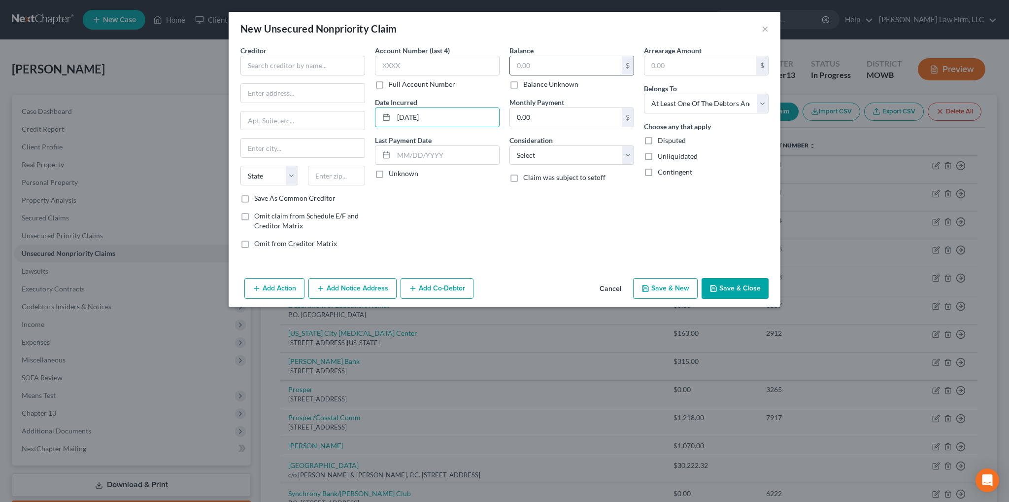
click at [556, 57] on input "text" at bounding box center [566, 65] width 112 height 19
click at [553, 154] on select "Select Cable / Satellite Services Collection Agency Credit Card Debt Debt Couns…" at bounding box center [571, 155] width 125 height 20
click at [509, 145] on select "Select Cable / Satellite Services Collection Agency Credit Card Debt Debt Couns…" at bounding box center [571, 155] width 125 height 20
click at [543, 196] on input "text" at bounding box center [572, 192] width 124 height 19
click at [314, 60] on input "text" at bounding box center [302, 66] width 125 height 20
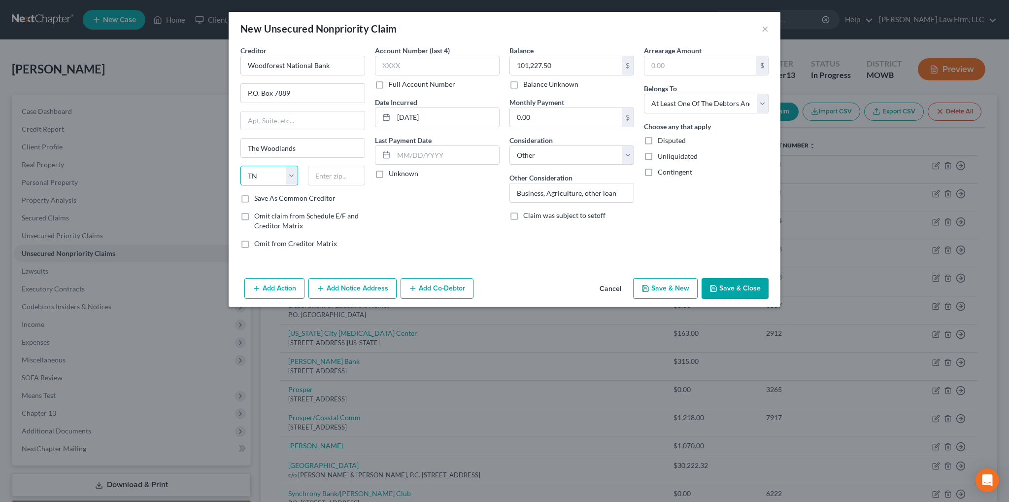
click at [297, 180] on select "State [US_STATE] AK AR AZ CA CO CT DE DC [GEOGRAPHIC_DATA] [GEOGRAPHIC_DATA] GU…" at bounding box center [269, 176] width 58 height 20
click at [280, 185] on div "State [US_STATE] AK AR AZ CA CO CT DE DC [GEOGRAPHIC_DATA] [GEOGRAPHIC_DATA] GU…" at bounding box center [303, 180] width 135 height 28
click at [266, 172] on select "State [US_STATE] AK AR AZ CA CO CT DE DC [GEOGRAPHIC_DATA] [GEOGRAPHIC_DATA] GU…" at bounding box center [269, 176] width 58 height 20
click at [240, 166] on select "State [US_STATE] AK AR AZ CA CO CT DE DC [GEOGRAPHIC_DATA] [GEOGRAPHIC_DATA] GU…" at bounding box center [269, 176] width 58 height 20
click at [430, 66] on input "text" at bounding box center [437, 66] width 125 height 20
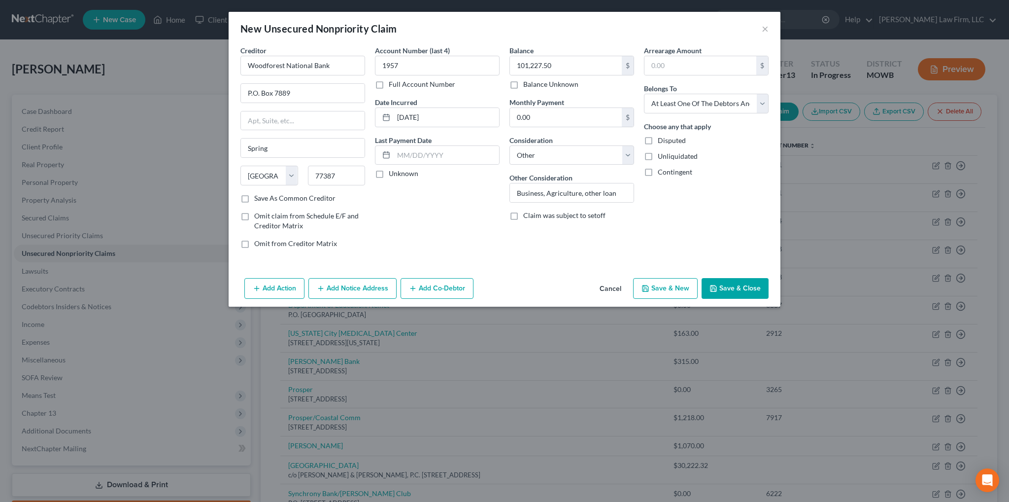
click at [735, 287] on button "Save & Close" at bounding box center [735, 288] width 67 height 21
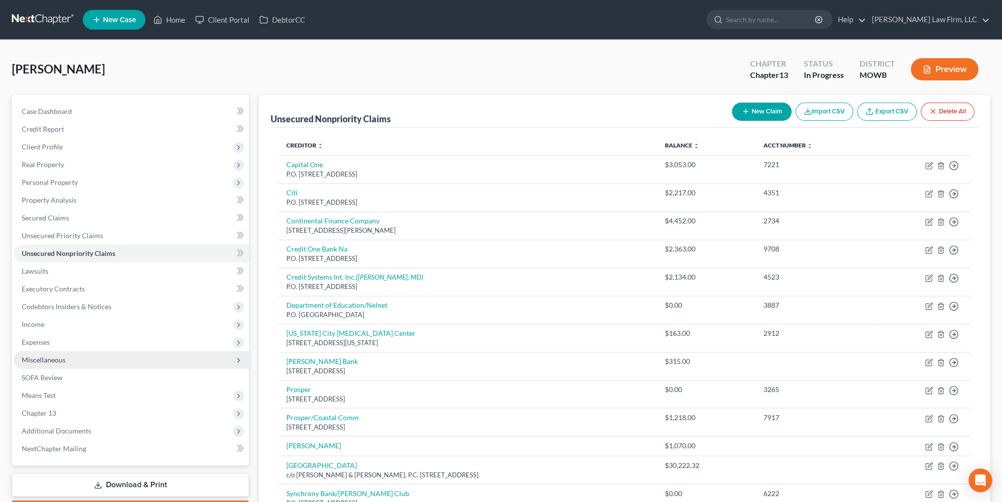
click at [34, 361] on span "Miscellaneous" at bounding box center [44, 359] width 44 height 8
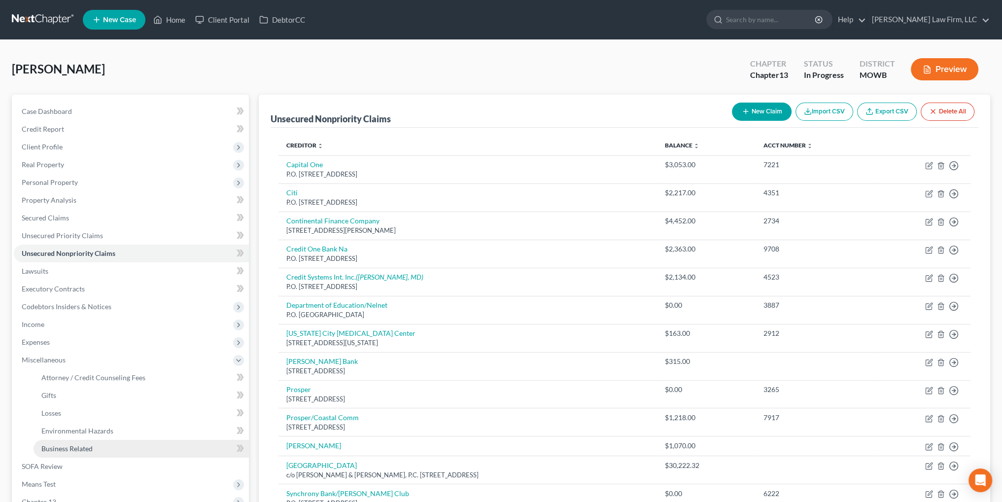
click at [75, 449] on span "Business Related" at bounding box center [66, 448] width 51 height 8
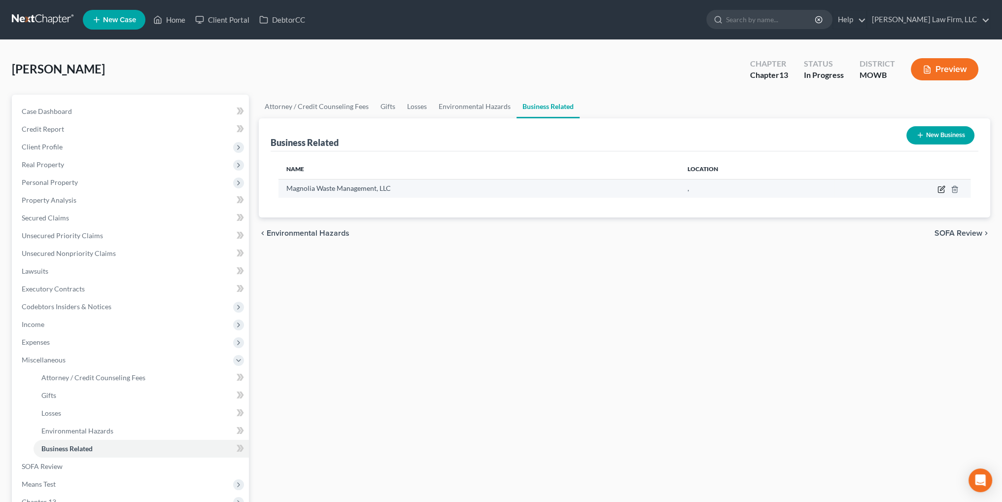
click at [942, 188] on icon "button" at bounding box center [941, 189] width 8 height 8
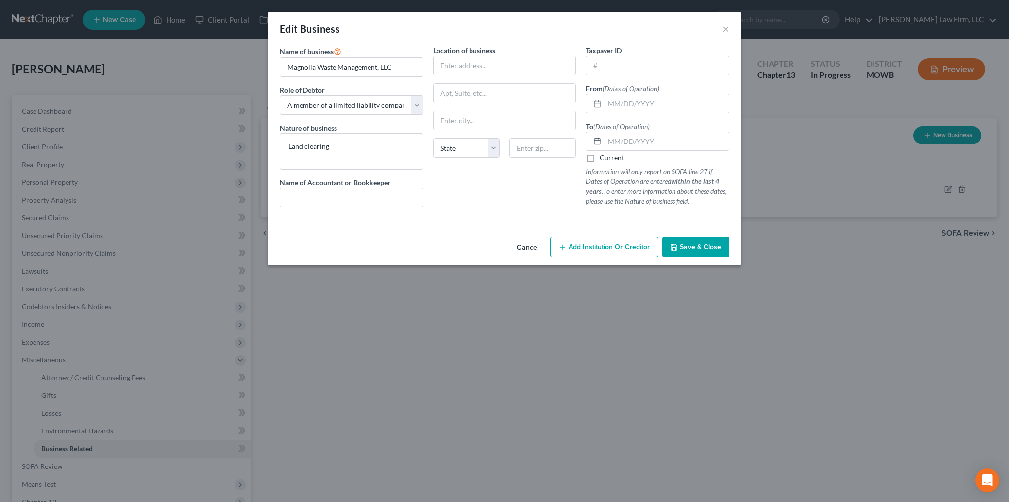
click at [527, 245] on button "Cancel" at bounding box center [527, 247] width 37 height 20
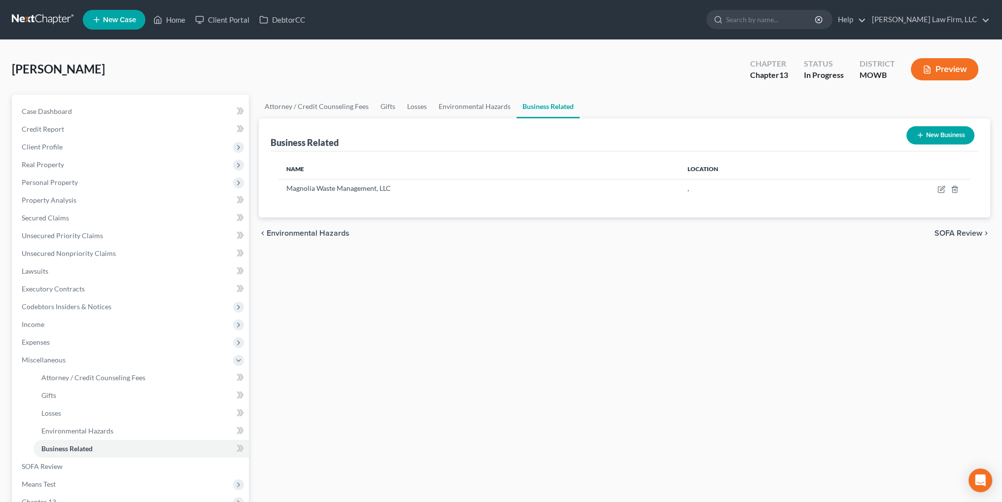
click at [922, 136] on button "New Business" at bounding box center [940, 135] width 68 height 18
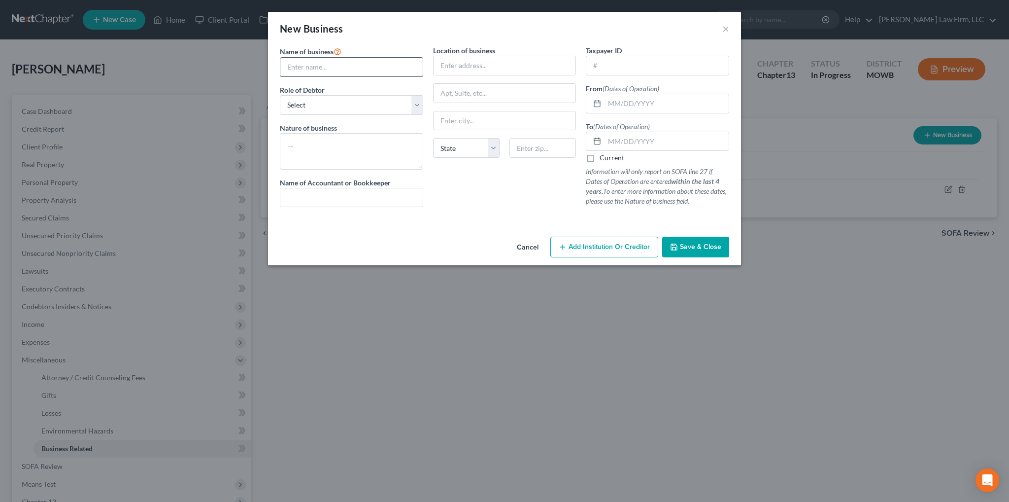
click at [353, 68] on input "text" at bounding box center [351, 67] width 142 height 19
click at [379, 108] on select "Select A member of a limited liability company (LLC) or limited liability partn…" at bounding box center [351, 105] width 143 height 20
click at [280, 95] on select "Select A member of a limited liability company (LLC) or limited liability partn…" at bounding box center [351, 105] width 143 height 20
click at [322, 156] on textarea at bounding box center [351, 151] width 143 height 36
click at [450, 63] on input "text" at bounding box center [505, 65] width 142 height 19
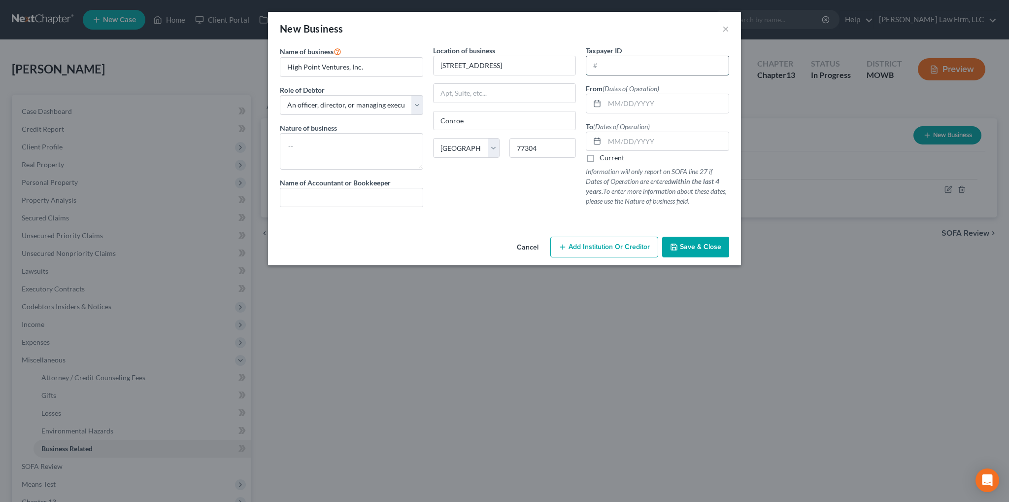
click at [697, 70] on input "text" at bounding box center [657, 65] width 142 height 19
click at [615, 102] on input "text" at bounding box center [667, 103] width 124 height 19
click at [418, 107] on select "Select A member of a limited liability company (LLC) or limited liability partn…" at bounding box center [351, 105] width 143 height 20
click at [664, 138] on input "text" at bounding box center [667, 141] width 124 height 19
click at [619, 141] on input "text" at bounding box center [667, 141] width 124 height 19
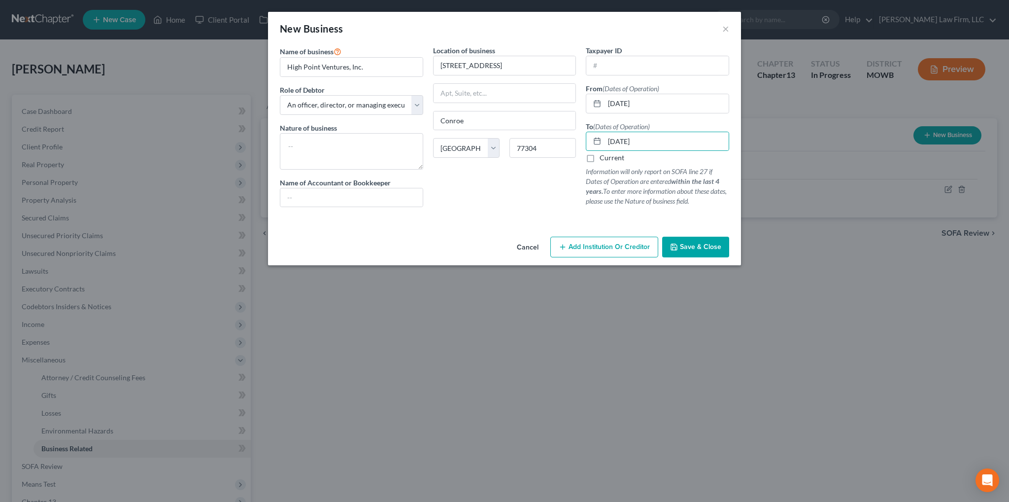
click at [698, 241] on button "Save & Close" at bounding box center [695, 247] width 67 height 21
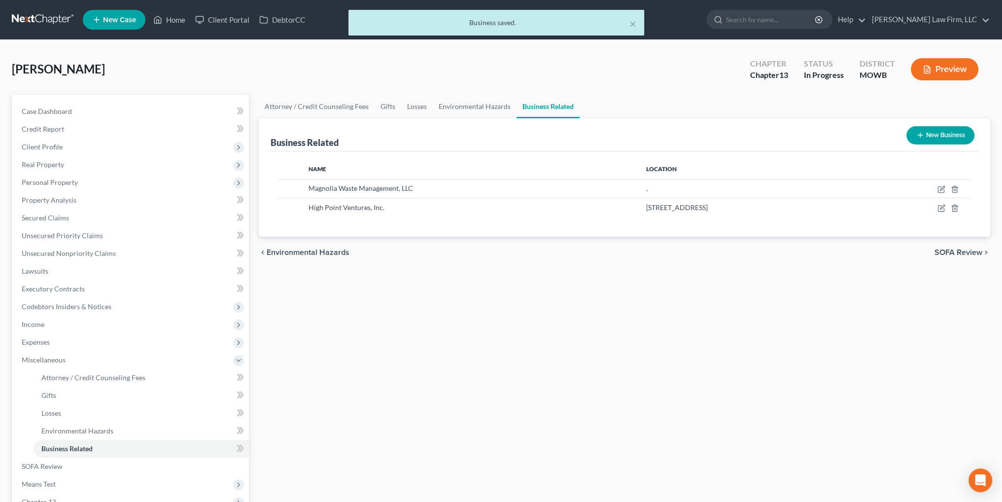
click at [921, 134] on icon "button" at bounding box center [920, 135] width 8 height 8
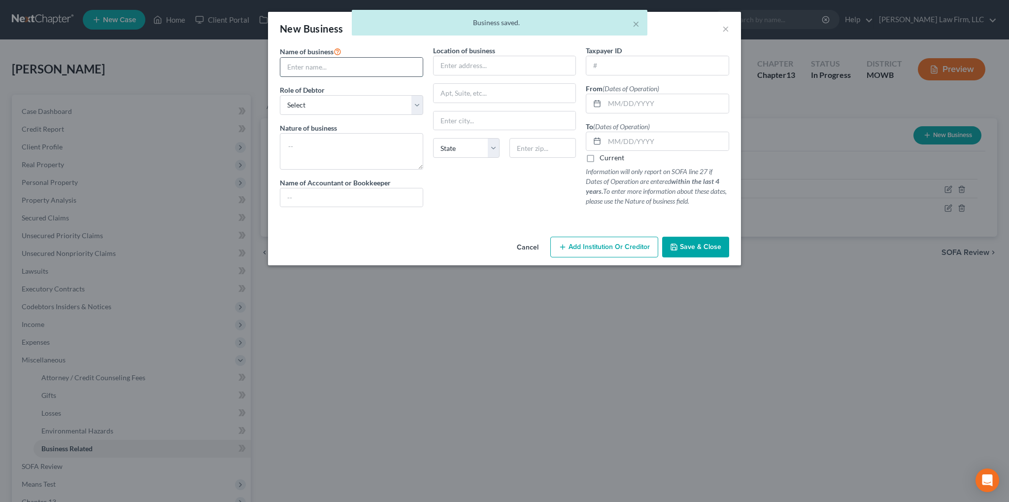
click at [405, 64] on input "text" at bounding box center [351, 67] width 142 height 19
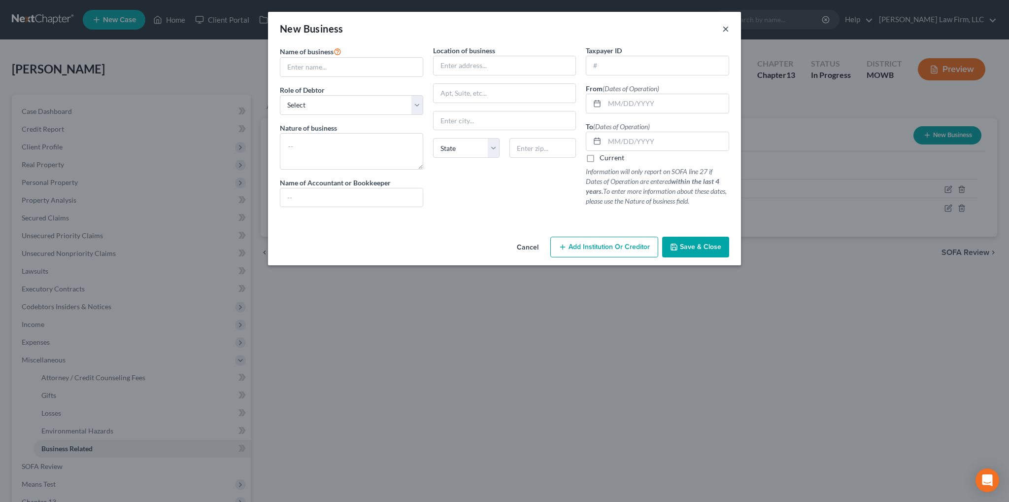
click at [722, 31] on button "×" at bounding box center [725, 29] width 7 height 12
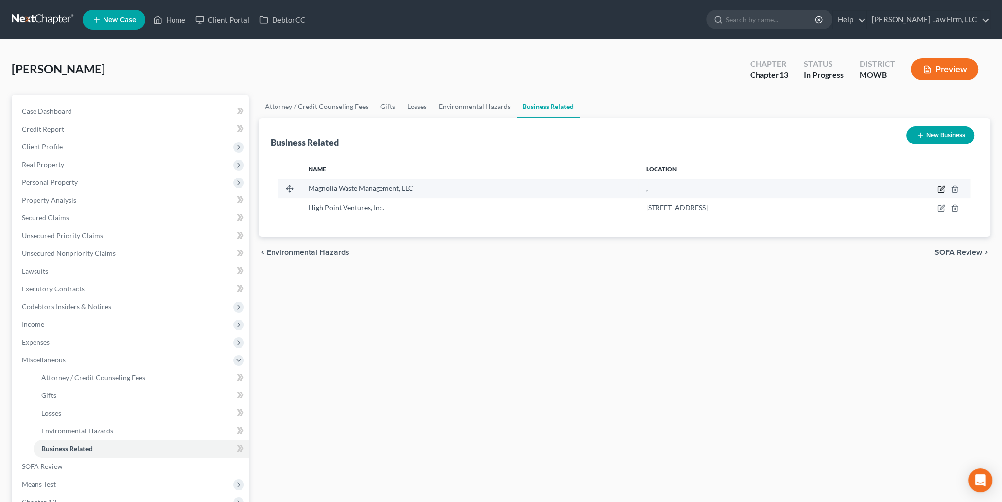
click at [938, 188] on icon "button" at bounding box center [941, 189] width 8 height 8
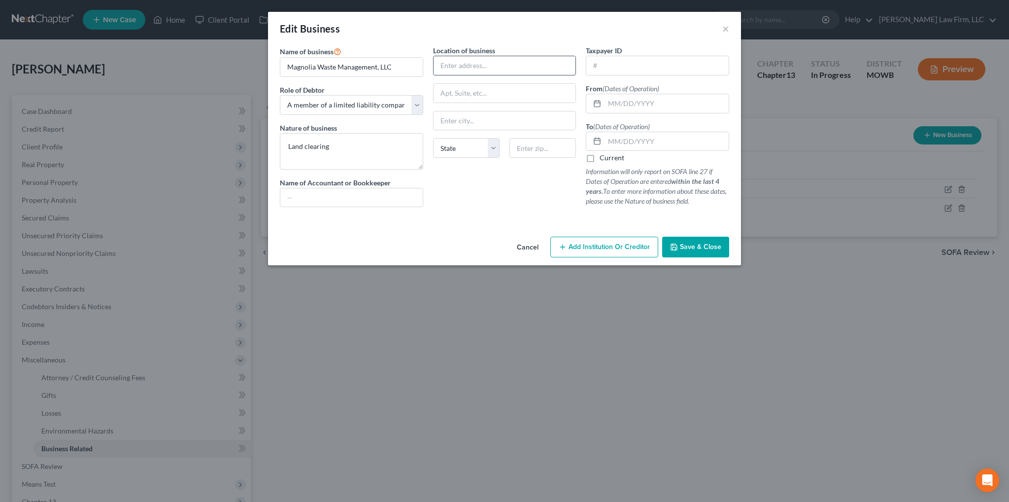
click at [461, 66] on input "text" at bounding box center [505, 65] width 142 height 19
click at [448, 92] on input "text" at bounding box center [505, 93] width 142 height 19
click at [495, 73] on input "4408" at bounding box center [505, 65] width 142 height 19
click at [496, 115] on input "[US_STATE] Cikty" at bounding box center [505, 120] width 142 height 19
click at [468, 149] on select "State [US_STATE] AK AR AZ CA CO CT DE DC [GEOGRAPHIC_DATA] [GEOGRAPHIC_DATA] GU…" at bounding box center [466, 148] width 67 height 20
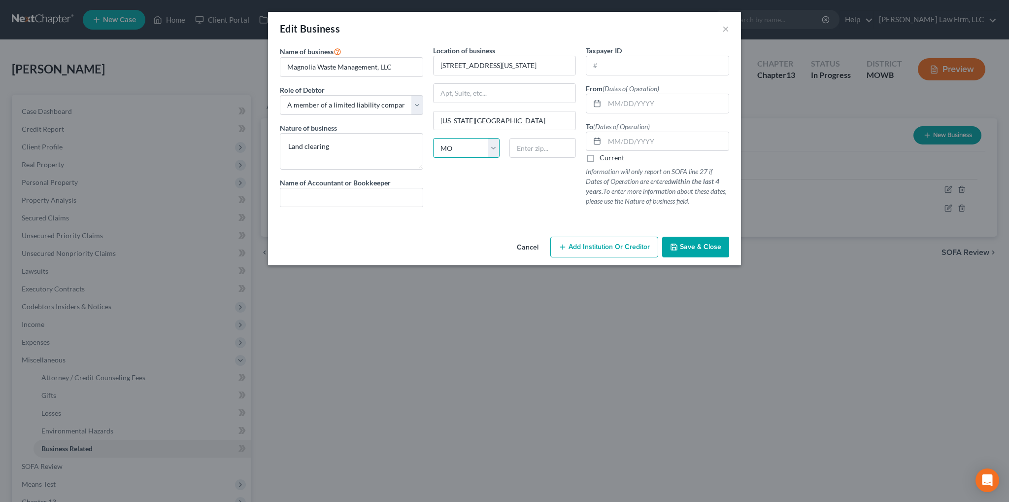
click at [433, 138] on select "State [US_STATE] AK AR AZ CA CO CT DE DC [GEOGRAPHIC_DATA] [GEOGRAPHIC_DATA] GU…" at bounding box center [466, 148] width 67 height 20
click at [629, 103] on input "text" at bounding box center [667, 103] width 124 height 19
click at [637, 135] on input "text" at bounding box center [667, 141] width 124 height 19
click at [600, 158] on label "Current" at bounding box center [612, 158] width 25 height 10
click at [604, 158] on input "Current" at bounding box center [607, 156] width 6 height 6
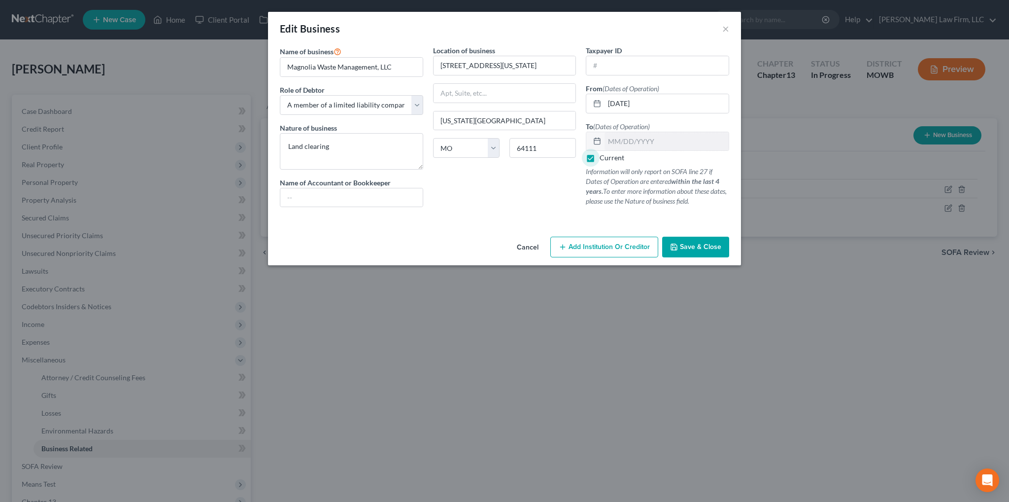
click at [706, 246] on span "Save & Close" at bounding box center [700, 246] width 41 height 8
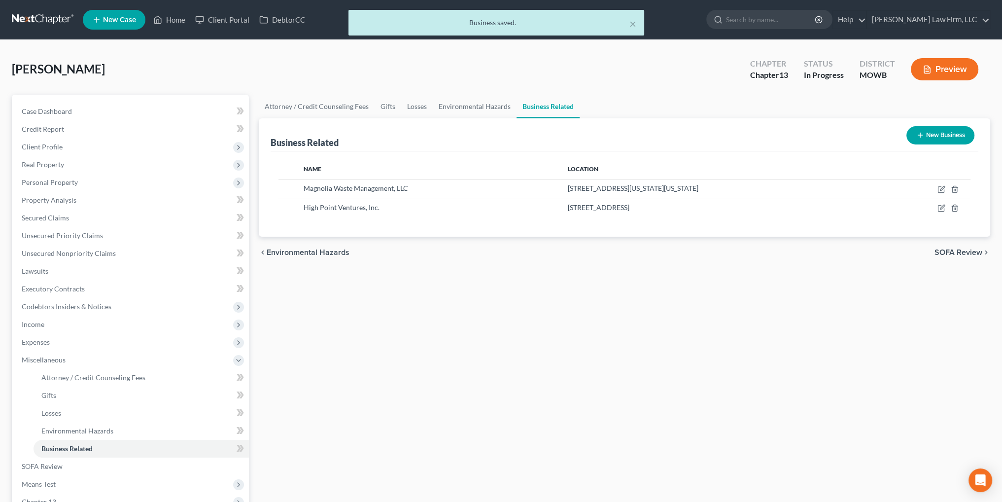
click at [924, 134] on button "New Business" at bounding box center [940, 135] width 68 height 18
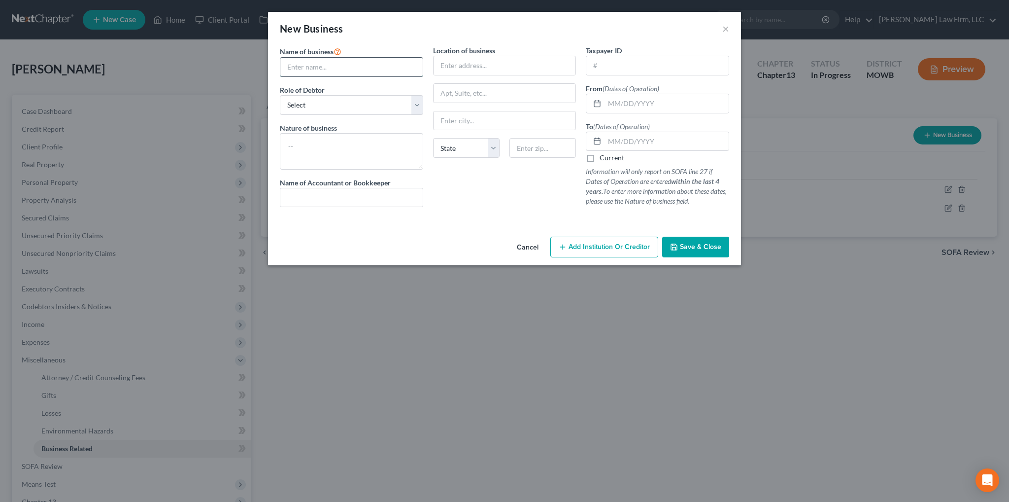
click at [335, 69] on input "text" at bounding box center [351, 67] width 142 height 19
click at [418, 103] on select "Select A member of a limited liability company (LLC) or limited liability partn…" at bounding box center [351, 105] width 143 height 20
click at [280, 95] on select "Select A member of a limited liability company (LLC) or limited liability partn…" at bounding box center [351, 105] width 143 height 20
click at [334, 152] on textarea at bounding box center [351, 151] width 143 height 36
click at [464, 68] on input "text" at bounding box center [505, 65] width 142 height 19
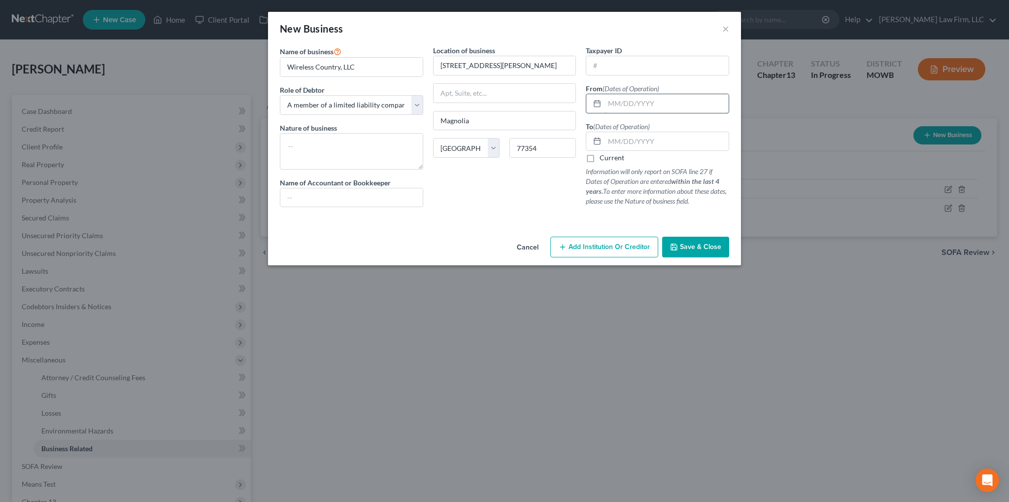
click at [643, 111] on input "text" at bounding box center [667, 103] width 124 height 19
click at [679, 251] on button "Save & Close" at bounding box center [695, 247] width 67 height 21
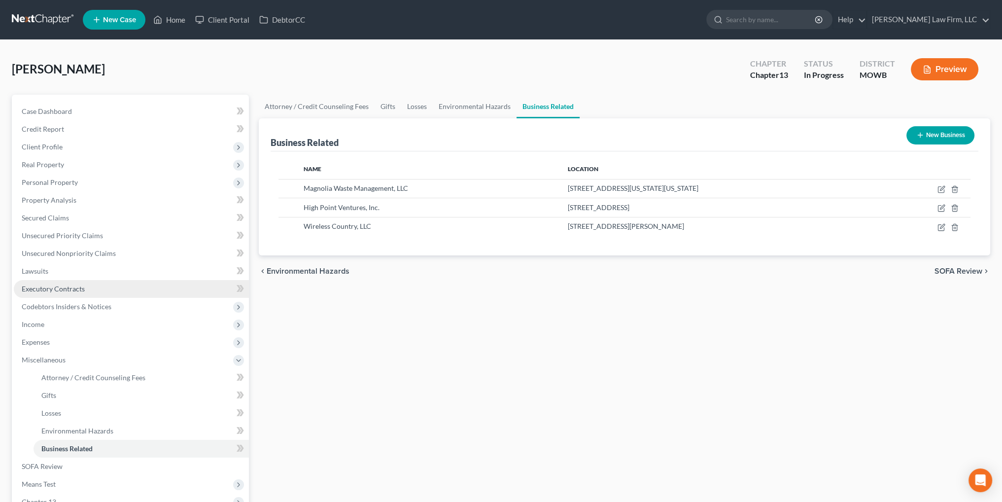
click at [44, 285] on span "Executory Contracts" at bounding box center [53, 288] width 63 height 8
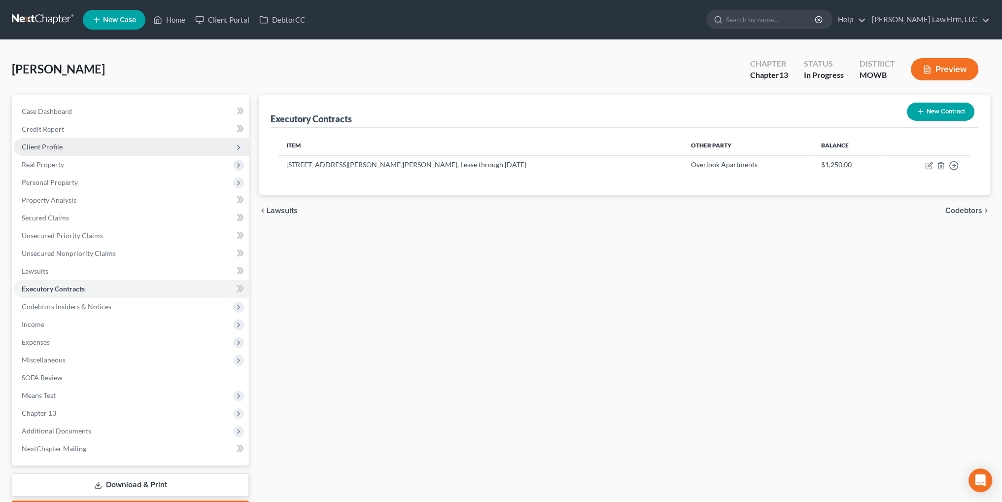
click at [50, 147] on span "Client Profile" at bounding box center [42, 146] width 41 height 8
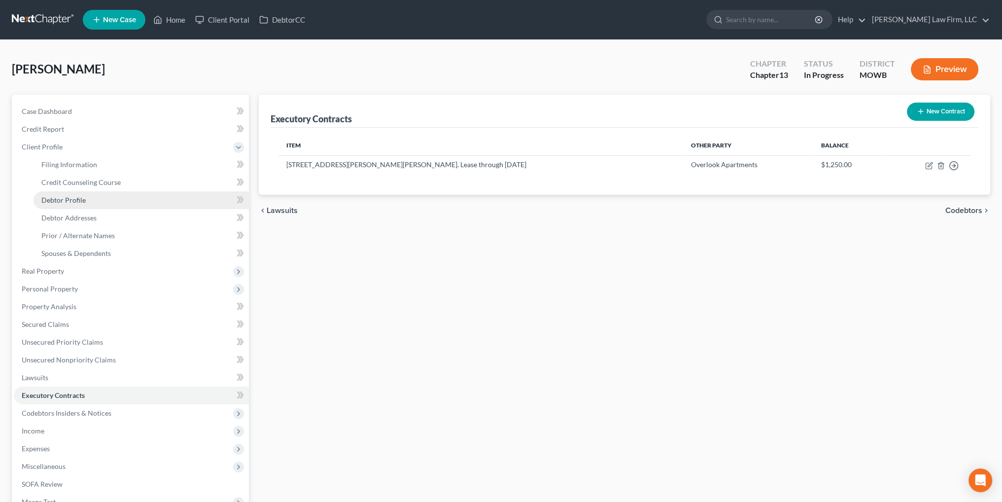
click at [69, 199] on span "Debtor Profile" at bounding box center [63, 200] width 44 height 8
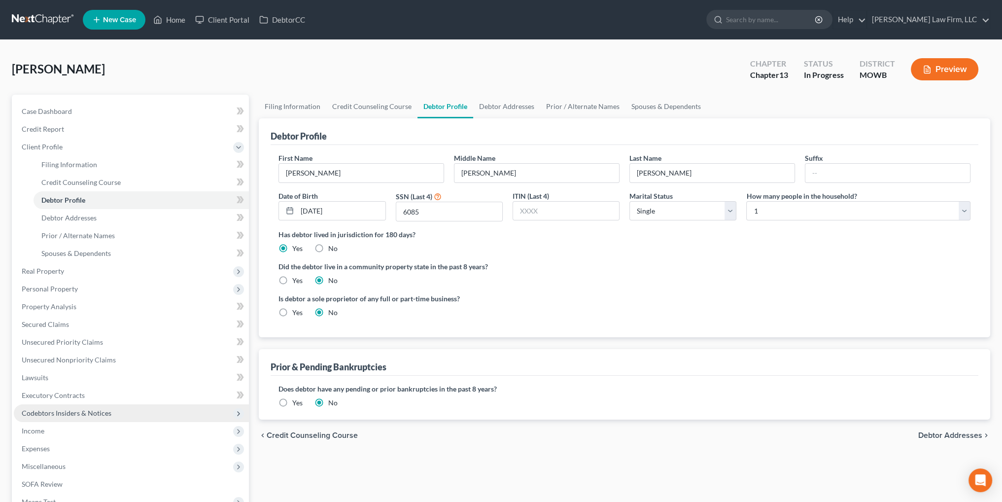
click at [57, 410] on span "Codebtors Insiders & Notices" at bounding box center [67, 412] width 90 height 8
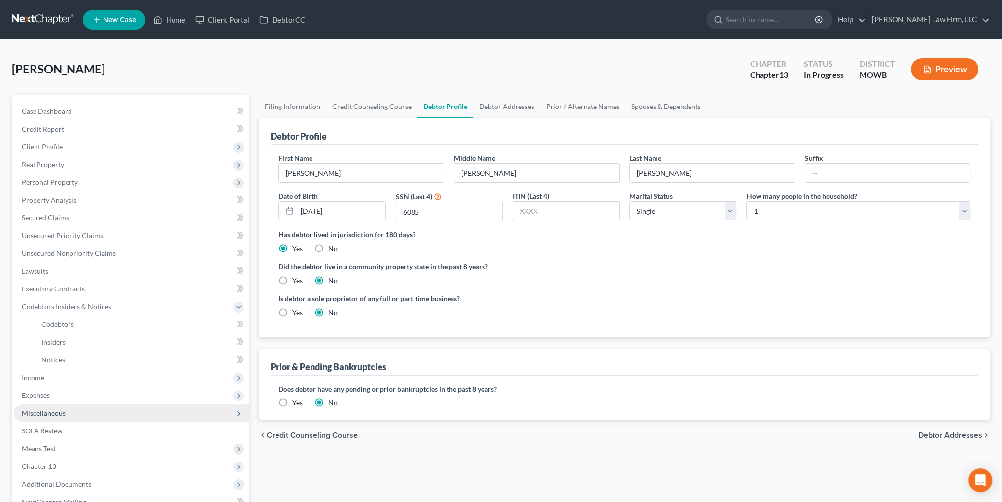
click at [56, 411] on span "Miscellaneous" at bounding box center [44, 412] width 44 height 8
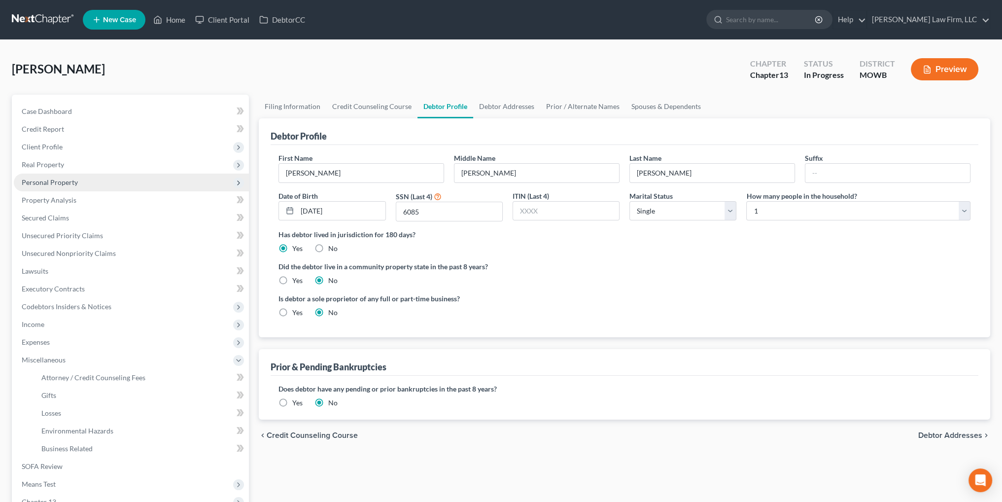
click at [55, 182] on span "Personal Property" at bounding box center [50, 182] width 56 height 8
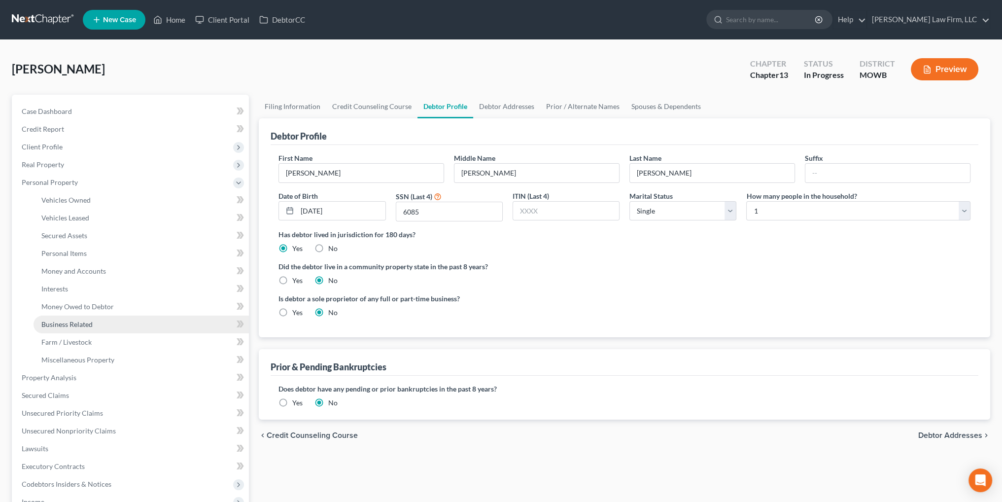
click at [70, 320] on span "Business Related" at bounding box center [66, 324] width 51 height 8
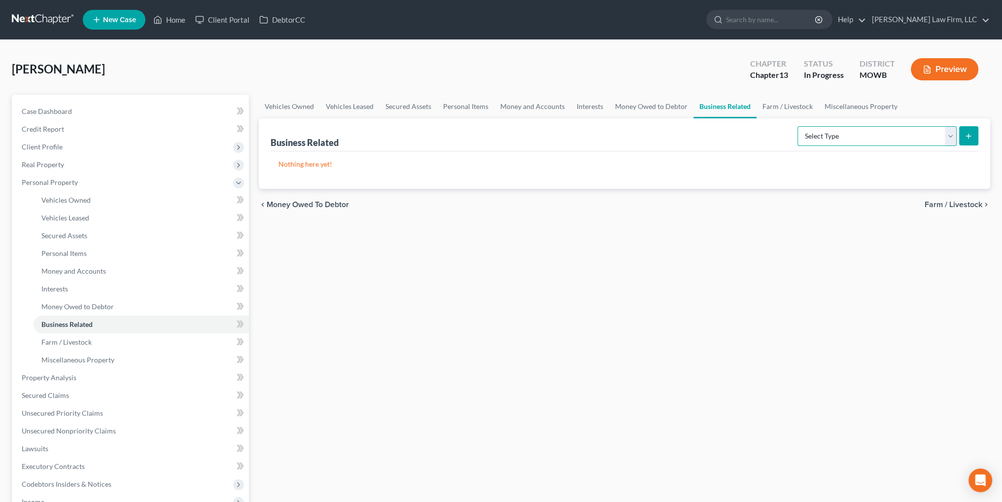
click at [884, 136] on select "Select Type Customer Lists Franchises Inventory Licenses Machinery Office Equip…" at bounding box center [876, 136] width 159 height 20
click at [835, 106] on link "Miscellaneous Property" at bounding box center [860, 107] width 85 height 24
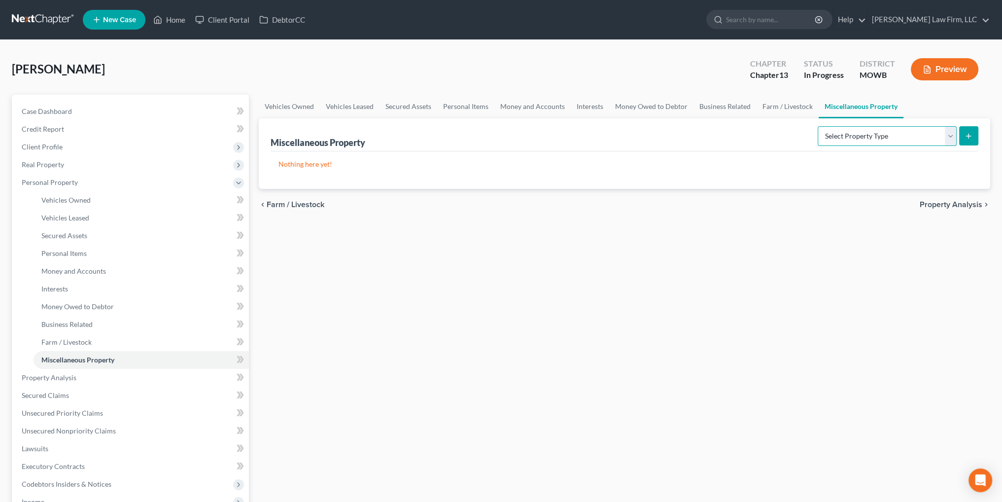
click at [854, 135] on select "Select Property Type Assigned for Creditor Benefit [DATE] Holding for Another N…" at bounding box center [886, 136] width 139 height 20
click at [817, 126] on select "Select Property Type Assigned for Creditor Benefit [DATE] Holding for Another N…" at bounding box center [886, 136] width 139 height 20
click at [580, 105] on link "Interests" at bounding box center [590, 107] width 38 height 24
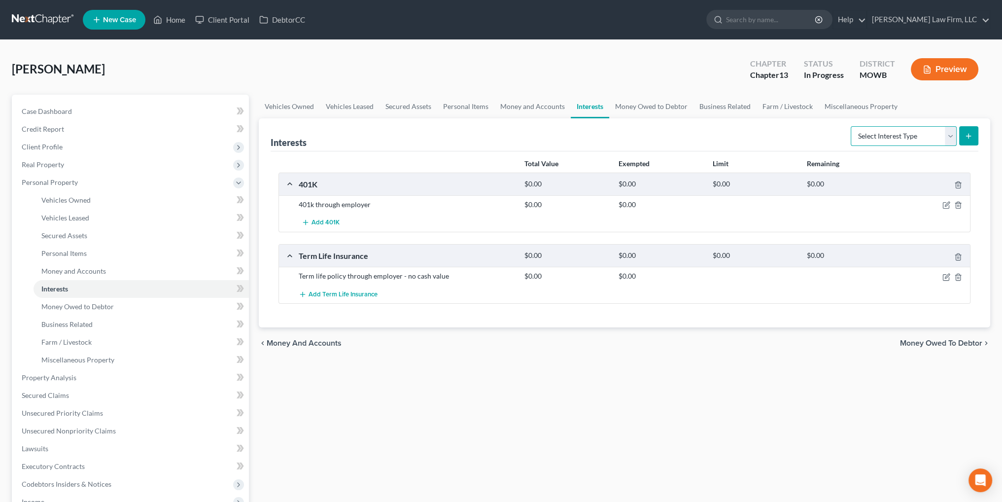
click at [879, 133] on select "Select Interest Type 401K Annuity Bond Education IRA Government Bond Government…" at bounding box center [903, 136] width 106 height 20
click at [728, 105] on link "Business Related" at bounding box center [724, 107] width 63 height 24
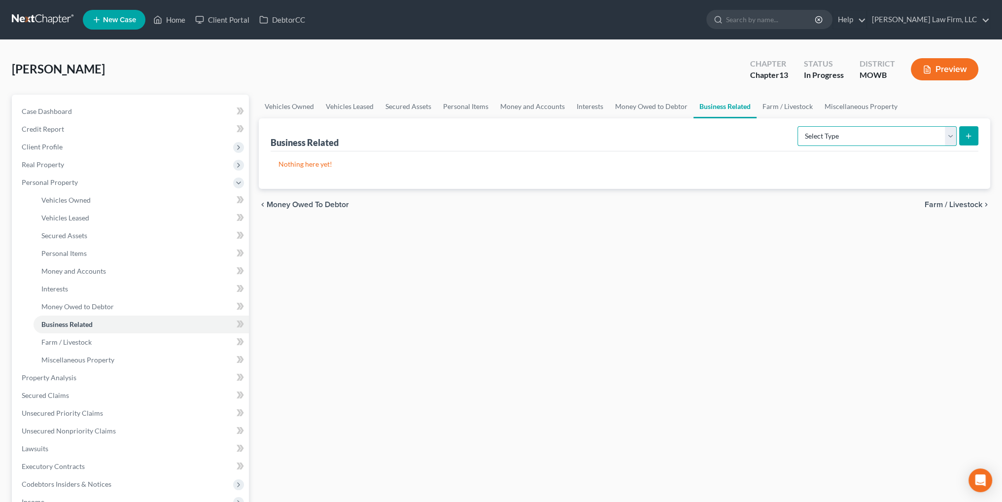
click at [836, 133] on select "Select Type Customer Lists Franchises Inventory Licenses Machinery Office Equip…" at bounding box center [876, 136] width 159 height 20
click at [798, 126] on select "Select Type Customer Lists Franchises Inventory Licenses Machinery Office Equip…" at bounding box center [876, 136] width 159 height 20
click at [971, 140] on button "submit" at bounding box center [968, 135] width 19 height 19
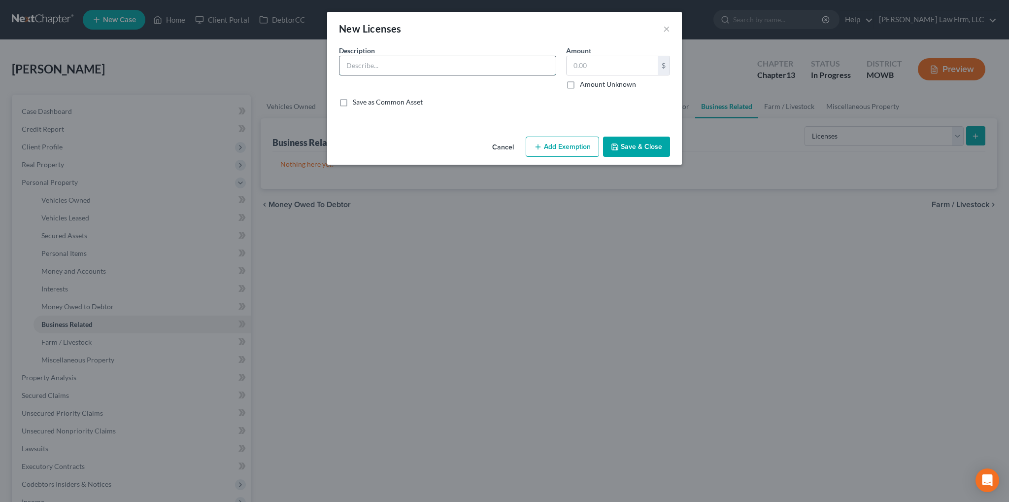
click at [413, 67] on input "text" at bounding box center [447, 65] width 216 height 19
click at [637, 144] on button "Save & Close" at bounding box center [636, 146] width 67 height 21
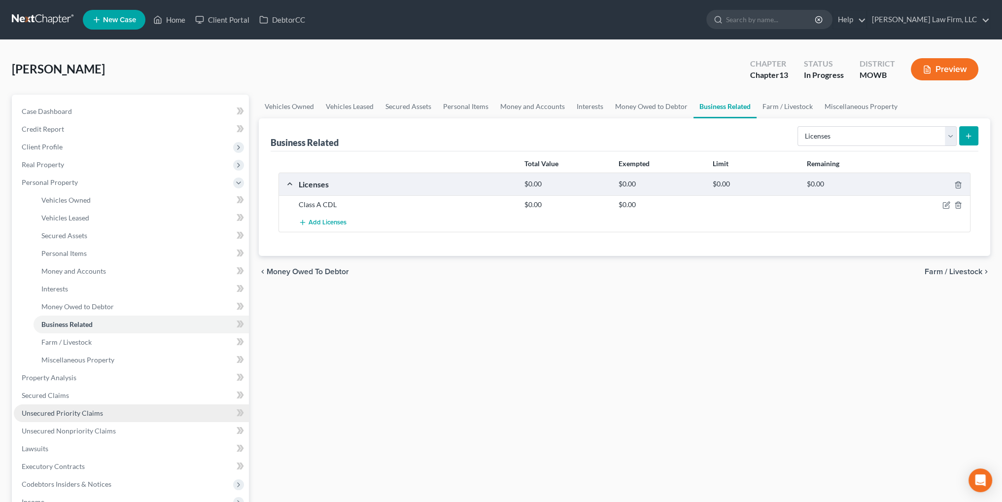
click at [75, 414] on span "Unsecured Priority Claims" at bounding box center [62, 412] width 81 height 8
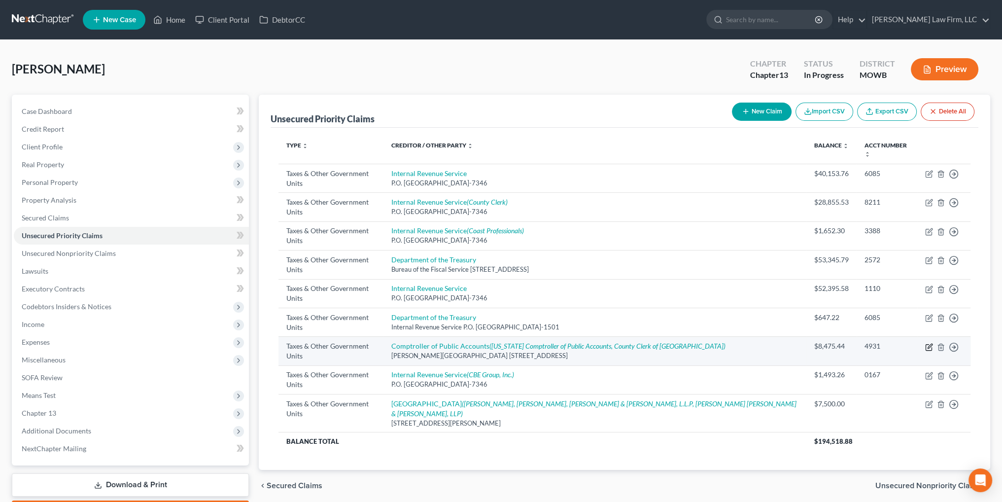
click at [926, 343] on icon "button" at bounding box center [929, 347] width 8 height 8
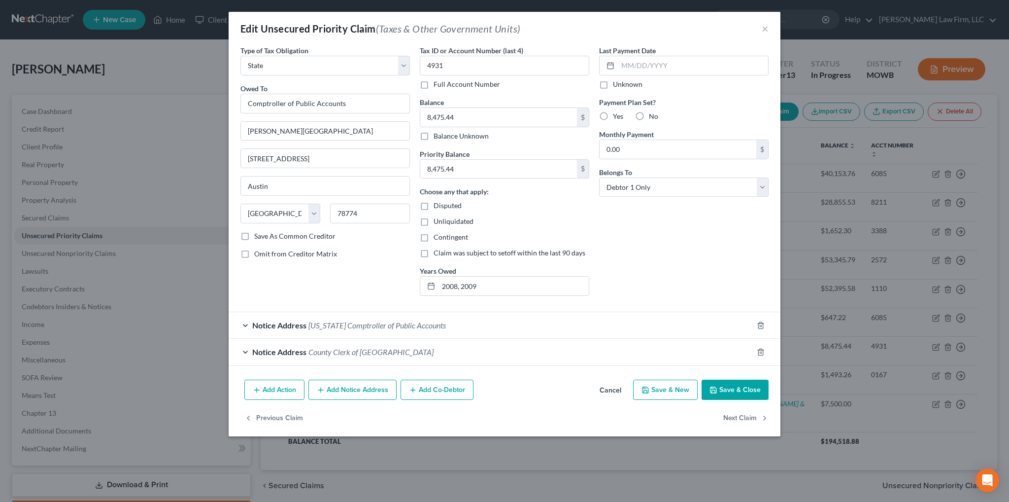
click at [760, 30] on div "Edit Unsecured Priority Claim (Taxes & Other Government Units) ×" at bounding box center [505, 29] width 552 height 34
click at [767, 30] on button "×" at bounding box center [765, 29] width 7 height 12
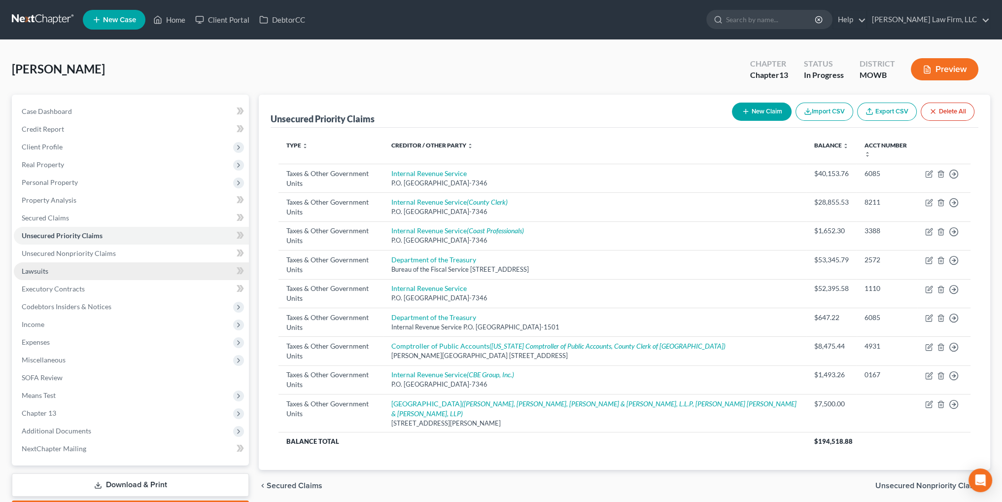
click at [43, 272] on span "Lawsuits" at bounding box center [35, 271] width 27 height 8
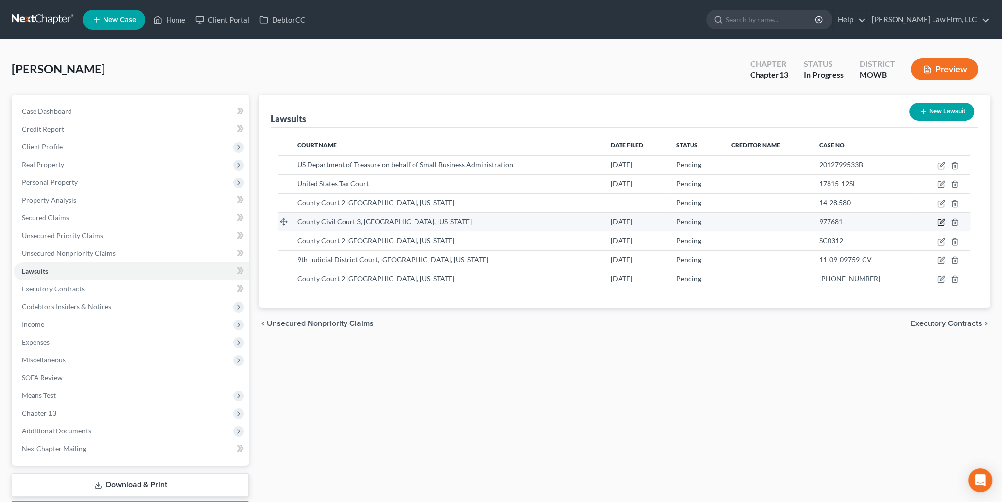
click at [939, 221] on icon "button" at bounding box center [941, 222] width 8 height 8
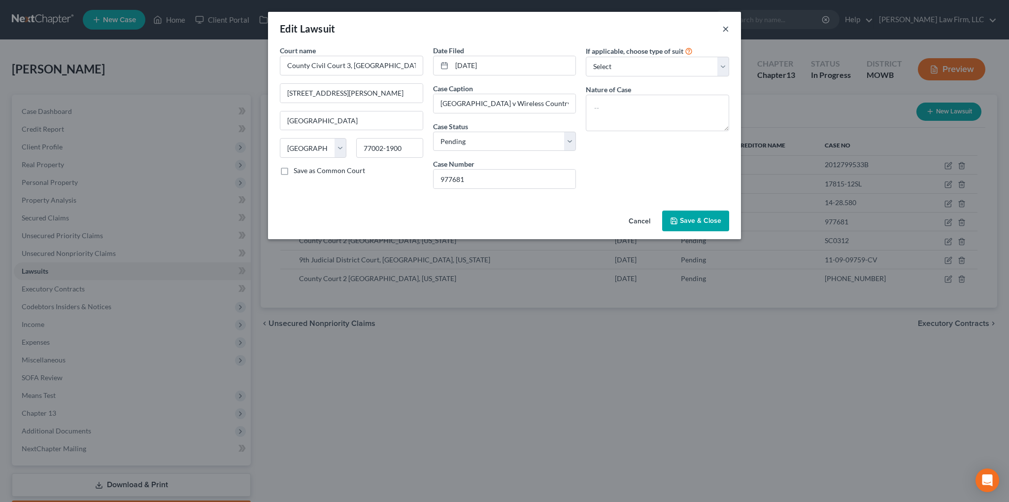
click at [726, 33] on button "×" at bounding box center [725, 29] width 7 height 12
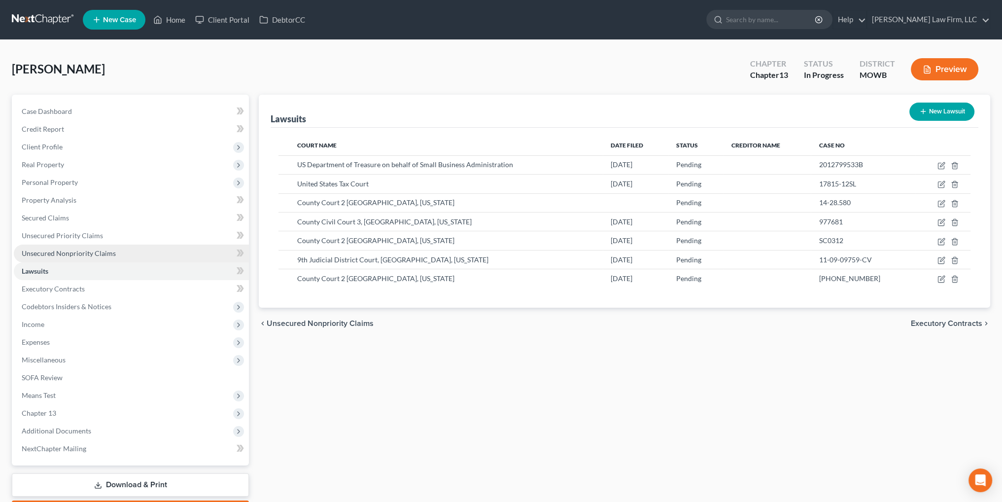
click at [67, 251] on span "Unsecured Nonpriority Claims" at bounding box center [69, 253] width 94 height 8
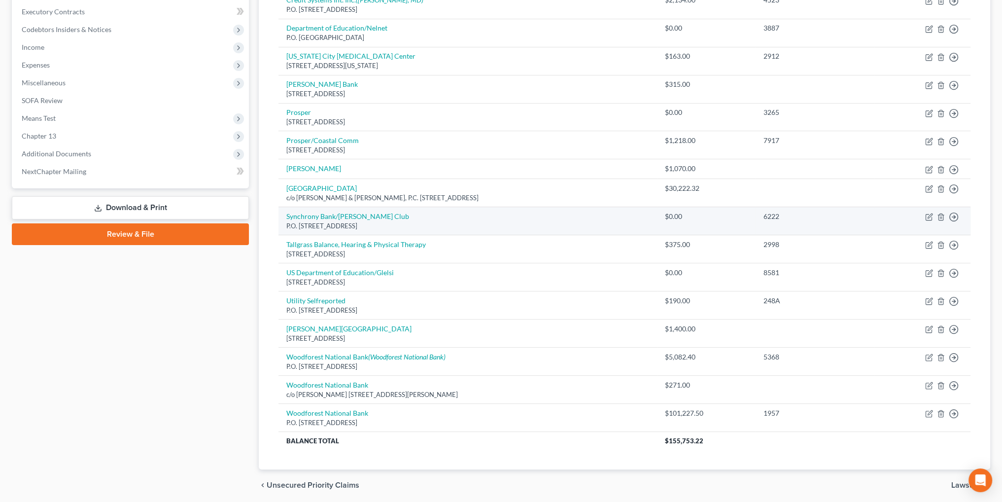
scroll to position [296, 0]
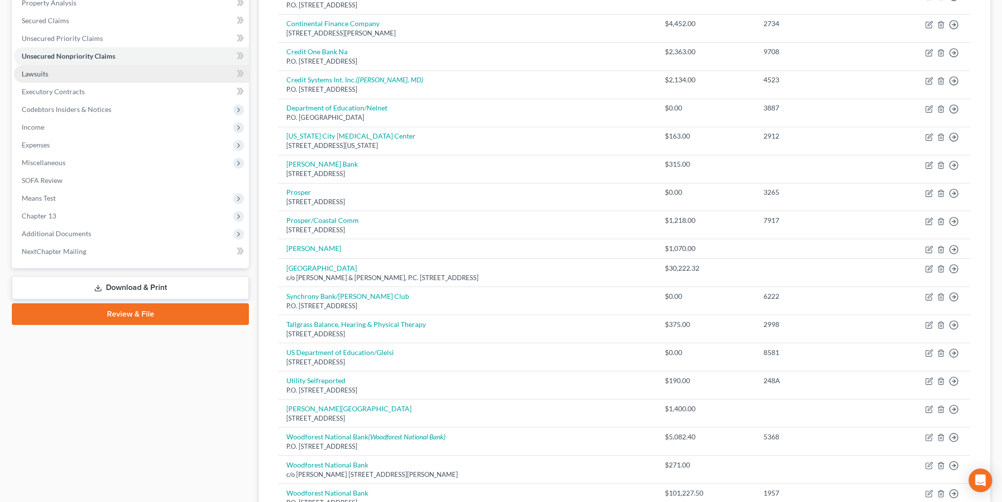
click at [38, 73] on span "Lawsuits" at bounding box center [35, 73] width 27 height 8
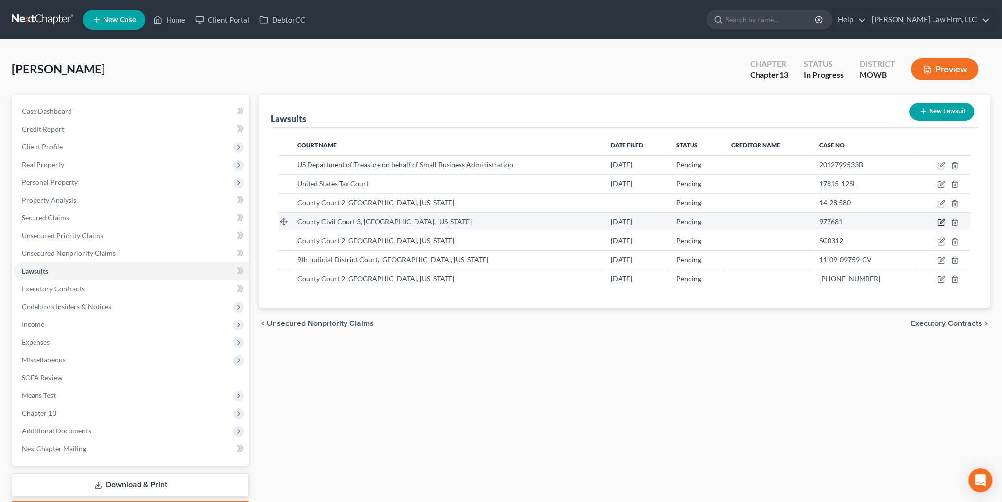
click at [940, 221] on icon "button" at bounding box center [942, 221] width 4 height 4
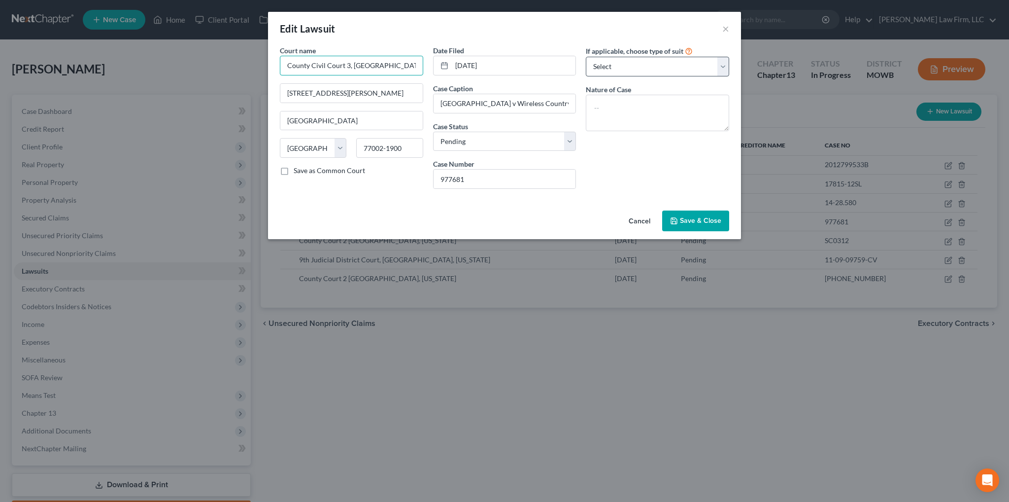
drag, startPoint x: 286, startPoint y: 62, endPoint x: 631, endPoint y: 73, distance: 345.1
click at [631, 73] on div "Court name * County [GEOGRAPHIC_DATA], [US_STATE] [GEOGRAPHIC_DATA][PERSON_NAME…" at bounding box center [504, 120] width 459 height 151
drag, startPoint x: 376, startPoint y: 94, endPoint x: 257, endPoint y: 91, distance: 119.8
click at [257, 91] on div "Edit Lawsuit × Court name * County [GEOGRAPHIC_DATA], [US_STATE] [GEOGRAPHIC_DA…" at bounding box center [504, 251] width 1009 height 502
click at [639, 220] on button "Cancel" at bounding box center [639, 221] width 37 height 20
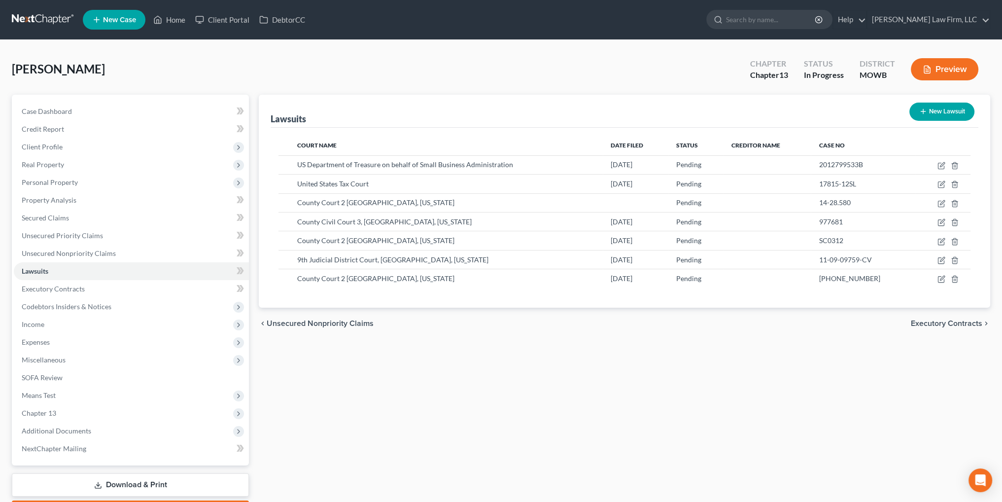
click at [945, 112] on button "New Lawsuit" at bounding box center [941, 111] width 65 height 18
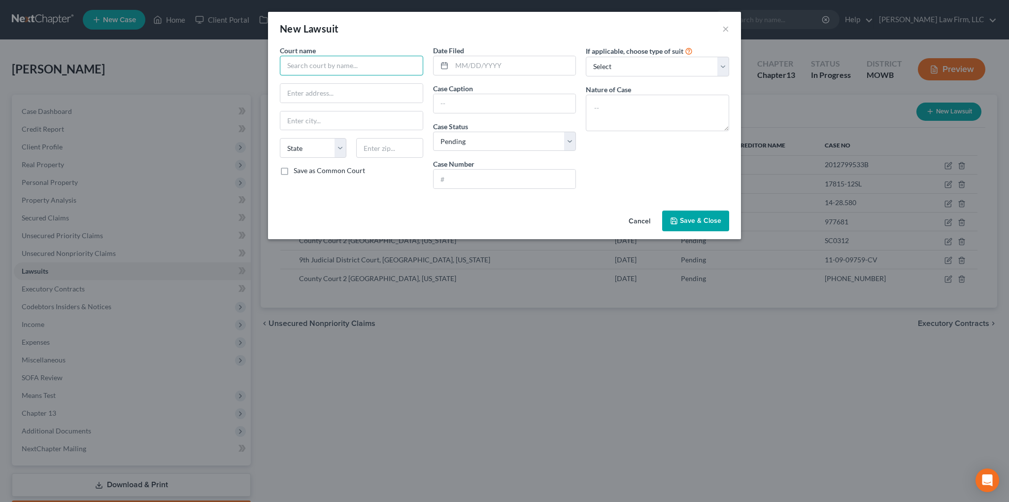
click at [383, 61] on input "text" at bounding box center [351, 66] width 143 height 20
click at [367, 71] on input "text" at bounding box center [351, 66] width 143 height 20
paste input "County Civil Court 3, [GEOGRAPHIC_DATA], [US_STATE]"
click at [398, 156] on input "text" at bounding box center [389, 148] width 67 height 20
paste input "77002-1900"
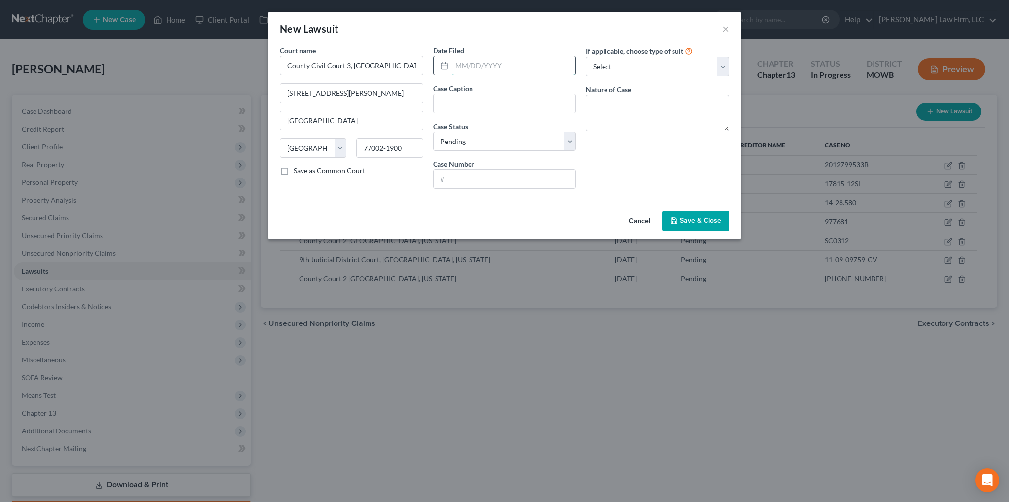
click at [477, 66] on input "text" at bounding box center [514, 65] width 124 height 19
click at [631, 99] on textarea at bounding box center [657, 113] width 143 height 36
click at [474, 176] on input "text" at bounding box center [505, 178] width 142 height 19
click at [708, 215] on button "Save & Close" at bounding box center [695, 220] width 67 height 21
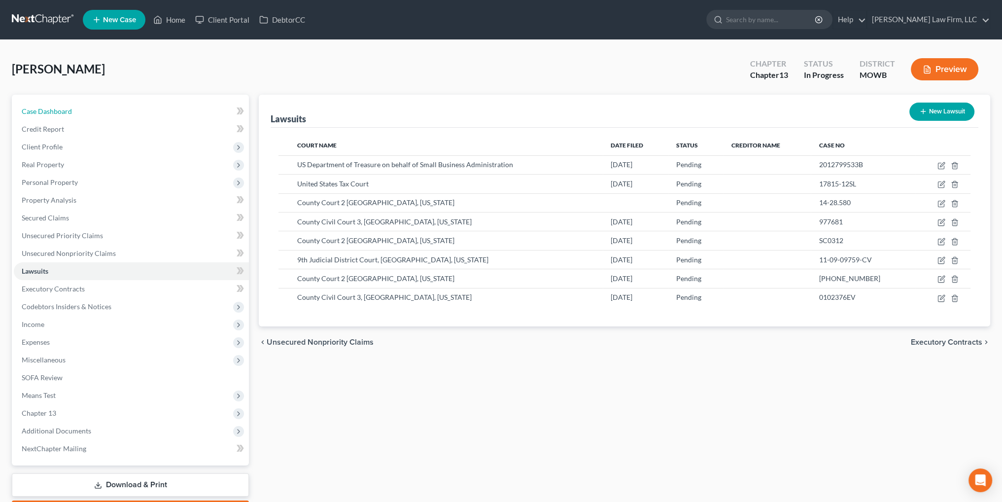
drag, startPoint x: 67, startPoint y: 108, endPoint x: 154, endPoint y: 43, distance: 108.1
click at [67, 108] on span "Case Dashboard" at bounding box center [47, 111] width 50 height 8
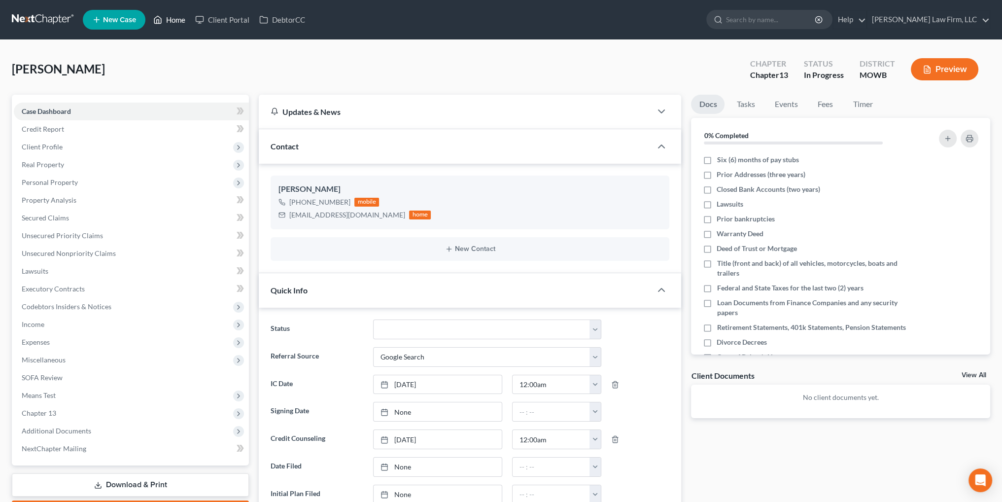
click at [176, 14] on link "Home" at bounding box center [169, 20] width 42 height 18
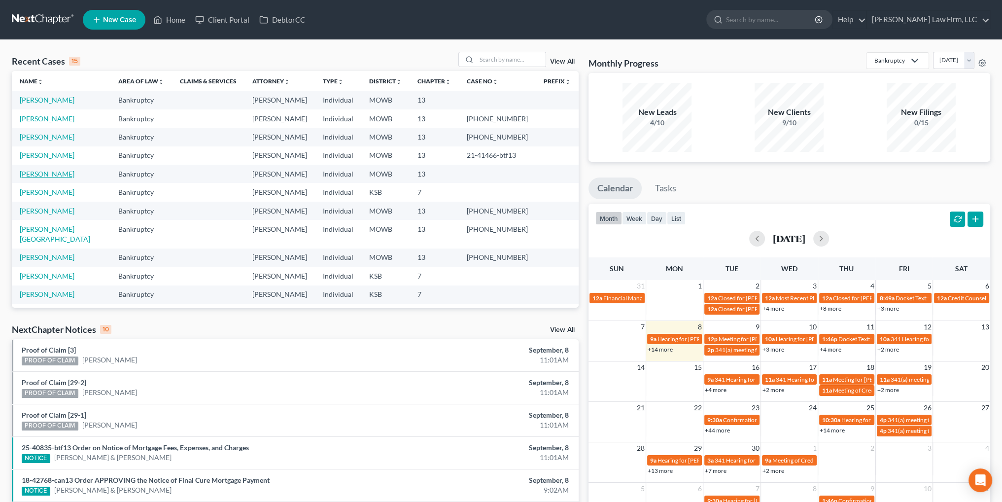
click at [39, 178] on link "[PERSON_NAME]" at bounding box center [47, 173] width 55 height 8
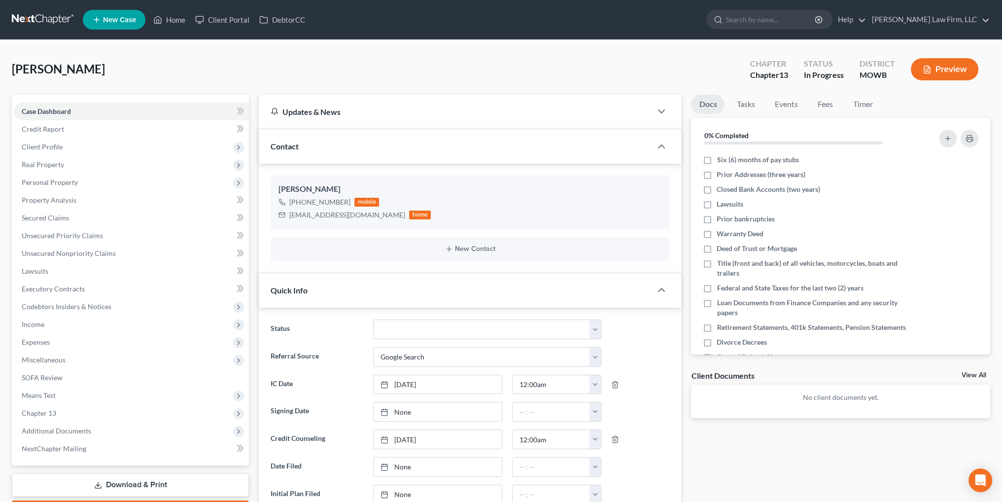
click at [945, 70] on button "Preview" at bounding box center [945, 69] width 68 height 22
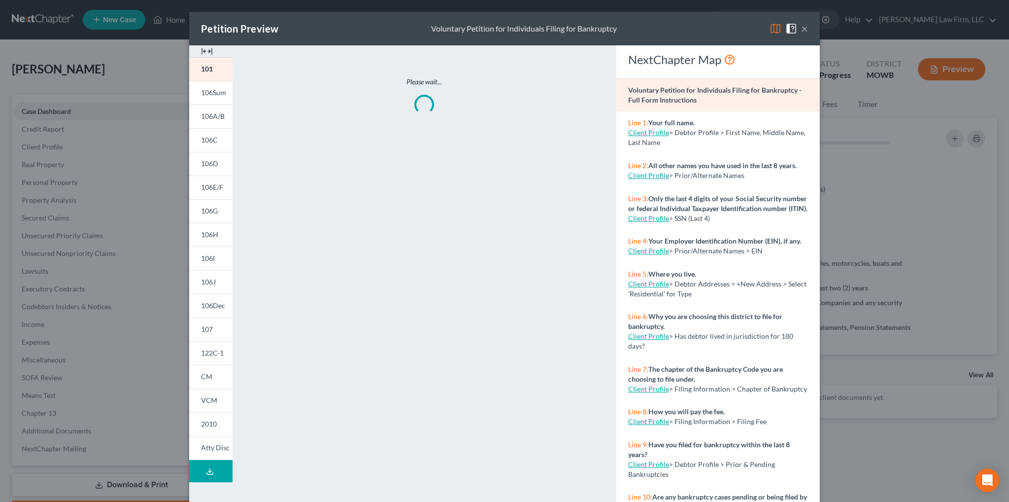
click at [199, 468] on button "Download Draft" at bounding box center [210, 471] width 43 height 22
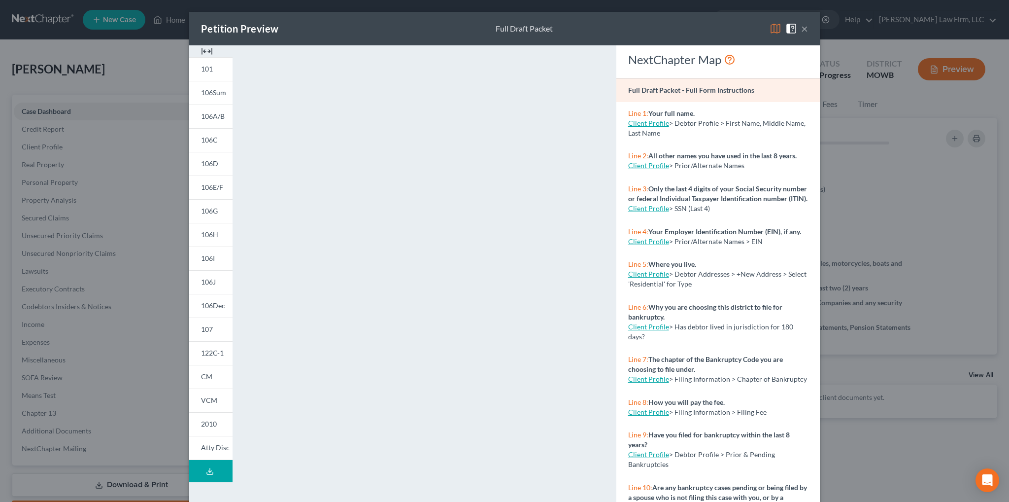
drag, startPoint x: 692, startPoint y: 38, endPoint x: 792, endPoint y: 30, distance: 100.8
click at [692, 38] on div "Petition Preview Full Draft Packet ×" at bounding box center [504, 29] width 631 height 34
click at [801, 30] on button "×" at bounding box center [804, 29] width 7 height 12
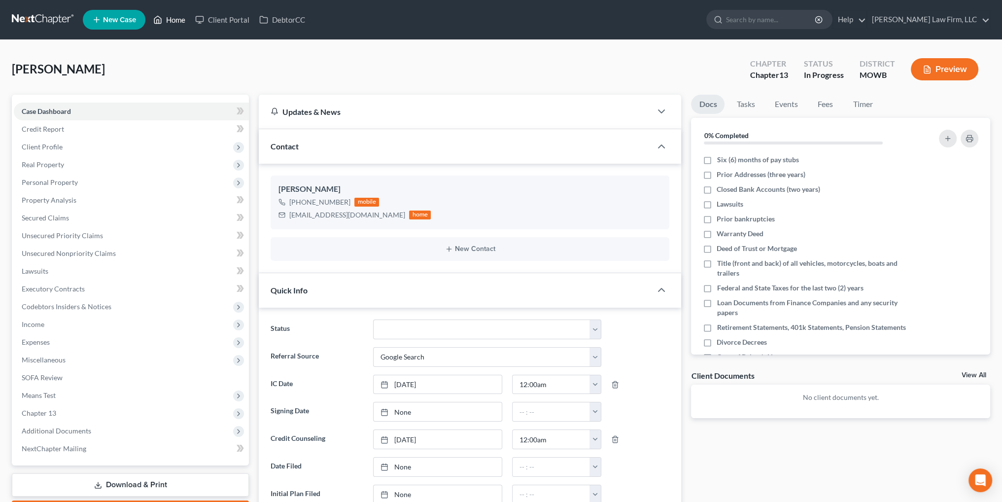
drag, startPoint x: 165, startPoint y: 19, endPoint x: 913, endPoint y: 79, distance: 749.9
click at [165, 19] on link "Home" at bounding box center [169, 20] width 42 height 18
